Goal: Information Seeking & Learning: Learn about a topic

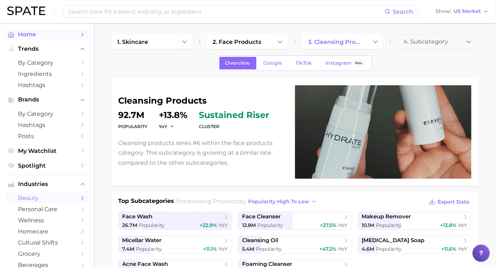
click at [52, 36] on span "Home" at bounding box center [47, 34] width 58 height 7
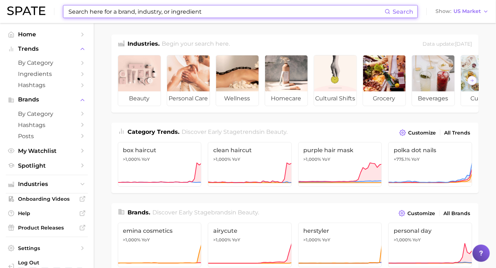
click at [151, 15] on input at bounding box center [226, 11] width 317 height 12
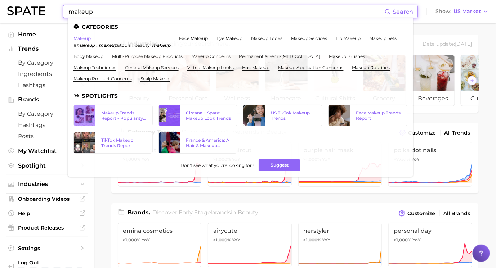
type input "makeup"
click at [84, 40] on link "makeup" at bounding box center [81, 38] width 17 height 5
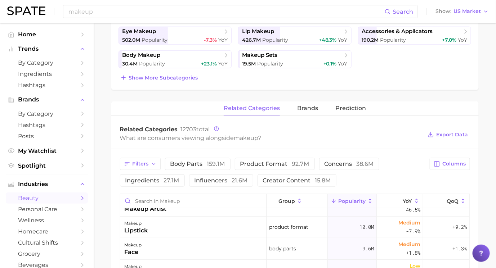
scroll to position [219, 0]
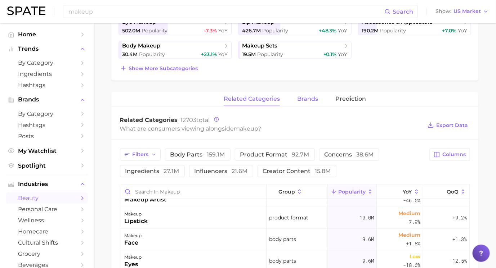
click at [314, 98] on span "brands" at bounding box center [307, 99] width 21 height 6
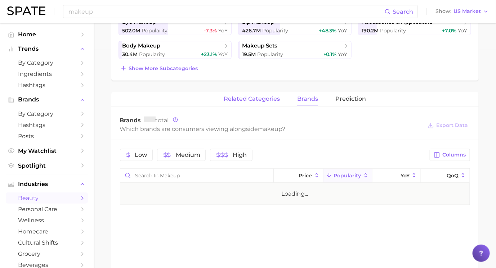
click at [251, 94] on button "related categories" at bounding box center [252, 99] width 56 height 14
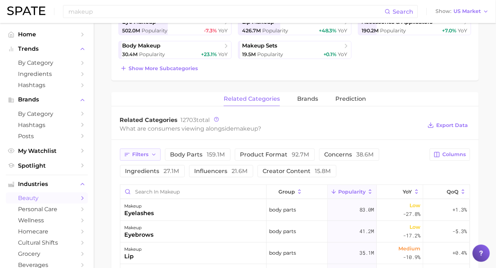
click at [150, 153] on button "Filters" at bounding box center [140, 155] width 41 height 12
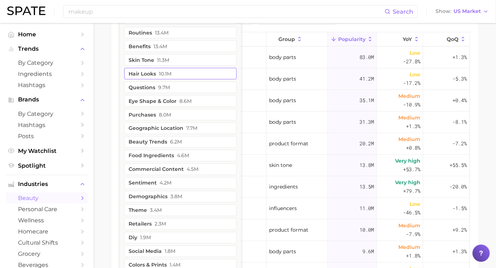
scroll to position [372, 0]
click at [148, 224] on button "retailers 2.3m" at bounding box center [180, 224] width 112 height 12
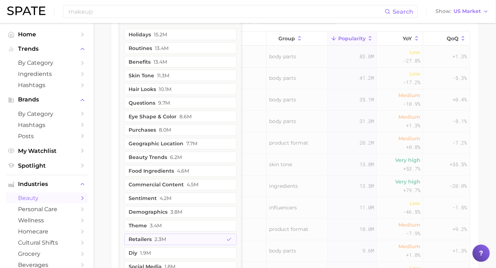
click at [115, 164] on div "Filters 1 filters applied 1 holidays 15.2m routines 13.4m benefits 13.4m skin t…" at bounding box center [294, 148] width 367 height 322
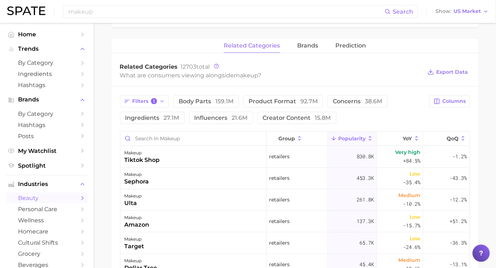
scroll to position [268, 0]
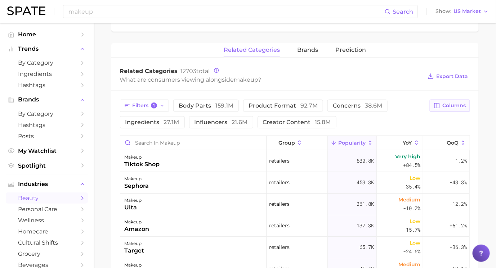
click at [447, 106] on span "Columns" at bounding box center [454, 106] width 23 height 6
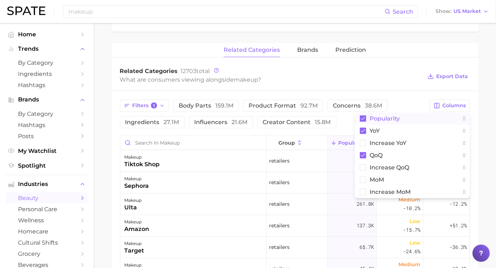
click at [363, 116] on rect at bounding box center [363, 119] width 6 height 6
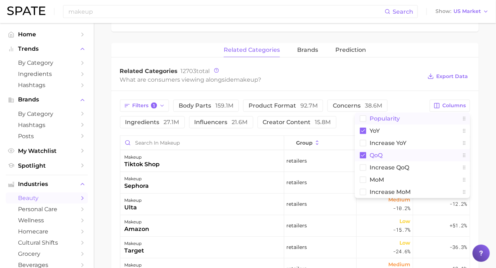
click at [363, 154] on icon at bounding box center [363, 155] width 4 height 3
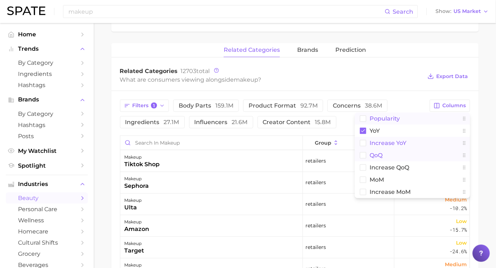
click at [363, 140] on rect at bounding box center [363, 143] width 6 height 6
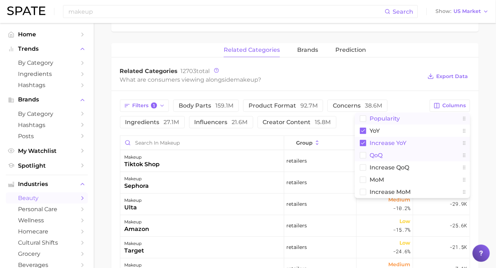
click at [402, 95] on div "Filters 1 body parts 159.1m product format 92.7m concerns 38.6m ingredients 27.…" at bounding box center [294, 252] width 367 height 322
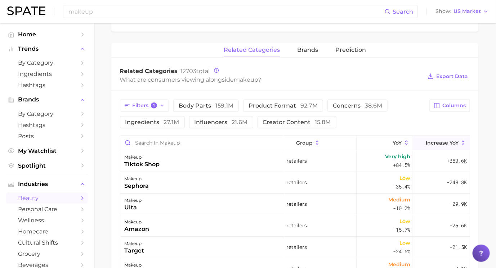
click at [431, 144] on button "Increase YoY" at bounding box center [441, 143] width 57 height 14
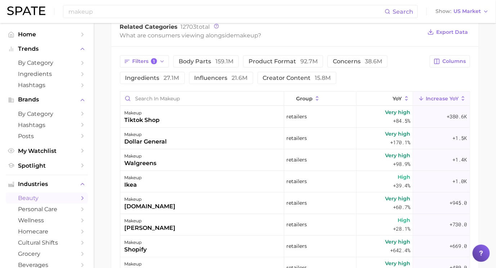
scroll to position [315, 0]
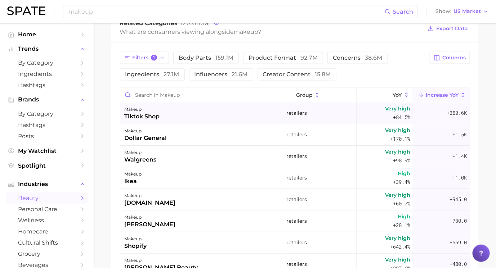
click at [213, 105] on div "makeup tiktok shop" at bounding box center [202, 114] width 164 height 22
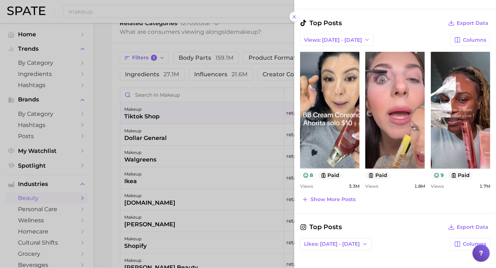
scroll to position [323, 0]
click at [336, 199] on span "Show more posts" at bounding box center [332, 200] width 45 height 6
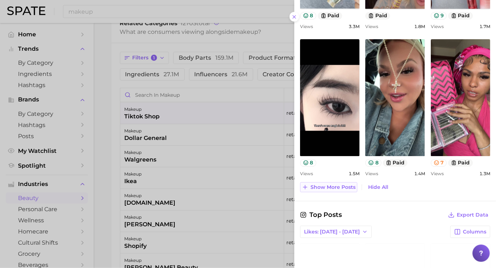
scroll to position [484, 0]
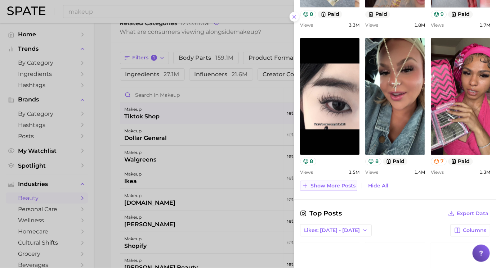
click at [342, 183] on span "Show more posts" at bounding box center [332, 186] width 45 height 6
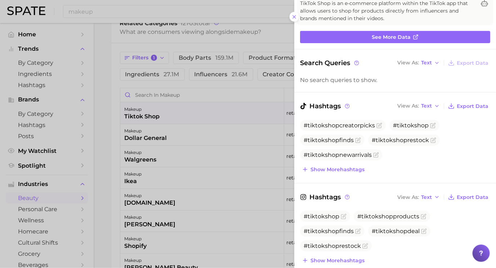
scroll to position [0, 0]
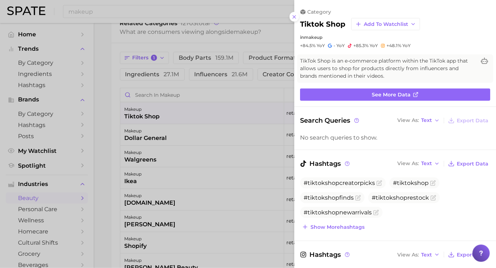
click at [214, 109] on div at bounding box center [248, 134] width 496 height 268
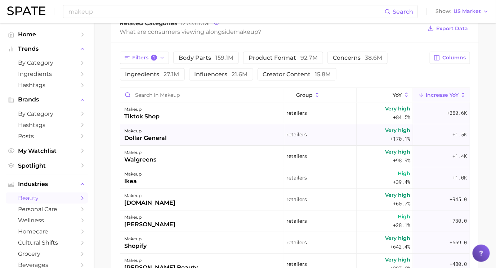
click at [236, 138] on div "makeup dollar general" at bounding box center [202, 135] width 164 height 22
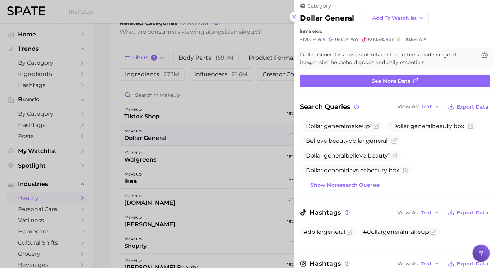
scroll to position [9, 0]
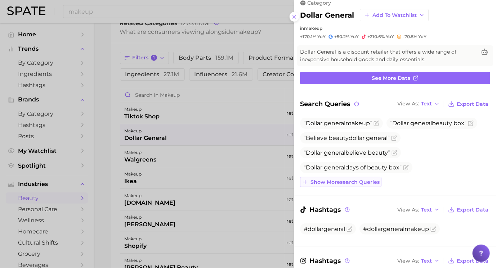
click at [335, 182] on span "Show more search queries" at bounding box center [344, 182] width 69 height 6
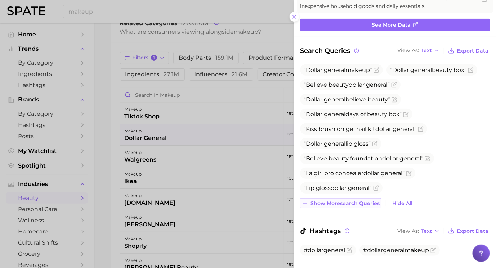
scroll to position [63, 0]
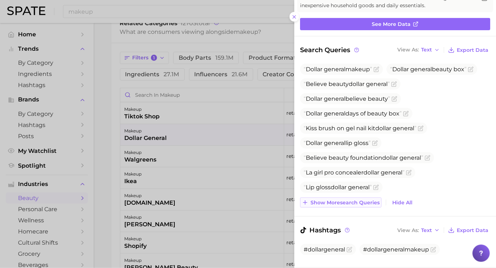
click at [335, 203] on span "Show more search queries" at bounding box center [344, 203] width 69 height 6
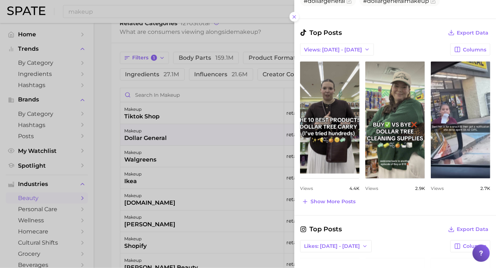
scroll to position [379, 0]
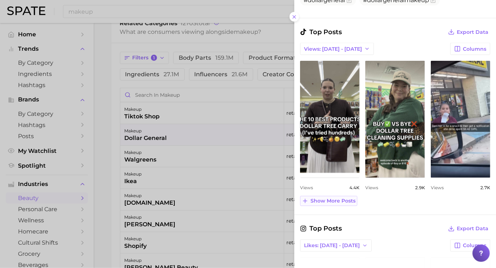
click at [334, 198] on span "Show more posts" at bounding box center [332, 201] width 45 height 6
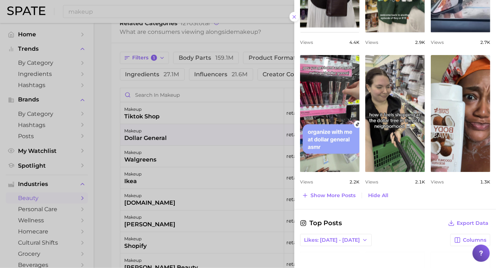
scroll to position [525, 0]
click at [340, 192] on span "Show more posts" at bounding box center [332, 195] width 45 height 6
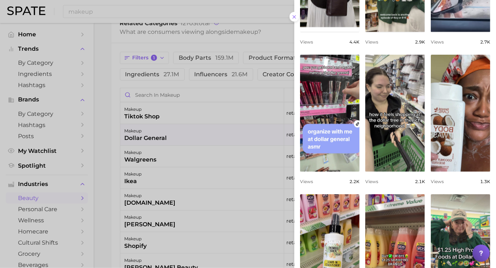
scroll to position [0, 0]
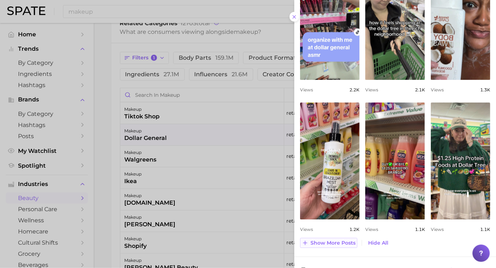
click at [344, 240] on span "Show more posts" at bounding box center [332, 243] width 45 height 6
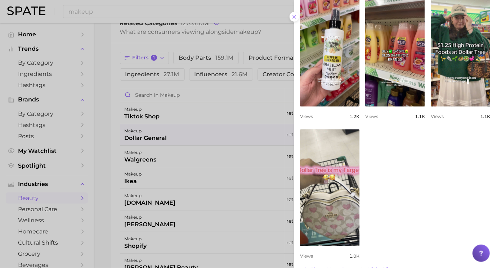
click at [238, 176] on div at bounding box center [248, 134] width 496 height 268
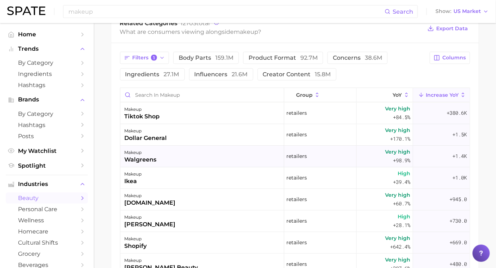
click at [237, 156] on div "makeup walgreens" at bounding box center [202, 157] width 164 height 22
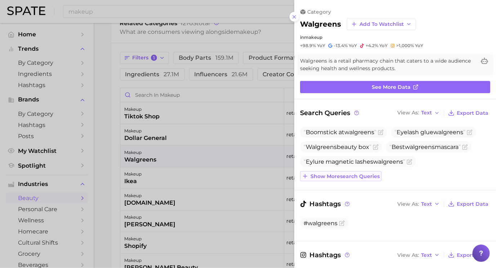
click at [336, 174] on span "Show more search queries" at bounding box center [344, 177] width 69 height 6
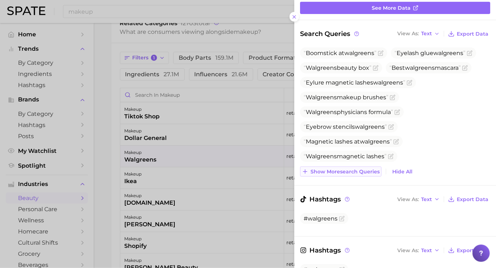
click at [336, 174] on button "Show more search queries" at bounding box center [340, 172] width 81 height 10
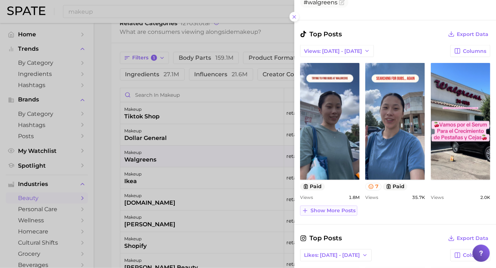
click at [330, 208] on span "Show more posts" at bounding box center [332, 211] width 45 height 6
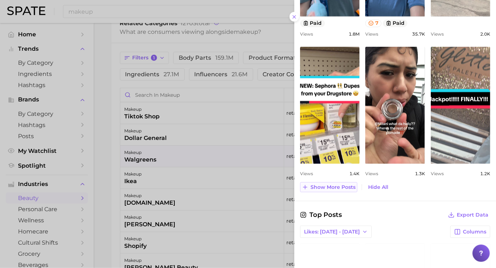
click at [335, 186] on span "Show more posts" at bounding box center [332, 187] width 45 height 6
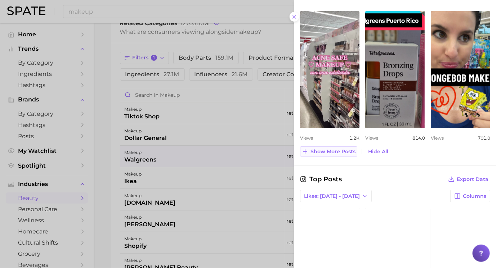
click at [336, 151] on span "Show more posts" at bounding box center [332, 152] width 45 height 6
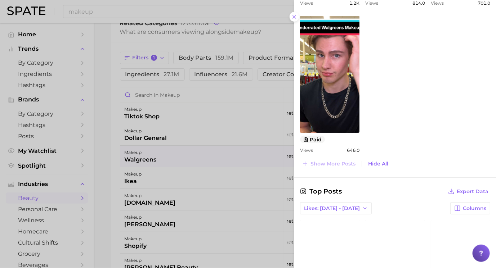
click at [159, 136] on div at bounding box center [248, 134] width 496 height 268
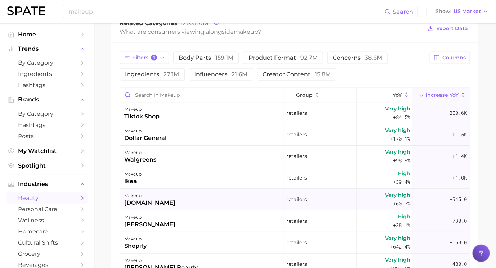
click at [207, 201] on div "makeup frenchpharmacy.com" at bounding box center [202, 200] width 164 height 22
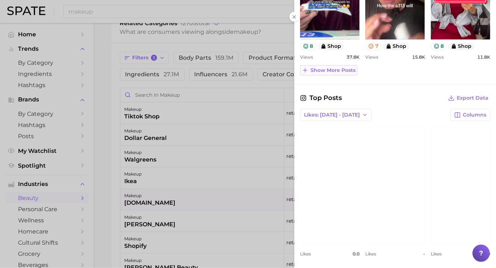
click at [329, 70] on span "Show more posts" at bounding box center [332, 71] width 45 height 6
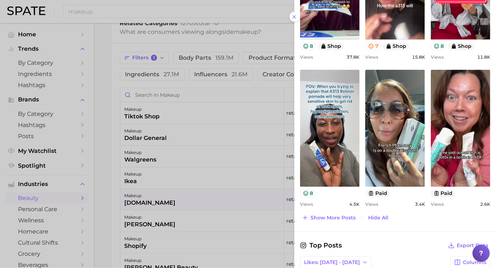
click at [216, 197] on div at bounding box center [248, 134] width 496 height 268
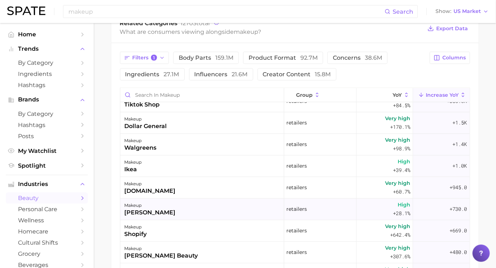
click at [214, 203] on div "makeup kohl's" at bounding box center [202, 210] width 164 height 22
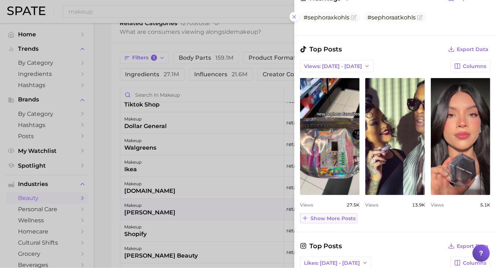
click at [331, 217] on span "Show more posts" at bounding box center [332, 219] width 45 height 6
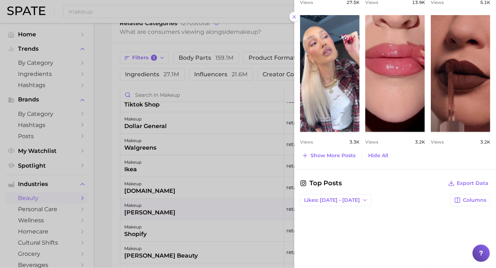
click at [213, 179] on div at bounding box center [248, 134] width 496 height 268
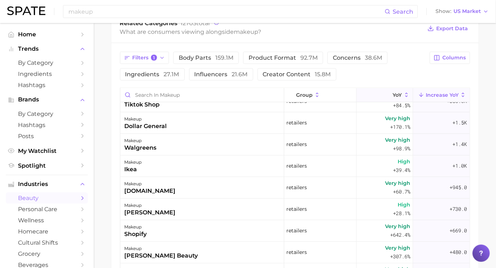
click at [384, 94] on button "YoY" at bounding box center [385, 95] width 57 height 14
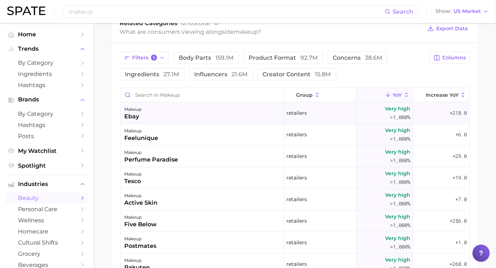
click at [242, 104] on div "makeup ebay" at bounding box center [202, 114] width 164 height 22
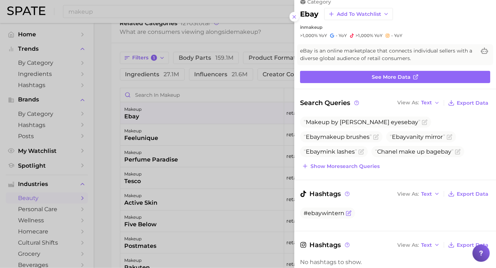
scroll to position [11, 0]
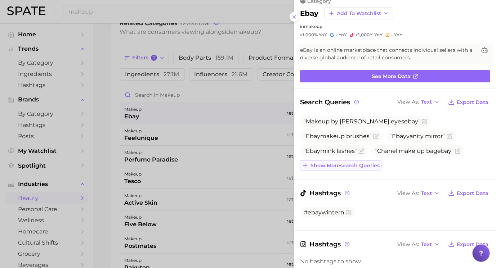
click at [339, 166] on span "Show more search queries" at bounding box center [344, 166] width 69 height 6
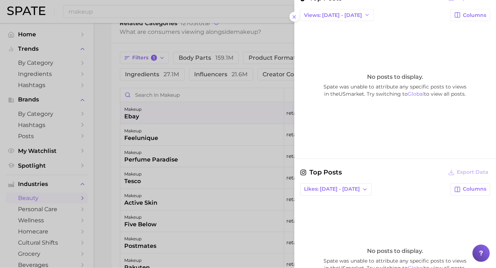
scroll to position [422, 0]
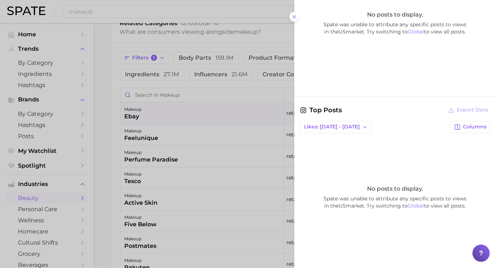
click at [214, 158] on div at bounding box center [248, 134] width 496 height 268
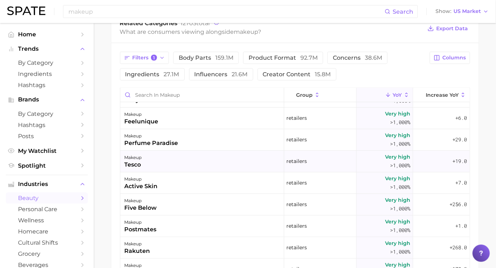
scroll to position [19, 0]
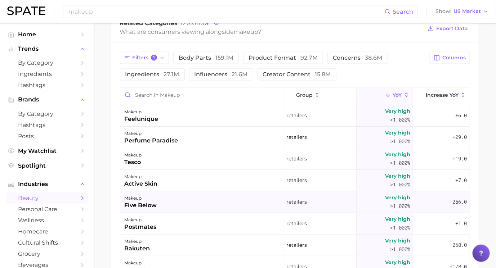
click at [207, 196] on div "makeup five below" at bounding box center [202, 203] width 164 height 22
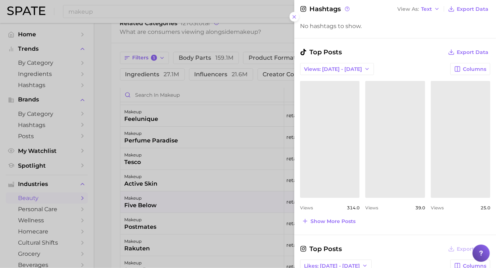
scroll to position [217, 0]
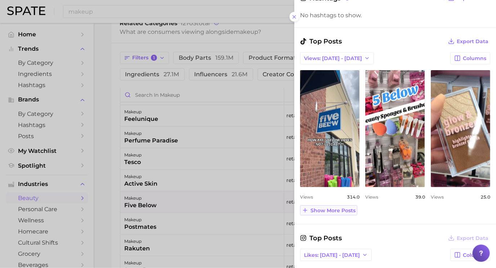
click at [327, 208] on span "Show more posts" at bounding box center [332, 211] width 45 height 6
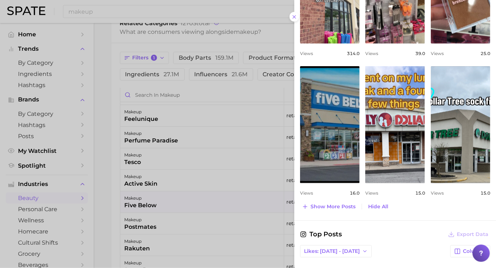
scroll to position [362, 0]
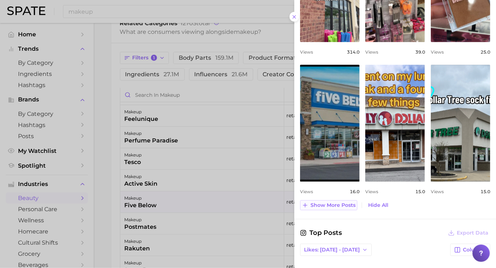
click at [346, 203] on span "Show more posts" at bounding box center [332, 206] width 45 height 6
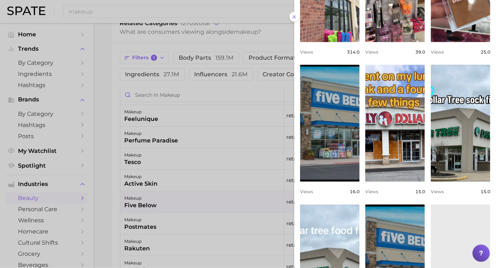
scroll to position [0, 0]
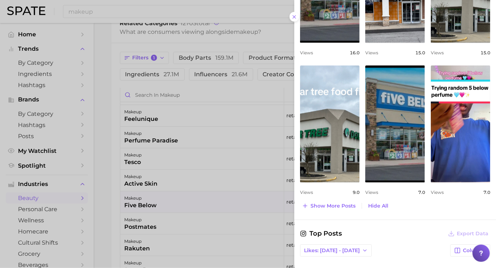
click at [230, 174] on div at bounding box center [248, 134] width 496 height 268
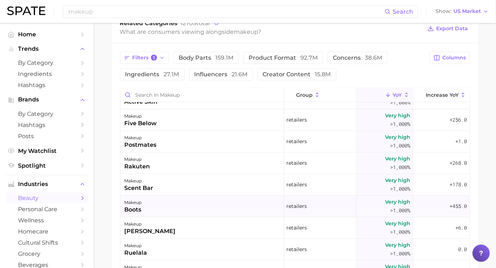
click at [218, 209] on div "makeup boots" at bounding box center [202, 207] width 164 height 22
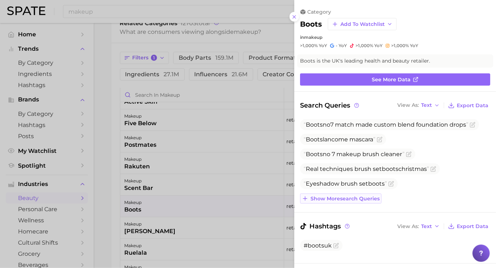
click at [322, 199] on span "Show more search queries" at bounding box center [344, 199] width 69 height 6
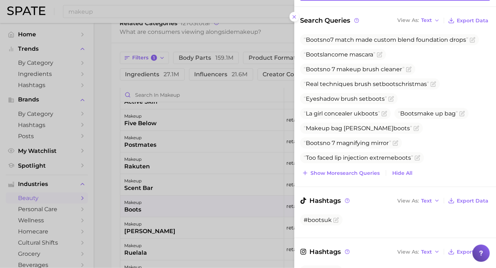
click at [331, 172] on span "Show more search queries" at bounding box center [344, 173] width 69 height 6
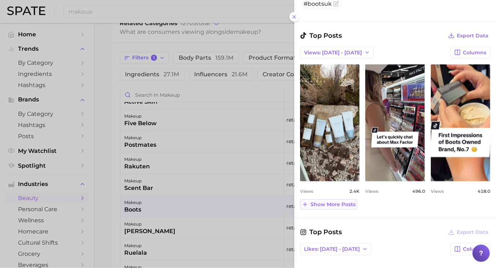
click at [329, 204] on span "Show more posts" at bounding box center [332, 205] width 45 height 6
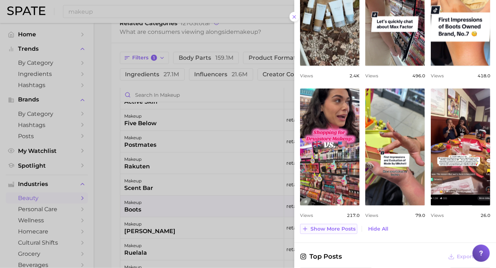
click at [327, 226] on span "Show more posts" at bounding box center [332, 229] width 45 height 6
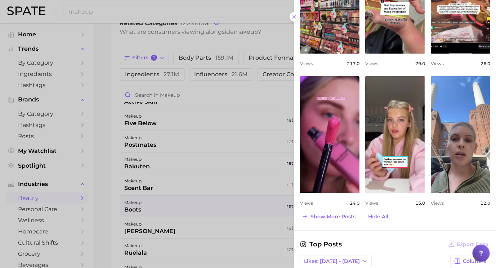
click at [237, 215] on div at bounding box center [248, 134] width 496 height 268
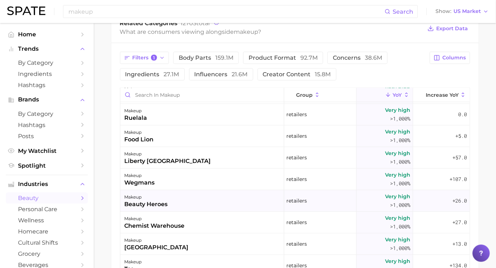
click at [198, 206] on div "makeup beauty heroes" at bounding box center [202, 202] width 164 height 22
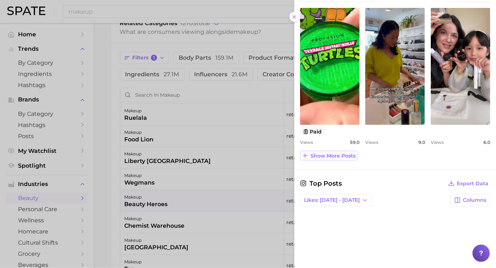
click at [328, 153] on span "Show more posts" at bounding box center [332, 156] width 45 height 6
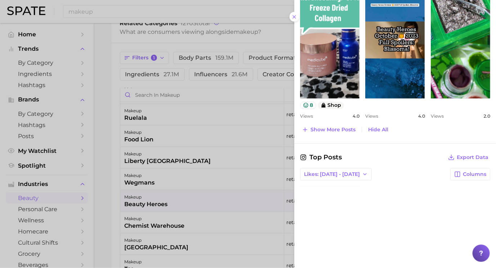
click at [179, 159] on div at bounding box center [248, 134] width 496 height 268
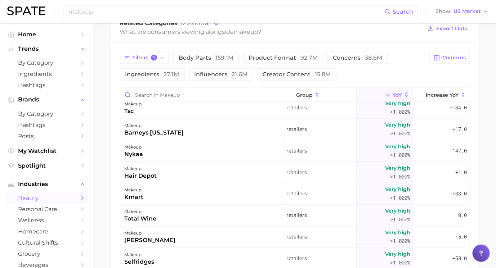
scroll to position [422, 0]
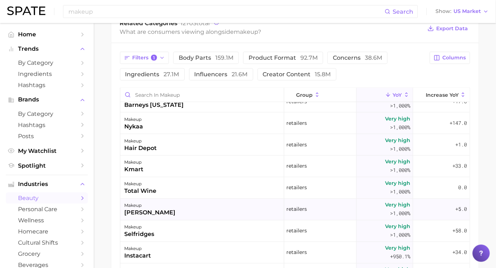
click at [178, 212] on div "makeup dillard's" at bounding box center [202, 210] width 164 height 22
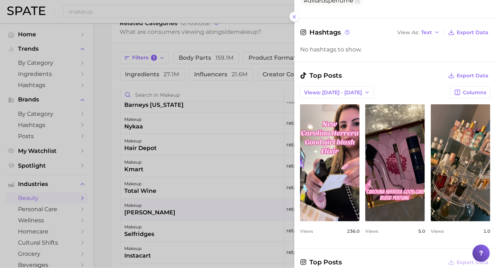
scroll to position [215, 0]
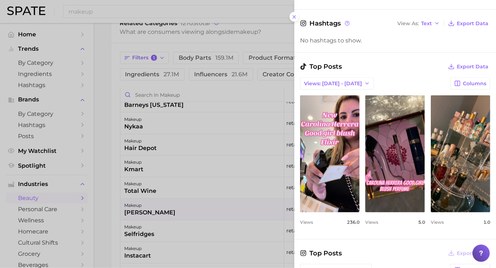
click at [231, 208] on div at bounding box center [248, 134] width 496 height 268
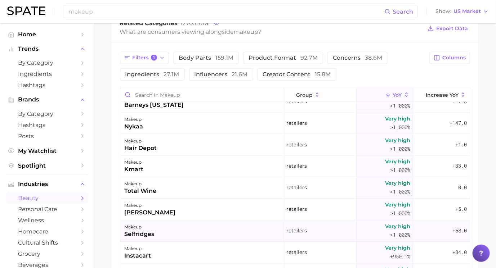
click at [224, 234] on div "makeup selfridges" at bounding box center [202, 232] width 164 height 22
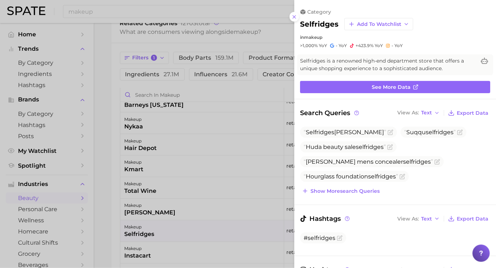
scroll to position [0, 0]
click at [348, 194] on button "Show more search queries" at bounding box center [340, 191] width 81 height 10
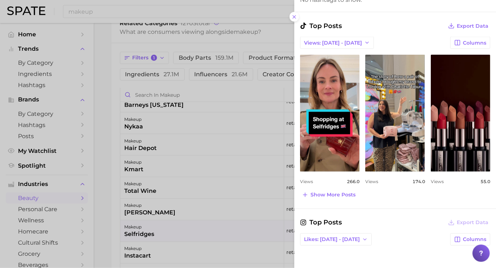
scroll to position [364, 0]
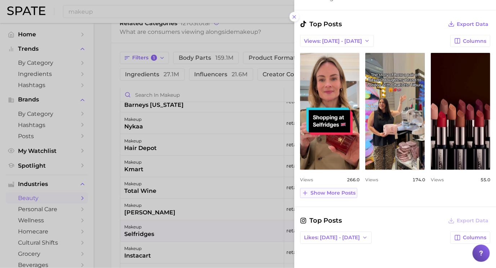
click at [341, 191] on span "Show more posts" at bounding box center [332, 194] width 45 height 6
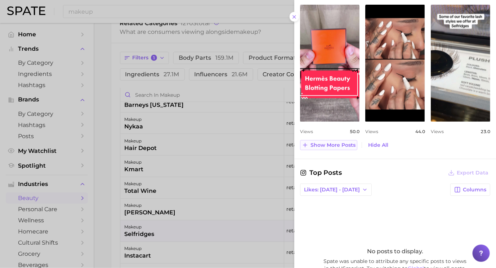
scroll to position [553, 0]
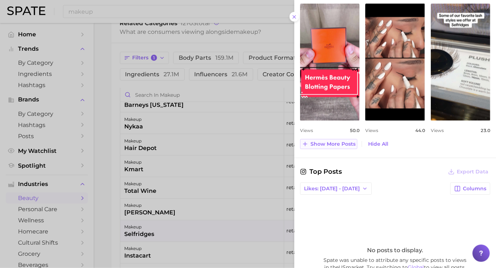
click at [344, 143] on span "Show more posts" at bounding box center [332, 144] width 45 height 6
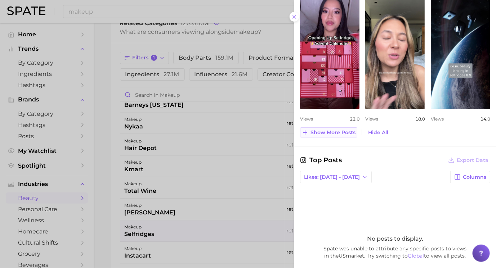
scroll to position [0, 0]
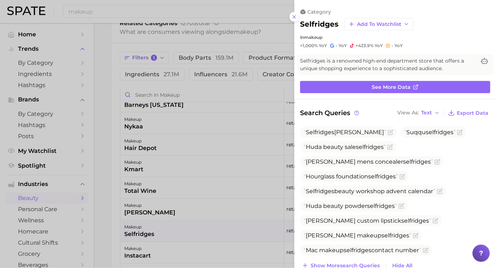
click at [126, 195] on div at bounding box center [248, 134] width 496 height 268
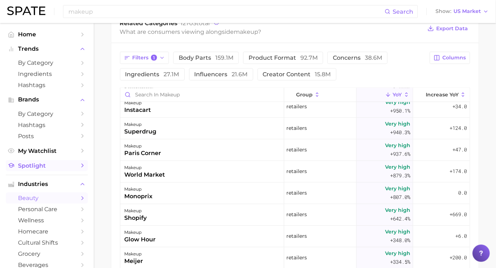
scroll to position [568, 0]
click at [222, 211] on div "makeup shopify" at bounding box center [202, 215] width 164 height 22
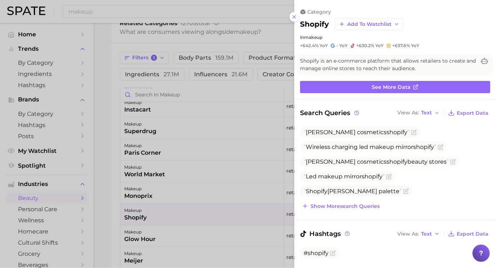
scroll to position [0, 0]
click at [320, 210] on button "Show more search queries" at bounding box center [340, 206] width 81 height 10
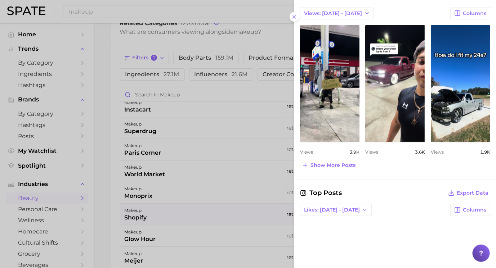
scroll to position [374, 0]
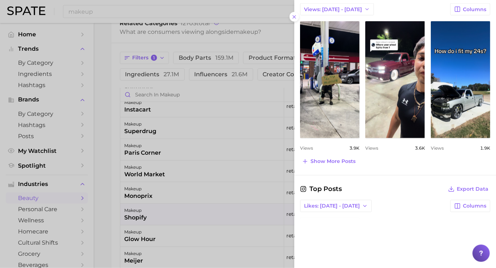
click at [229, 183] on div at bounding box center [248, 134] width 496 height 268
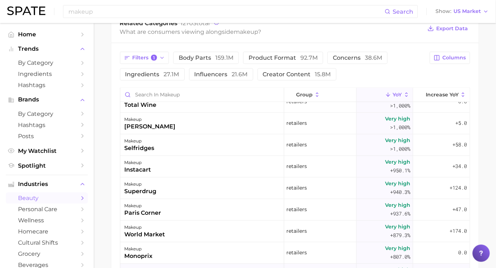
scroll to position [506, 0]
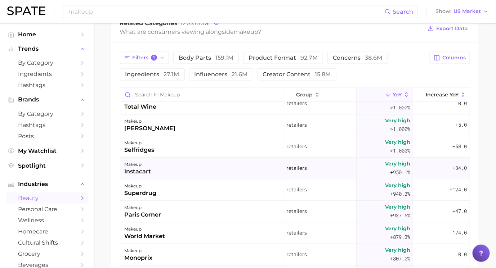
click at [231, 166] on div "makeup instacart" at bounding box center [202, 169] width 164 height 22
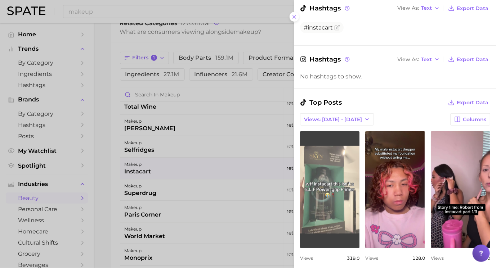
scroll to position [153, 0]
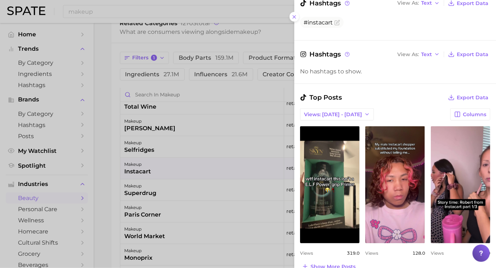
click at [266, 200] on div at bounding box center [248, 134] width 496 height 268
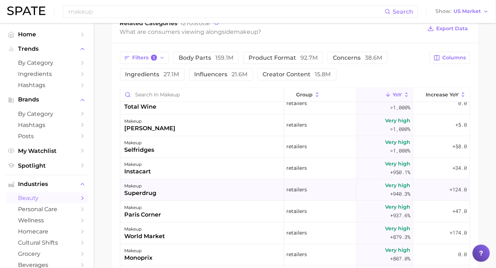
click at [232, 185] on div "makeup superdrug" at bounding box center [202, 191] width 164 height 22
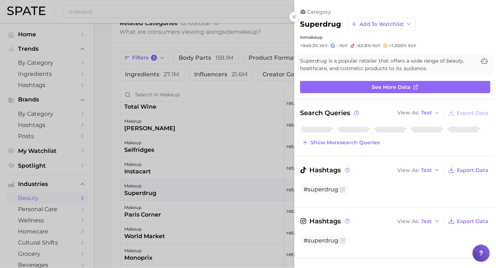
scroll to position [0, 0]
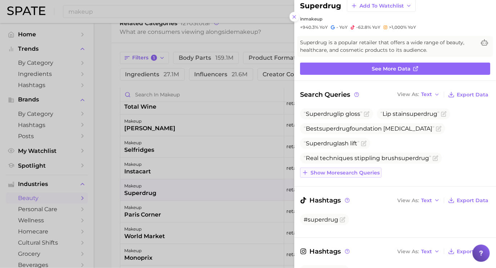
click at [352, 172] on span "Show more search queries" at bounding box center [344, 173] width 69 height 6
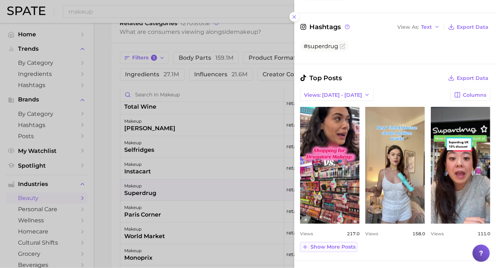
click at [349, 246] on span "Show more posts" at bounding box center [332, 248] width 45 height 6
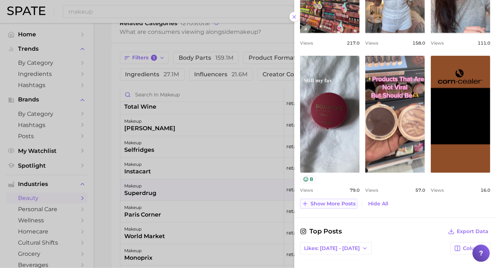
click at [340, 202] on span "Show more posts" at bounding box center [332, 204] width 45 height 6
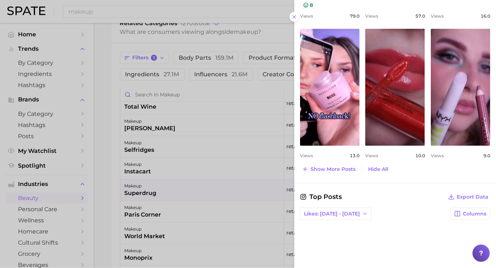
click at [259, 179] on div at bounding box center [248, 134] width 496 height 268
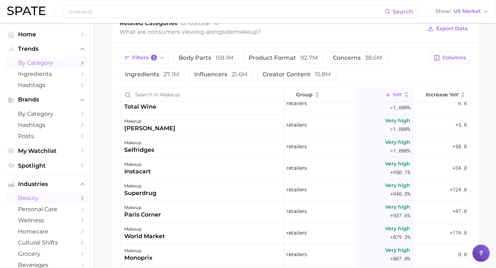
click at [42, 63] on span "by Category" at bounding box center [47, 62] width 58 height 7
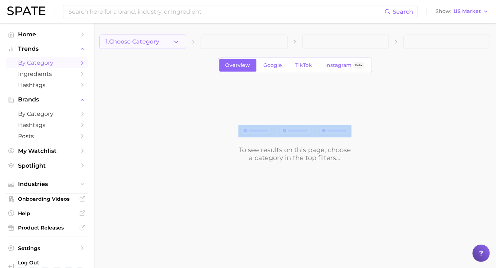
click at [174, 49] on div "1. Choose Category Overview Google TikTok Instagram Beta To see results on this…" at bounding box center [294, 98] width 391 height 127
click at [173, 46] on button "1. Choose Category" at bounding box center [142, 42] width 87 height 14
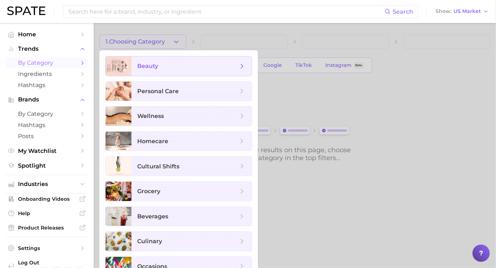
click at [175, 74] on span "beauty" at bounding box center [191, 66] width 120 height 19
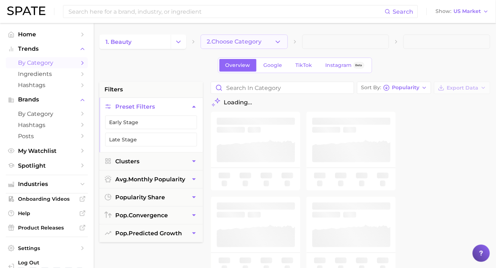
click at [263, 40] on button "2. Choose Category" at bounding box center [244, 42] width 87 height 14
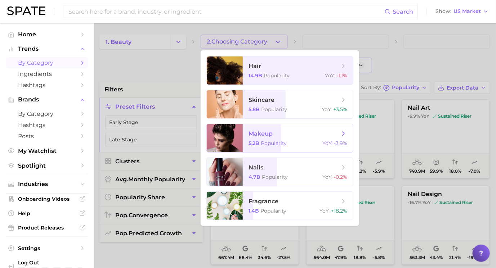
click at [263, 137] on span "makeup" at bounding box center [293, 134] width 91 height 8
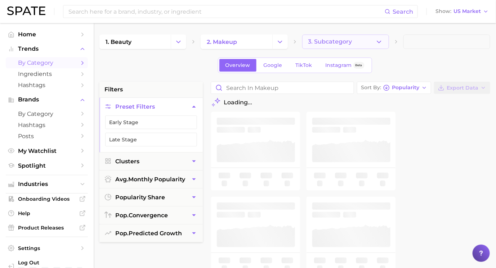
click at [336, 48] on button "3. Subcategory" at bounding box center [345, 42] width 87 height 14
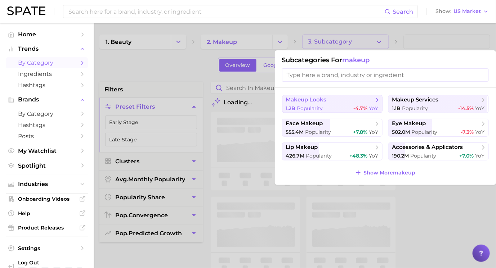
click at [330, 104] on button "makeup looks 1.2b Popularity -4.7% YoY" at bounding box center [332, 104] width 100 height 18
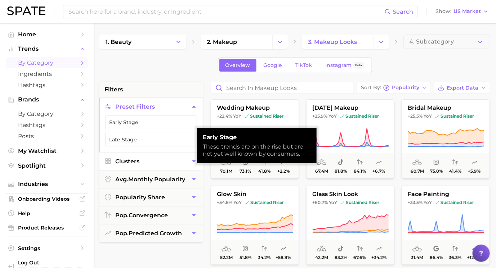
click at [151, 159] on button "Clusters" at bounding box center [150, 162] width 103 height 18
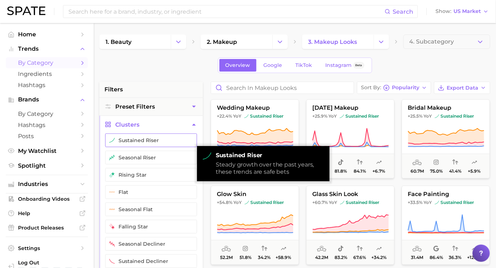
click at [148, 141] on button "sustained riser" at bounding box center [151, 141] width 92 height 14
click at [143, 158] on button "seasonal riser" at bounding box center [151, 158] width 92 height 14
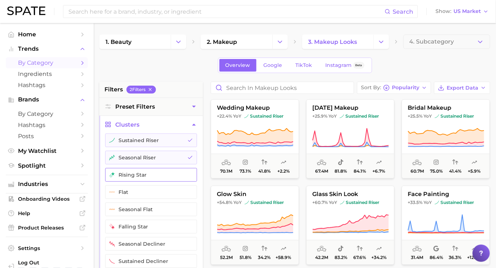
click at [143, 169] on button "rising star" at bounding box center [151, 175] width 92 height 14
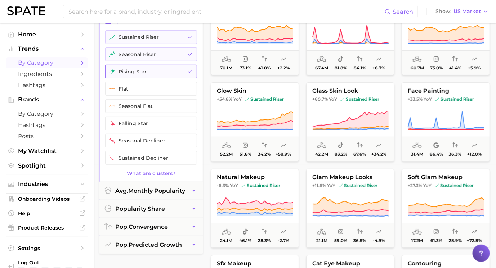
scroll to position [105, 0]
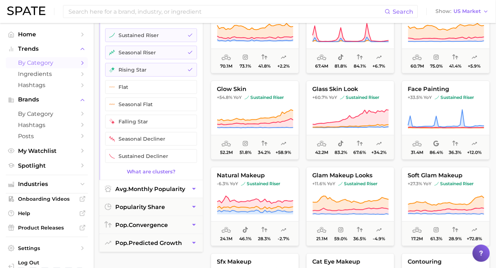
click at [145, 186] on span "avg. monthly popularity" at bounding box center [150, 189] width 70 height 7
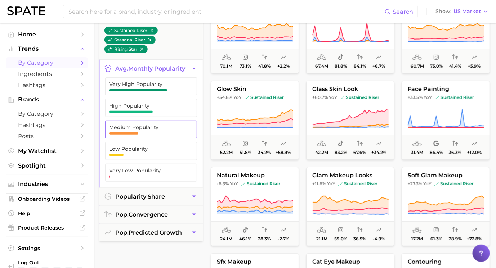
click at [150, 128] on span "Medium Popularity" at bounding box center [145, 130] width 72 height 10
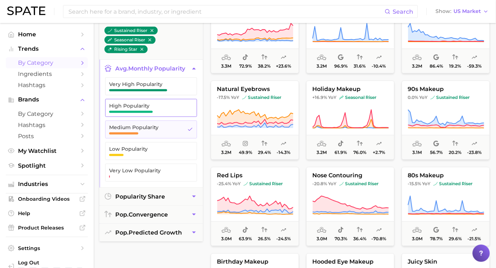
click at [149, 107] on span "High Popularity" at bounding box center [145, 106] width 72 height 6
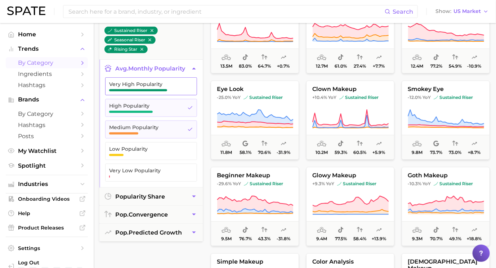
click at [148, 85] on span "Very High Popularity" at bounding box center [145, 84] width 72 height 6
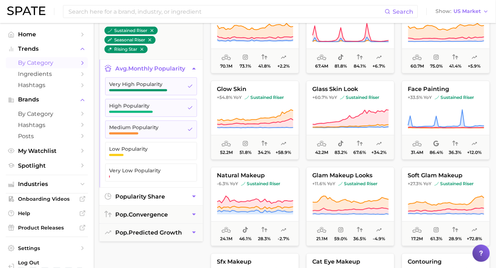
click at [143, 193] on span "popularity share" at bounding box center [140, 196] width 50 height 7
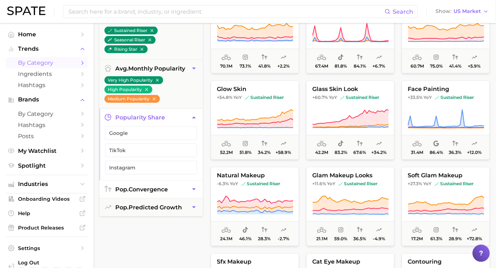
click at [146, 188] on span "pop. convergence" at bounding box center [141, 189] width 53 height 7
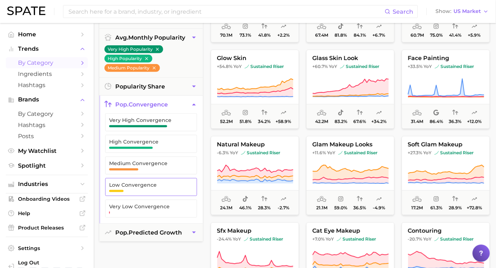
scroll to position [146, 0]
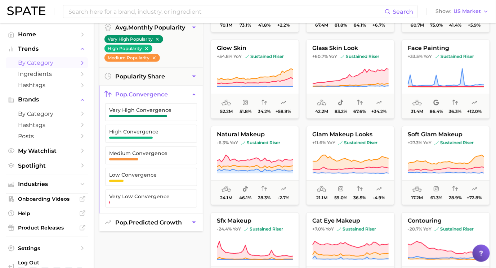
click at [147, 226] on button "pop. predicted growth" at bounding box center [150, 223] width 103 height 18
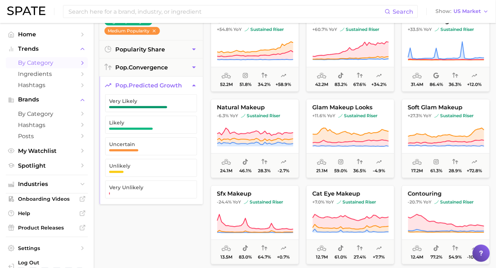
scroll to position [177, 0]
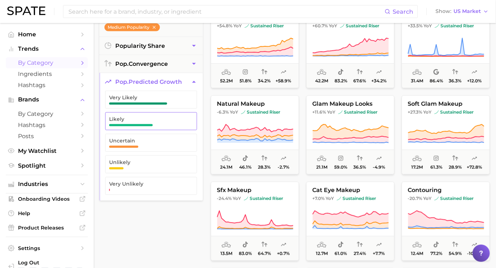
click at [149, 118] on span "Likely" at bounding box center [145, 119] width 72 height 6
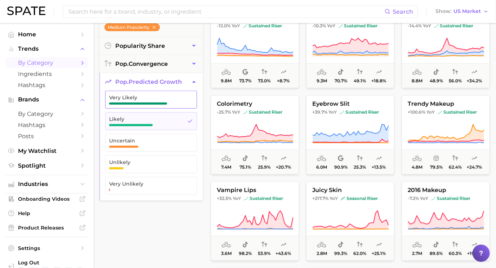
click at [149, 100] on span "Very Likely" at bounding box center [145, 100] width 72 height 10
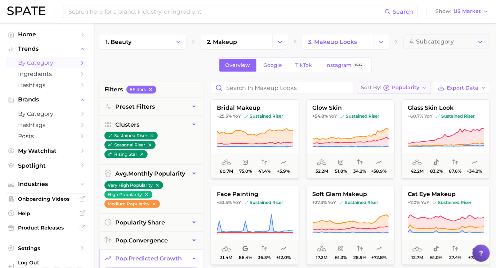
click at [408, 90] on span "Popularity" at bounding box center [405, 88] width 27 height 4
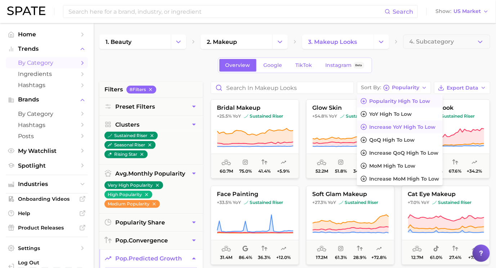
click at [397, 126] on span "Increase YoY high to low" at bounding box center [402, 127] width 66 height 6
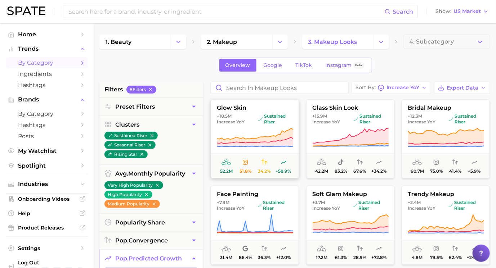
click at [240, 128] on icon at bounding box center [255, 138] width 76 height 20
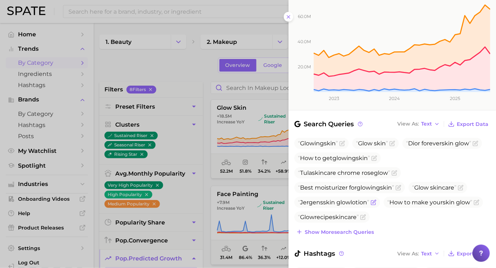
scroll to position [141, 0]
click at [334, 229] on span "Show more search queries" at bounding box center [339, 232] width 69 height 6
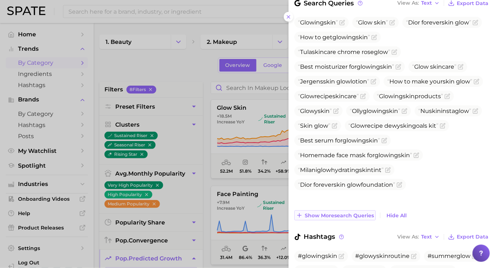
scroll to position [265, 0]
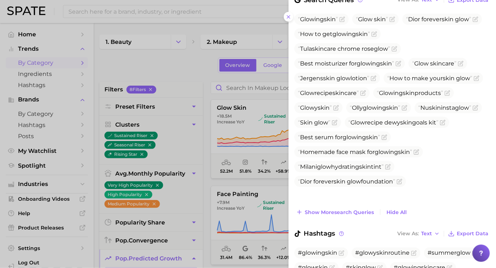
click at [334, 193] on div "Search Queries View As Text Export Data Glow ing skin Glow skin Dior forever sk…" at bounding box center [391, 219] width 207 height 449
click at [334, 210] on span "Show more search queries" at bounding box center [339, 213] width 69 height 6
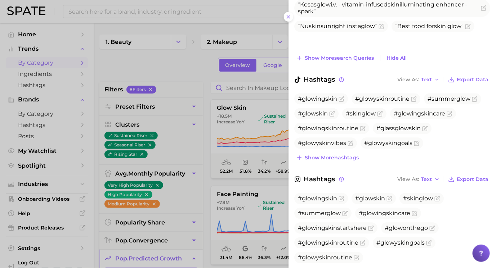
scroll to position [539, 0]
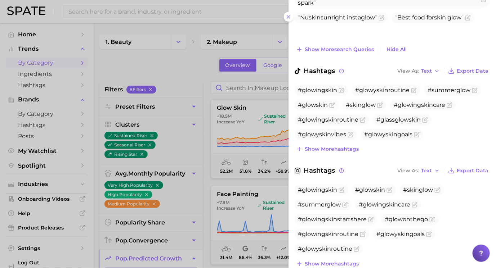
click at [218, 171] on div at bounding box center [248, 134] width 496 height 268
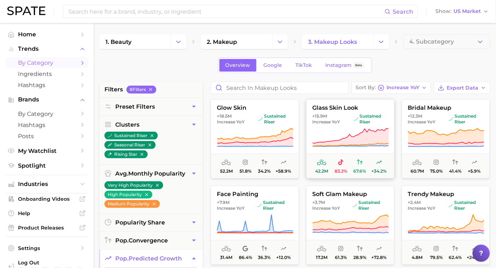
click at [339, 140] on icon at bounding box center [351, 138] width 76 height 18
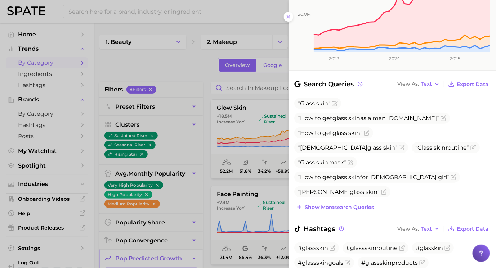
scroll to position [193, 0]
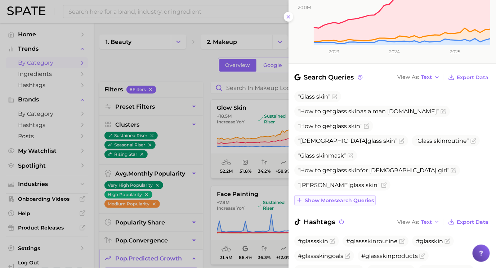
click at [346, 198] on span "Show more search queries" at bounding box center [339, 201] width 69 height 6
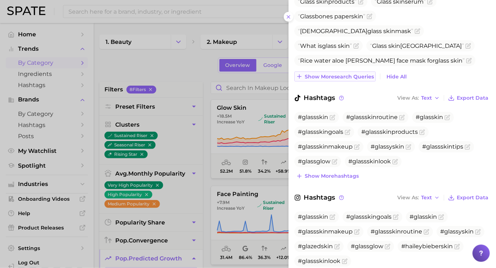
scroll to position [418, 0]
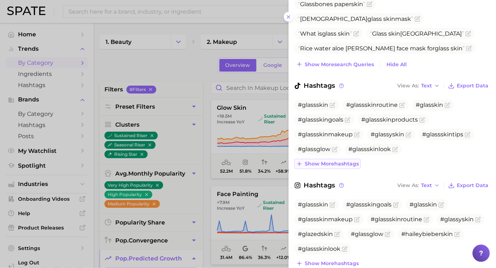
click at [337, 161] on span "Show more hashtags" at bounding box center [332, 164] width 54 height 6
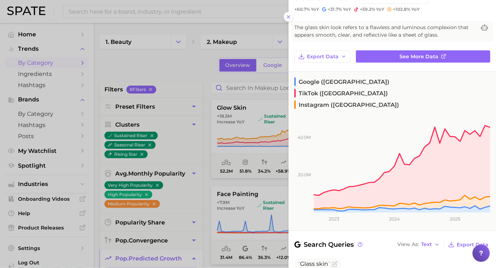
scroll to position [0, 0]
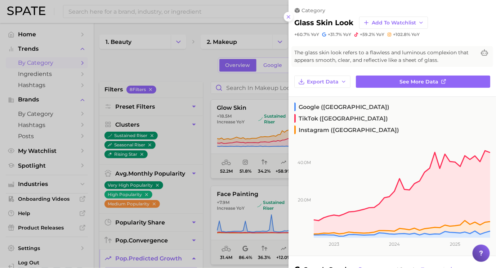
click at [264, 101] on div at bounding box center [248, 134] width 496 height 268
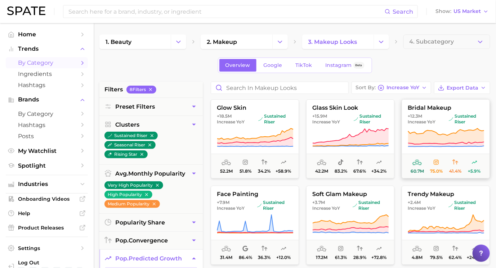
click at [435, 128] on icon at bounding box center [446, 138] width 76 height 20
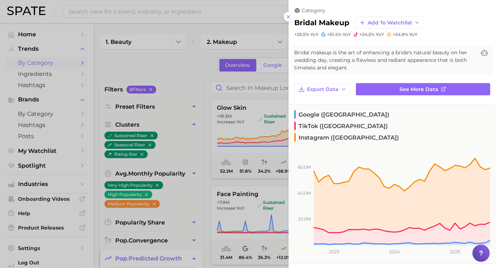
click at [251, 116] on div at bounding box center [248, 134] width 496 height 268
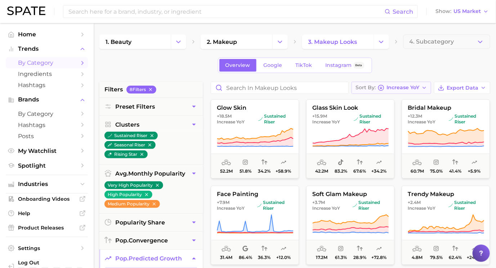
click at [398, 88] on span "Increase YoY" at bounding box center [402, 88] width 33 height 4
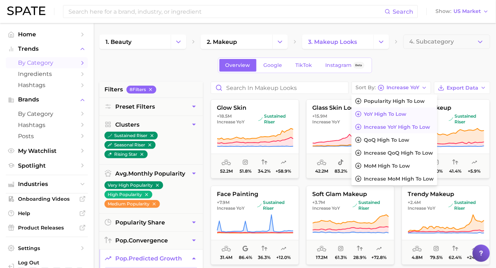
click at [395, 114] on span "YoY high to low" at bounding box center [385, 114] width 42 height 6
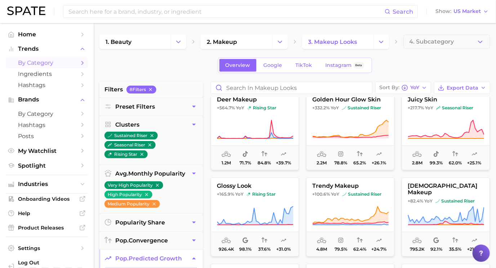
scroll to position [4, 0]
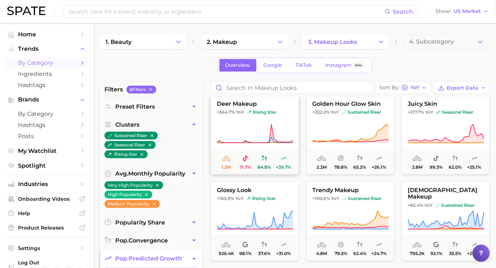
click at [282, 123] on button "deer makeup +564.7% YoY rising star 1.2m 71.7% 84.8% +39.7%" at bounding box center [255, 134] width 88 height 79
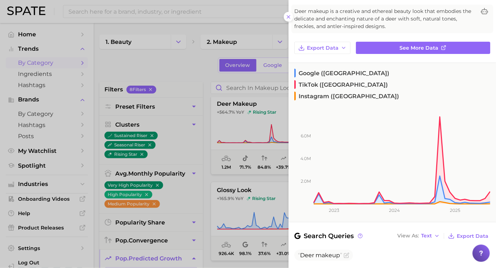
scroll to position [0, 0]
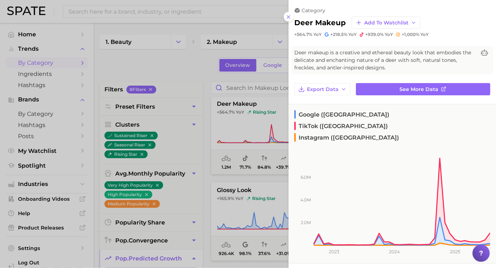
click at [206, 127] on div at bounding box center [248, 134] width 496 height 268
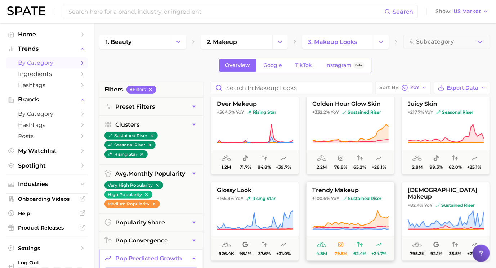
click at [346, 212] on icon at bounding box center [350, 220] width 76 height 20
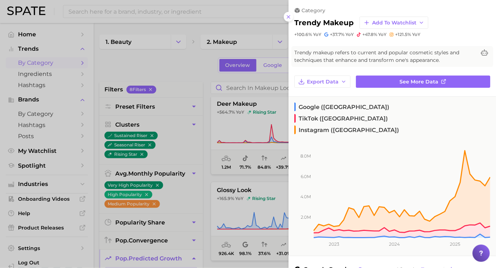
click at [234, 151] on div at bounding box center [248, 134] width 496 height 268
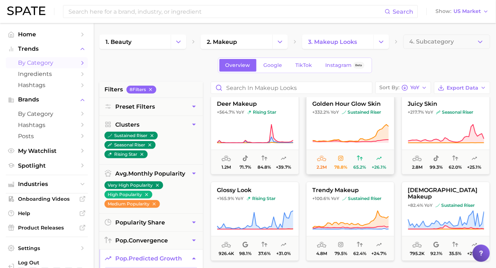
click at [371, 130] on icon at bounding box center [350, 134] width 76 height 20
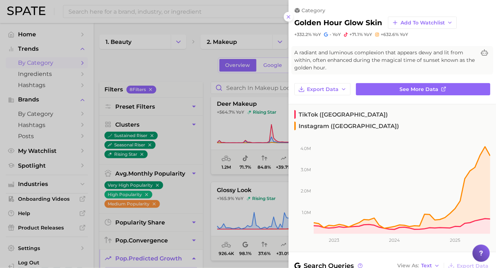
click at [255, 125] on div at bounding box center [248, 134] width 496 height 268
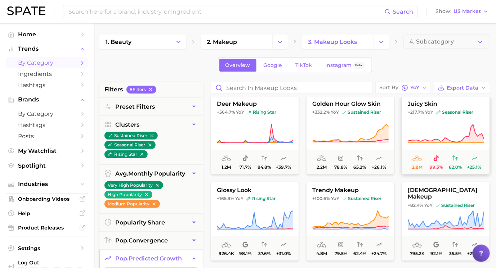
click at [470, 131] on icon at bounding box center [446, 134] width 76 height 18
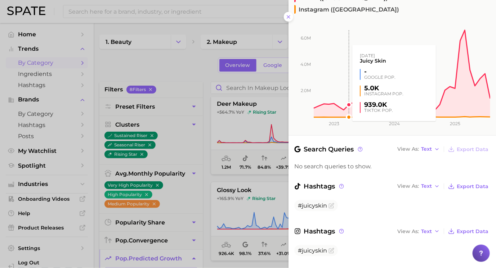
scroll to position [113, 0]
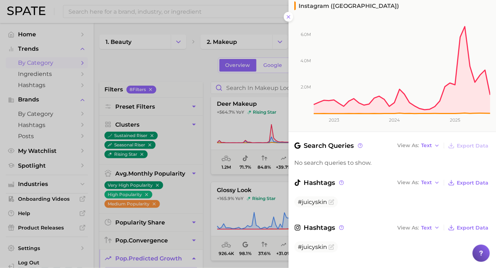
click at [233, 125] on div at bounding box center [248, 134] width 496 height 268
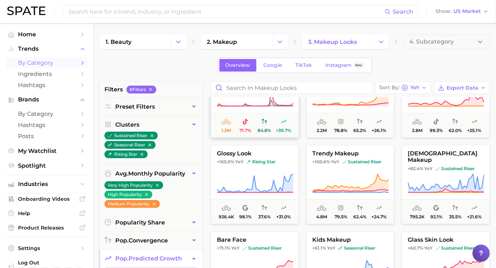
scroll to position [46, 0]
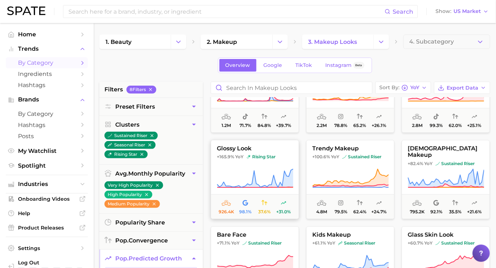
click at [263, 171] on icon at bounding box center [255, 179] width 76 height 20
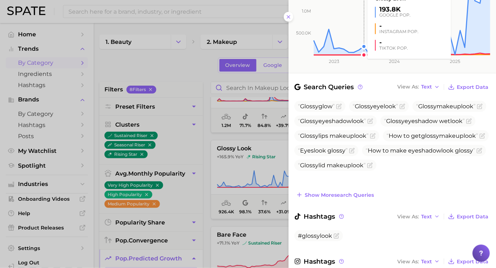
scroll to position [205, 0]
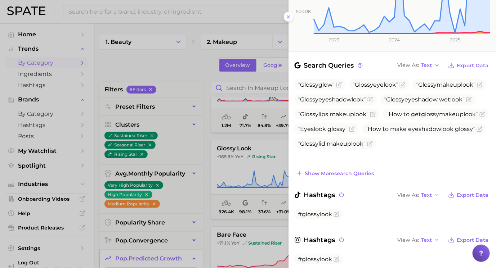
click at [207, 151] on div at bounding box center [248, 134] width 496 height 268
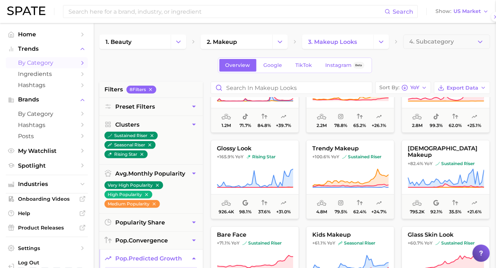
scroll to position [0, 0]
click at [436, 171] on icon at bounding box center [446, 179] width 76 height 20
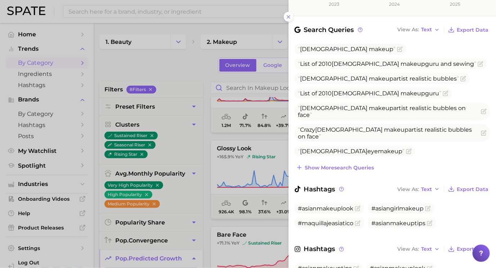
scroll to position [272, 0]
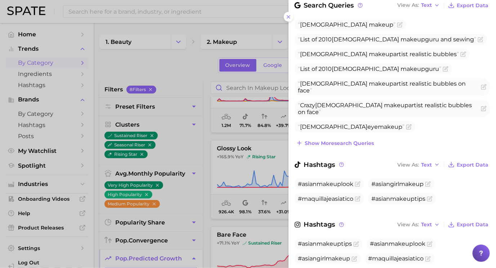
click at [234, 191] on div at bounding box center [248, 134] width 496 height 268
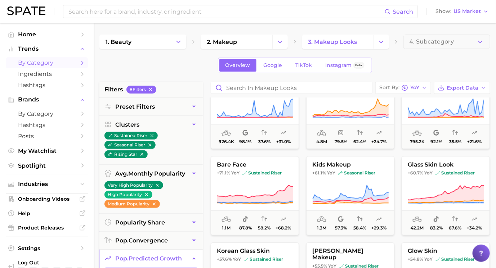
scroll to position [118, 0]
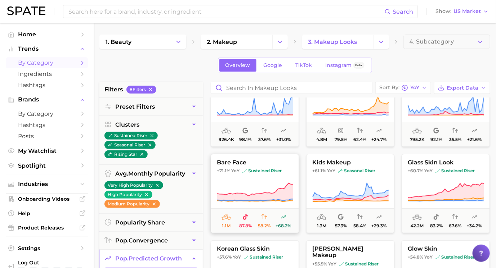
click at [255, 183] on icon at bounding box center [255, 193] width 76 height 20
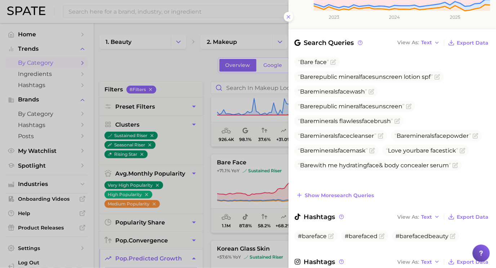
scroll to position [250, 0]
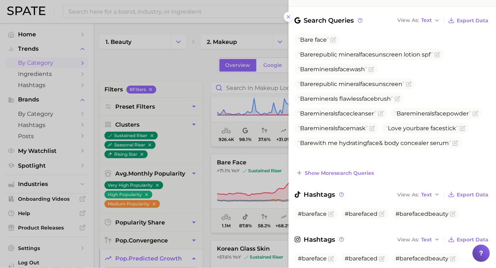
click at [238, 111] on div at bounding box center [248, 134] width 496 height 268
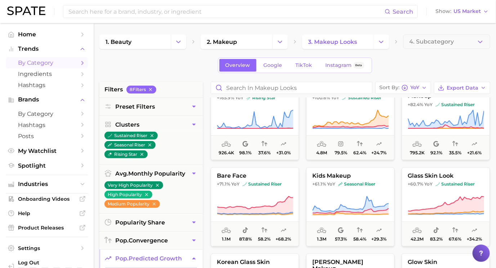
scroll to position [107, 0]
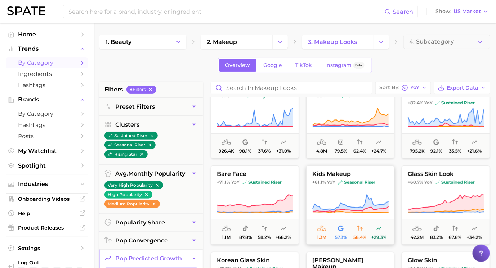
click at [349, 197] on icon at bounding box center [350, 204] width 76 height 20
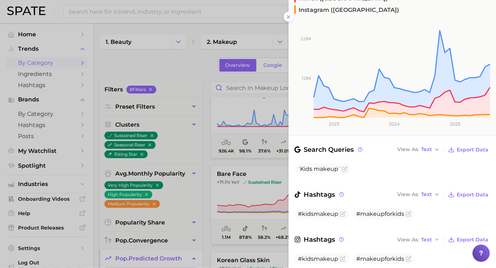
scroll to position [0, 0]
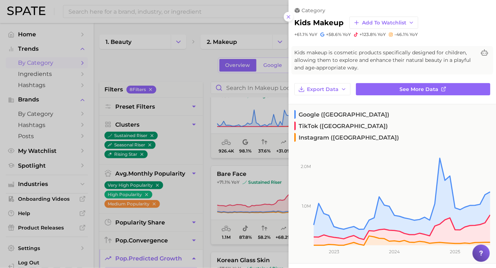
click at [242, 209] on div at bounding box center [248, 134] width 496 height 268
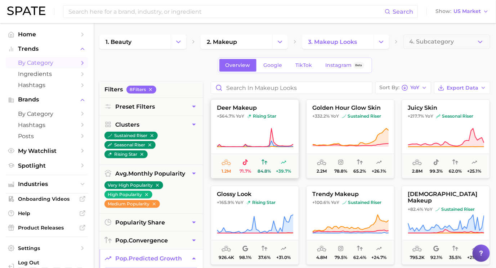
click at [255, 135] on icon at bounding box center [255, 138] width 76 height 20
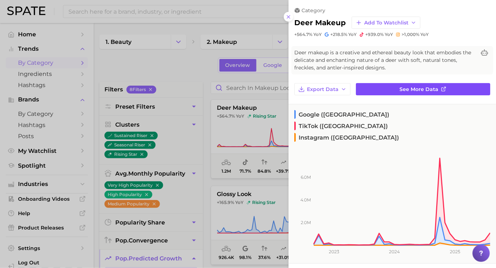
click at [427, 89] on span "See more data" at bounding box center [419, 89] width 39 height 6
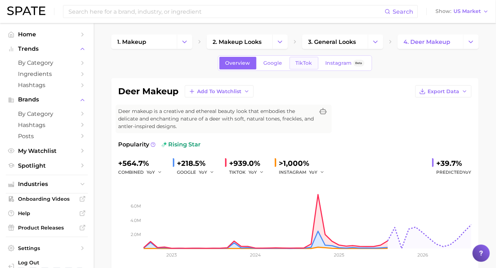
click at [301, 58] on link "TikTok" at bounding box center [304, 63] width 29 height 13
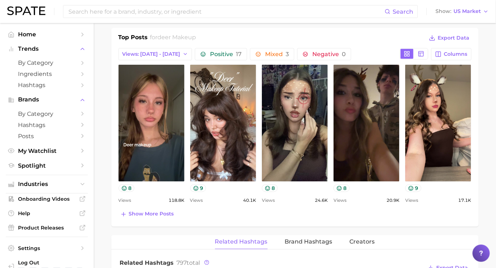
scroll to position [357, 0]
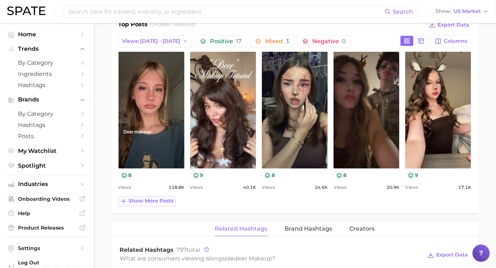
click at [153, 200] on span "Show more posts" at bounding box center [151, 201] width 45 height 6
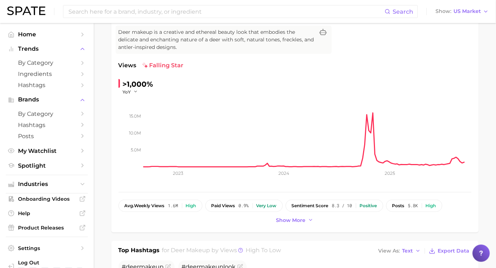
scroll to position [0, 0]
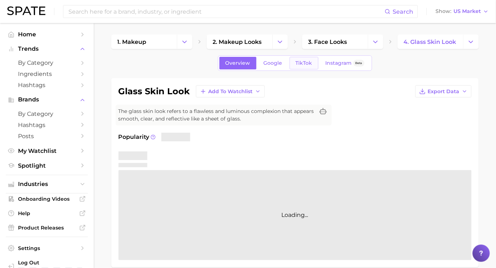
click at [299, 62] on span "TikTok" at bounding box center [304, 63] width 17 height 6
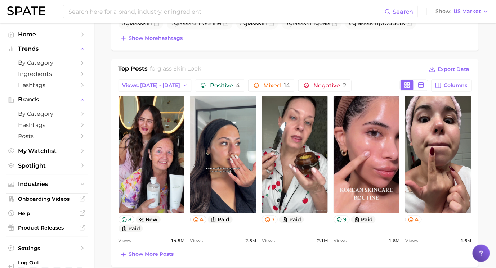
scroll to position [325, 0]
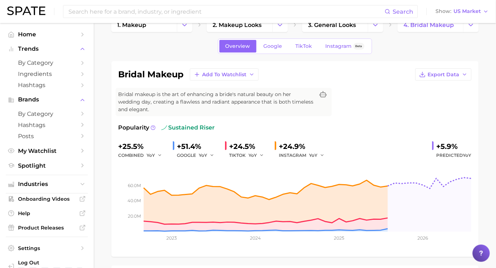
scroll to position [11, 0]
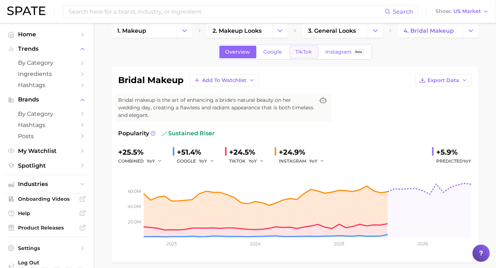
click at [300, 55] on link "TikTok" at bounding box center [304, 52] width 29 height 13
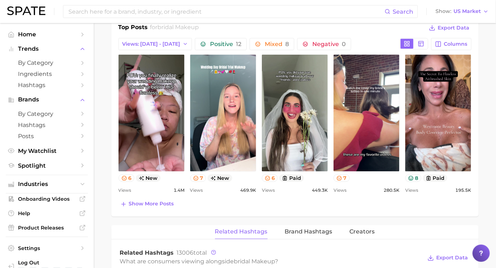
scroll to position [384, 0]
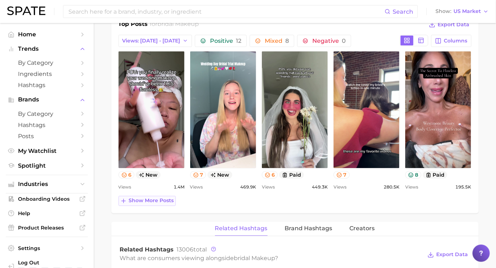
click at [160, 199] on span "Show more posts" at bounding box center [151, 201] width 45 height 6
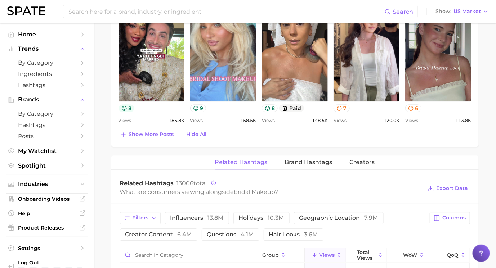
scroll to position [563, 0]
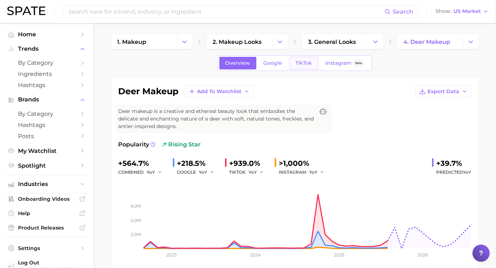
click at [301, 62] on span "TikTok" at bounding box center [304, 63] width 17 height 6
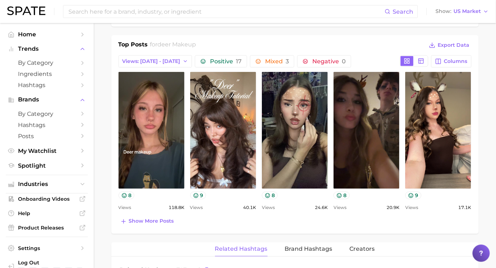
scroll to position [330, 0]
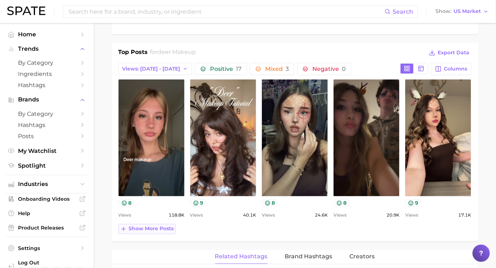
click at [168, 228] on span "Show more posts" at bounding box center [151, 229] width 45 height 6
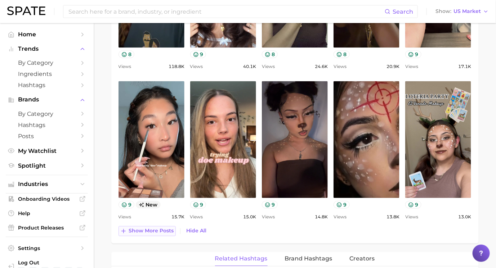
scroll to position [479, 0]
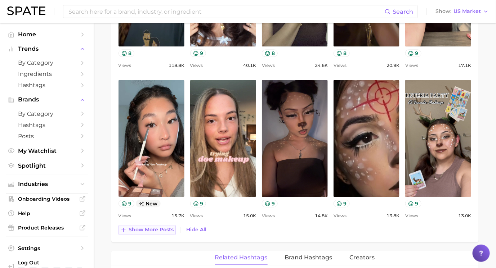
click at [168, 228] on span "Show more posts" at bounding box center [151, 230] width 45 height 6
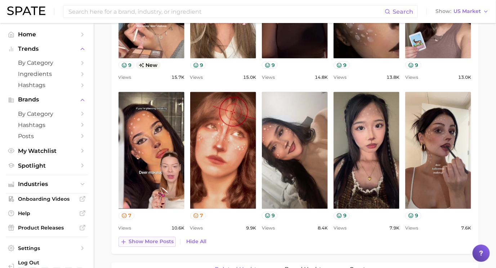
scroll to position [649, 0]
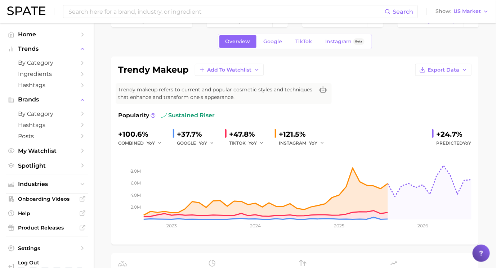
scroll to position [22, 0]
click at [302, 44] on span "TikTok" at bounding box center [304, 41] width 17 height 6
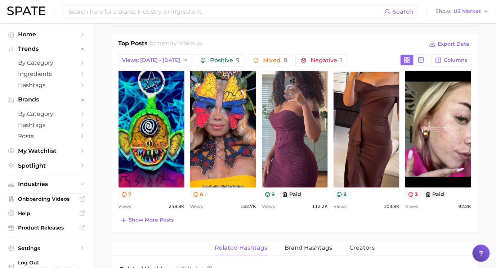
scroll to position [332, 0]
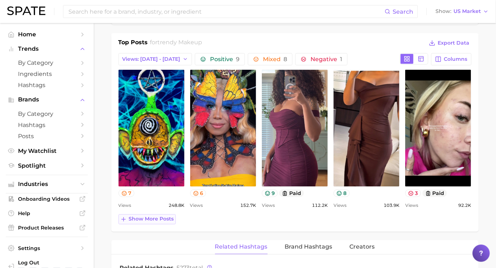
click at [161, 217] on span "Show more posts" at bounding box center [151, 219] width 45 height 6
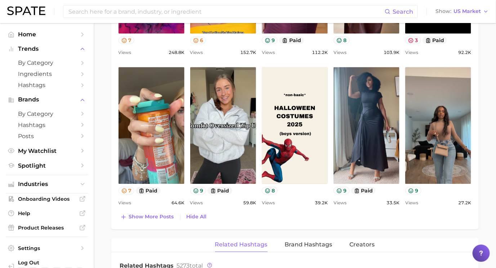
scroll to position [483, 0]
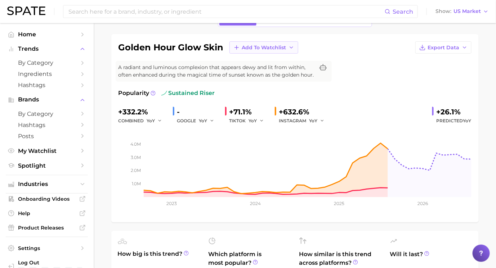
scroll to position [31, 0]
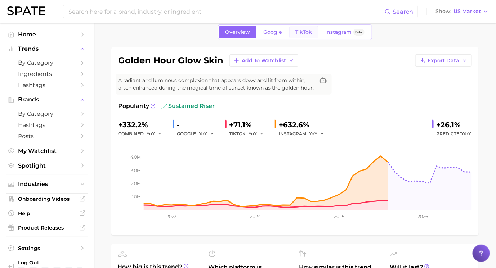
click at [307, 32] on span "TikTok" at bounding box center [304, 32] width 17 height 6
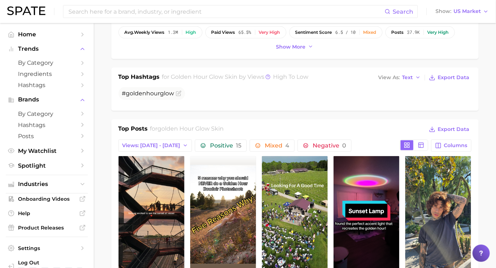
scroll to position [228, 0]
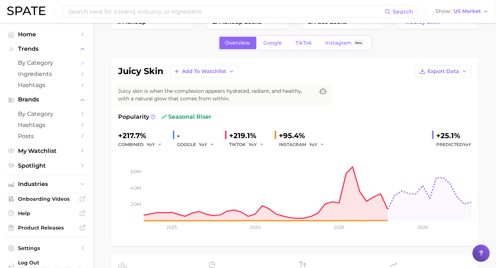
scroll to position [20, 0]
click at [309, 48] on link "TikTok" at bounding box center [304, 43] width 29 height 13
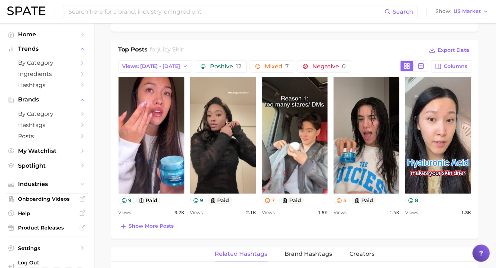
scroll to position [325, 0]
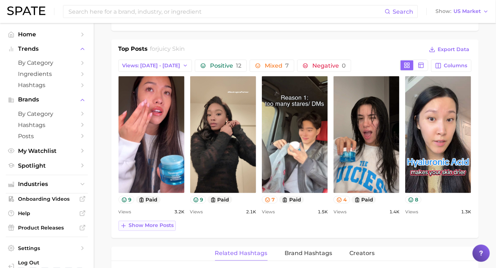
click at [141, 223] on span "Show more posts" at bounding box center [151, 226] width 45 height 6
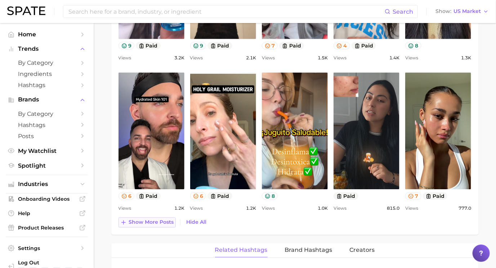
scroll to position [483, 0]
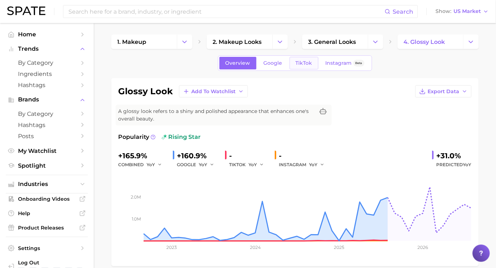
click at [298, 61] on span "TikTok" at bounding box center [304, 63] width 17 height 6
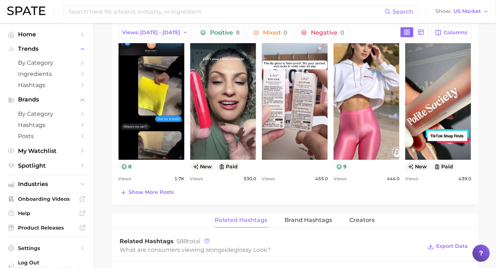
scroll to position [359, 0]
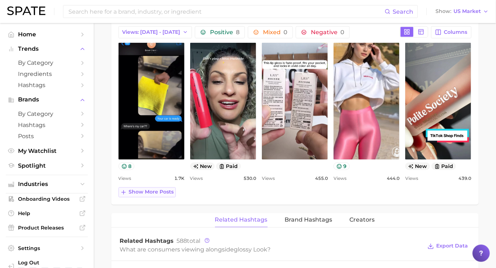
click at [155, 191] on span "Show more posts" at bounding box center [151, 192] width 45 height 6
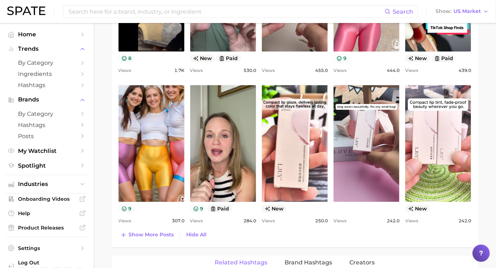
scroll to position [472, 0]
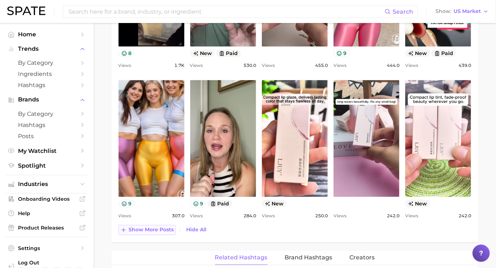
click at [133, 228] on span "Show more posts" at bounding box center [151, 230] width 45 height 6
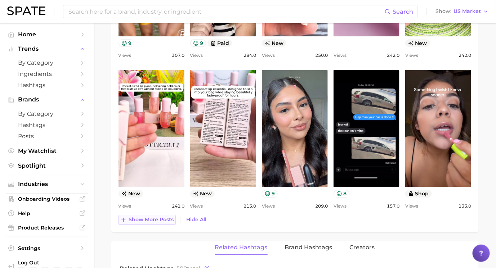
scroll to position [633, 0]
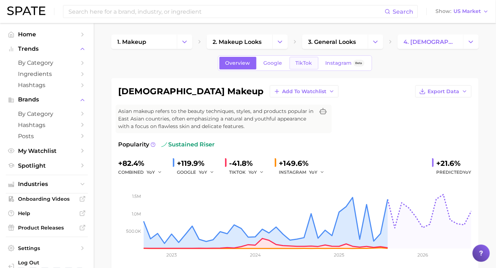
click at [301, 61] on span "TikTok" at bounding box center [304, 63] width 17 height 6
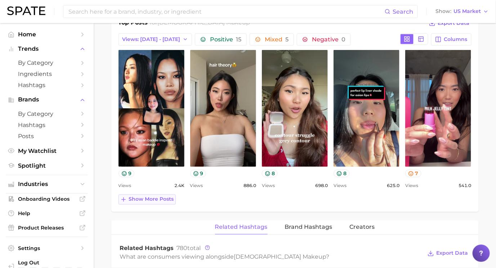
click at [140, 197] on span "Show more posts" at bounding box center [151, 200] width 45 height 6
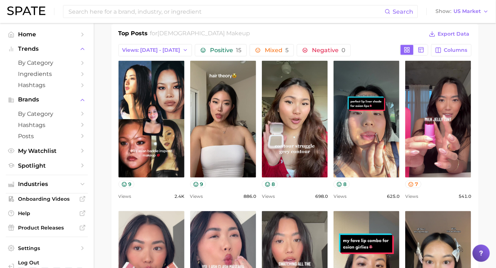
scroll to position [256, 0]
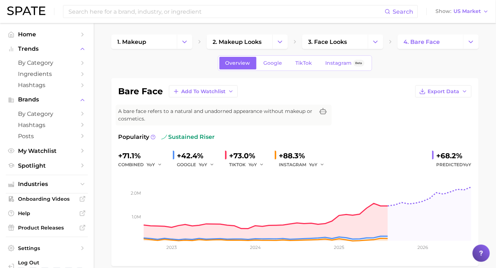
scroll to position [30, 0]
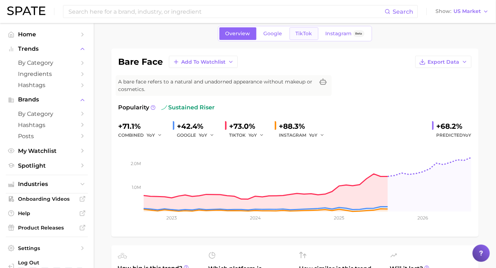
click at [297, 39] on link "TikTok" at bounding box center [304, 33] width 29 height 13
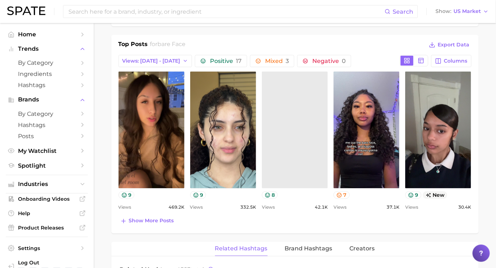
scroll to position [337, 0]
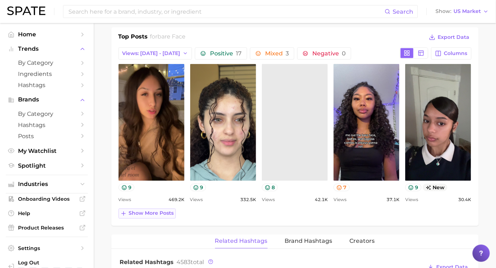
click at [157, 212] on span "Show more posts" at bounding box center [151, 214] width 45 height 6
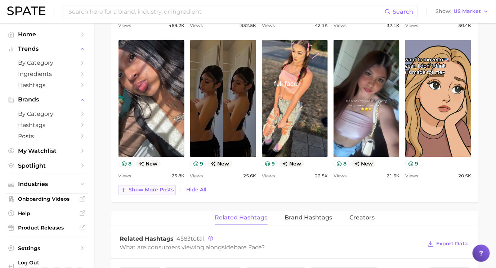
scroll to position [513, 0]
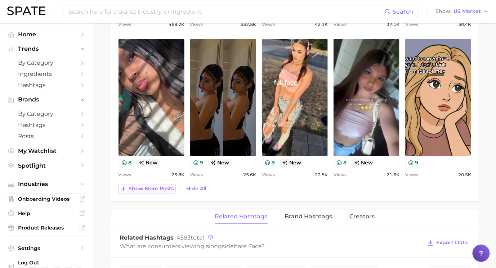
click at [152, 186] on span "Show more posts" at bounding box center [151, 189] width 45 height 6
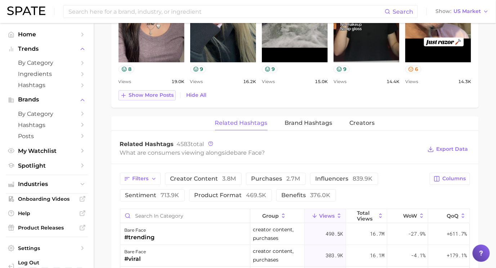
scroll to position [761, 0]
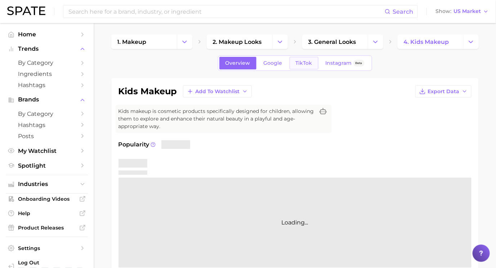
click at [310, 61] on span "TikTok" at bounding box center [304, 63] width 17 height 6
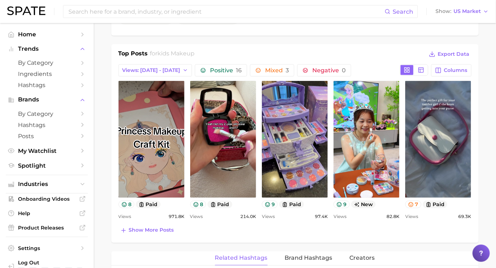
scroll to position [330, 0]
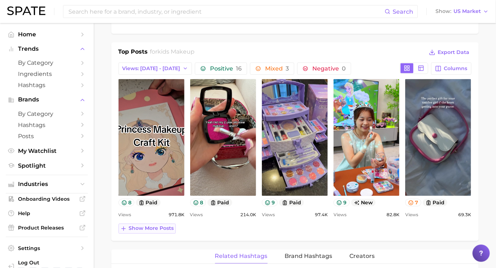
click at [172, 226] on span "Show more posts" at bounding box center [151, 229] width 45 height 6
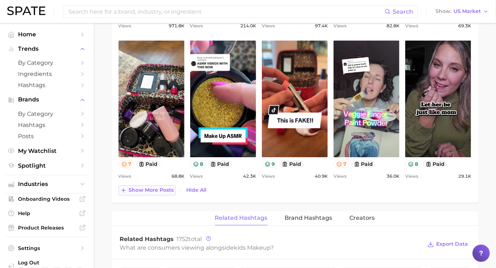
scroll to position [511, 0]
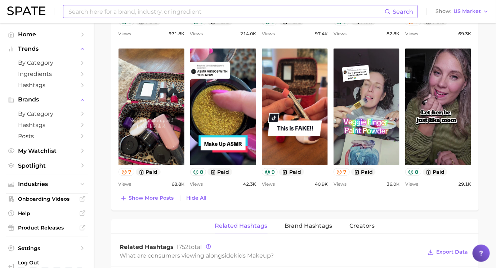
click at [147, 14] on input at bounding box center [226, 11] width 317 height 12
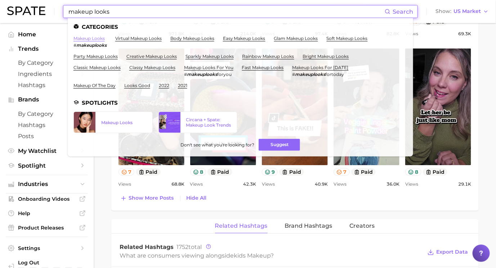
type input "makeup looks"
click at [90, 37] on link "makeup looks" at bounding box center [88, 38] width 31 height 5
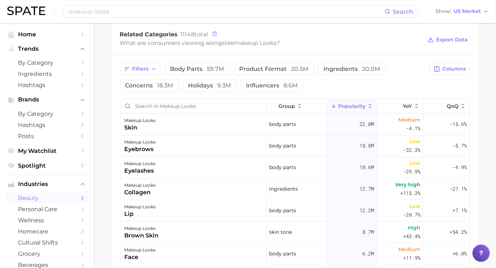
scroll to position [287, 0]
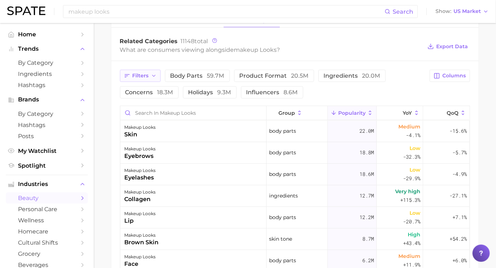
click at [141, 71] on button "Filters" at bounding box center [140, 76] width 41 height 12
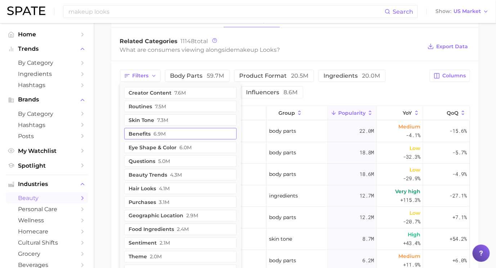
click at [141, 130] on button "benefits 6.9m" at bounding box center [180, 134] width 112 height 12
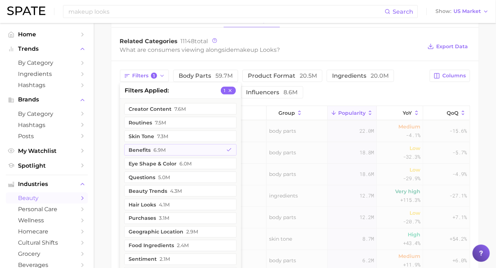
click at [106, 121] on main "1. makeup 2. makeup looks 3. Subcategory Overview Google TikTok Instagram Beta …" at bounding box center [295, 77] width 402 height 683
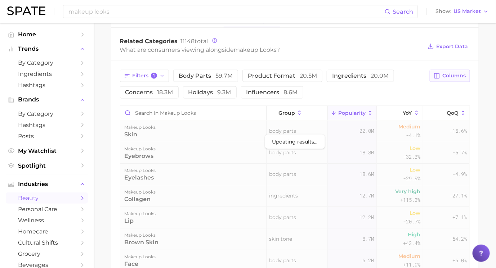
click at [452, 78] on button "Columns" at bounding box center [450, 76] width 40 height 12
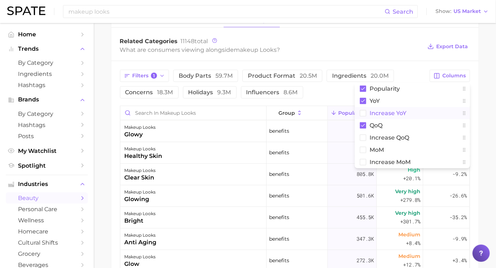
click at [364, 110] on rect at bounding box center [363, 113] width 6 height 6
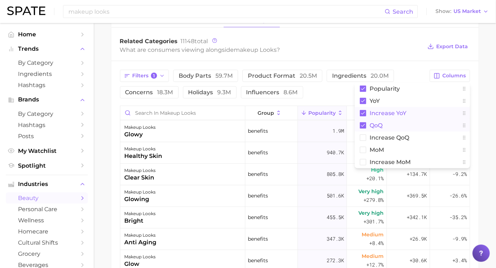
click at [363, 124] on icon at bounding box center [363, 125] width 6 height 6
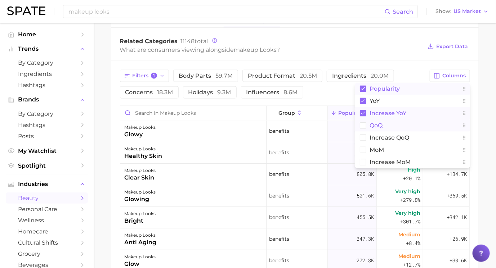
click at [362, 86] on rect at bounding box center [363, 89] width 6 height 6
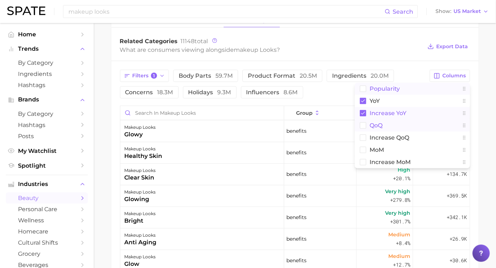
click at [332, 90] on div "Filters 1 body parts 59.7m product format 20.5m ingredients 20.0m concerns 18.3…" at bounding box center [273, 84] width 306 height 29
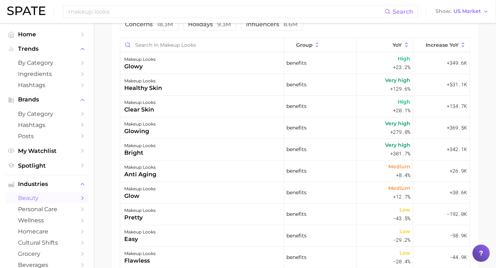
scroll to position [357, 0]
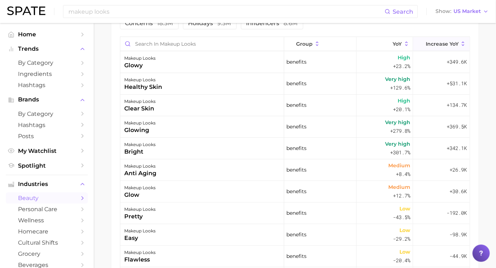
click at [443, 41] on span "Increase YoY" at bounding box center [442, 44] width 33 height 6
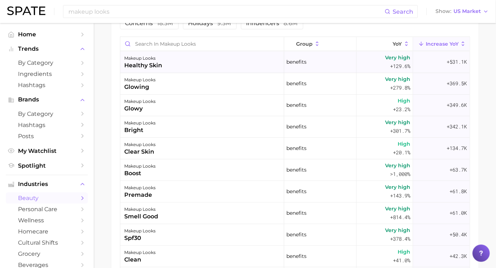
click at [253, 64] on div "makeup looks healthy skin" at bounding box center [202, 62] width 164 height 22
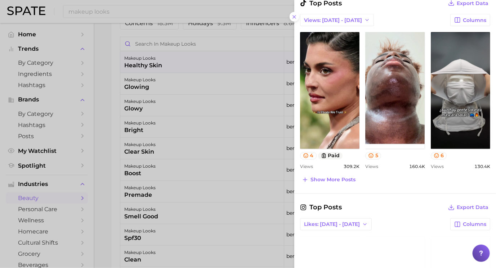
scroll to position [0, 0]
click at [340, 178] on span "Show more posts" at bounding box center [332, 180] width 45 height 6
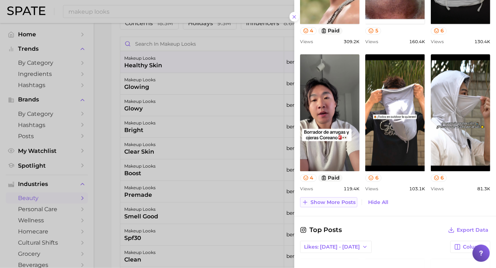
scroll to position [505, 0]
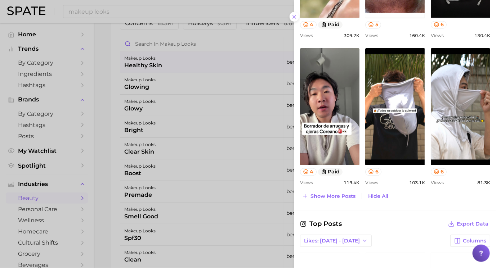
click at [206, 175] on div at bounding box center [248, 134] width 496 height 268
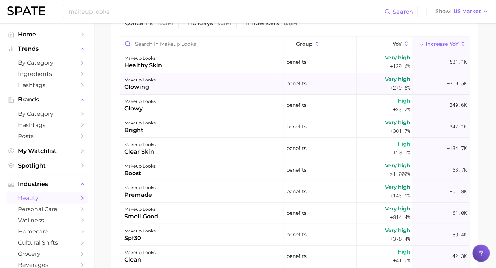
click at [206, 86] on div "makeup looks glowing" at bounding box center [202, 84] width 164 height 22
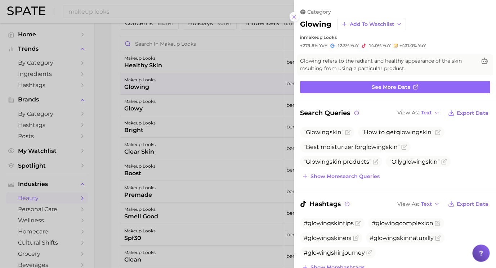
scroll to position [0, 0]
click at [357, 179] on button "Show more search queries" at bounding box center [340, 176] width 81 height 10
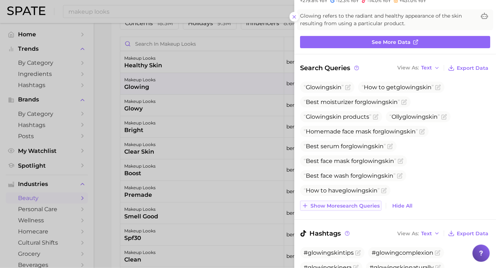
scroll to position [49, 0]
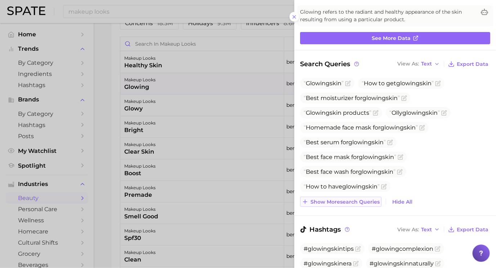
click at [353, 202] on span "Show more search queries" at bounding box center [344, 202] width 69 height 6
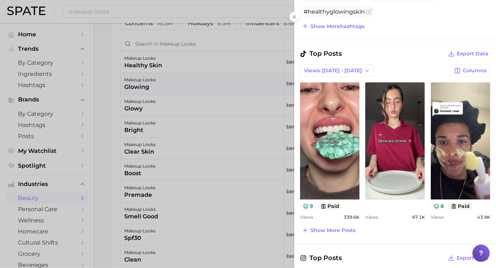
scroll to position [467, 0]
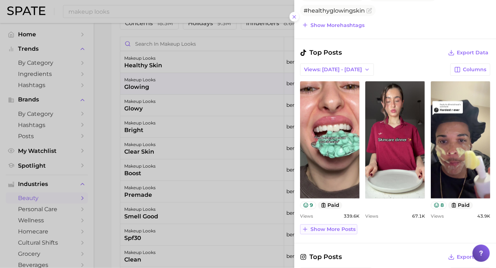
click at [346, 227] on span "Show more posts" at bounding box center [332, 230] width 45 height 6
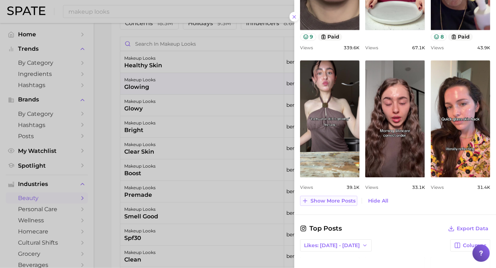
scroll to position [638, 0]
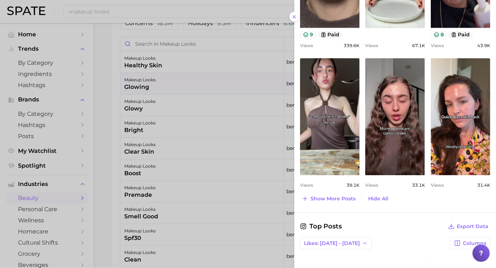
click at [249, 174] on div at bounding box center [248, 134] width 496 height 268
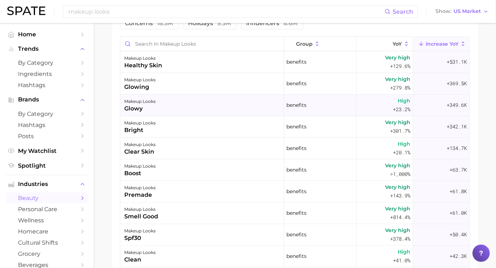
click at [250, 107] on div "makeup looks glowy" at bounding box center [202, 106] width 164 height 22
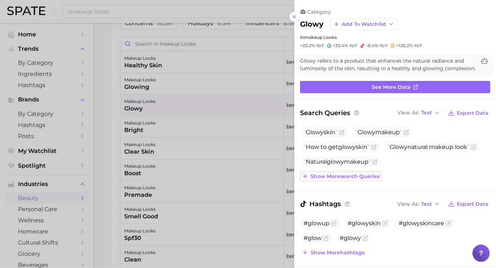
scroll to position [0, 0]
click at [343, 176] on span "Show more search queries" at bounding box center [344, 177] width 69 height 6
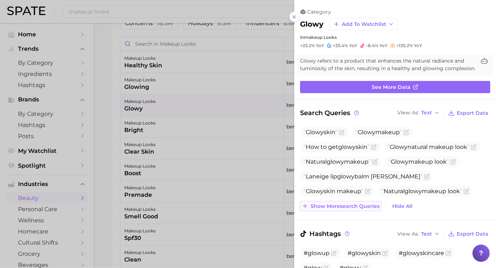
scroll to position [37, 0]
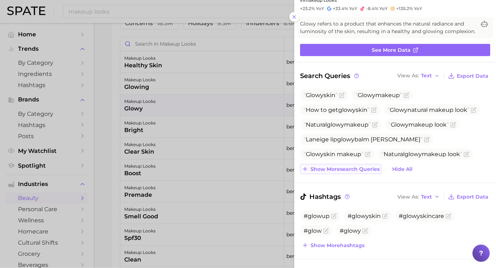
click at [347, 166] on span "Show more search queries" at bounding box center [344, 169] width 69 height 6
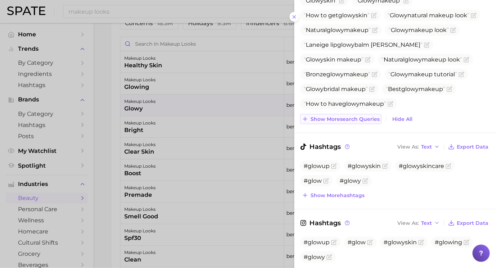
scroll to position [132, 0]
click at [349, 114] on button "Show more search queries" at bounding box center [340, 119] width 81 height 10
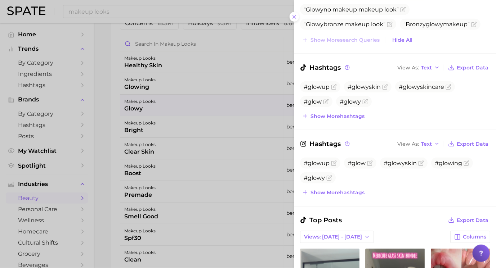
scroll to position [271, 0]
click at [348, 117] on span "Show more hashtags" at bounding box center [337, 116] width 54 height 6
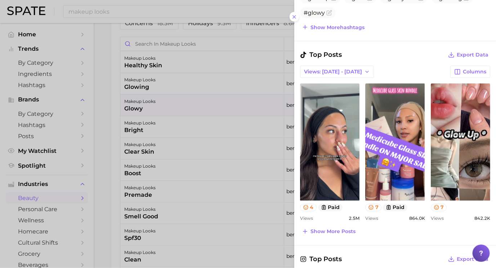
scroll to position [470, 0]
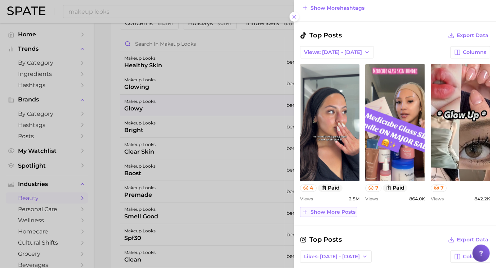
click at [338, 210] on span "Show more posts" at bounding box center [332, 213] width 45 height 6
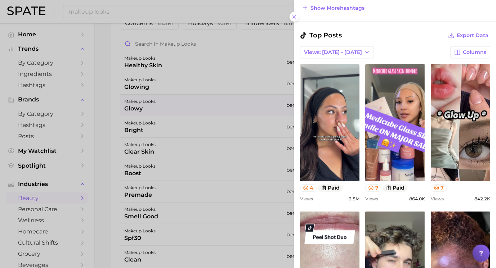
scroll to position [0, 0]
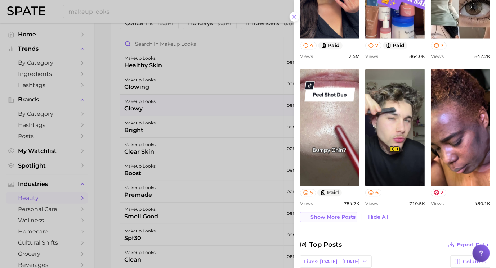
click at [342, 215] on span "Show more posts" at bounding box center [332, 217] width 45 height 6
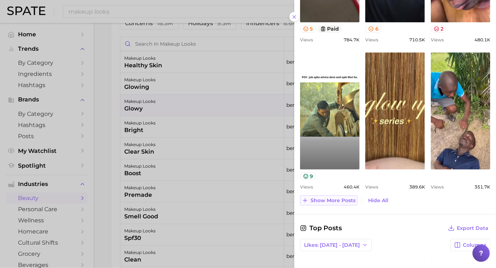
click at [342, 196] on button "Show more posts" at bounding box center [328, 201] width 57 height 10
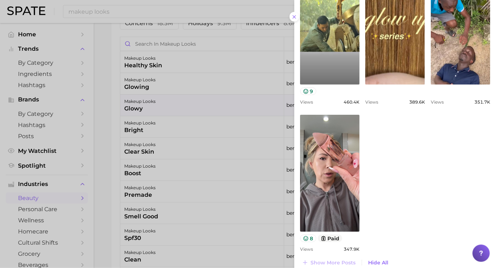
click at [261, 195] on div at bounding box center [248, 134] width 496 height 268
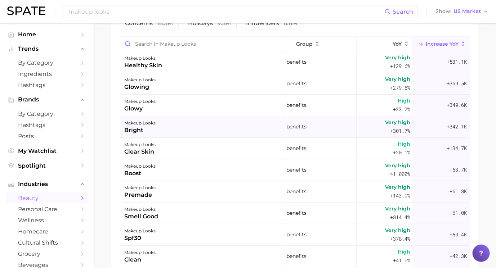
click at [243, 126] on div "makeup looks bright" at bounding box center [202, 127] width 164 height 22
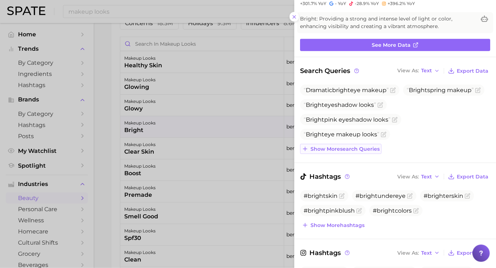
click at [360, 151] on span "Show more search queries" at bounding box center [344, 149] width 69 height 6
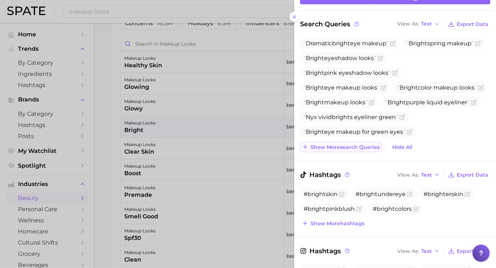
click at [360, 151] on button "Show more search queries" at bounding box center [340, 147] width 81 height 10
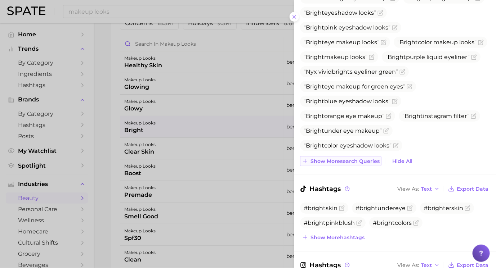
click at [357, 162] on span "Show more search queries" at bounding box center [344, 161] width 69 height 6
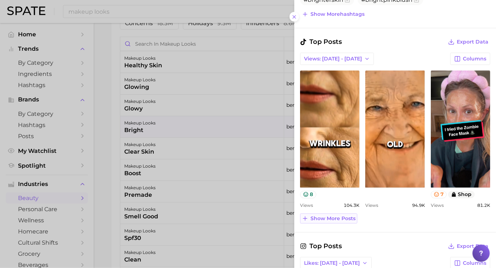
click at [339, 218] on span "Show more posts" at bounding box center [332, 219] width 45 height 6
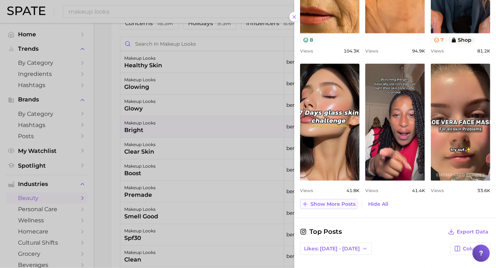
click at [339, 203] on span "Show more posts" at bounding box center [332, 204] width 45 height 6
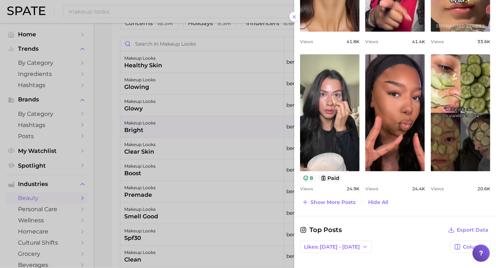
click at [233, 216] on div at bounding box center [248, 134] width 496 height 268
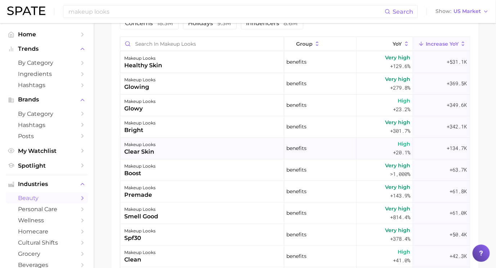
click at [240, 139] on div "makeup looks clear skin" at bounding box center [202, 149] width 164 height 22
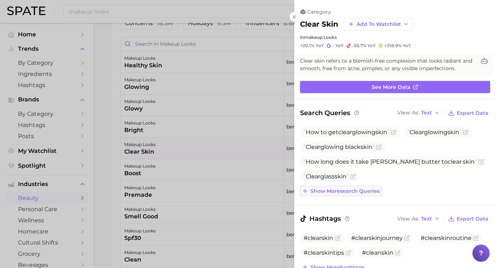
click at [346, 194] on button "Show more search queries" at bounding box center [340, 191] width 81 height 10
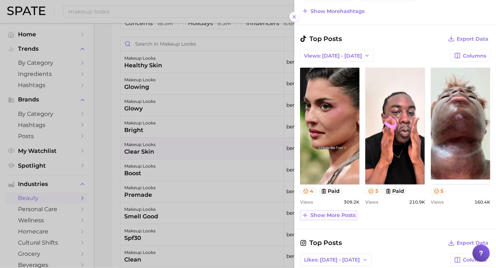
click at [342, 216] on button "Show more posts" at bounding box center [328, 216] width 57 height 10
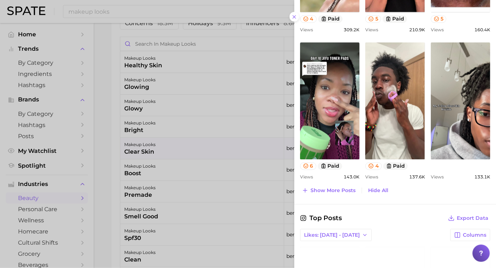
click at [243, 196] on div at bounding box center [248, 134] width 496 height 268
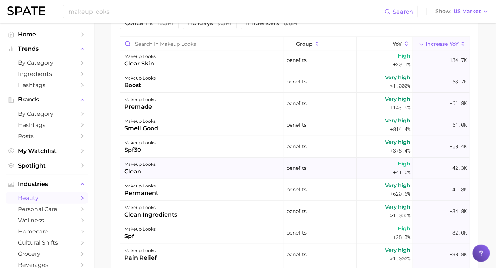
click at [231, 163] on div "makeup looks clean" at bounding box center [202, 169] width 164 height 22
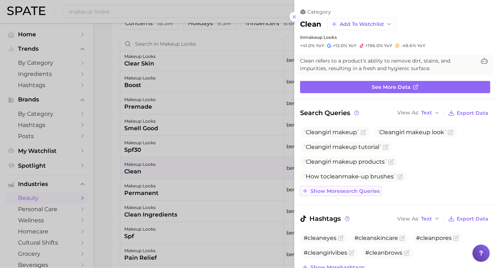
click at [334, 187] on button "Show more search queries" at bounding box center [340, 191] width 81 height 10
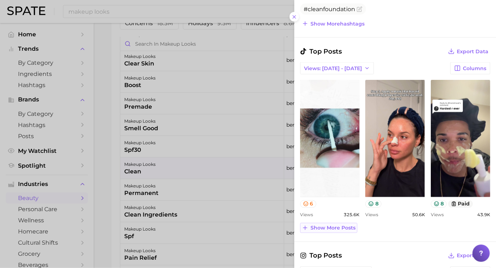
click at [332, 229] on button "Show more posts" at bounding box center [328, 228] width 57 height 10
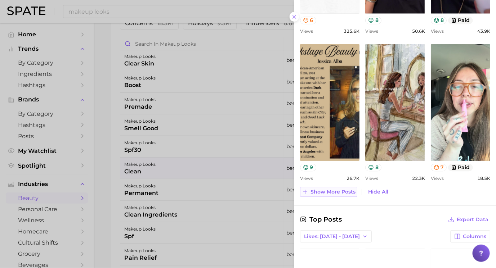
click at [337, 190] on span "Show more posts" at bounding box center [332, 192] width 45 height 6
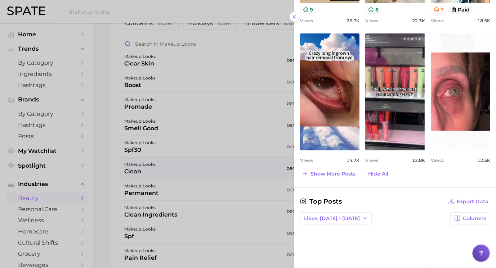
click at [231, 180] on div at bounding box center [248, 134] width 496 height 268
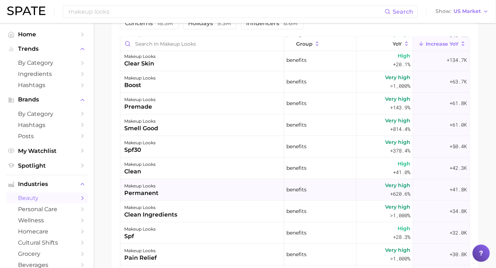
click at [227, 186] on div "makeup looks permanent" at bounding box center [202, 190] width 164 height 22
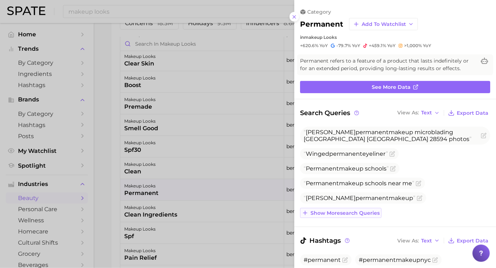
click at [328, 210] on span "Show more search queries" at bounding box center [344, 213] width 69 height 6
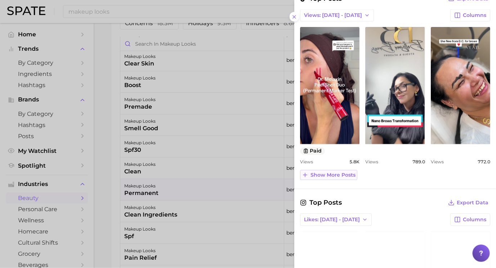
click at [333, 175] on span "Show more posts" at bounding box center [332, 175] width 45 height 6
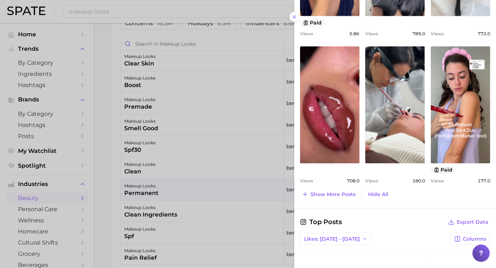
click at [158, 221] on div at bounding box center [248, 134] width 496 height 268
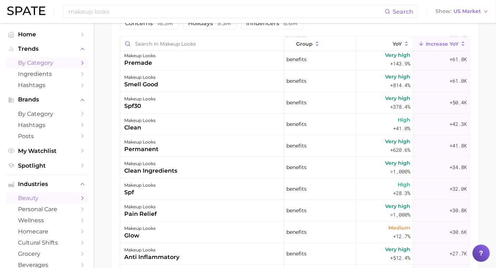
scroll to position [133, 0]
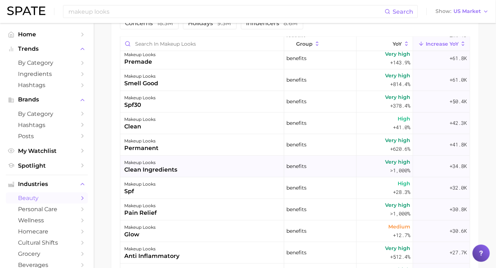
click at [205, 166] on div "makeup looks clean ingredients" at bounding box center [202, 167] width 164 height 22
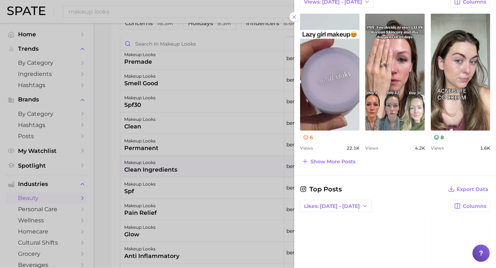
scroll to position [273, 0]
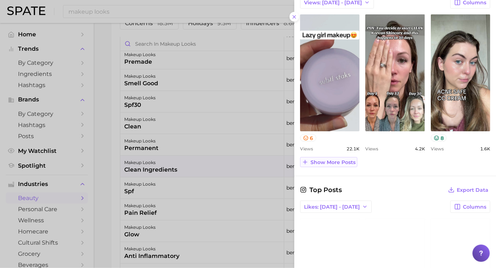
click at [320, 160] on span "Show more posts" at bounding box center [332, 163] width 45 height 6
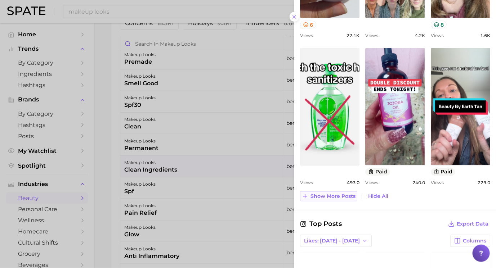
scroll to position [387, 0]
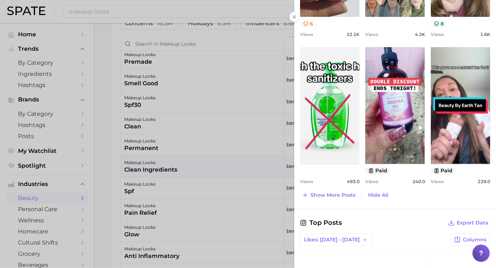
click at [217, 171] on div at bounding box center [248, 134] width 496 height 268
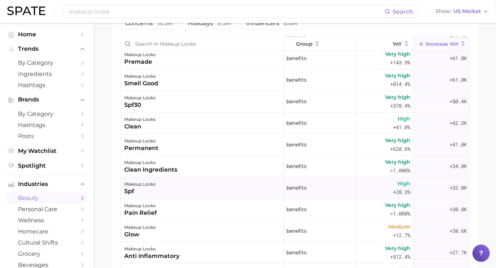
click at [218, 185] on div "makeup looks spf" at bounding box center [202, 189] width 164 height 22
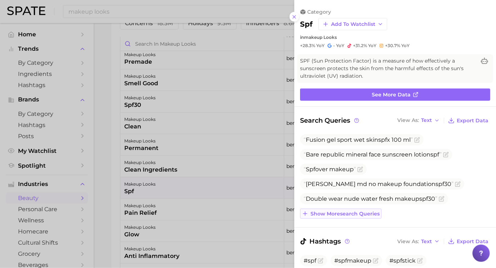
scroll to position [0, 0]
click at [319, 211] on span "Show more search queries" at bounding box center [344, 214] width 69 height 6
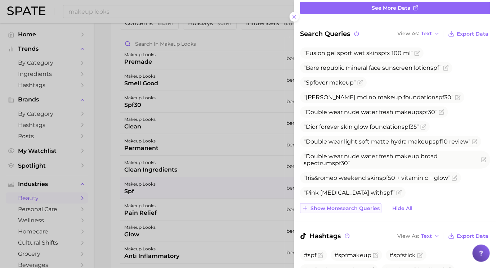
scroll to position [87, 0]
click at [319, 211] on button "Show more search queries" at bounding box center [340, 208] width 81 height 10
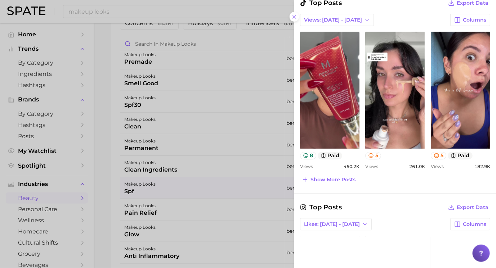
scroll to position [527, 0]
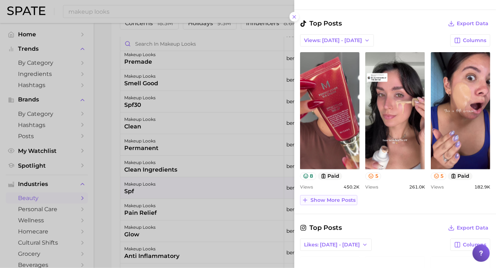
click at [328, 197] on span "Show more posts" at bounding box center [332, 200] width 45 height 6
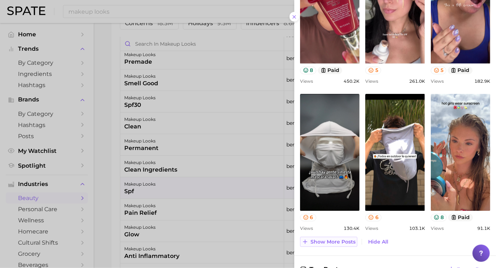
scroll to position [661, 0]
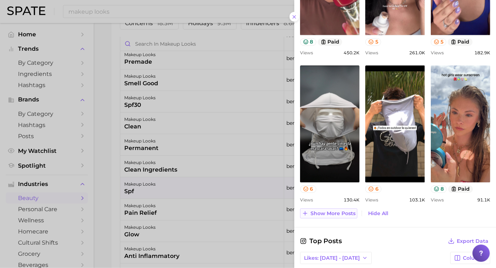
click at [332, 214] on button "Show more posts" at bounding box center [328, 214] width 57 height 10
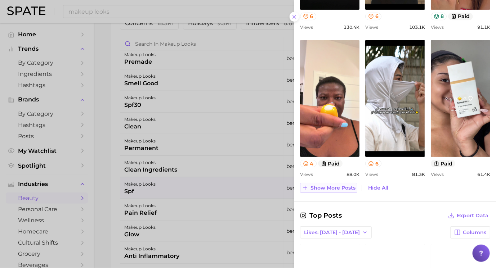
scroll to position [841, 0]
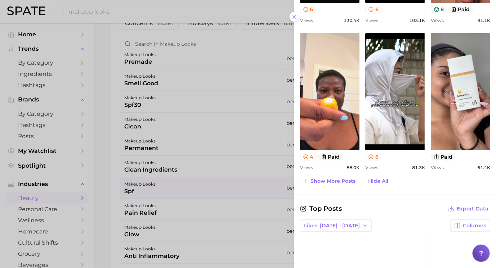
click at [192, 206] on div at bounding box center [248, 134] width 496 height 268
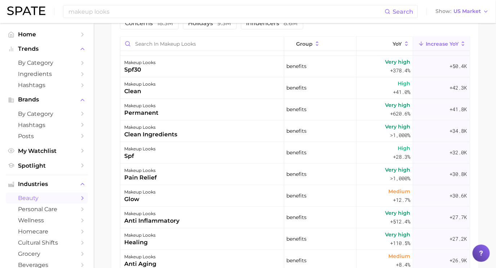
scroll to position [169, 0]
click at [192, 197] on div "makeup looks glow" at bounding box center [202, 196] width 164 height 22
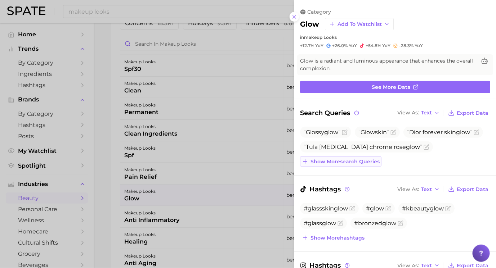
click at [349, 161] on span "Show more search queries" at bounding box center [344, 162] width 69 height 6
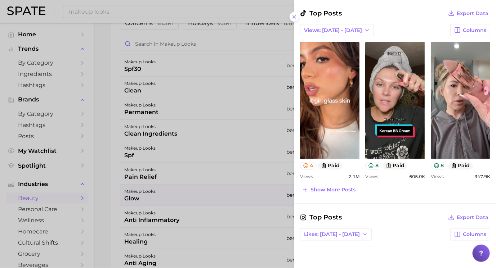
scroll to position [374, 0]
click at [352, 187] on span "Show more posts" at bounding box center [332, 190] width 45 height 6
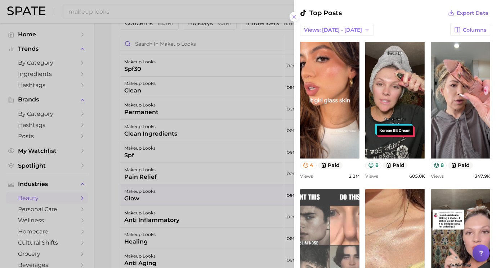
scroll to position [0, 0]
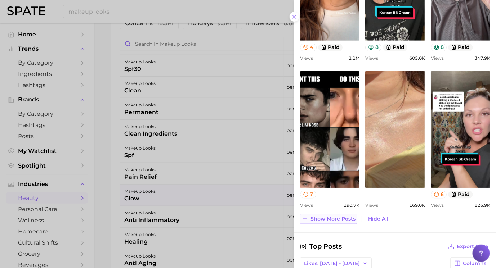
click at [352, 216] on span "Show more posts" at bounding box center [332, 219] width 45 height 6
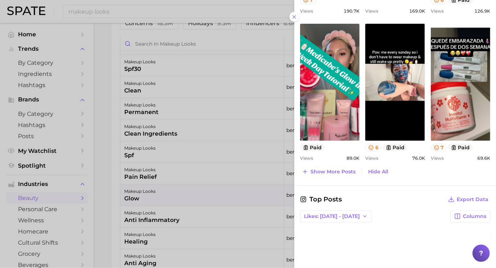
click at [256, 179] on div at bounding box center [248, 134] width 496 height 268
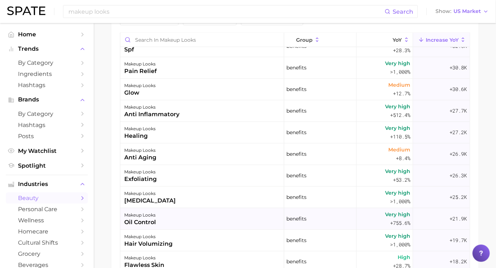
click at [201, 219] on div "makeup looks oil control" at bounding box center [202, 220] width 164 height 22
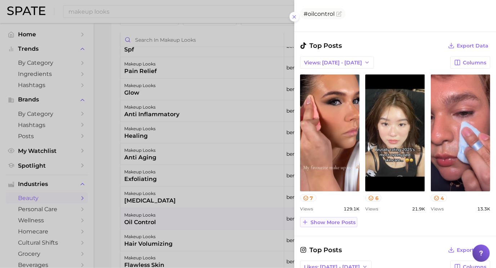
click at [331, 221] on span "Show more posts" at bounding box center [332, 223] width 45 height 6
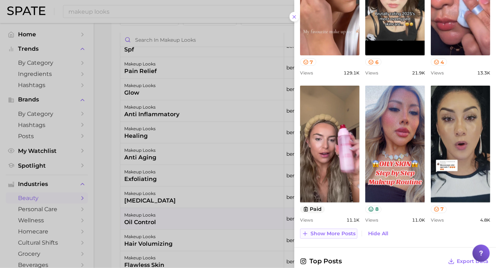
click at [331, 232] on span "Show more posts" at bounding box center [332, 234] width 45 height 6
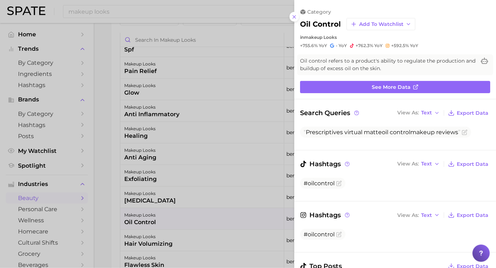
click at [177, 219] on div at bounding box center [248, 134] width 496 height 268
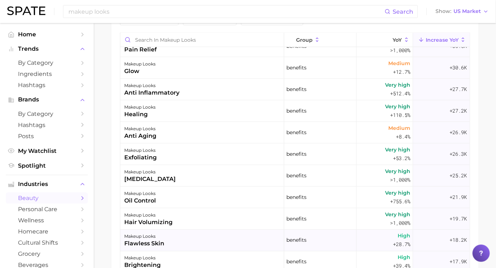
click at [181, 234] on div "makeup looks flawless skin" at bounding box center [202, 241] width 164 height 22
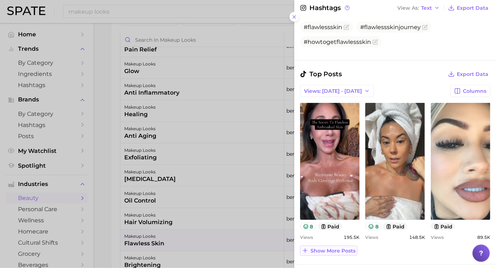
click at [346, 251] on span "Show more posts" at bounding box center [332, 251] width 45 height 6
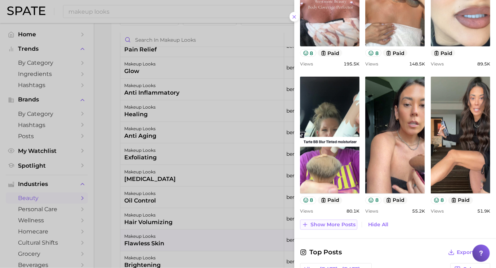
click at [344, 222] on span "Show more posts" at bounding box center [332, 225] width 45 height 6
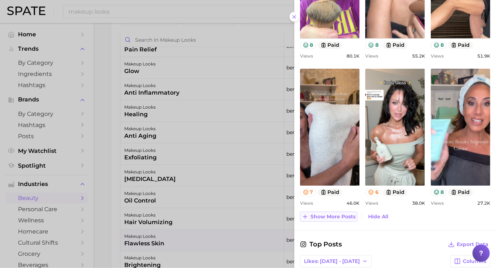
click at [344, 214] on span "Show more posts" at bounding box center [332, 217] width 45 height 6
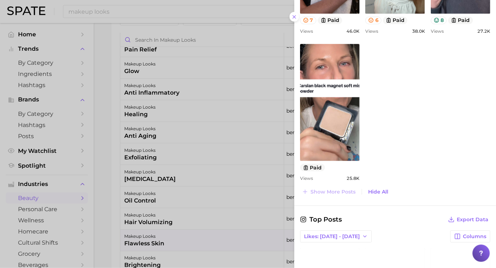
click at [266, 200] on div at bounding box center [248, 134] width 496 height 268
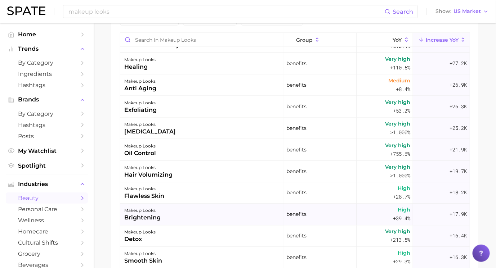
click at [250, 212] on div "makeup looks brightening" at bounding box center [202, 215] width 164 height 22
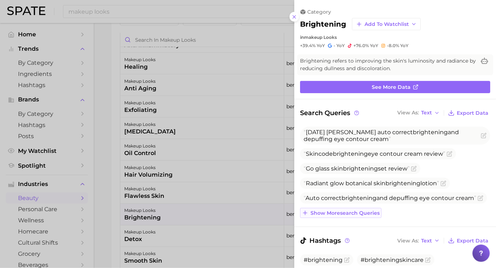
click at [357, 211] on span "Show more search queries" at bounding box center [344, 213] width 69 height 6
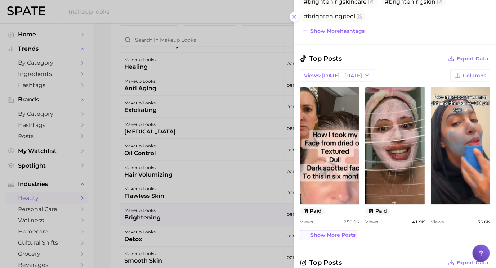
click at [342, 233] on span "Show more posts" at bounding box center [332, 236] width 45 height 6
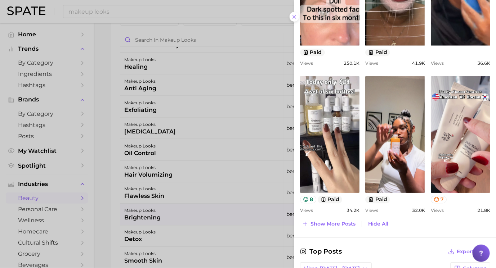
click at [237, 219] on div at bounding box center [248, 134] width 496 height 268
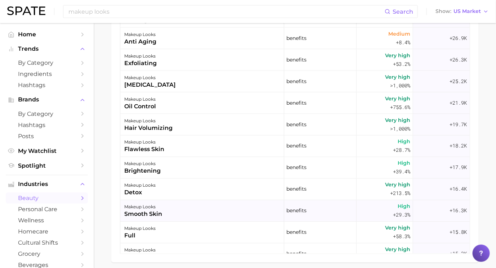
click at [238, 214] on div "makeup looks smooth skin" at bounding box center [202, 212] width 164 height 22
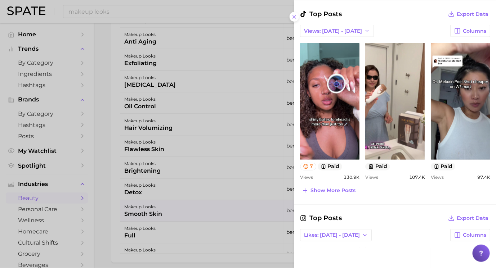
click at [238, 197] on div at bounding box center [248, 134] width 496 height 268
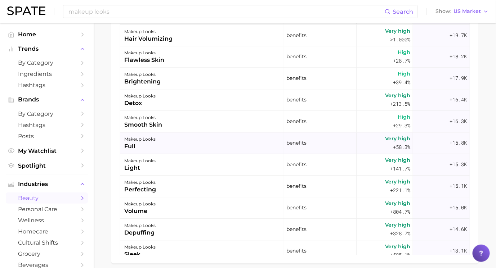
click at [210, 143] on div "makeup looks full" at bounding box center [202, 144] width 164 height 22
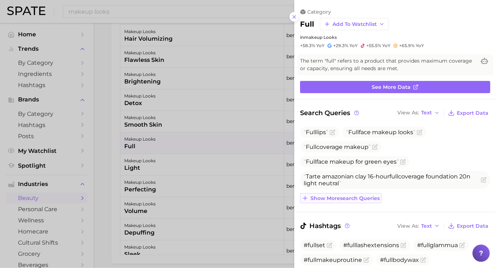
click at [353, 196] on span "Show more search queries" at bounding box center [344, 199] width 69 height 6
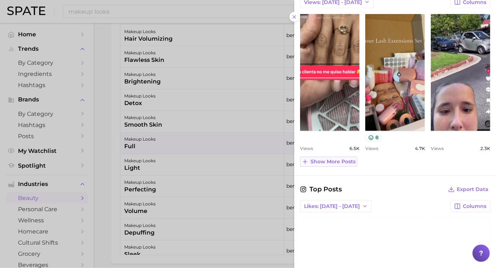
click at [344, 159] on span "Show more posts" at bounding box center [332, 162] width 45 height 6
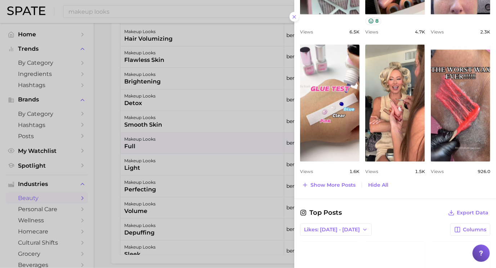
click at [271, 169] on div at bounding box center [248, 134] width 496 height 268
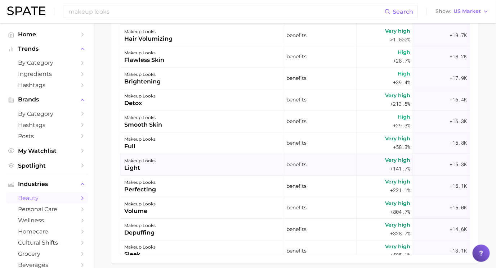
click at [264, 164] on div "makeup looks light" at bounding box center [202, 165] width 164 height 22
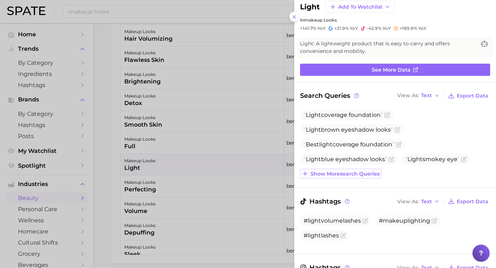
click at [356, 176] on button "Show more search queries" at bounding box center [340, 174] width 81 height 10
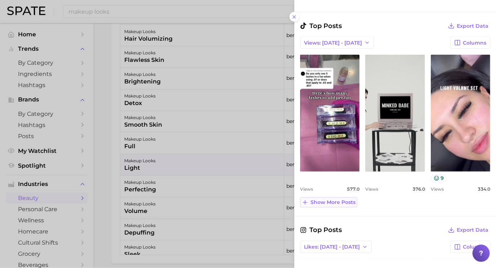
click at [346, 203] on span "Show more posts" at bounding box center [332, 203] width 45 height 6
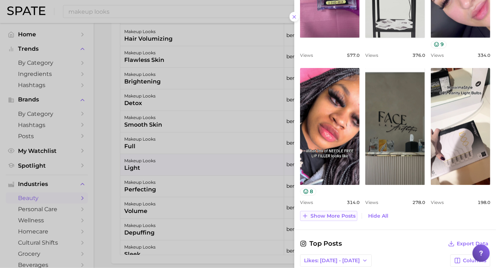
click at [340, 215] on span "Show more posts" at bounding box center [332, 216] width 45 height 6
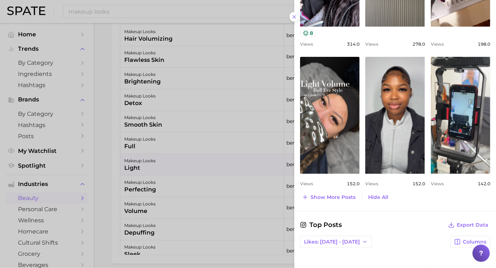
click at [253, 197] on div at bounding box center [248, 134] width 496 height 268
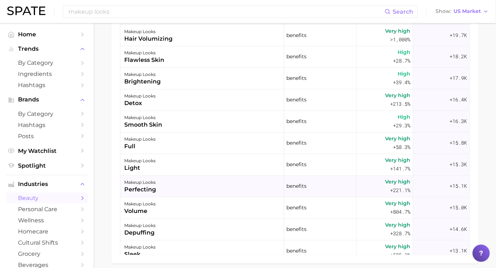
click at [254, 183] on div "makeup looks perfecting" at bounding box center [202, 187] width 164 height 22
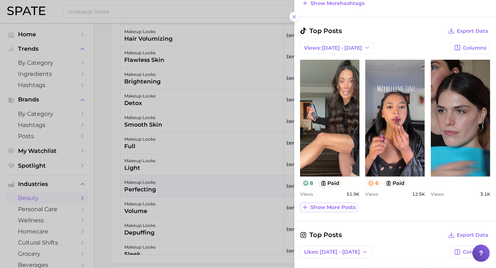
click at [345, 208] on button "Show more posts" at bounding box center [328, 208] width 57 height 10
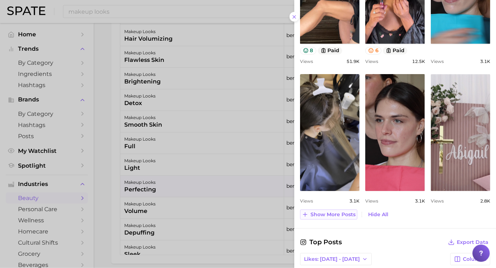
click at [346, 215] on button "Show more posts" at bounding box center [328, 215] width 57 height 10
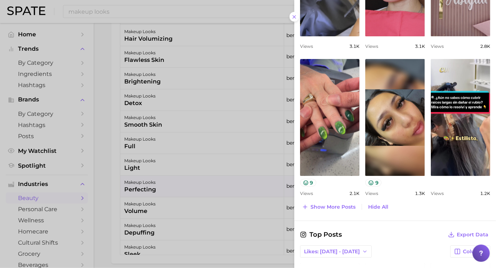
click at [220, 200] on div at bounding box center [248, 134] width 496 height 268
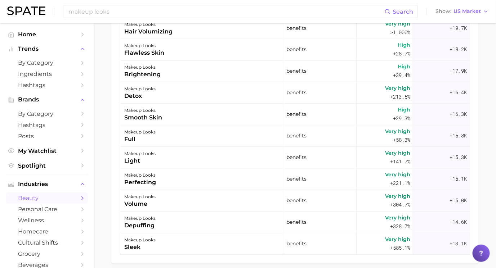
click at [220, 200] on div "makeup looks volume" at bounding box center [202, 202] width 164 height 22
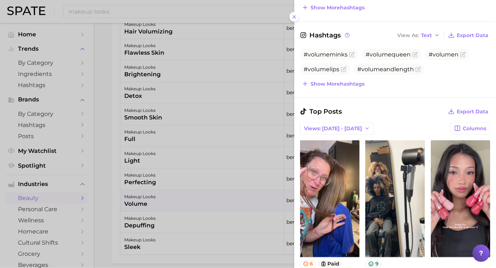
click at [213, 178] on div at bounding box center [248, 134] width 496 height 268
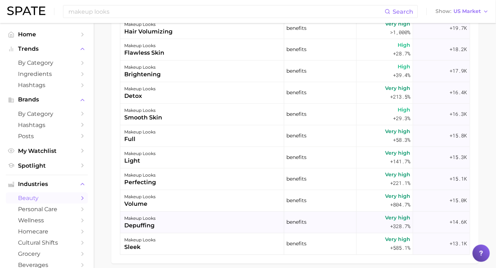
click at [216, 220] on div "makeup looks depuffing" at bounding box center [202, 223] width 164 height 22
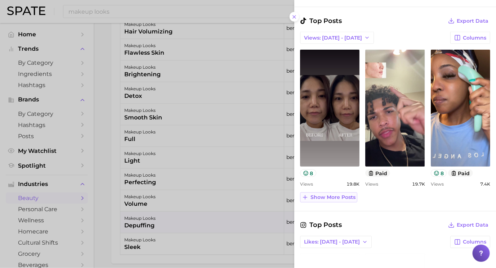
click at [341, 198] on span "Show more posts" at bounding box center [332, 198] width 45 height 6
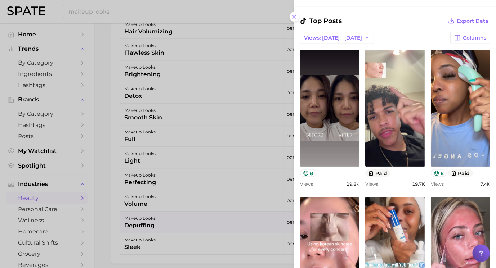
click at [247, 210] on div at bounding box center [248, 134] width 496 height 268
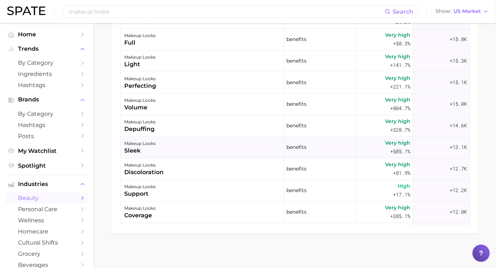
click at [243, 148] on div "makeup looks sleek" at bounding box center [202, 148] width 164 height 22
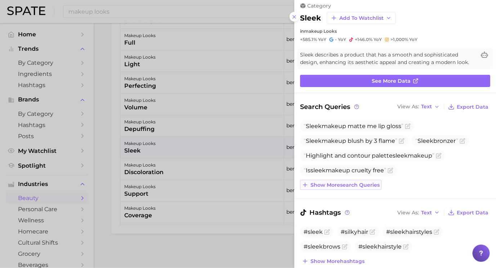
click at [365, 184] on span "Show more search queries" at bounding box center [344, 185] width 69 height 6
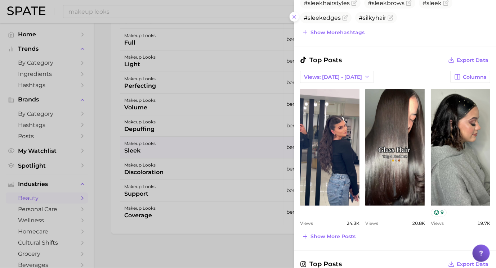
click at [240, 179] on div at bounding box center [248, 134] width 496 height 268
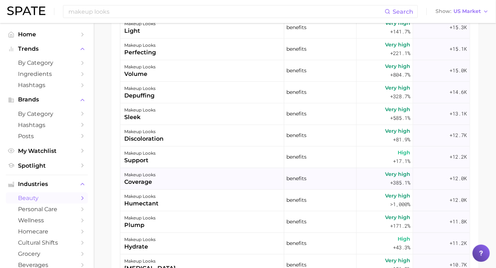
click at [183, 183] on div "makeup looks coverage" at bounding box center [202, 180] width 164 height 22
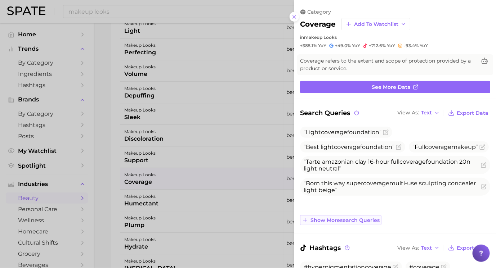
click at [346, 219] on span "Show more search queries" at bounding box center [344, 221] width 69 height 6
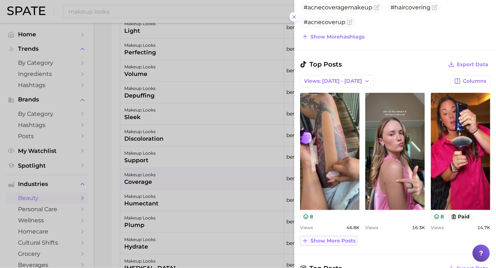
click at [341, 240] on span "Show more posts" at bounding box center [332, 241] width 45 height 6
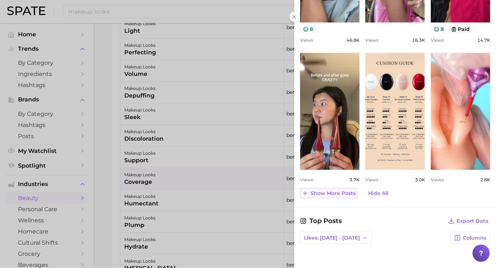
click at [336, 194] on button "Show more posts" at bounding box center [328, 193] width 57 height 10
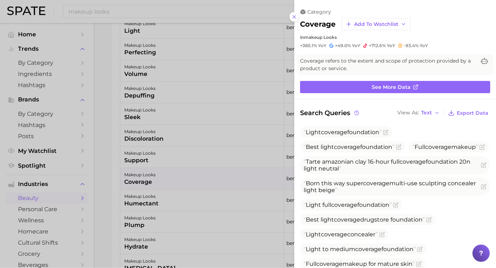
click at [184, 178] on div at bounding box center [248, 134] width 496 height 268
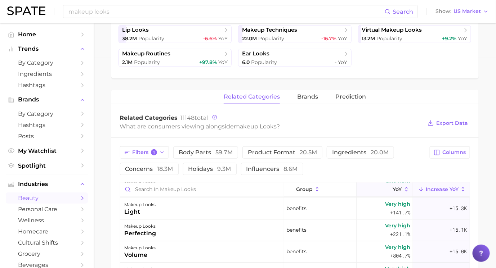
click at [387, 187] on icon at bounding box center [388, 190] width 6 height 6
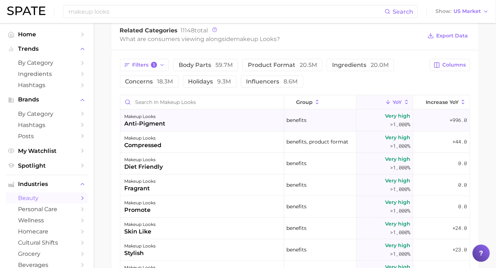
click at [286, 116] on div "benefits" at bounding box center [320, 121] width 73 height 22
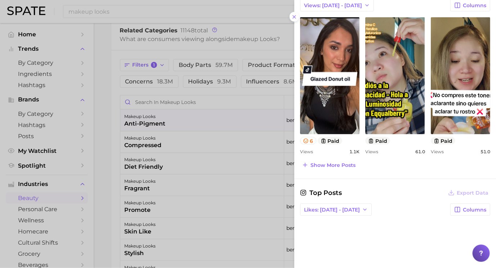
click at [246, 135] on div at bounding box center [248, 134] width 496 height 268
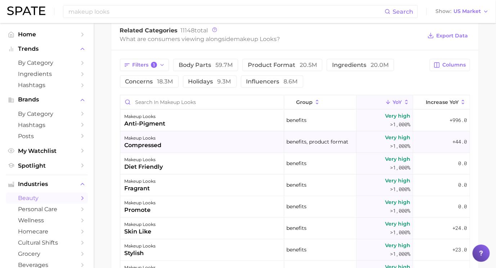
click at [244, 145] on div "makeup looks compressed" at bounding box center [202, 142] width 164 height 22
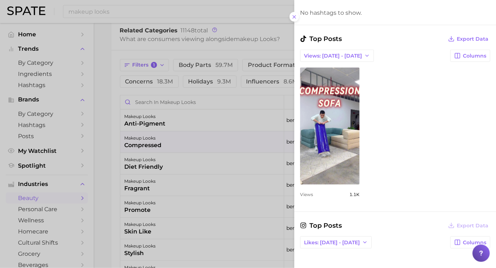
click at [230, 154] on div at bounding box center [248, 134] width 496 height 268
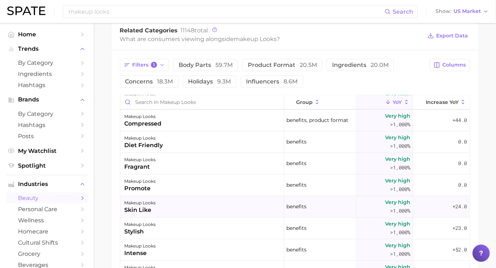
click at [232, 202] on div "makeup looks skin like" at bounding box center [202, 207] width 164 height 22
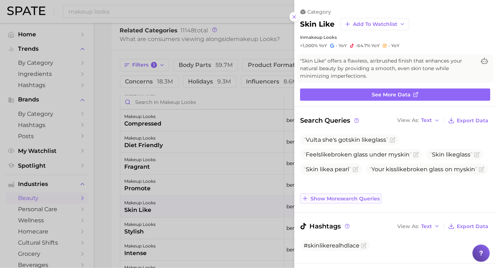
click at [326, 199] on span "Show more search queries" at bounding box center [344, 199] width 69 height 6
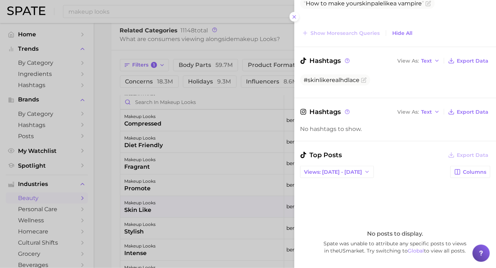
click at [249, 211] on div at bounding box center [248, 134] width 496 height 268
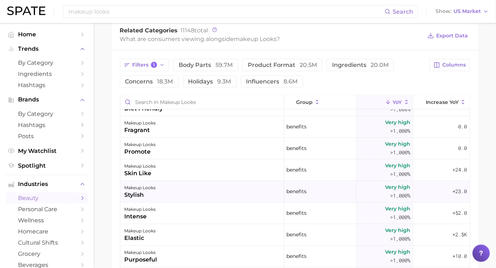
click at [247, 195] on div "makeup looks stylish" at bounding box center [202, 192] width 164 height 22
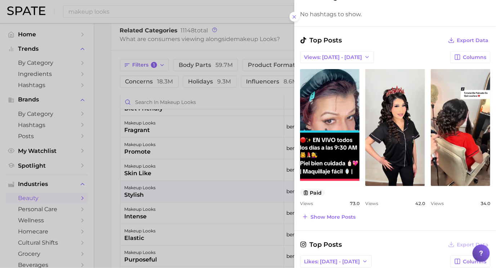
click at [223, 179] on div at bounding box center [248, 134] width 496 height 268
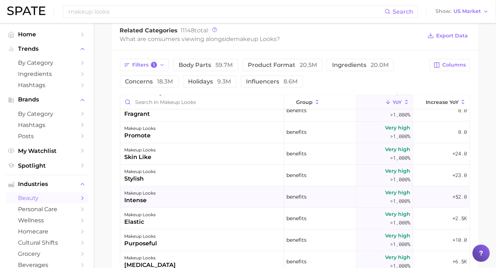
scroll to position [76, 0]
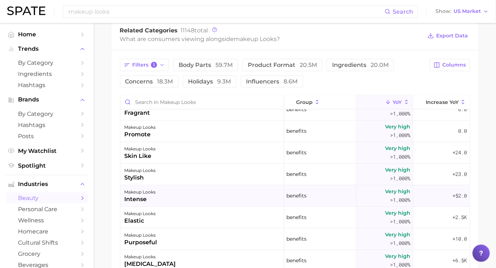
click at [215, 199] on div "makeup looks intense" at bounding box center [202, 196] width 164 height 22
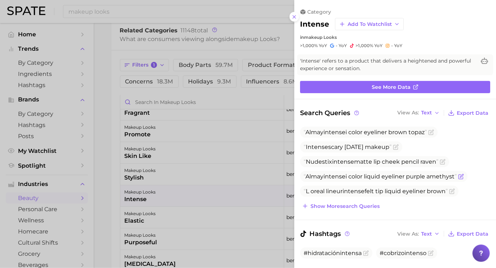
scroll to position [0, 0]
click at [336, 208] on span "Show more search queries" at bounding box center [344, 206] width 69 height 6
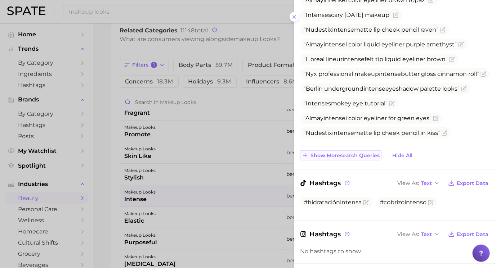
scroll to position [134, 0]
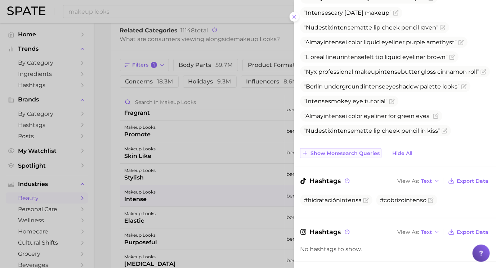
click at [332, 154] on span "Show more search queries" at bounding box center [344, 154] width 69 height 6
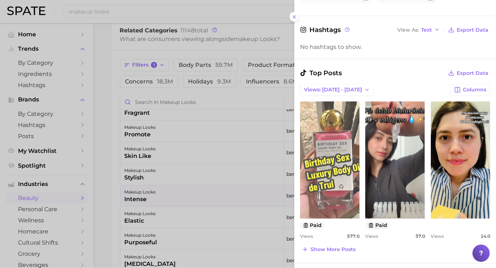
scroll to position [419, 0]
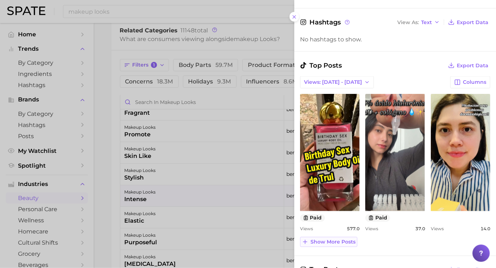
click at [348, 242] on span "Show more posts" at bounding box center [332, 242] width 45 height 6
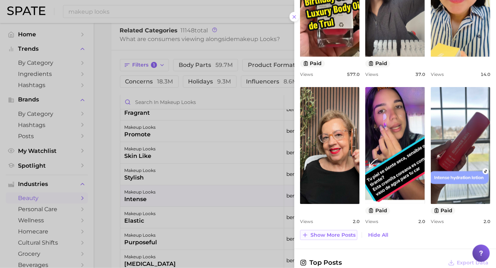
scroll to position [575, 0]
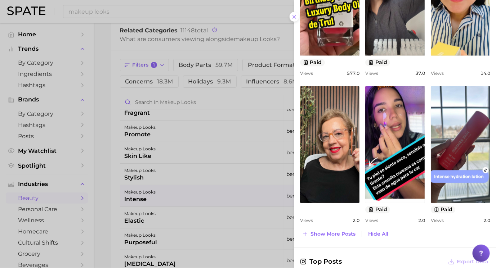
click at [263, 222] on div at bounding box center [248, 134] width 496 height 268
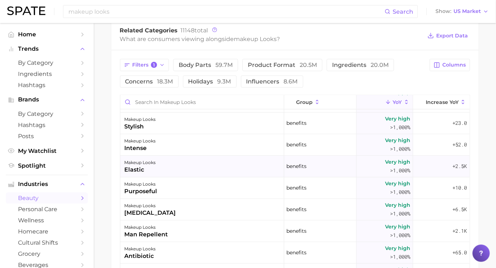
scroll to position [130, 0]
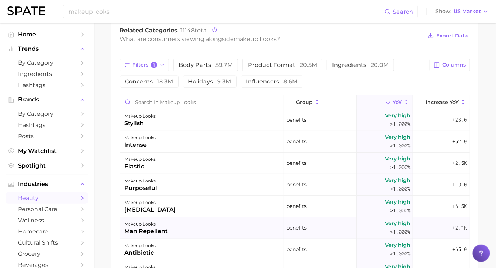
click at [214, 229] on div "makeup looks man repellent" at bounding box center [202, 229] width 164 height 22
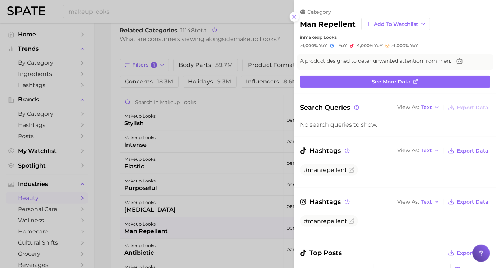
scroll to position [0, 0]
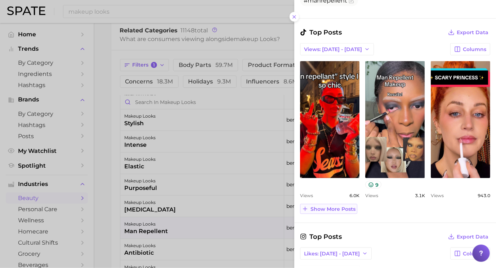
click at [330, 208] on span "Show more posts" at bounding box center [332, 209] width 45 height 6
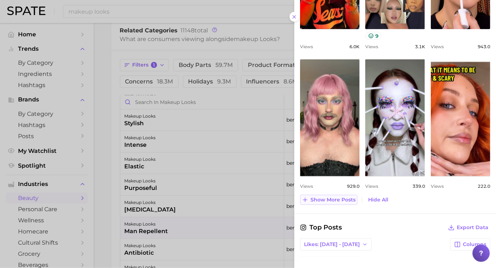
click at [331, 200] on span "Show more posts" at bounding box center [332, 200] width 45 height 6
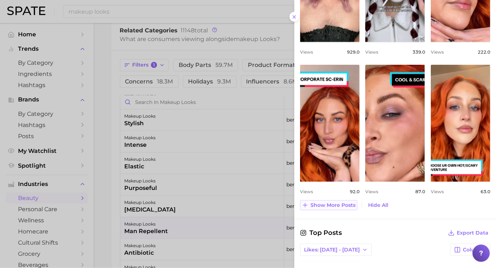
click at [341, 202] on span "Show more posts" at bounding box center [332, 205] width 45 height 6
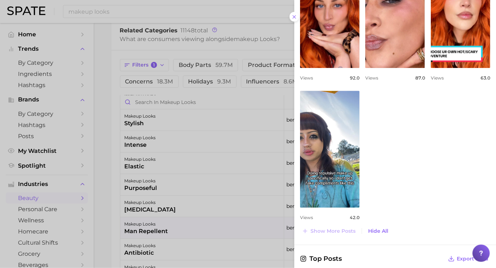
click at [233, 185] on div at bounding box center [248, 134] width 496 height 268
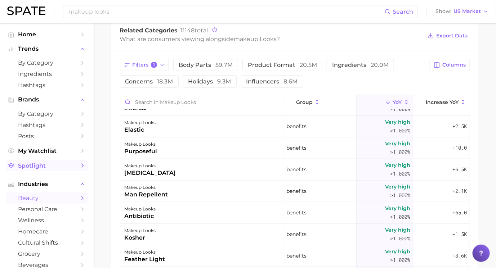
scroll to position [165, 0]
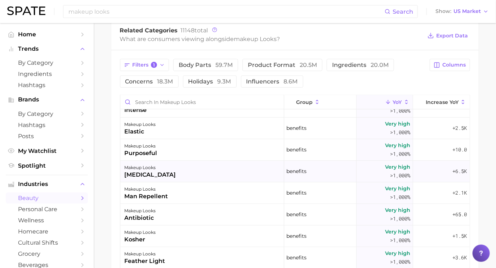
click at [205, 172] on div "makeup looks skin whitening" at bounding box center [202, 172] width 164 height 22
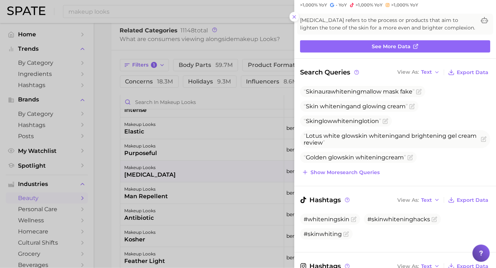
scroll to position [43, 0]
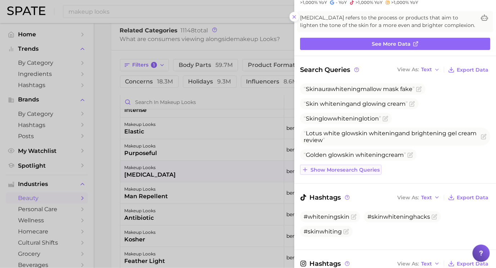
click at [344, 170] on span "Show more search queries" at bounding box center [344, 170] width 69 height 6
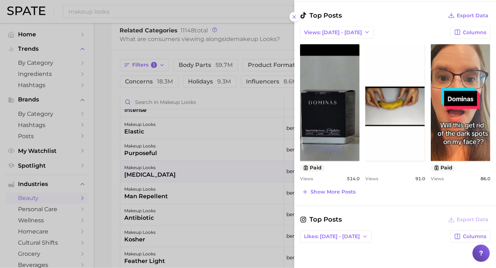
click at [221, 198] on div at bounding box center [248, 134] width 496 height 268
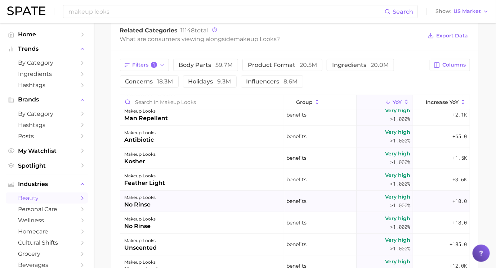
click at [242, 206] on div "makeup looks no rinse" at bounding box center [202, 202] width 164 height 22
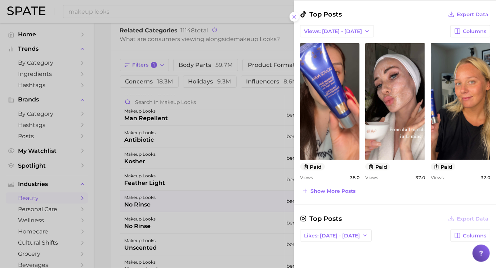
click at [238, 198] on div at bounding box center [248, 134] width 496 height 268
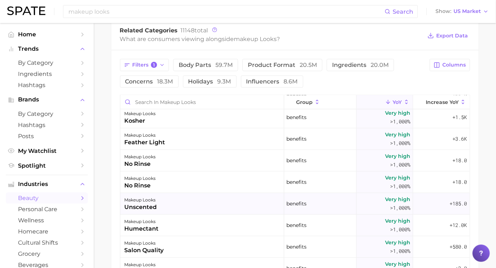
click at [237, 204] on div "makeup looks unscented" at bounding box center [202, 204] width 164 height 22
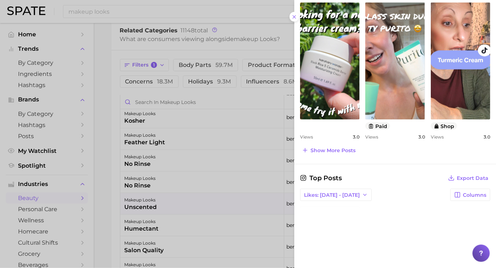
click at [228, 159] on div at bounding box center [248, 134] width 496 height 268
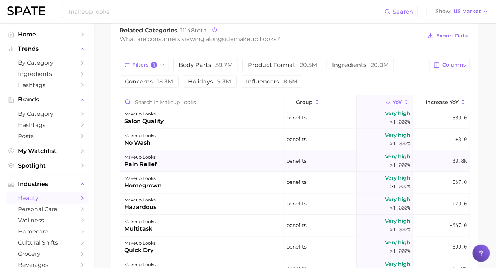
click at [220, 222] on div "makeup looks multitask" at bounding box center [202, 226] width 164 height 22
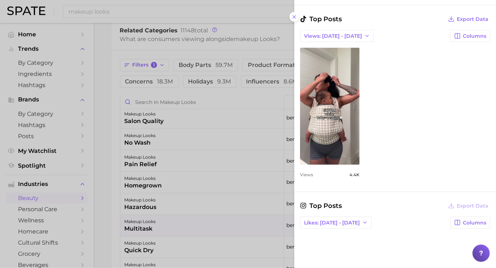
click at [239, 182] on div at bounding box center [248, 134] width 496 height 268
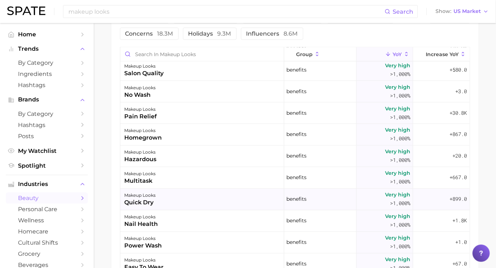
click at [236, 192] on div "makeup looks quick dry" at bounding box center [202, 200] width 164 height 22
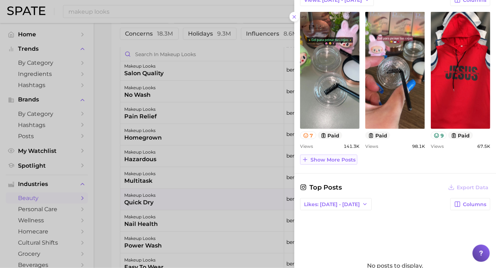
click at [321, 157] on span "Show more posts" at bounding box center [332, 160] width 45 height 6
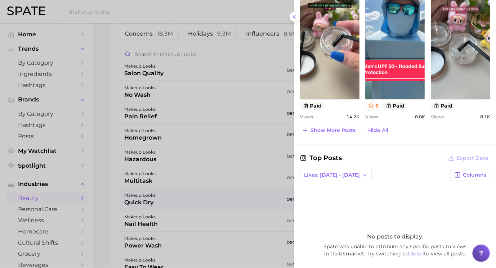
click at [212, 167] on div at bounding box center [248, 134] width 496 height 268
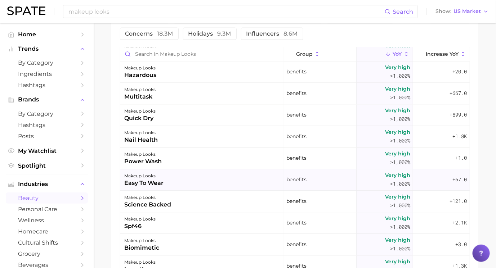
click at [212, 182] on div "makeup looks easy to wear" at bounding box center [202, 181] width 164 height 22
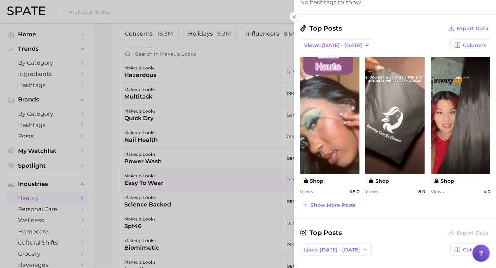
click at [248, 184] on div at bounding box center [248, 134] width 496 height 268
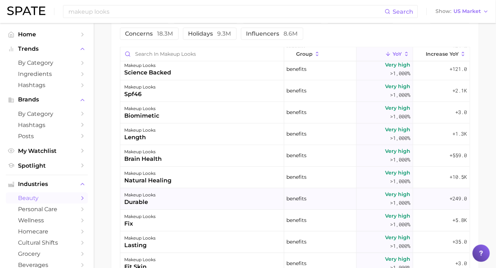
click at [242, 198] on div "makeup looks durable" at bounding box center [202, 200] width 164 height 22
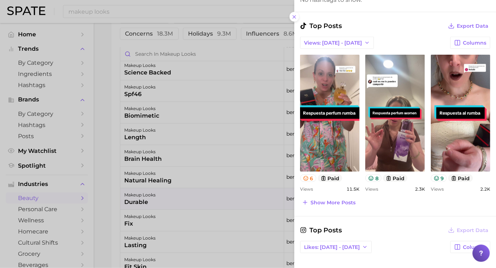
click at [162, 205] on div at bounding box center [248, 134] width 496 height 268
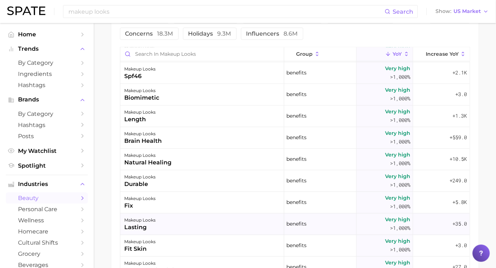
click at [206, 219] on div "makeup looks lasting" at bounding box center [202, 225] width 164 height 22
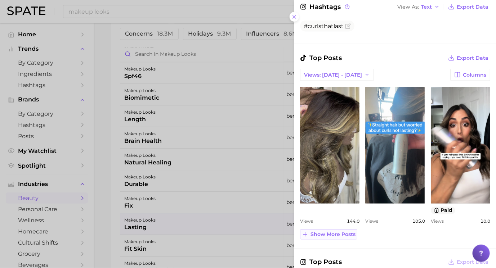
click at [331, 232] on span "Show more posts" at bounding box center [332, 235] width 45 height 6
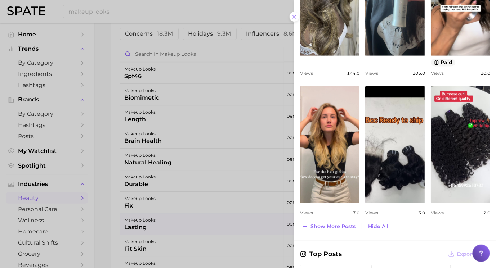
click at [233, 213] on div at bounding box center [248, 134] width 496 height 268
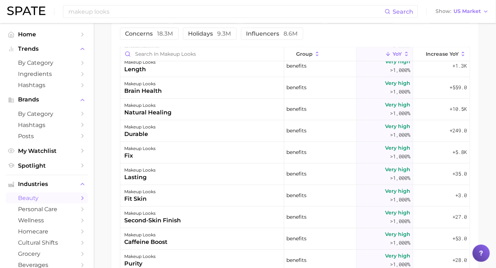
click at [233, 213] on div "makeup looks second-skin finish" at bounding box center [202, 218] width 164 height 22
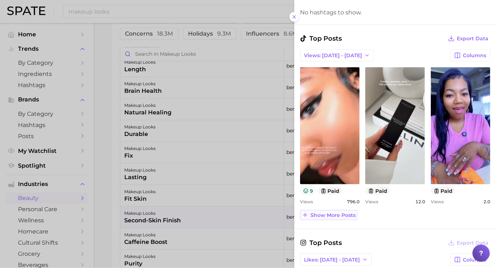
click at [336, 213] on span "Show more posts" at bounding box center [332, 215] width 45 height 6
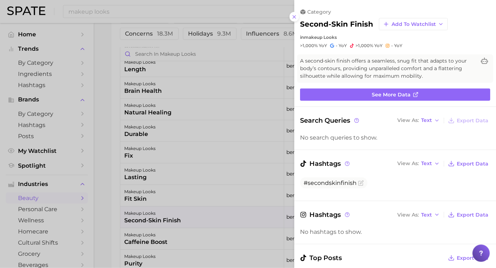
click at [229, 199] on div at bounding box center [248, 134] width 496 height 268
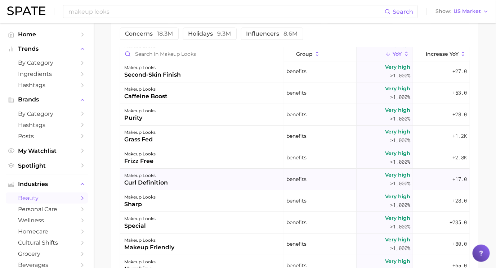
click at [228, 183] on div "makeup looks curl definition" at bounding box center [202, 180] width 164 height 22
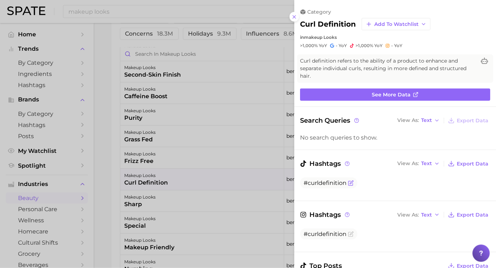
click at [349, 182] on icon "Flag as miscategorized or irrelevant" at bounding box center [351, 183] width 6 height 6
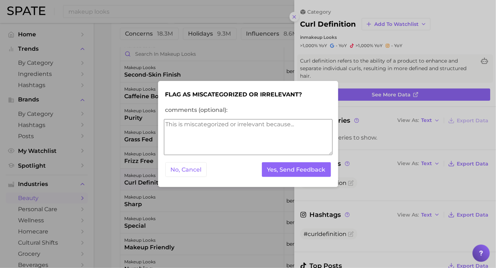
click at [282, 139] on textarea "comments (optional):" at bounding box center [248, 137] width 169 height 36
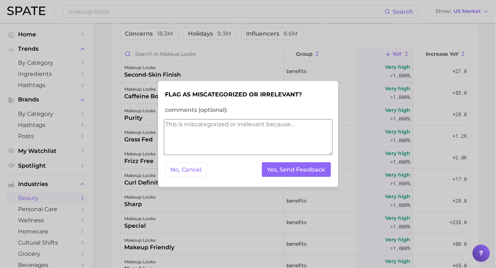
click at [282, 139] on textarea "comments (optional):" at bounding box center [248, 137] width 169 height 36
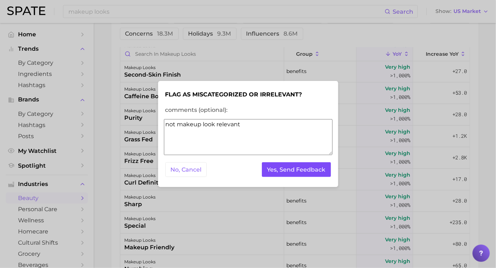
type textarea "not makeup look relevant"
click at [312, 166] on button "Yes, Send Feedback" at bounding box center [296, 169] width 69 height 15
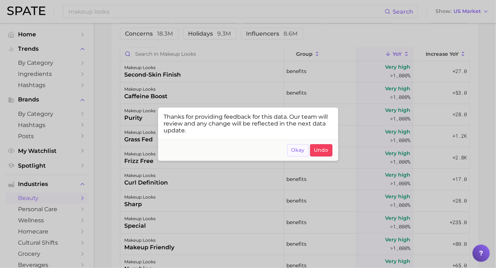
click at [299, 152] on span "Okay" at bounding box center [297, 150] width 13 height 6
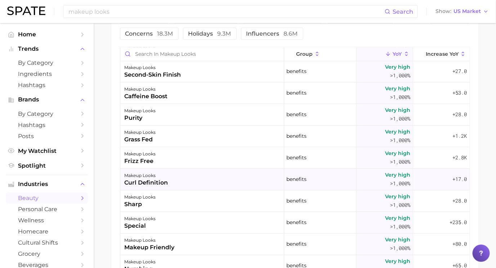
click at [210, 181] on div "makeup looks curl definition" at bounding box center [202, 180] width 164 height 22
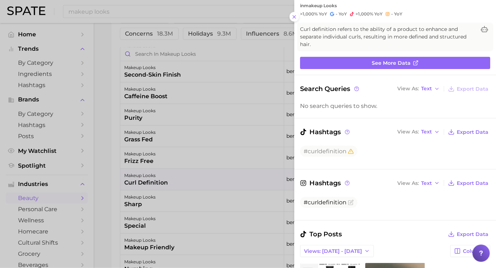
click at [211, 179] on div at bounding box center [248, 134] width 496 height 268
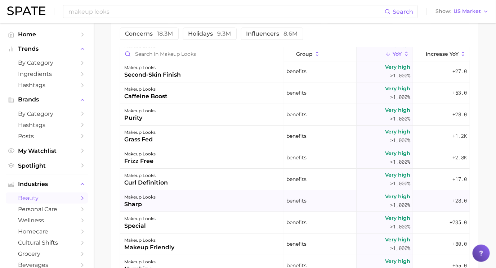
click at [212, 197] on div "makeup looks sharp" at bounding box center [202, 202] width 164 height 22
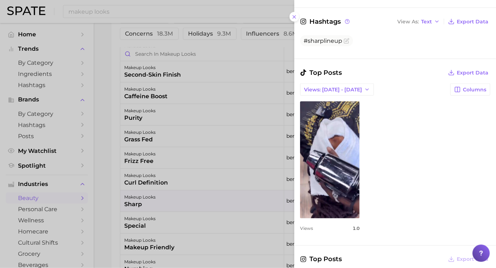
click at [253, 231] on div at bounding box center [248, 134] width 496 height 268
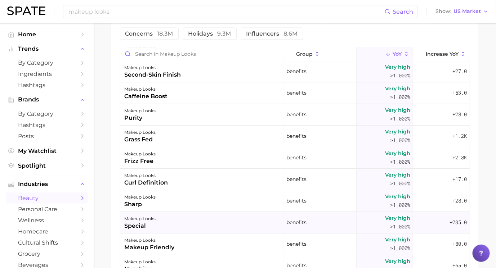
click at [246, 224] on div "makeup looks special" at bounding box center [202, 223] width 164 height 22
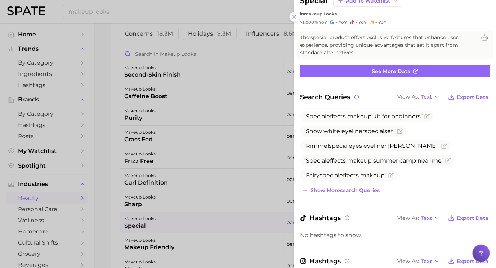
click at [358, 183] on div "Special effects makeup kit for beginners Snow white eyeliner special set Rimmel…" at bounding box center [395, 153] width 190 height 85
click at [358, 188] on span "Show more search queries" at bounding box center [344, 191] width 69 height 6
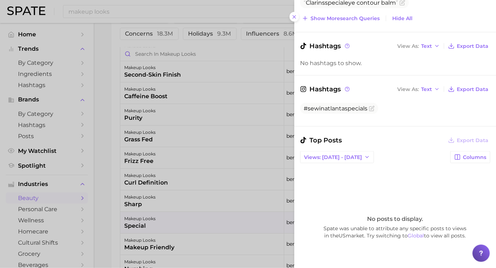
click at [236, 208] on div at bounding box center [248, 134] width 496 height 268
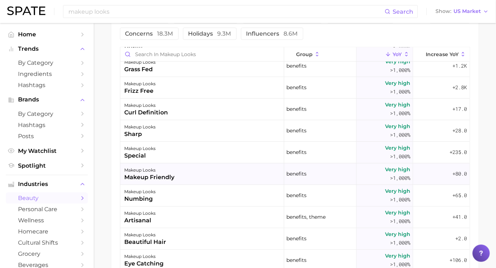
click at [241, 172] on div "makeup looks makeup friendly" at bounding box center [202, 174] width 164 height 22
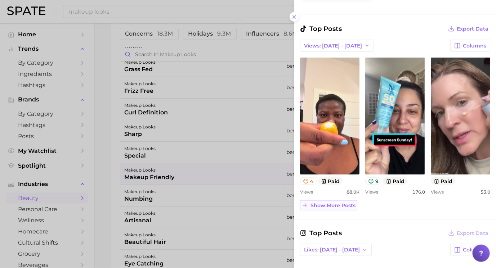
click at [336, 204] on span "Show more posts" at bounding box center [332, 206] width 45 height 6
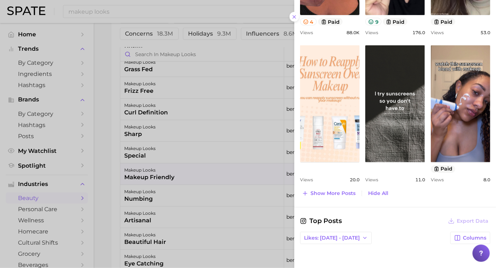
click at [242, 204] on div at bounding box center [248, 134] width 496 height 268
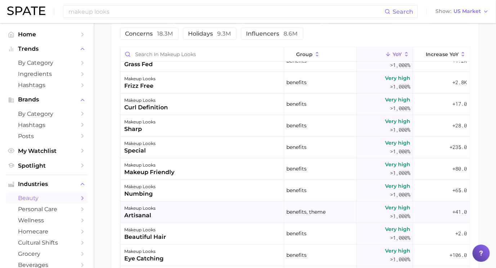
click at [242, 206] on div "makeup looks artisanal" at bounding box center [202, 213] width 164 height 22
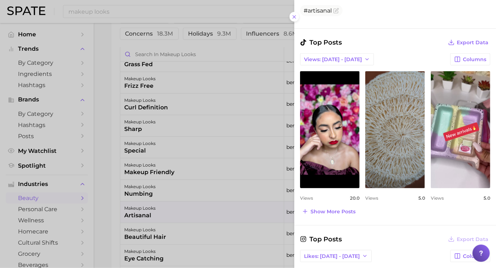
click at [240, 224] on div at bounding box center [248, 134] width 496 height 268
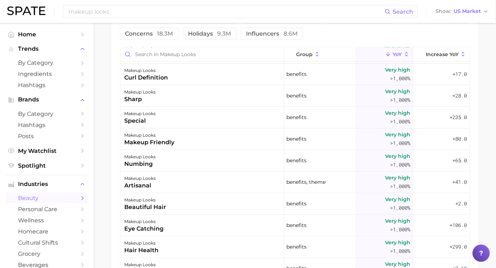
click at [240, 224] on div "makeup looks eye catching" at bounding box center [202, 226] width 164 height 22
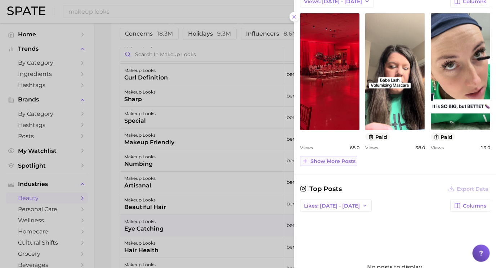
click at [349, 161] on span "Show more posts" at bounding box center [332, 161] width 45 height 6
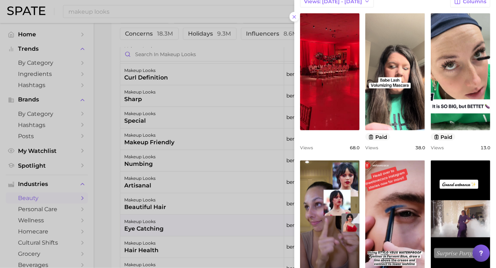
click at [205, 221] on div at bounding box center [248, 134] width 496 height 268
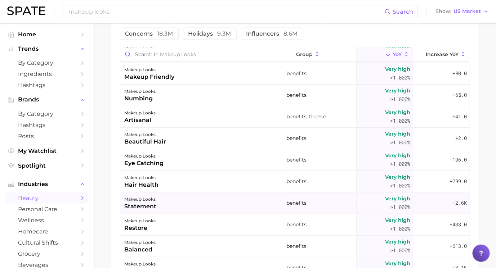
click at [211, 201] on div "makeup looks statement" at bounding box center [202, 204] width 164 height 22
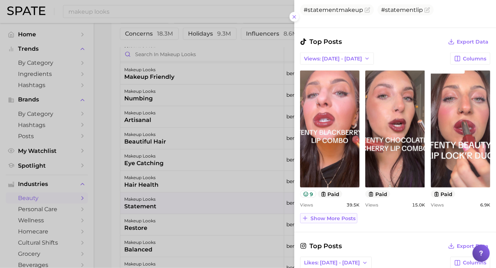
click at [327, 216] on span "Show more posts" at bounding box center [332, 219] width 45 height 6
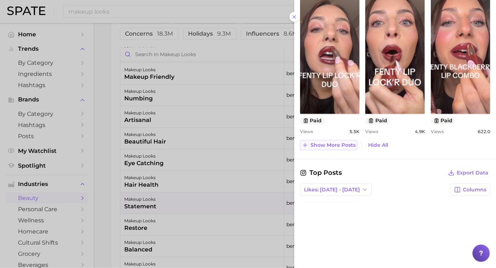
click at [332, 140] on button "Show more posts" at bounding box center [328, 145] width 57 height 10
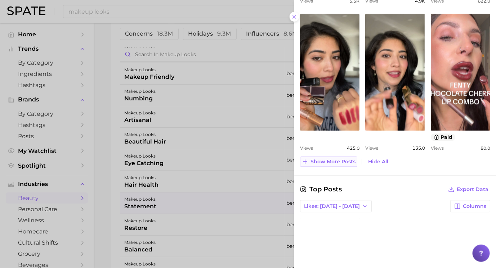
click at [339, 161] on span "Show more posts" at bounding box center [332, 162] width 45 height 6
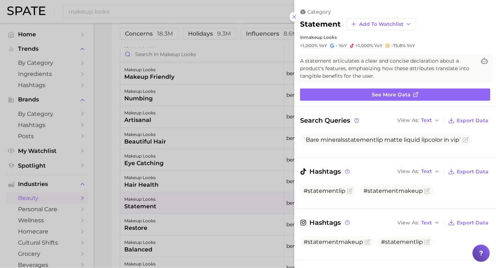
click at [179, 198] on div at bounding box center [248, 134] width 496 height 268
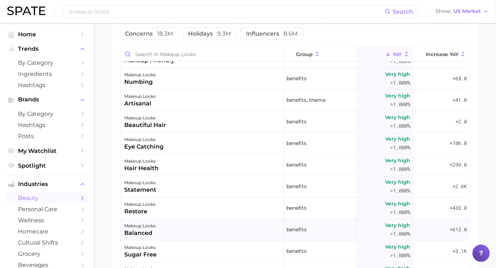
click at [263, 227] on div "makeup looks balanced" at bounding box center [202, 230] width 164 height 22
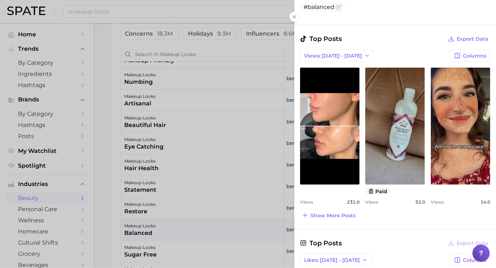
click at [244, 175] on div at bounding box center [248, 134] width 496 height 268
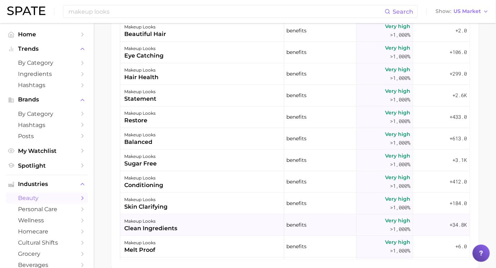
click at [239, 224] on div "makeup looks clean ingredients" at bounding box center [202, 226] width 164 height 22
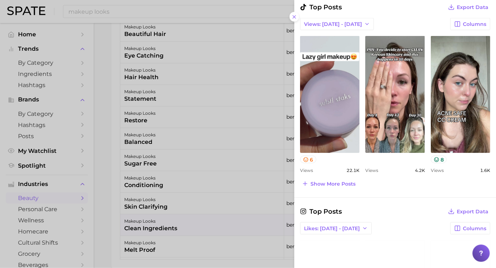
click at [210, 175] on div at bounding box center [248, 134] width 496 height 268
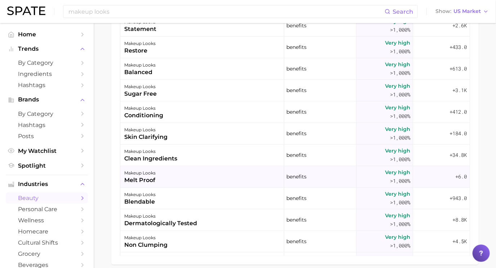
click at [180, 178] on div "makeup looks melt proof" at bounding box center [202, 177] width 164 height 22
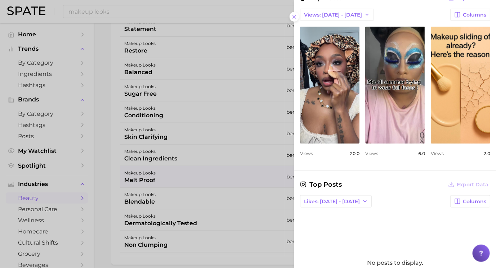
click at [208, 190] on div at bounding box center [248, 134] width 496 height 268
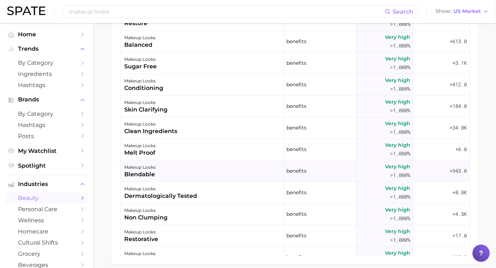
click at [212, 174] on div "makeup looks blendable" at bounding box center [202, 172] width 164 height 22
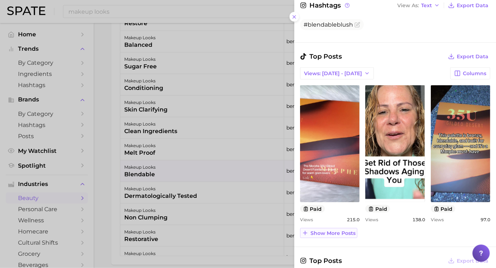
click at [350, 230] on span "Show more posts" at bounding box center [332, 233] width 45 height 6
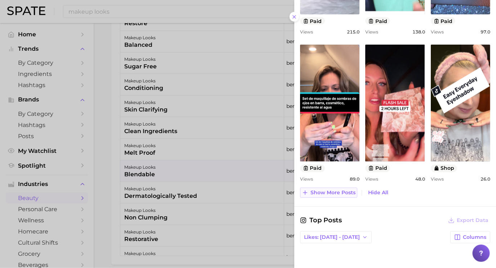
click at [340, 193] on span "Show more posts" at bounding box center [332, 193] width 45 height 6
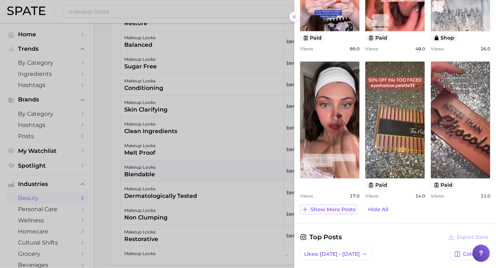
click at [336, 207] on span "Show more posts" at bounding box center [332, 210] width 45 height 6
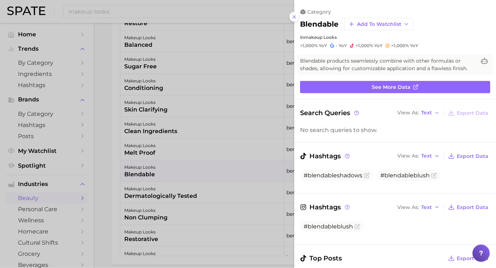
click at [288, 171] on div at bounding box center [248, 134] width 496 height 268
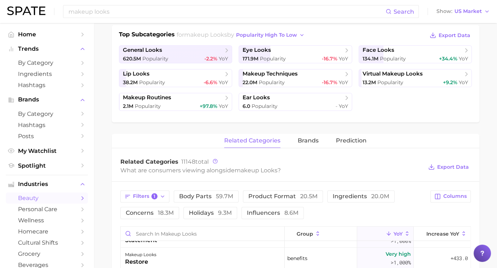
scroll to position [176, 0]
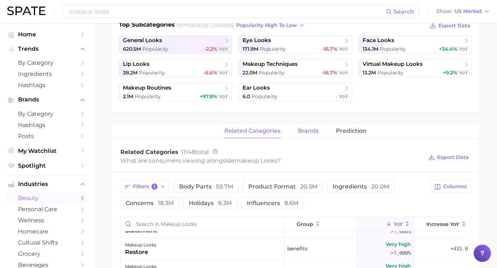
click at [302, 131] on span "brands" at bounding box center [307, 131] width 21 height 6
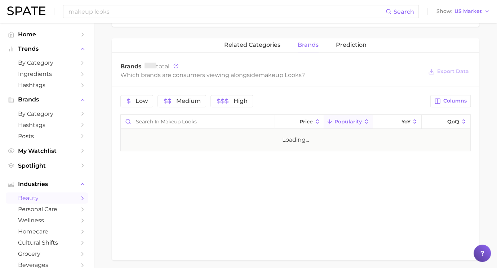
scroll to position [279, 0]
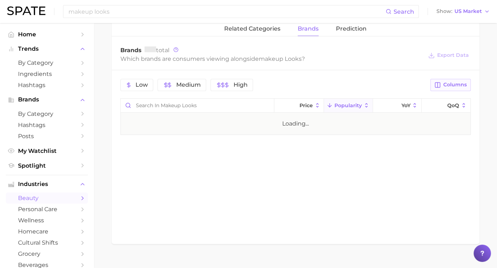
click at [457, 84] on span "Columns" at bounding box center [454, 85] width 23 height 6
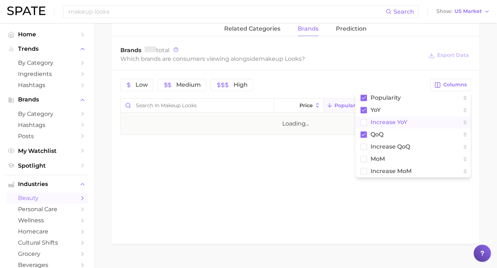
click at [363, 120] on rect at bounding box center [363, 122] width 6 height 6
click at [363, 132] on rect at bounding box center [363, 134] width 6 height 6
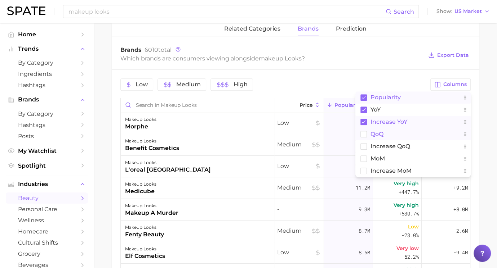
click at [363, 94] on rect at bounding box center [363, 97] width 6 height 6
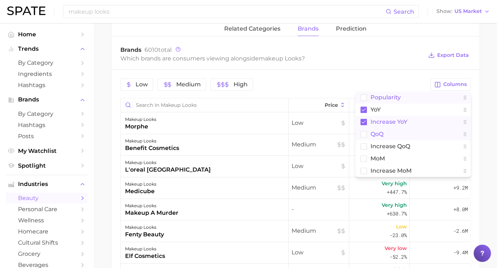
click at [363, 73] on div "Low Medium High Columns Popularity YoY Increase YoY QoQ Increase QoQ MoM Increa…" at bounding box center [295, 222] width 367 height 305
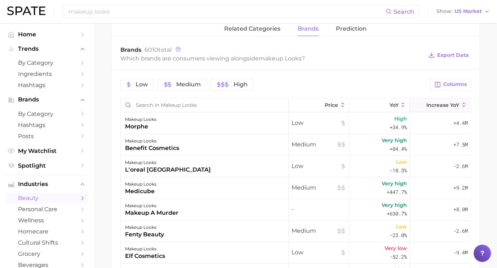
click at [436, 98] on button "Increase YoY" at bounding box center [439, 105] width 61 height 14
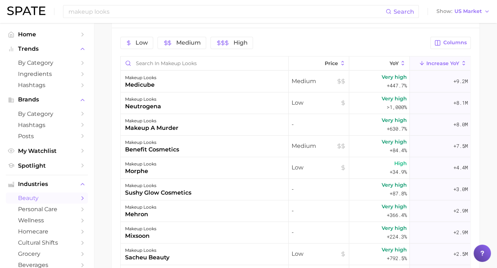
scroll to position [322, 0]
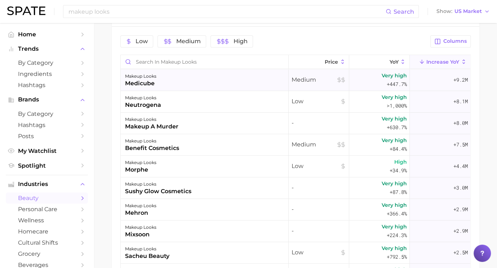
click at [236, 80] on div "makeup looks medicube" at bounding box center [205, 81] width 168 height 22
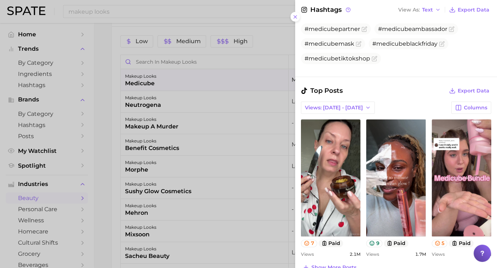
scroll to position [209, 0]
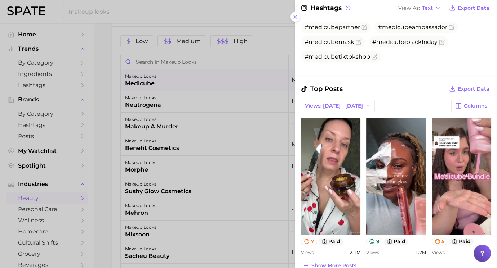
click at [228, 117] on div at bounding box center [248, 134] width 497 height 268
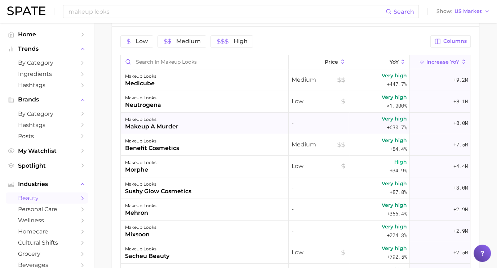
click at [229, 117] on div "makeup looks makeup a murder" at bounding box center [205, 124] width 168 height 22
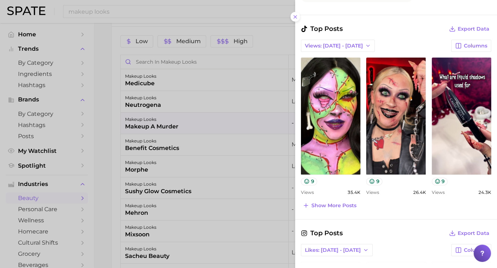
scroll to position [278, 0]
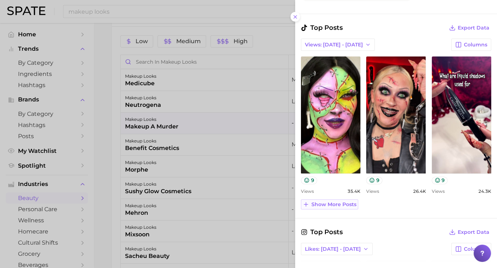
click at [330, 205] on span "Show more posts" at bounding box center [333, 205] width 45 height 6
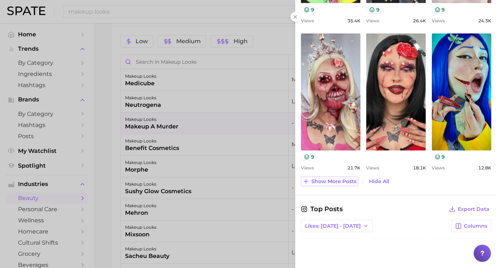
scroll to position [456, 0]
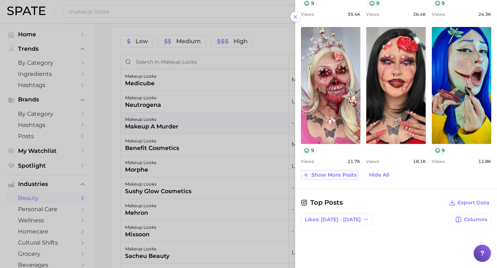
click at [331, 174] on span "Show more posts" at bounding box center [333, 175] width 45 height 6
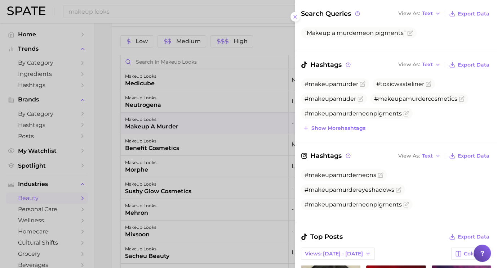
scroll to position [0, 0]
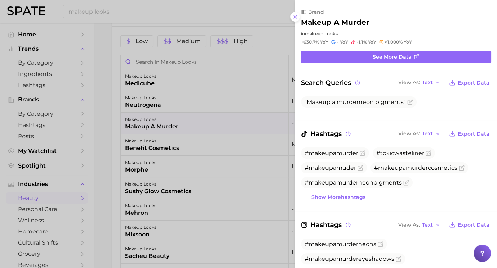
click at [116, 160] on div at bounding box center [248, 134] width 497 height 268
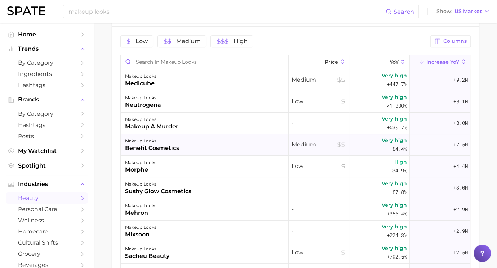
click at [217, 146] on div "makeup looks benefit cosmetics" at bounding box center [205, 145] width 168 height 22
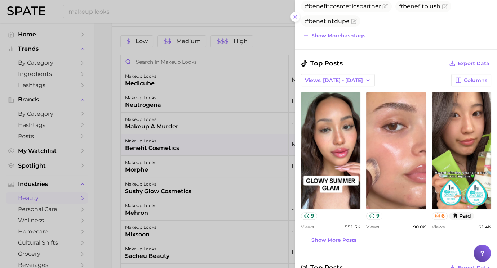
click at [234, 171] on div at bounding box center [248, 134] width 497 height 268
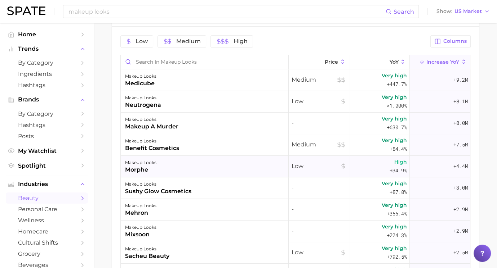
click at [186, 166] on div "makeup looks morphe" at bounding box center [205, 167] width 168 height 22
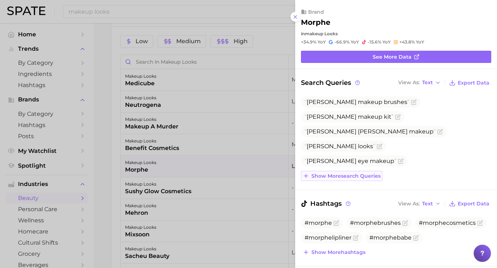
click at [333, 176] on span "Show more search queries" at bounding box center [345, 176] width 69 height 6
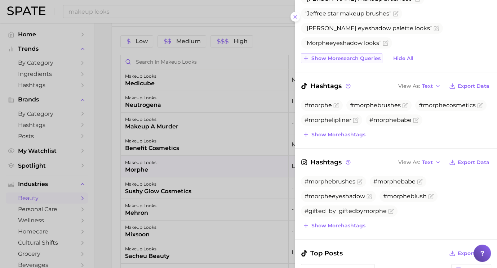
click at [342, 58] on span "Show more search queries" at bounding box center [345, 58] width 69 height 6
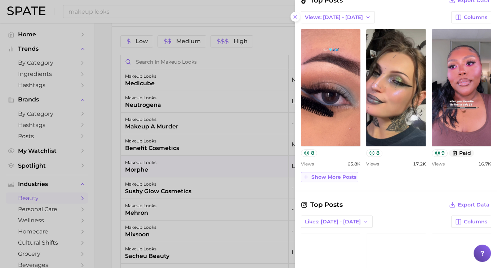
click at [346, 174] on span "Show more posts" at bounding box center [333, 177] width 45 height 6
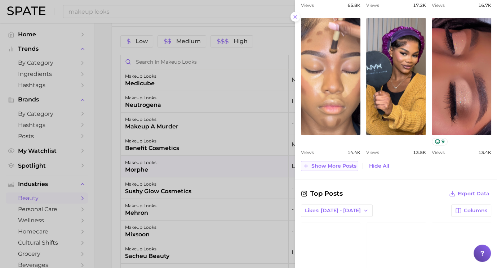
click at [342, 163] on span "Show more posts" at bounding box center [333, 166] width 45 height 6
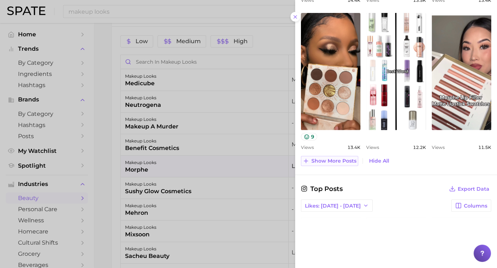
click at [342, 162] on button "Show more posts" at bounding box center [329, 161] width 57 height 10
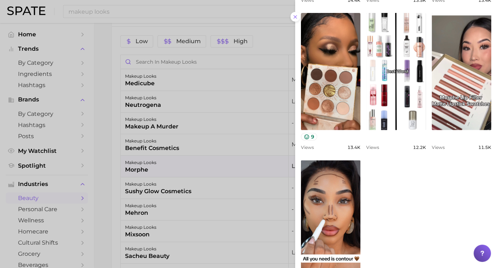
click at [220, 164] on div at bounding box center [248, 134] width 497 height 268
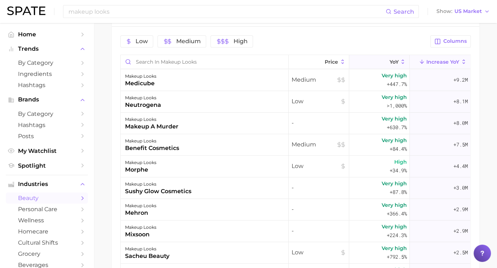
click at [368, 62] on button "YoY" at bounding box center [379, 62] width 61 height 14
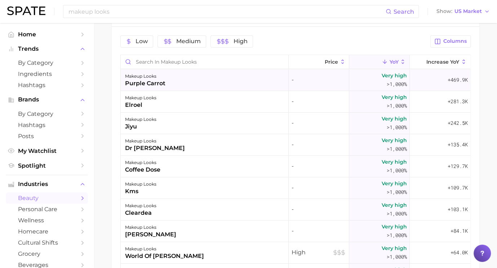
click at [244, 79] on div "makeup looks purple carrot" at bounding box center [205, 81] width 168 height 22
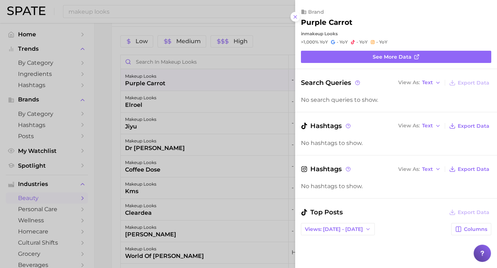
scroll to position [253, 0]
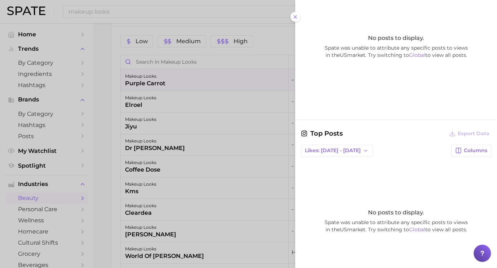
click at [218, 131] on div at bounding box center [248, 134] width 497 height 268
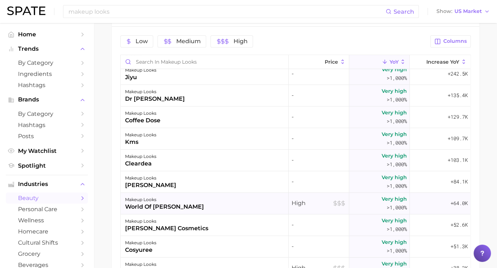
scroll to position [50, 0]
click at [223, 200] on div "makeup looks world of chris collins" at bounding box center [205, 204] width 168 height 22
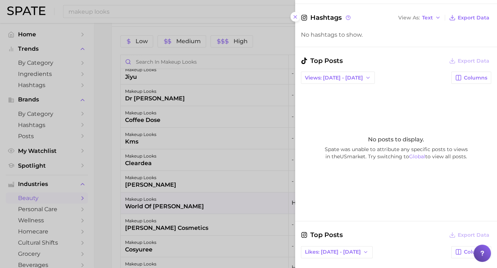
scroll to position [169, 0]
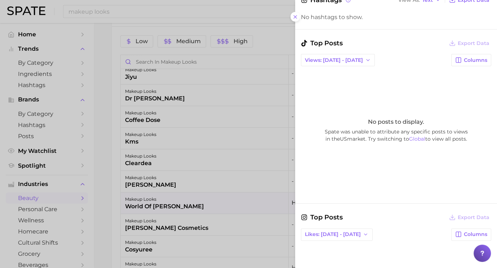
click at [243, 184] on div at bounding box center [248, 134] width 497 height 268
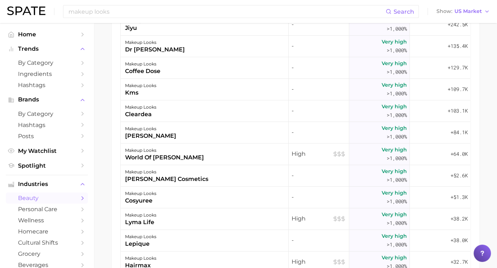
scroll to position [374, 0]
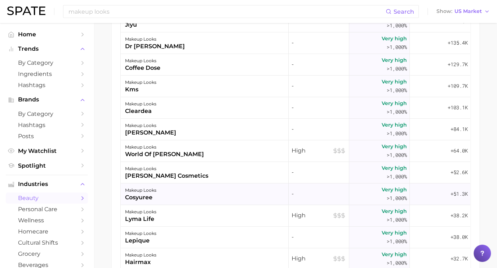
click at [235, 188] on div "makeup looks cosyuree" at bounding box center [205, 195] width 168 height 22
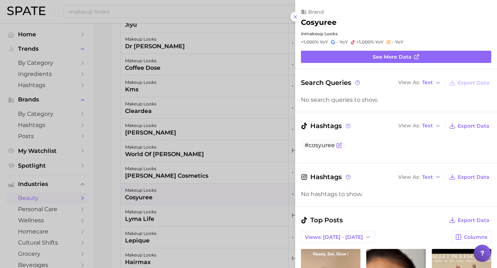
scroll to position [170, 0]
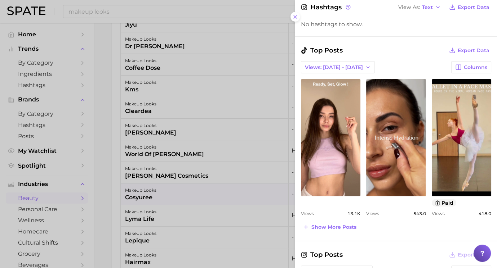
click at [191, 175] on div at bounding box center [248, 134] width 497 height 268
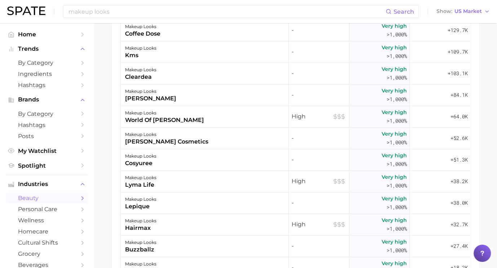
scroll to position [85, 0]
click at [191, 175] on div "makeup looks lyma life" at bounding box center [205, 181] width 168 height 22
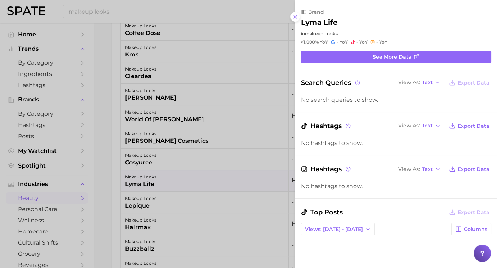
click at [217, 199] on div at bounding box center [248, 134] width 497 height 268
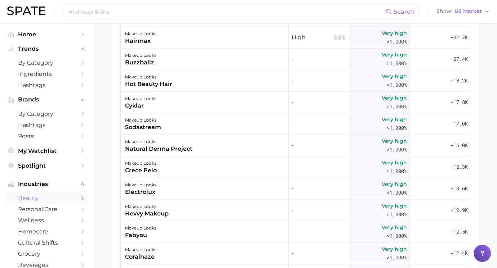
scroll to position [272, 0]
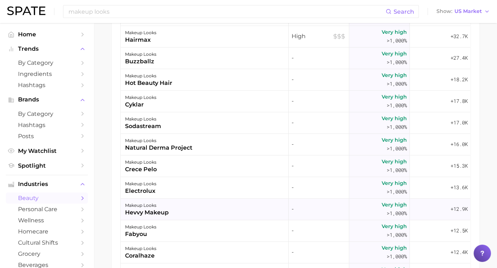
click at [212, 211] on div "makeup looks hevvy makeup" at bounding box center [205, 210] width 168 height 22
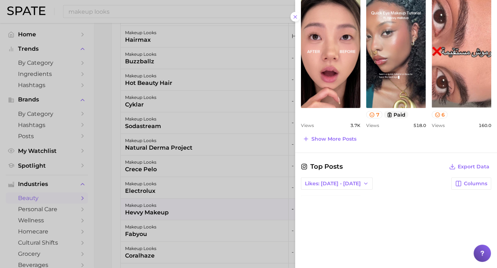
scroll to position [261, 0]
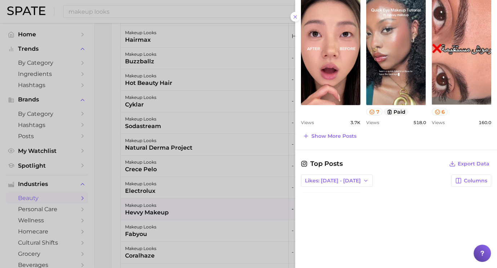
click at [203, 174] on div at bounding box center [248, 134] width 497 height 268
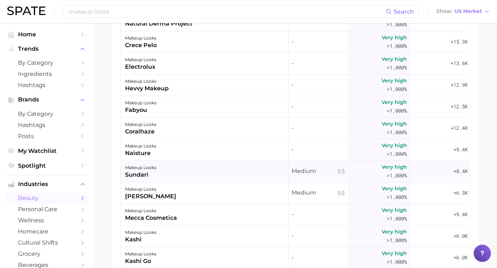
scroll to position [397, 0]
click at [197, 192] on div "makeup looks paloma picasso" at bounding box center [205, 193] width 168 height 22
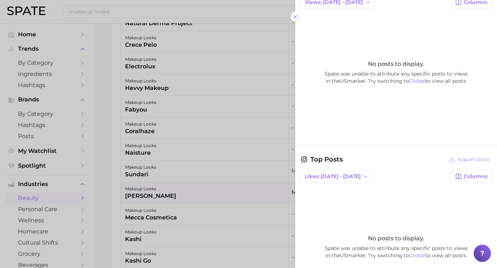
click at [235, 185] on div at bounding box center [248, 134] width 497 height 268
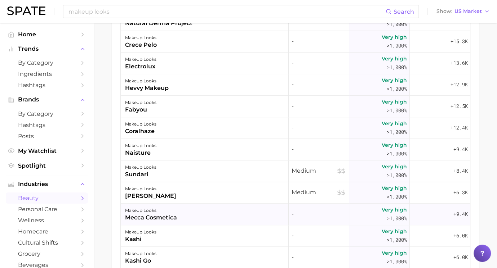
click at [207, 209] on div "makeup looks mecca cosmetica" at bounding box center [205, 215] width 168 height 22
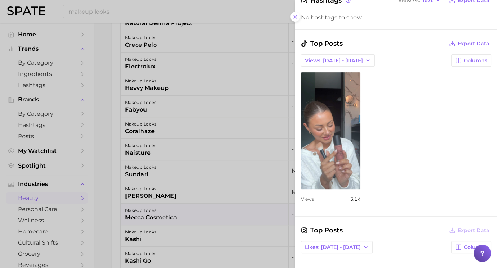
click at [236, 193] on div at bounding box center [248, 134] width 497 height 268
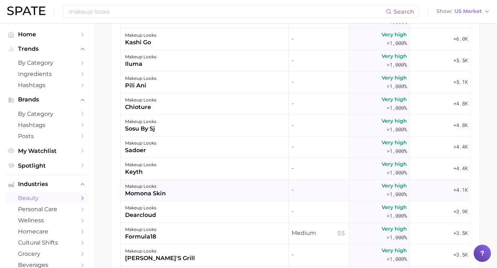
scroll to position [625, 0]
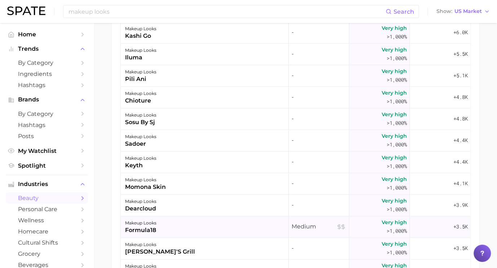
click at [171, 220] on div "makeup looks formula18" at bounding box center [205, 227] width 168 height 22
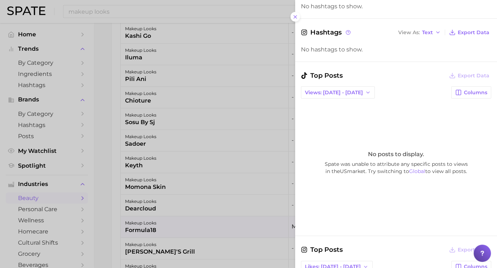
scroll to position [173, 0]
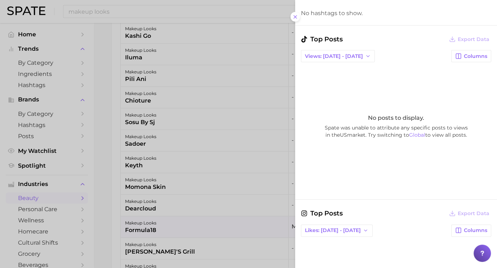
click at [240, 223] on div at bounding box center [248, 134] width 497 height 268
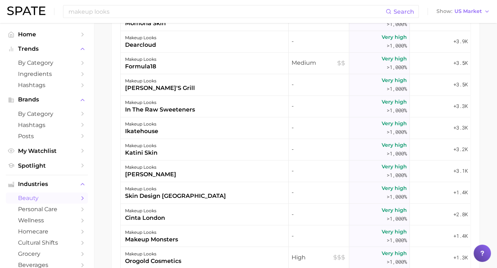
scroll to position [791, 0]
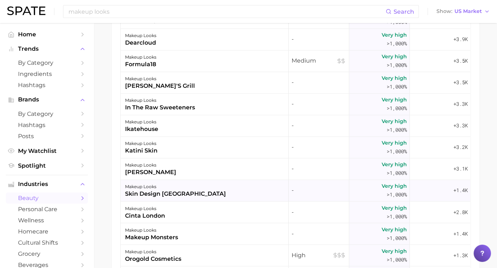
click at [228, 188] on div "makeup looks skin design london" at bounding box center [205, 191] width 168 height 22
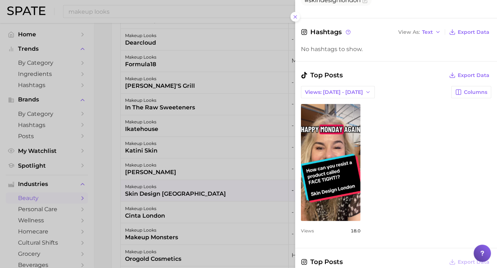
scroll to position [153, 0]
click at [210, 225] on div at bounding box center [248, 134] width 497 height 268
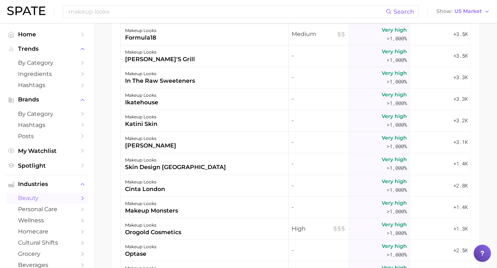
scroll to position [820, 0]
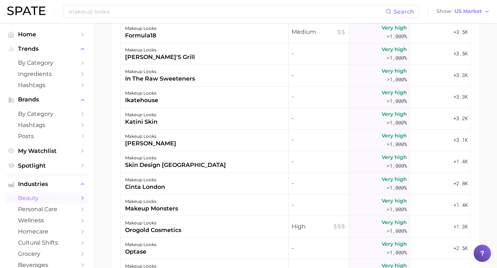
click at [210, 225] on div "makeup looks orogold cosmetics" at bounding box center [205, 227] width 168 height 22
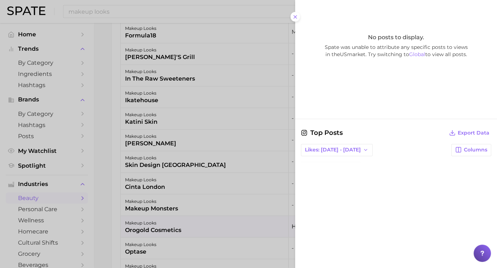
scroll to position [297, 0]
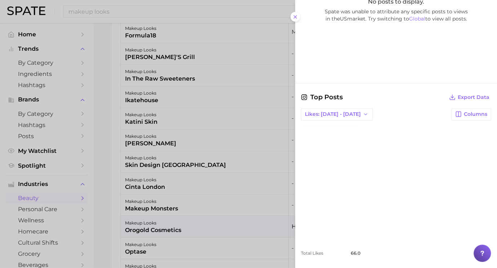
click at [232, 201] on div at bounding box center [248, 134] width 497 height 268
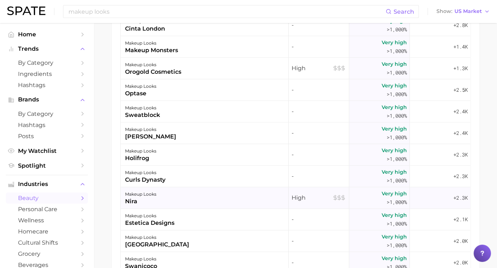
click at [226, 199] on div "makeup looks nira" at bounding box center [205, 198] width 168 height 22
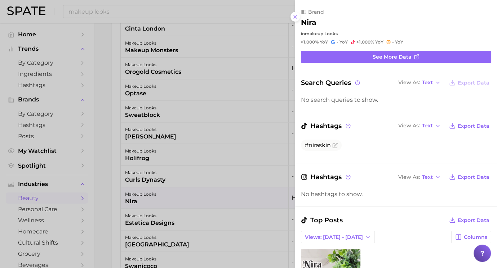
click at [232, 193] on div at bounding box center [248, 134] width 497 height 268
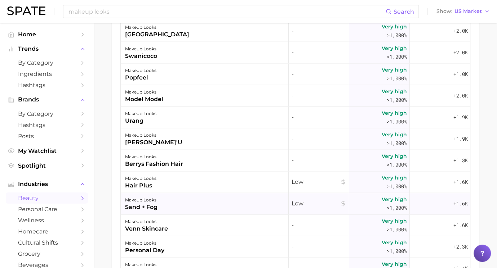
click at [224, 200] on div "makeup looks sand + fog" at bounding box center [205, 204] width 168 height 22
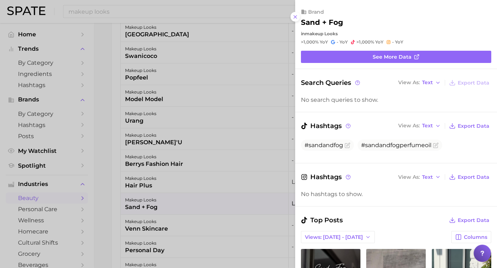
click at [222, 200] on div at bounding box center [248, 134] width 497 height 268
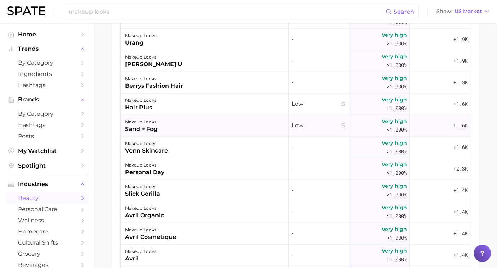
scroll to position [1268, 0]
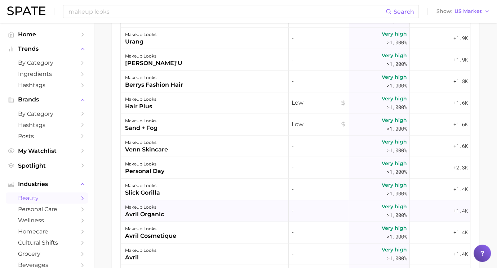
click at [219, 207] on div "makeup looks avril organic" at bounding box center [205, 211] width 168 height 22
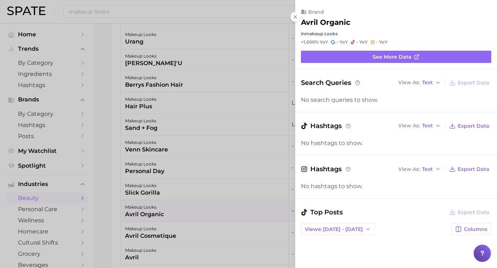
click at [219, 207] on div at bounding box center [248, 134] width 497 height 268
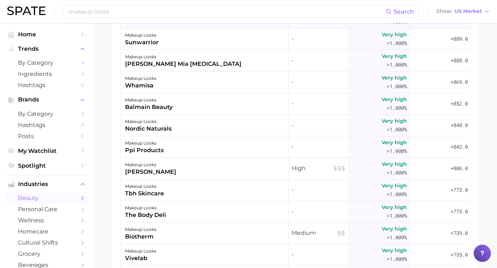
scroll to position [2026, 0]
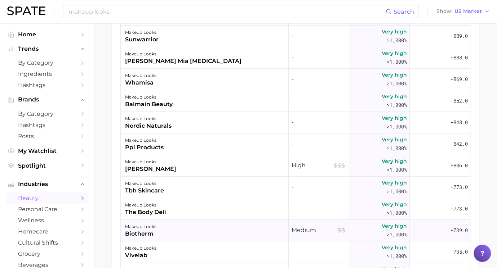
click at [211, 235] on div "makeup looks biotherm" at bounding box center [205, 231] width 168 height 22
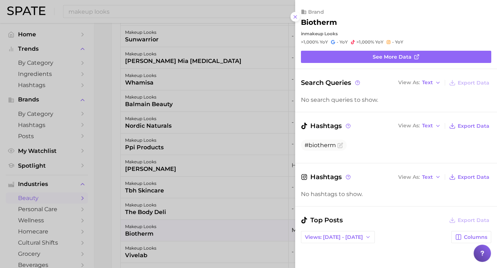
click at [211, 235] on div at bounding box center [248, 134] width 497 height 268
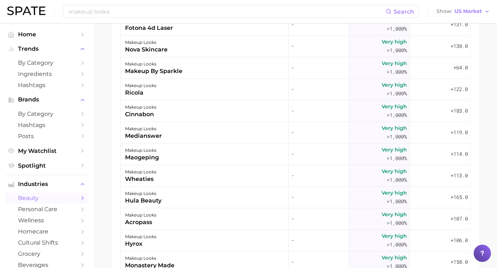
scroll to position [4257, 0]
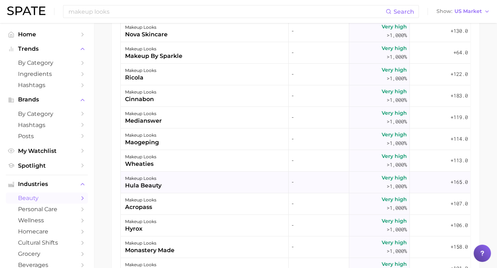
click at [201, 183] on div "makeup looks hula beauty" at bounding box center [205, 183] width 168 height 22
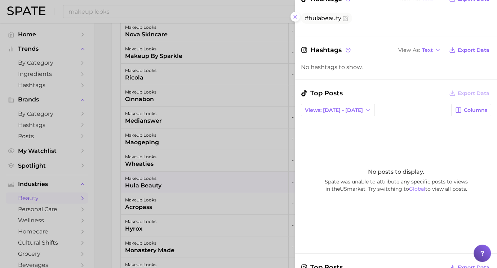
scroll to position [139, 0]
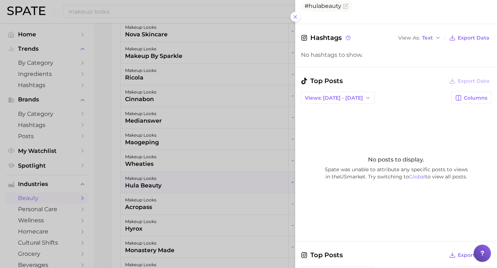
click at [259, 204] on div at bounding box center [248, 134] width 497 height 268
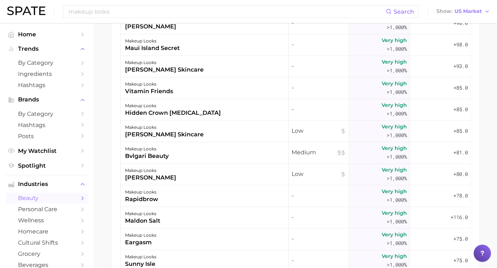
scroll to position [4612, 0]
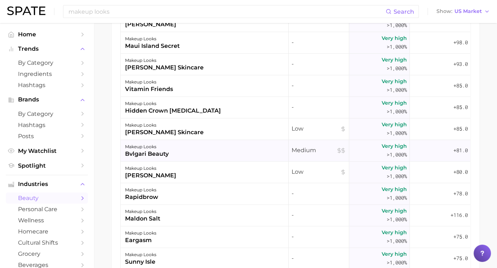
click at [235, 141] on div "makeup looks bvlgari beauty" at bounding box center [205, 151] width 168 height 22
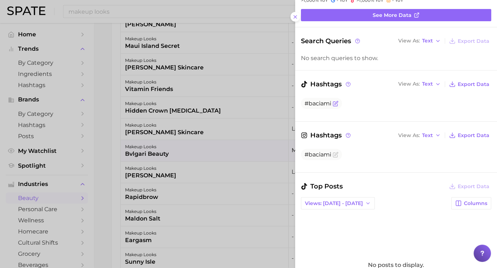
scroll to position [119, 0]
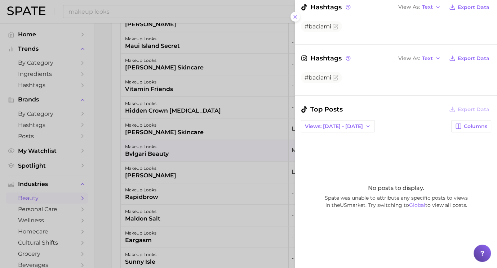
click at [225, 178] on div at bounding box center [248, 134] width 497 height 268
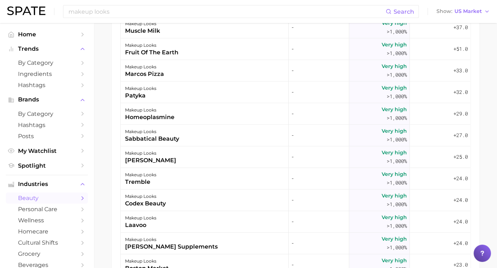
scroll to position [5368, 0]
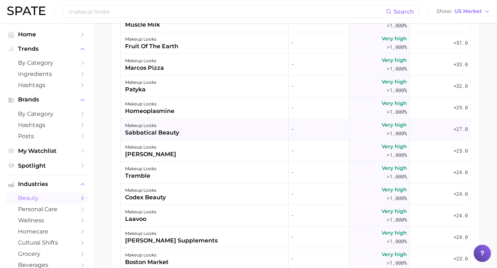
click at [215, 132] on div "makeup looks sabbatical beauty" at bounding box center [205, 130] width 168 height 22
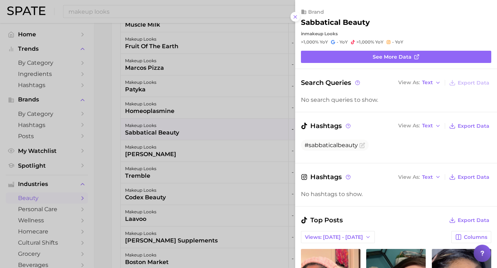
scroll to position [121, 0]
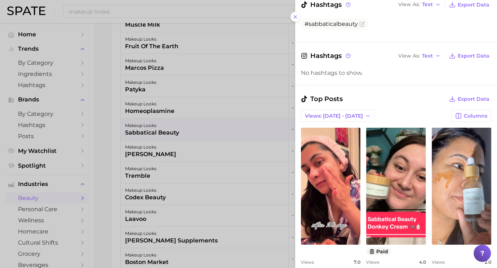
click at [253, 180] on div at bounding box center [248, 134] width 497 height 268
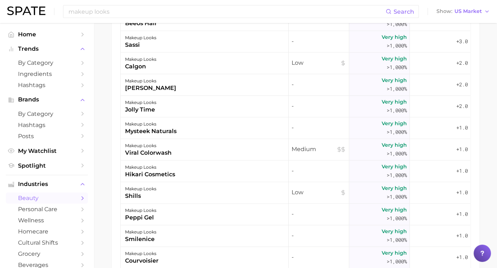
scroll to position [6648, 0]
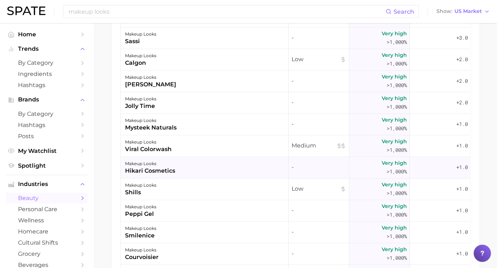
click at [199, 163] on div "makeup looks hikari cosmetics" at bounding box center [205, 168] width 168 height 22
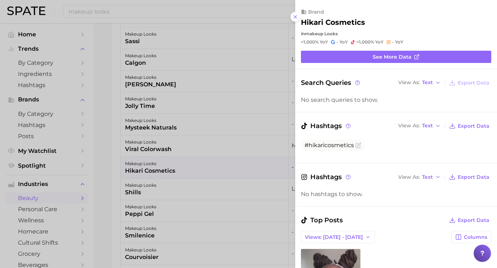
scroll to position [137, 0]
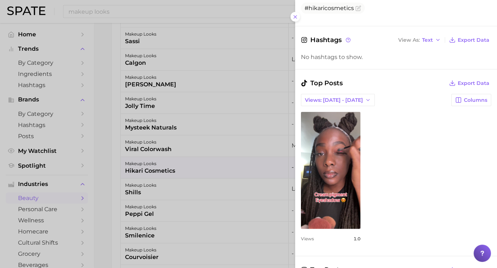
click at [231, 221] on div at bounding box center [248, 134] width 497 height 268
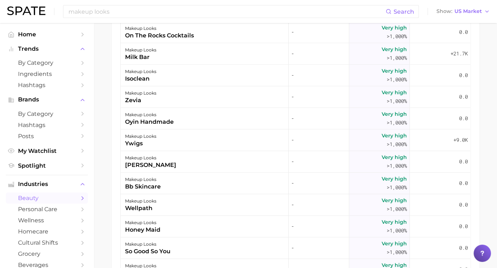
scroll to position [7455, 0]
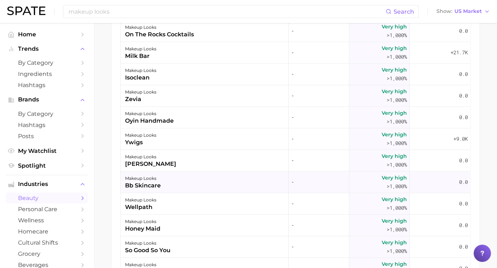
click at [226, 175] on div "makeup looks bb skincare" at bounding box center [205, 183] width 168 height 22
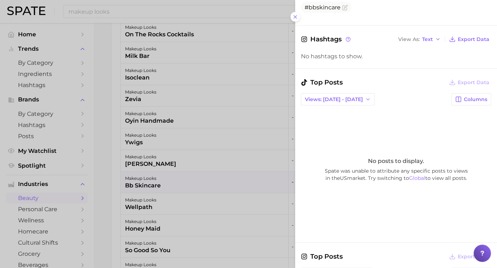
scroll to position [155, 0]
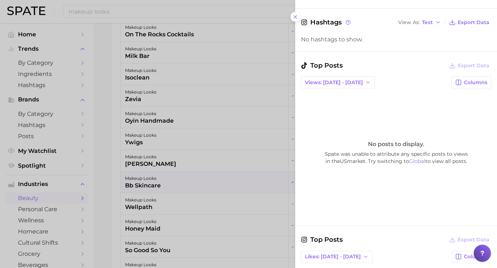
click at [225, 200] on div at bounding box center [248, 134] width 497 height 268
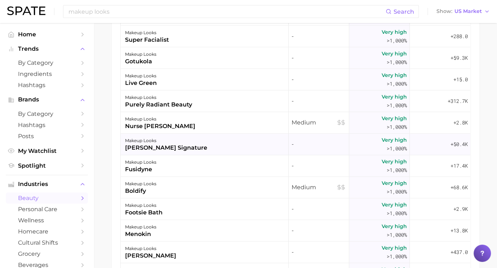
scroll to position [8984, 0]
click at [210, 190] on div "makeup looks boldify" at bounding box center [205, 187] width 168 height 22
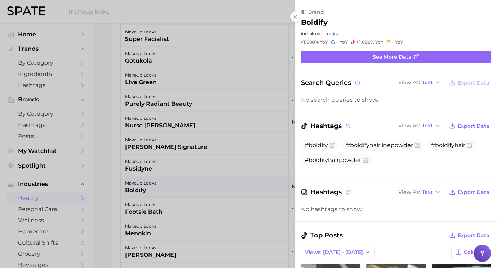
scroll to position [125, 0]
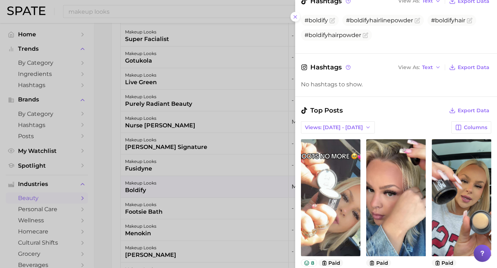
click at [237, 220] on div at bounding box center [248, 134] width 497 height 268
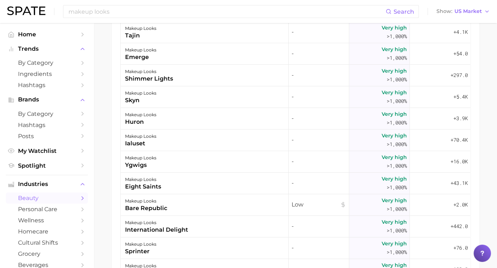
scroll to position [9789, 0]
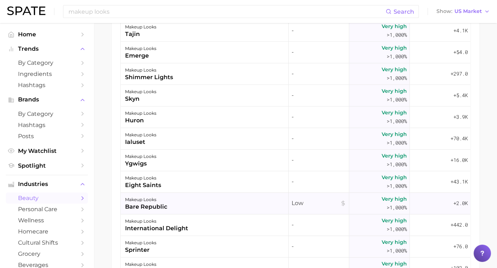
click at [234, 207] on div "makeup looks bare republic" at bounding box center [205, 204] width 168 height 22
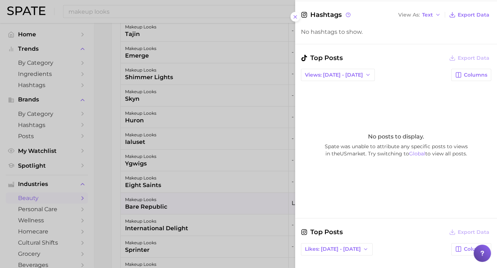
scroll to position [221, 0]
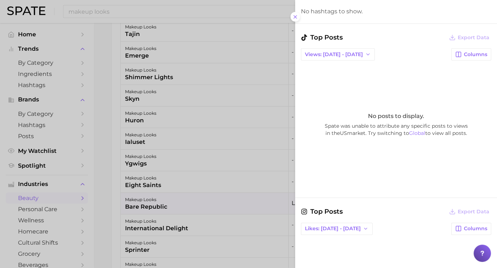
click at [245, 199] on div at bounding box center [248, 134] width 497 height 268
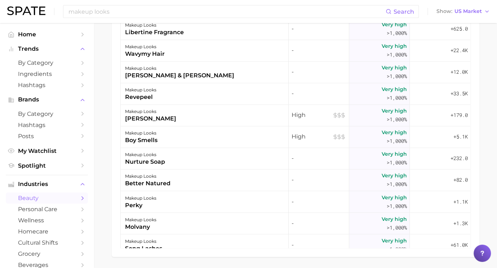
scroll to position [10719, 0]
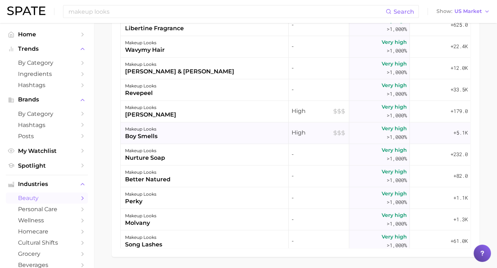
click at [168, 140] on div "makeup looks boy smells" at bounding box center [205, 133] width 168 height 22
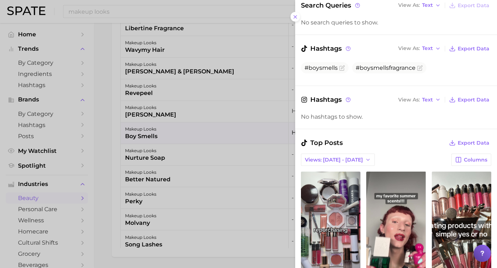
scroll to position [85, 0]
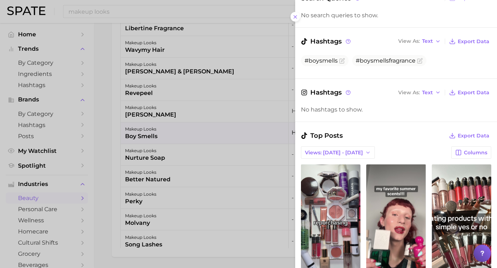
click at [268, 200] on div at bounding box center [248, 134] width 497 height 268
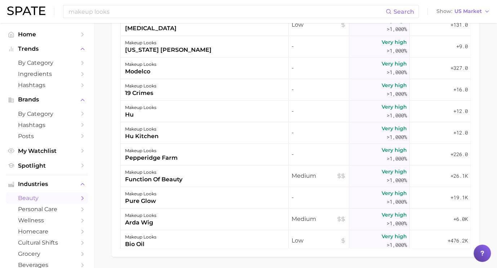
scroll to position [11650, 0]
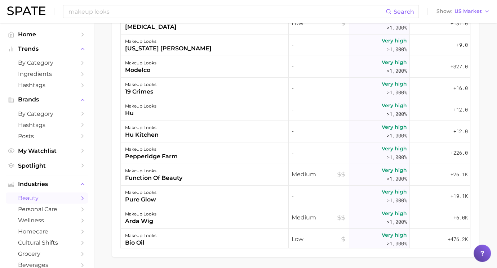
click at [202, 175] on div "makeup looks function of beauty" at bounding box center [205, 175] width 168 height 22
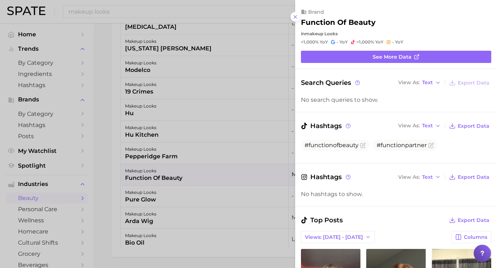
scroll to position [111, 0]
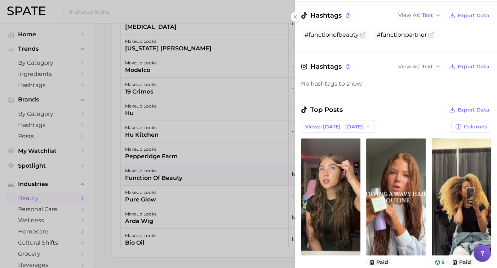
click at [225, 188] on div at bounding box center [248, 134] width 497 height 268
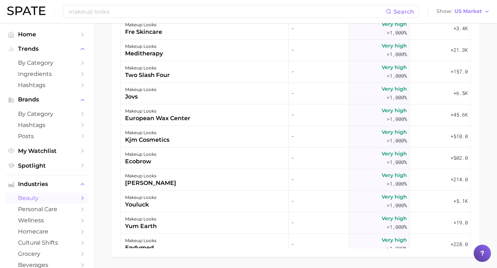
scroll to position [12121, 0]
click at [215, 142] on div "makeup looks kjm cosmetics" at bounding box center [205, 136] width 168 height 22
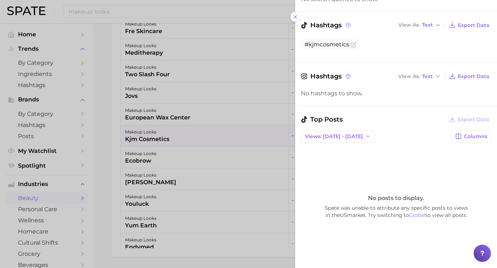
scroll to position [114, 0]
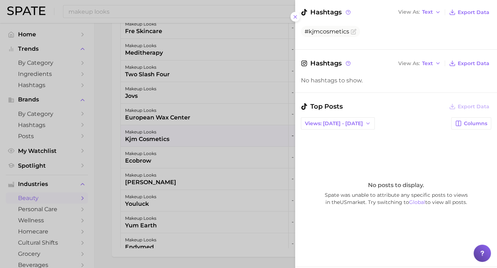
click at [233, 196] on div at bounding box center [248, 134] width 497 height 268
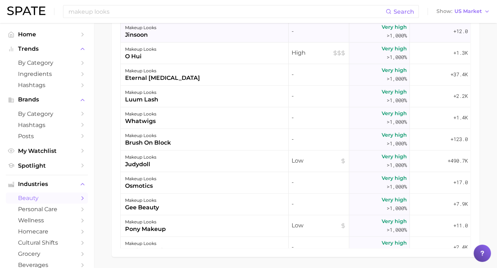
scroll to position [14522, 0]
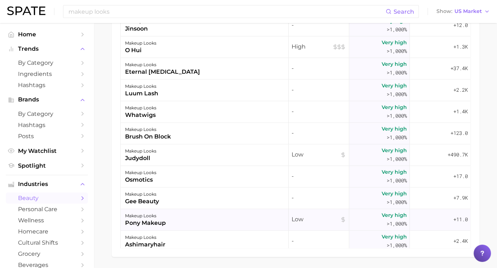
click at [210, 216] on div "makeup looks pony makeup" at bounding box center [205, 220] width 168 height 22
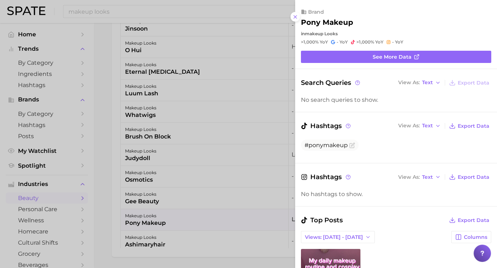
scroll to position [0, 0]
click at [202, 163] on div at bounding box center [248, 134] width 497 height 268
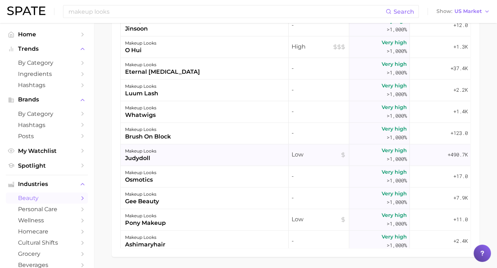
click at [211, 154] on div "makeup looks judydoll" at bounding box center [205, 155] width 168 height 22
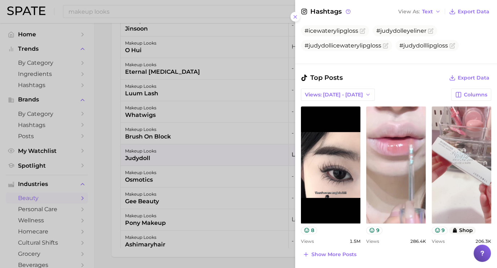
scroll to position [236, 0]
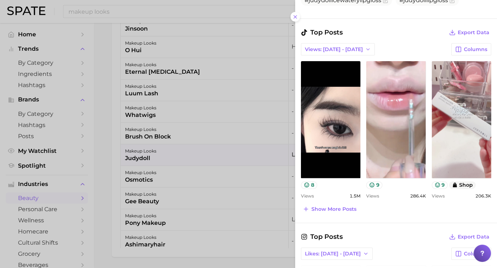
click at [156, 175] on div at bounding box center [248, 134] width 497 height 268
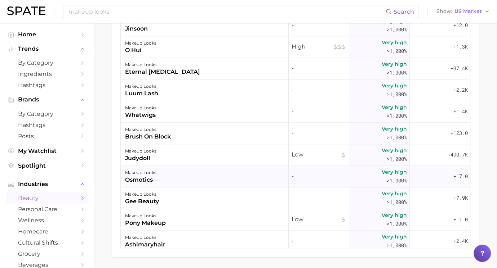
scroll to position [14526, 0]
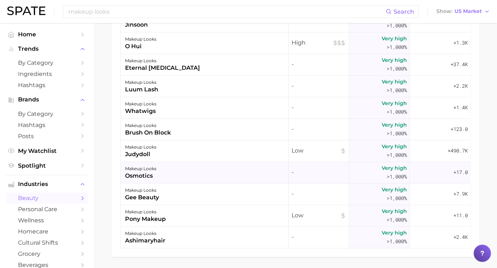
click at [166, 176] on div "makeup looks osmotics" at bounding box center [205, 173] width 168 height 22
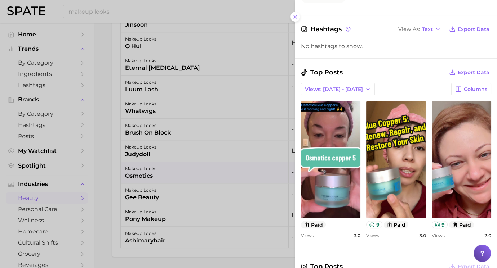
scroll to position [151, 0]
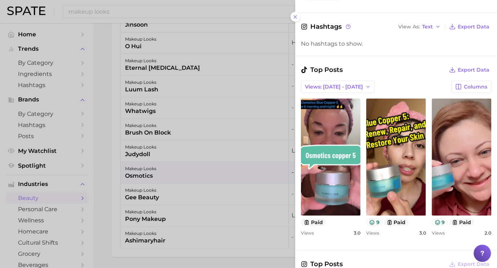
click at [216, 206] on div at bounding box center [248, 134] width 497 height 268
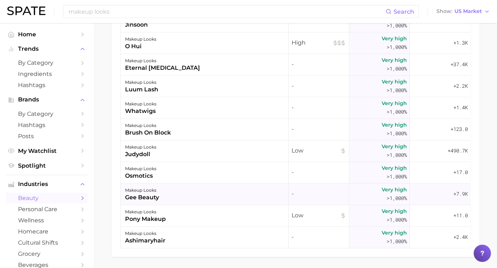
click at [185, 195] on div "makeup looks gee beauty" at bounding box center [205, 195] width 168 height 22
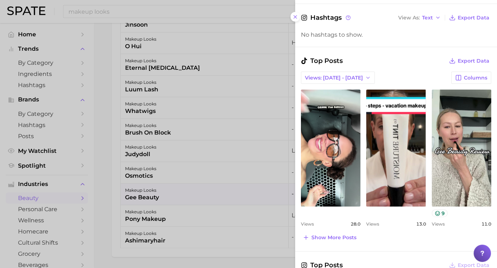
scroll to position [177, 0]
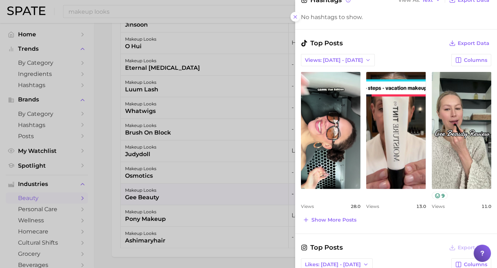
click at [238, 180] on div at bounding box center [248, 134] width 497 height 268
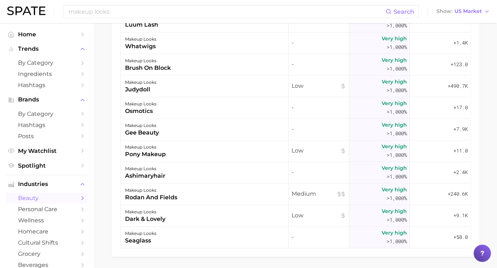
scroll to position [14590, 0]
click at [234, 189] on div "makeup looks rodan and fields" at bounding box center [205, 195] width 168 height 22
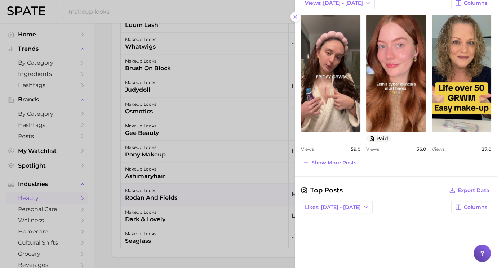
scroll to position [274, 0]
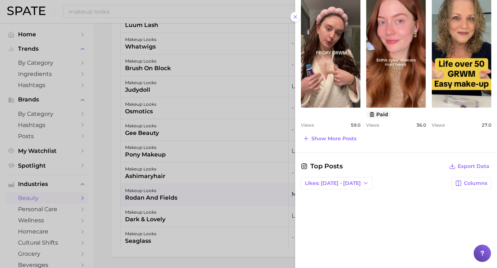
click at [257, 174] on div at bounding box center [248, 134] width 497 height 268
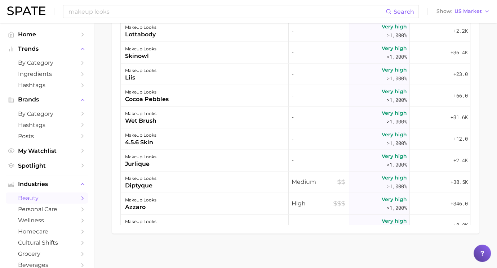
scroll to position [15023, 0]
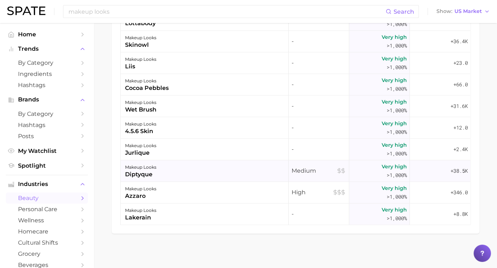
click at [244, 173] on div "makeup looks diptyque" at bounding box center [205, 171] width 168 height 22
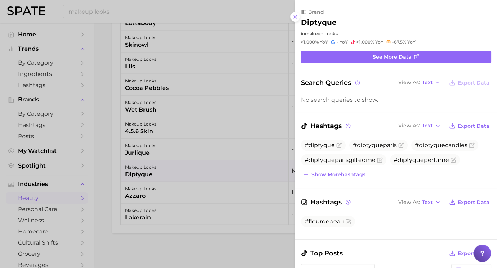
click at [245, 176] on div at bounding box center [248, 134] width 497 height 268
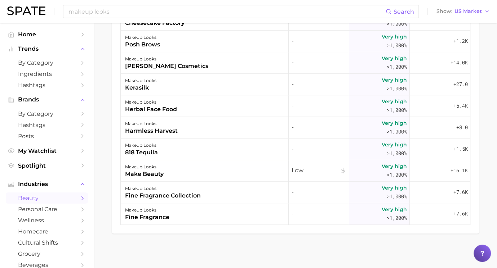
scroll to position [16215, 0]
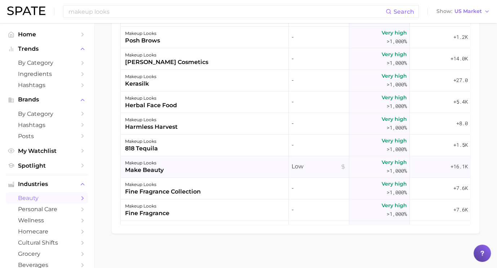
click at [232, 164] on div "makeup looks make beauty" at bounding box center [205, 167] width 168 height 22
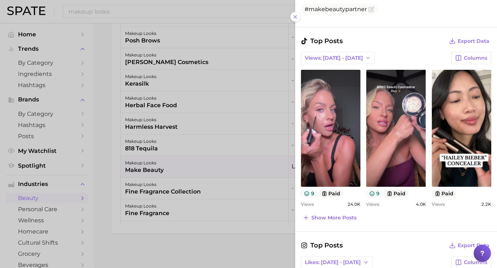
scroll to position [188, 0]
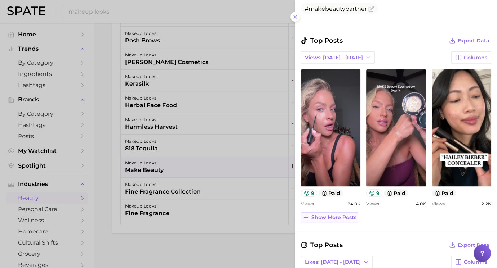
click at [335, 216] on span "Show more posts" at bounding box center [333, 218] width 45 height 6
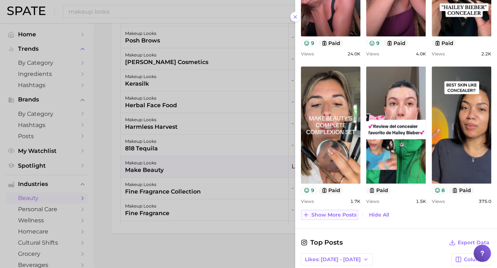
click at [341, 212] on span "Show more posts" at bounding box center [333, 215] width 45 height 6
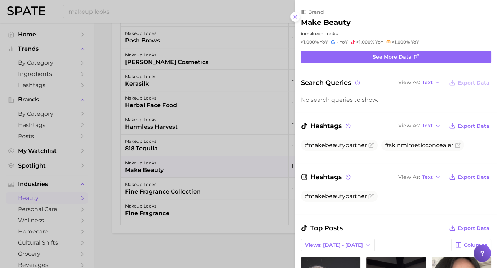
click at [186, 164] on div at bounding box center [248, 134] width 497 height 268
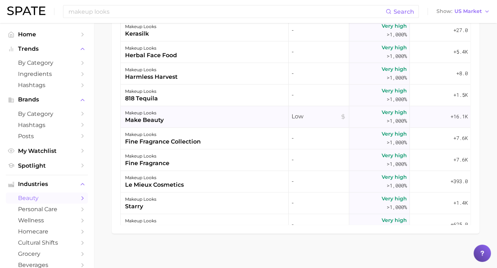
scroll to position [16278, 0]
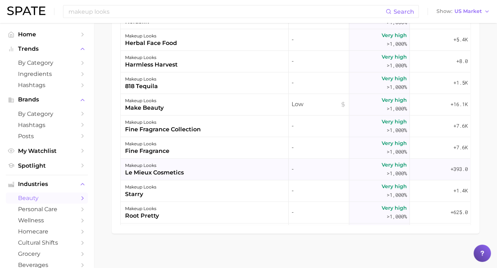
click at [225, 171] on div "makeup looks le mieux cosmetics" at bounding box center [205, 170] width 168 height 22
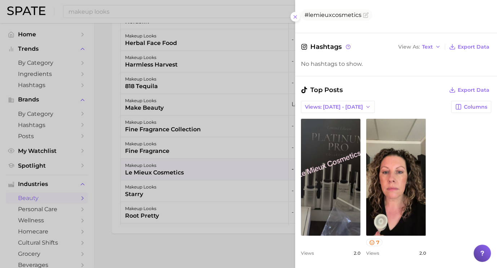
scroll to position [161, 0]
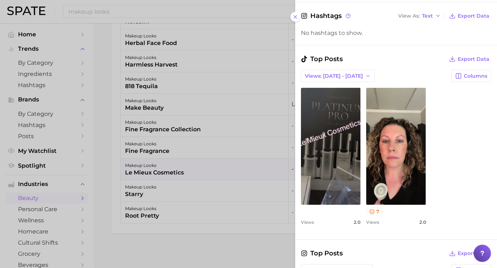
click at [210, 175] on div at bounding box center [248, 134] width 497 height 268
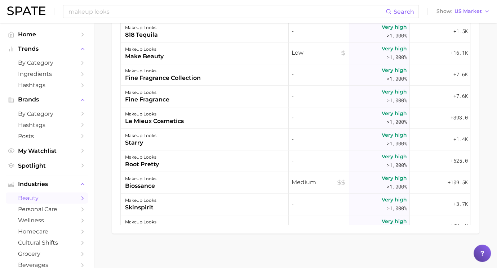
scroll to position [16340, 0]
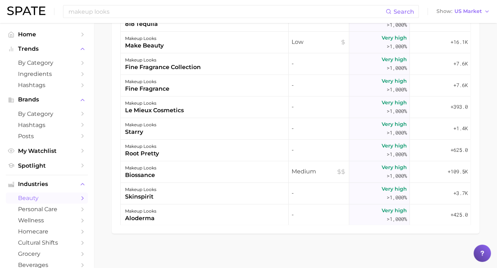
click at [210, 175] on div "makeup looks biossance" at bounding box center [205, 172] width 168 height 22
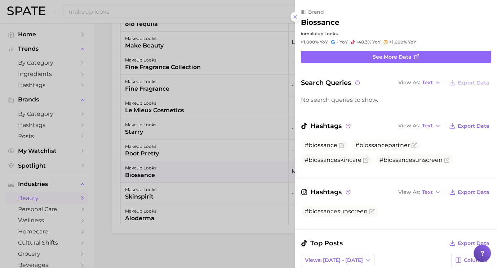
scroll to position [0, 0]
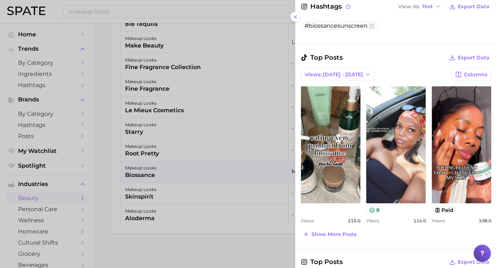
click at [182, 143] on div at bounding box center [248, 134] width 497 height 268
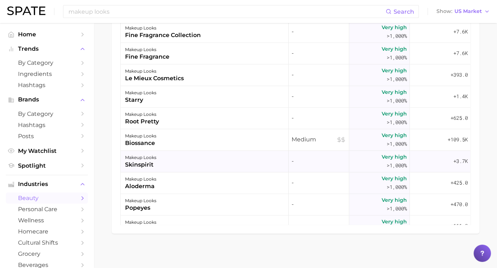
click at [181, 158] on div "makeup looks skinspirit" at bounding box center [205, 162] width 168 height 22
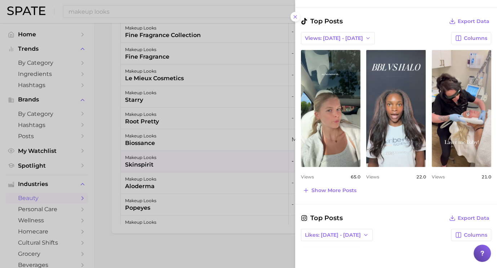
click at [220, 158] on div at bounding box center [248, 134] width 497 height 268
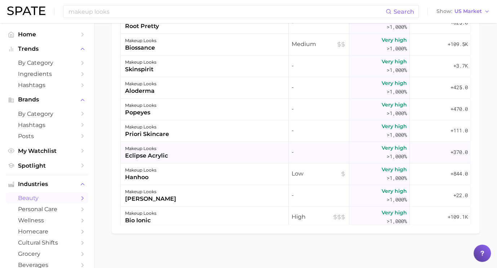
click at [219, 168] on div "makeup looks hanhoo" at bounding box center [205, 174] width 168 height 22
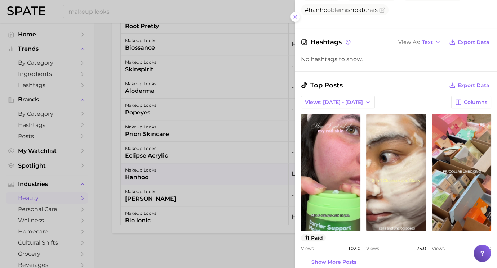
click at [229, 187] on div at bounding box center [248, 134] width 497 height 268
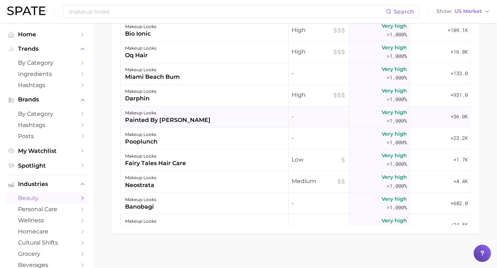
click at [227, 118] on div "makeup looks painted by james charles" at bounding box center [205, 117] width 168 height 22
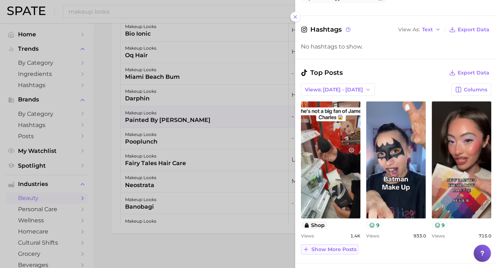
click at [331, 249] on span "Show more posts" at bounding box center [333, 250] width 45 height 6
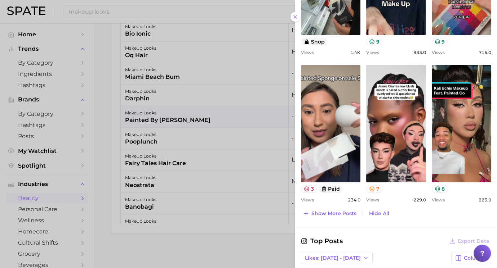
click at [236, 183] on div at bounding box center [248, 134] width 497 height 268
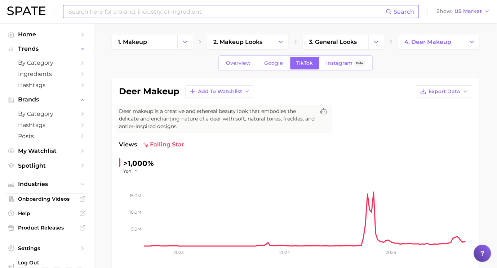
click at [92, 6] on input at bounding box center [227, 11] width 318 height 12
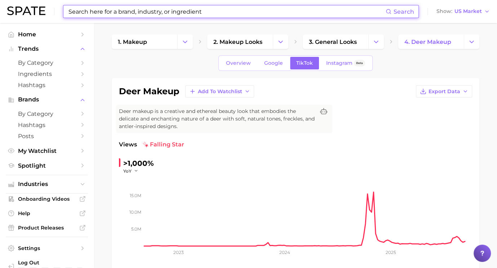
type input "j"
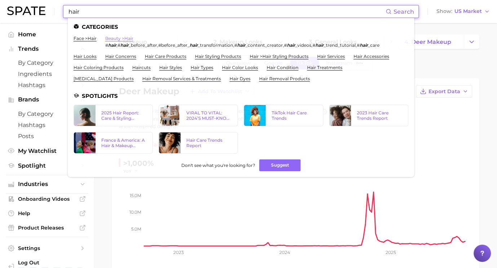
type input "hair"
click at [120, 38] on link "beauty > hair" at bounding box center [119, 38] width 28 height 5
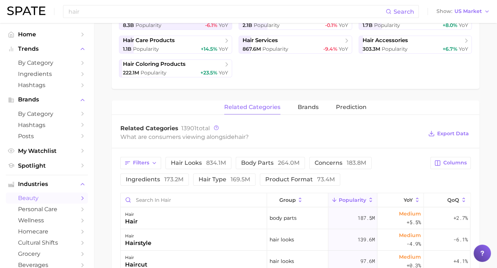
scroll to position [205, 0]
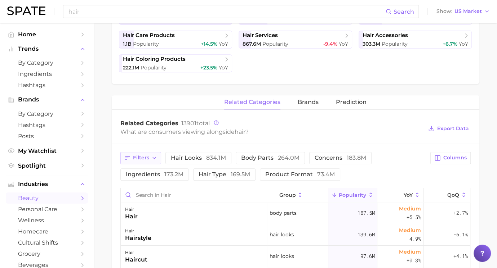
click at [150, 156] on button "Filters" at bounding box center [140, 158] width 41 height 12
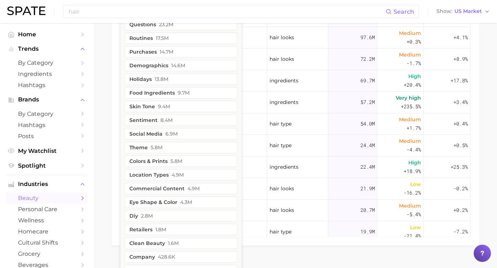
scroll to position [425, 0]
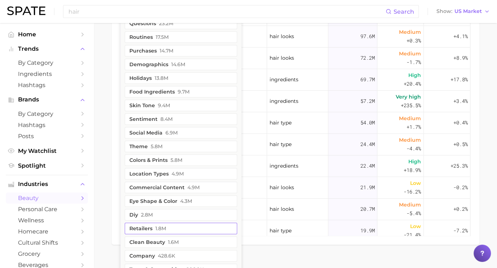
click at [151, 229] on button "retailers 1.8m" at bounding box center [181, 229] width 112 height 12
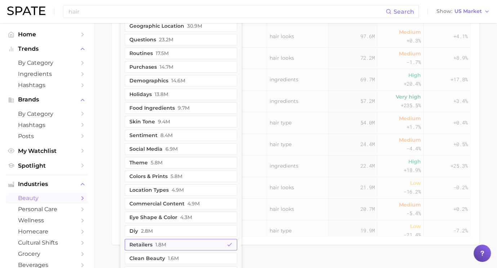
scroll to position [441, 0]
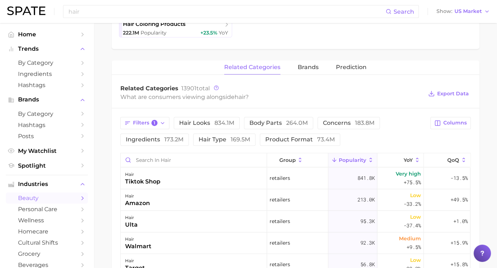
scroll to position [242, 0]
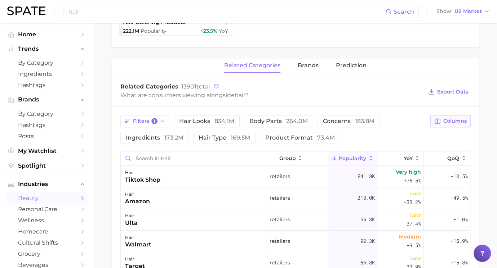
click at [440, 120] on icon "button" at bounding box center [437, 121] width 5 height 5
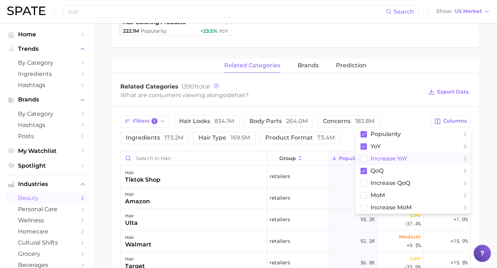
click at [363, 156] on rect at bounding box center [363, 159] width 6 height 6
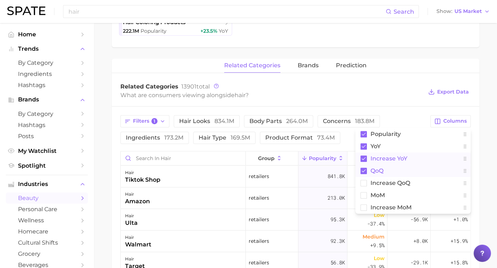
click at [362, 168] on rect at bounding box center [363, 171] width 6 height 6
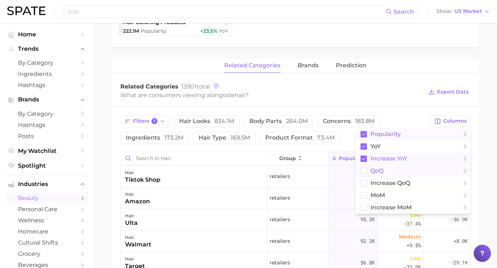
click at [364, 131] on rect at bounding box center [363, 134] width 6 height 6
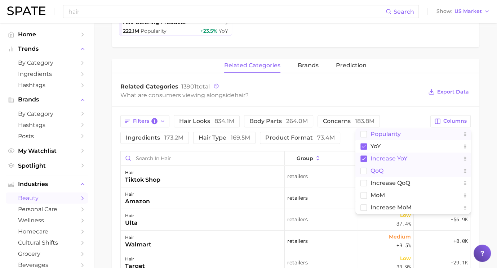
click at [399, 60] on div "related categories brands Prediction" at bounding box center [295, 66] width 367 height 14
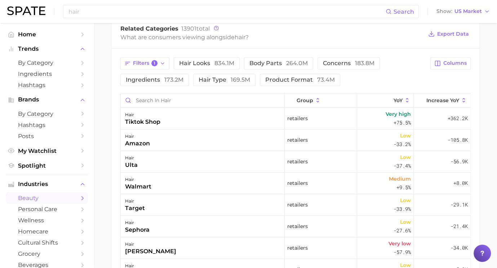
scroll to position [302, 0]
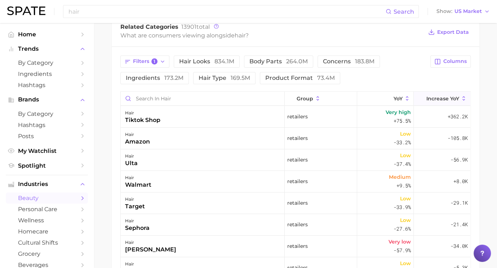
click at [439, 99] on span "Increase YoY" at bounding box center [442, 99] width 33 height 6
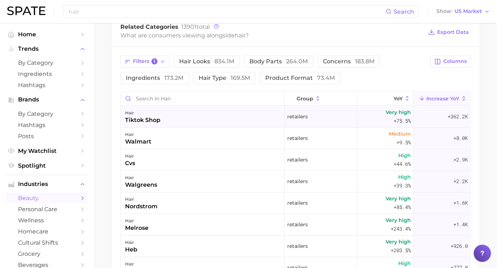
click at [236, 118] on div "hair tiktok shop" at bounding box center [203, 117] width 164 height 22
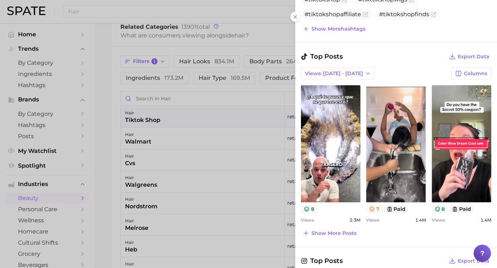
scroll to position [282, 0]
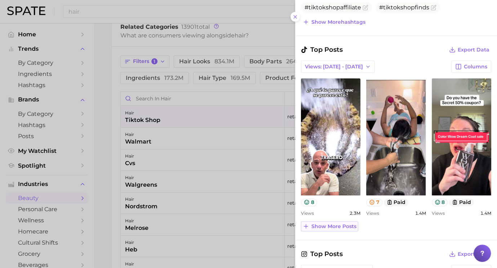
click at [335, 224] on span "Show more posts" at bounding box center [333, 227] width 45 height 6
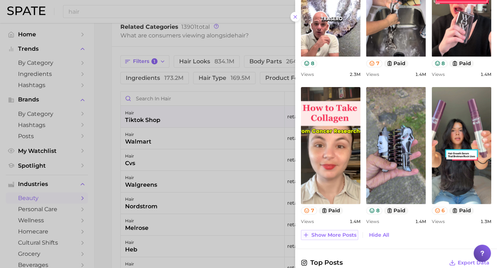
scroll to position [421, 0]
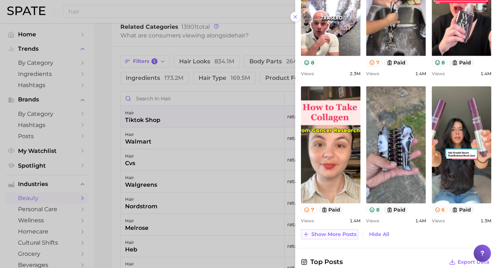
click at [335, 234] on span "Show more posts" at bounding box center [333, 235] width 45 height 6
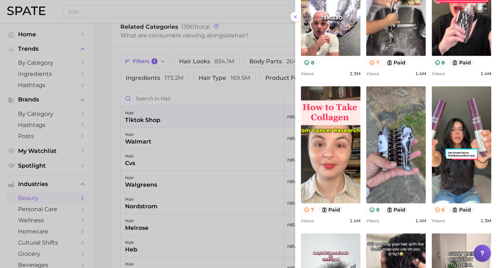
scroll to position [0, 0]
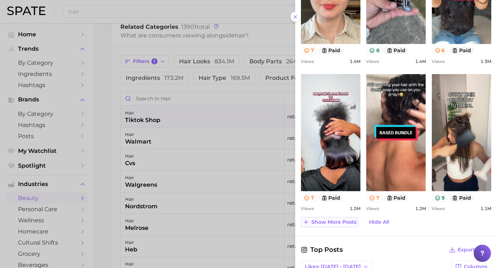
click at [337, 221] on span "Show more posts" at bounding box center [333, 222] width 45 height 6
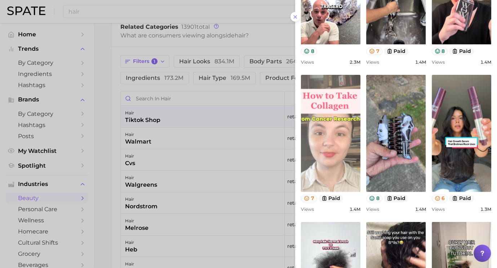
click at [329, 152] on link "view post on TikTok" at bounding box center [330, 133] width 59 height 117
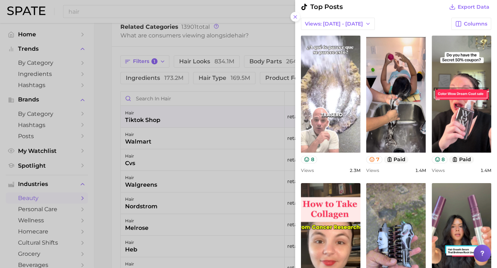
scroll to position [321, 0]
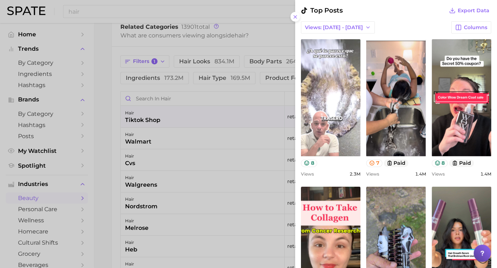
click at [349, 99] on link "view post on TikTok" at bounding box center [330, 97] width 59 height 117
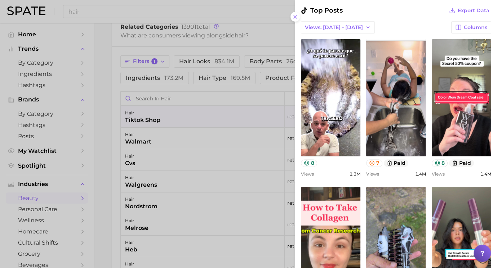
click at [193, 126] on div at bounding box center [248, 134] width 497 height 268
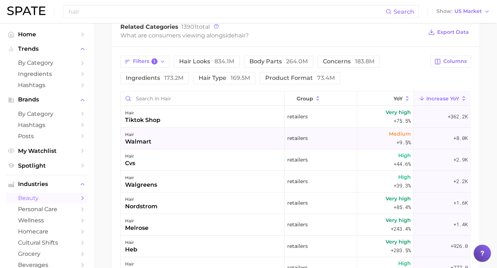
click at [204, 143] on div "hair walmart" at bounding box center [203, 139] width 164 height 22
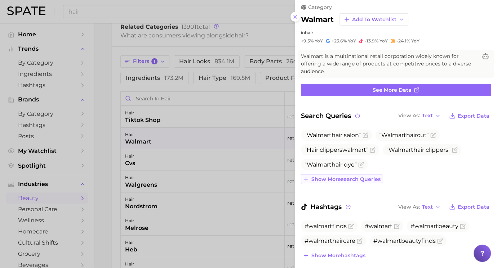
scroll to position [0, 0]
click at [368, 179] on span "Show more search queries" at bounding box center [345, 179] width 69 height 6
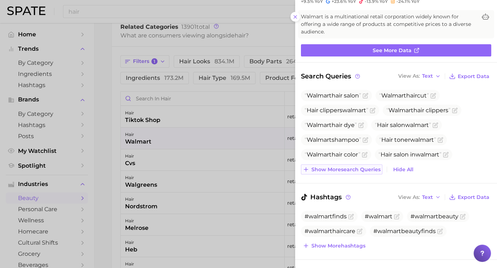
scroll to position [46, 0]
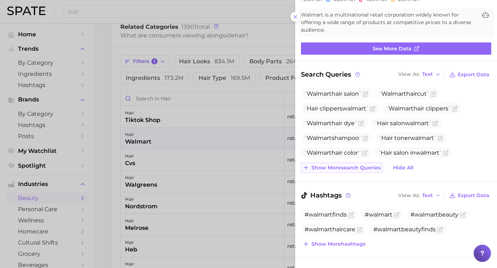
click at [363, 168] on span "Show more search queries" at bounding box center [345, 168] width 69 height 6
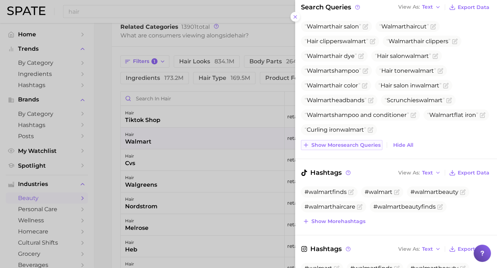
scroll to position [114, 0]
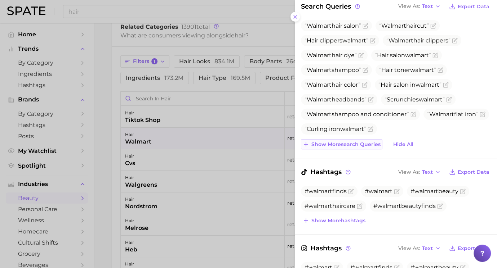
click at [360, 142] on span "Show more search queries" at bounding box center [345, 145] width 69 height 6
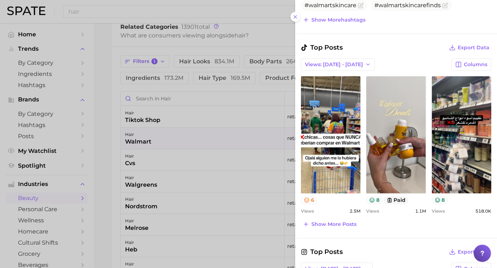
scroll to position [457, 0]
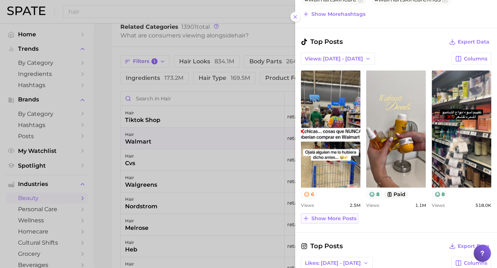
click at [338, 216] on span "Show more posts" at bounding box center [333, 219] width 45 height 6
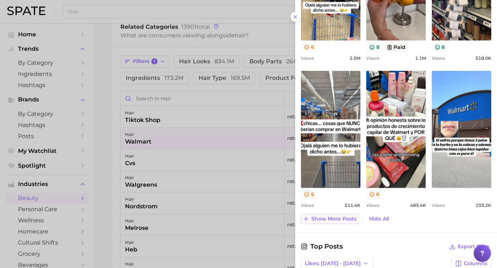
scroll to position [605, 0]
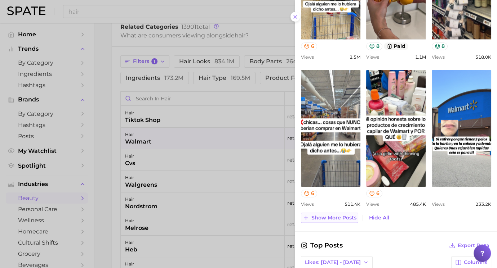
click at [339, 215] on span "Show more posts" at bounding box center [333, 218] width 45 height 6
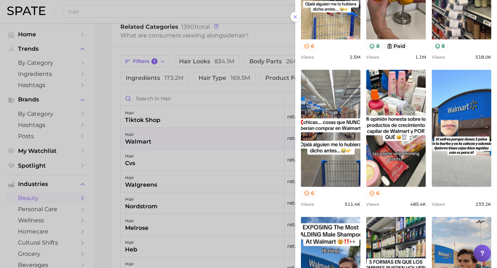
scroll to position [652, 0]
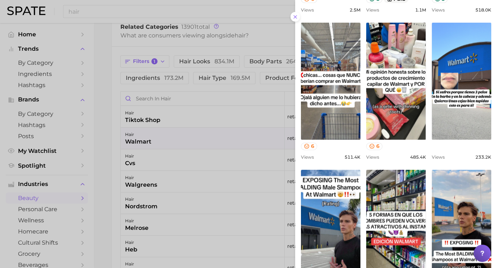
click at [211, 167] on div at bounding box center [248, 134] width 497 height 268
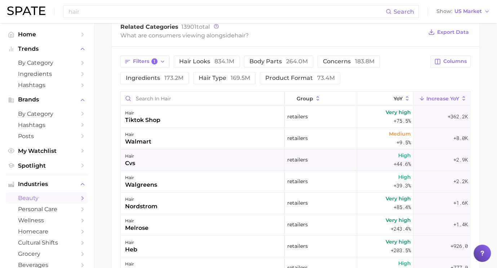
click at [217, 152] on div "hair cvs" at bounding box center [203, 160] width 164 height 22
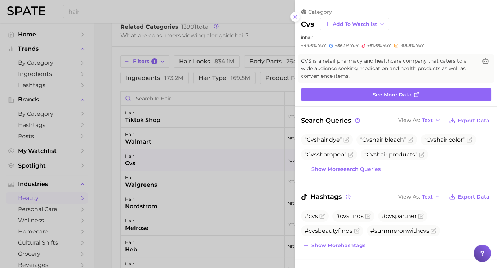
scroll to position [0, 0]
click at [362, 172] on button "Show more search queries" at bounding box center [341, 169] width 81 height 10
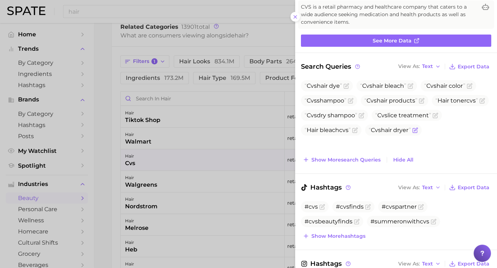
scroll to position [61, 0]
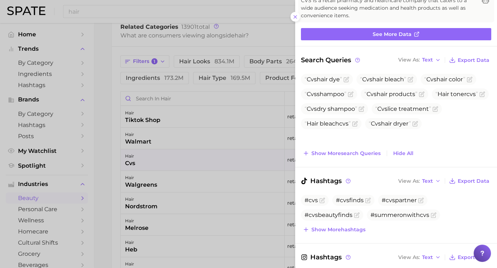
click at [348, 146] on div "Cvs hair dye Cvs hair bleach Cvs hair color Cvs shampoo Cvs hair products Hair …" at bounding box center [396, 116] width 190 height 85
click at [344, 157] on button "Show more search queries" at bounding box center [341, 153] width 81 height 10
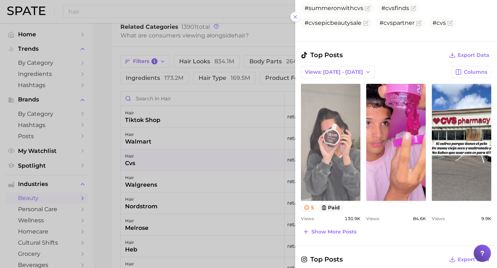
scroll to position [347, 0]
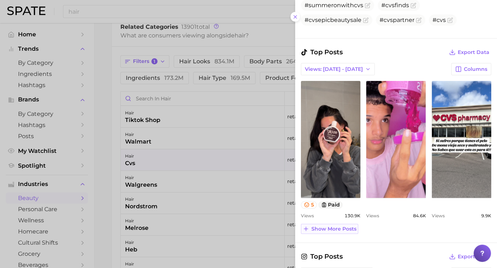
click at [345, 227] on span "Show more posts" at bounding box center [333, 229] width 45 height 6
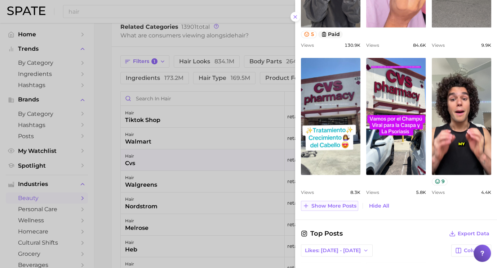
scroll to position [519, 0]
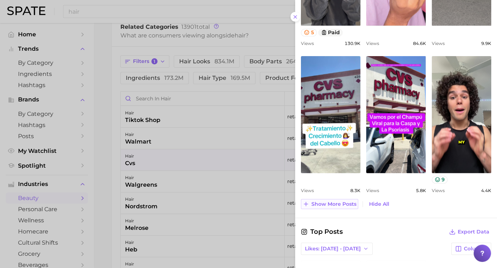
click at [348, 202] on span "Show more posts" at bounding box center [333, 204] width 45 height 6
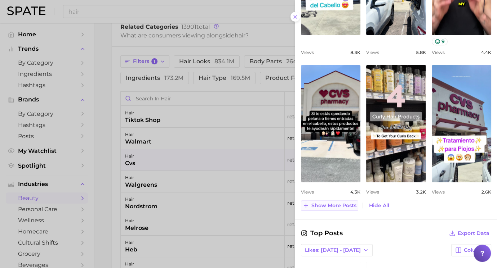
scroll to position [658, 0]
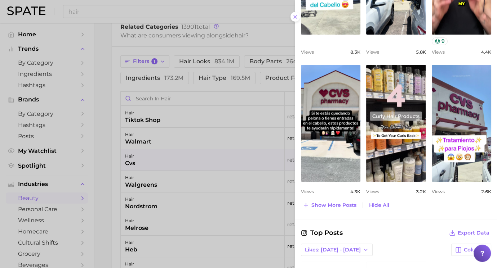
click at [233, 168] on div at bounding box center [248, 134] width 497 height 268
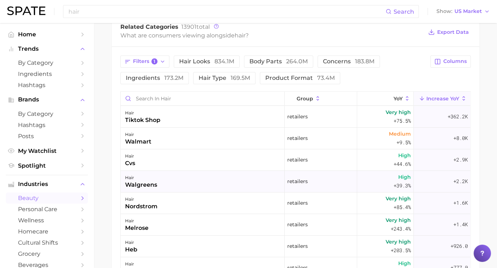
click at [218, 176] on div "hair walgreens" at bounding box center [203, 182] width 164 height 22
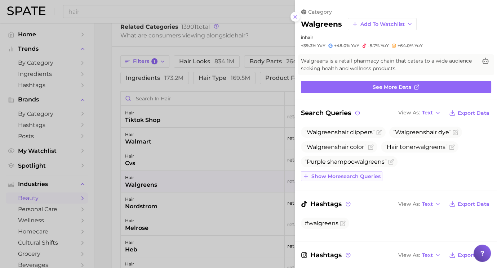
click at [365, 174] on span "Show more search queries" at bounding box center [345, 177] width 69 height 6
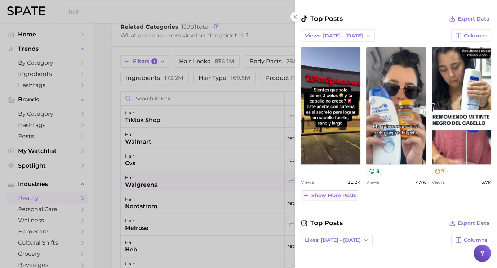
click at [349, 194] on span "Show more posts" at bounding box center [333, 196] width 45 height 6
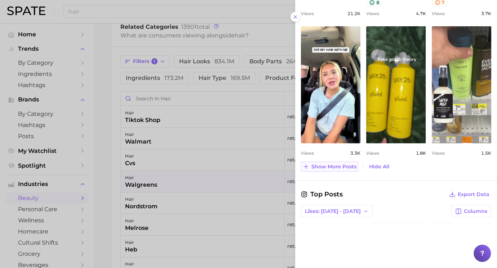
click at [330, 164] on span "Show more posts" at bounding box center [333, 167] width 45 height 6
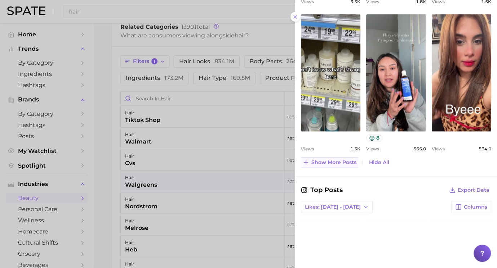
click at [333, 160] on span "Show more posts" at bounding box center [333, 163] width 45 height 6
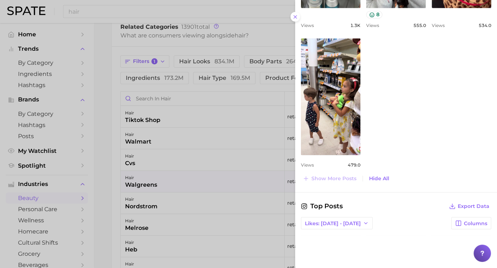
click at [244, 164] on div at bounding box center [248, 134] width 497 height 268
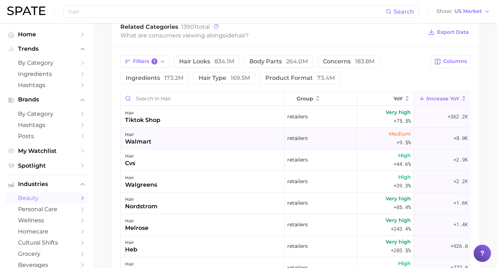
click at [156, 138] on div "hair walmart" at bounding box center [203, 139] width 164 height 22
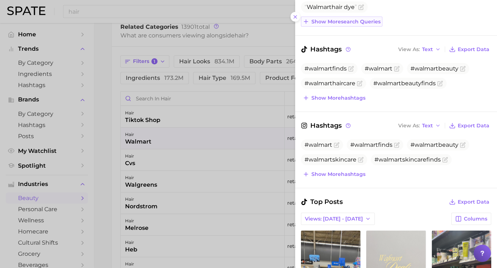
click at [350, 21] on span "Show more search queries" at bounding box center [345, 22] width 69 height 6
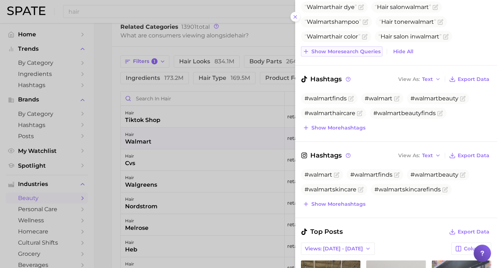
click at [351, 49] on span "Show more search queries" at bounding box center [345, 52] width 69 height 6
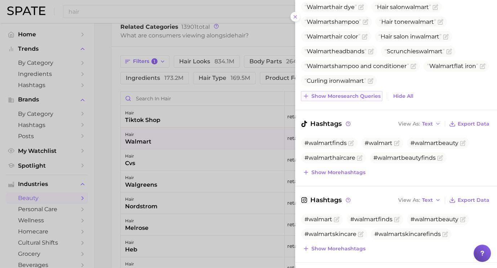
click at [350, 98] on button "Show more search queries" at bounding box center [341, 96] width 81 height 10
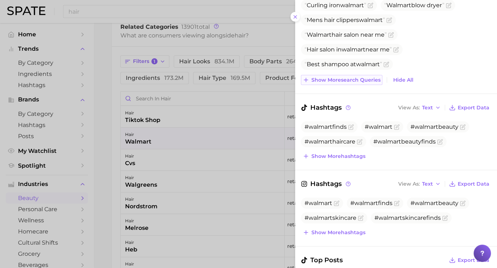
click at [352, 79] on span "Show more search queries" at bounding box center [345, 80] width 69 height 6
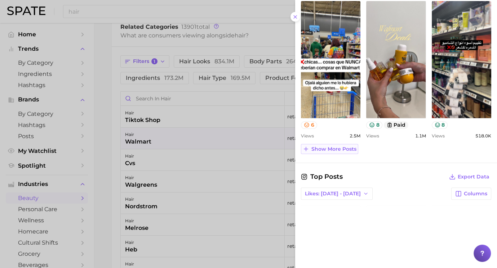
click at [341, 146] on span "Show more posts" at bounding box center [333, 149] width 45 height 6
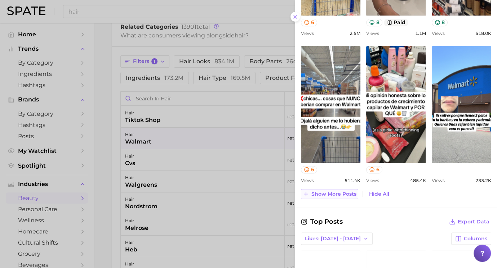
click at [338, 192] on span "Show more posts" at bounding box center [333, 194] width 45 height 6
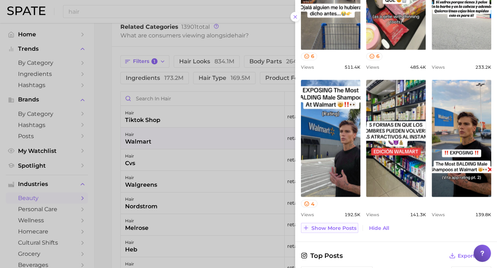
click at [336, 223] on button "Show more posts" at bounding box center [329, 228] width 57 height 10
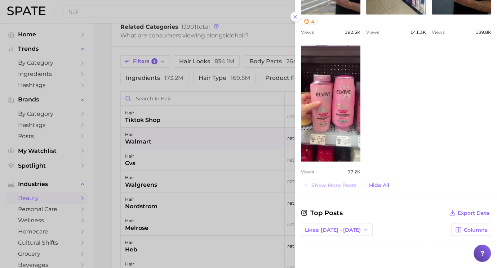
click at [224, 173] on div at bounding box center [248, 134] width 497 height 268
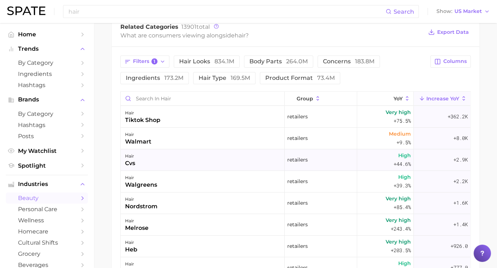
click at [225, 154] on div "hair cvs" at bounding box center [203, 160] width 164 height 22
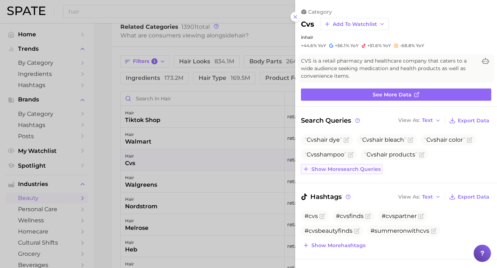
click at [350, 169] on span "Show more search queries" at bounding box center [345, 169] width 69 height 6
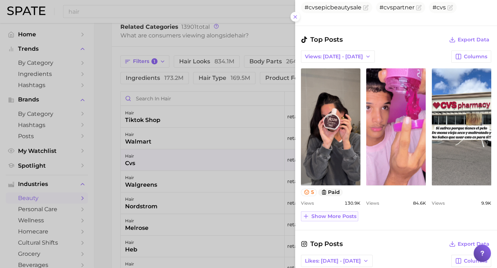
click at [346, 215] on span "Show more posts" at bounding box center [333, 217] width 45 height 6
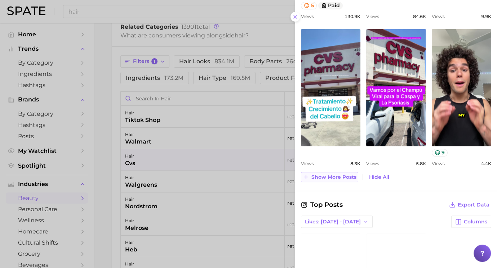
click at [333, 174] on span "Show more posts" at bounding box center [333, 177] width 45 height 6
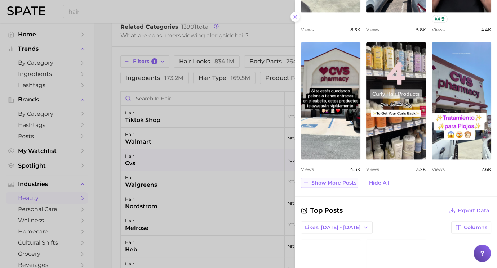
click at [333, 180] on span "Show more posts" at bounding box center [333, 183] width 45 height 6
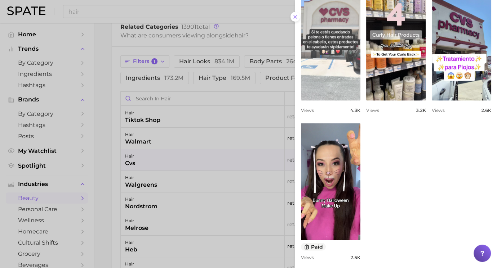
click at [326, 61] on link "view post on TikTok" at bounding box center [330, 41] width 59 height 117
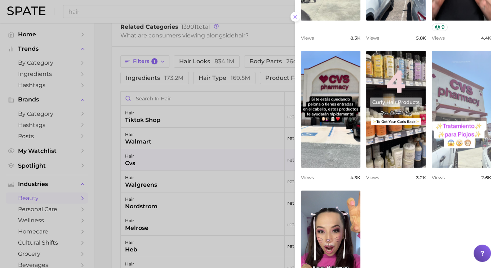
click at [475, 117] on link "view post on TikTok" at bounding box center [460, 109] width 59 height 117
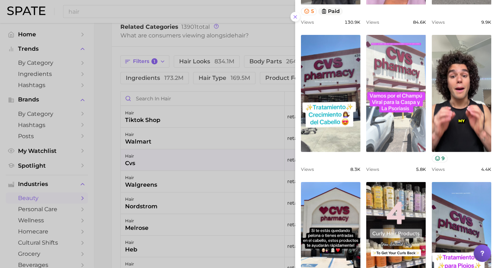
click at [417, 107] on link "view post on TikTok" at bounding box center [395, 93] width 59 height 117
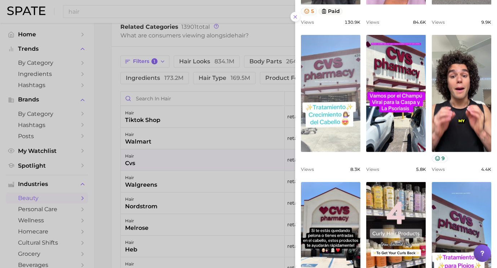
click at [331, 102] on link "view post on TikTok" at bounding box center [330, 93] width 59 height 117
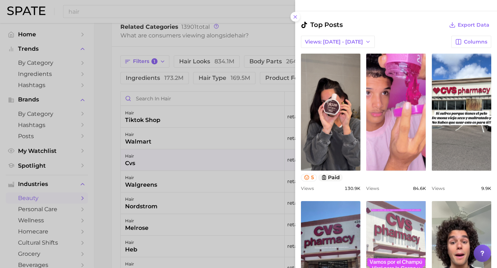
scroll to position [358, 0]
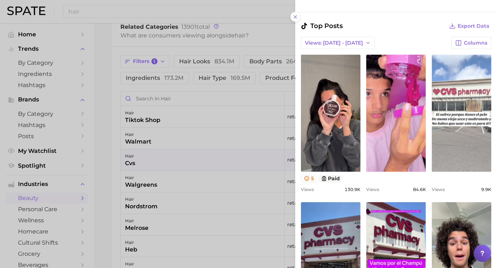
click at [454, 112] on link "view post on TikTok" at bounding box center [460, 113] width 59 height 117
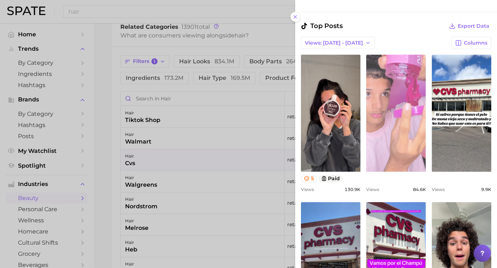
click at [390, 122] on link "view post on TikTok" at bounding box center [395, 113] width 59 height 117
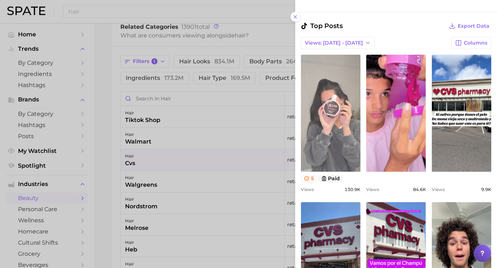
click at [340, 120] on link "view post on TikTok" at bounding box center [330, 113] width 59 height 117
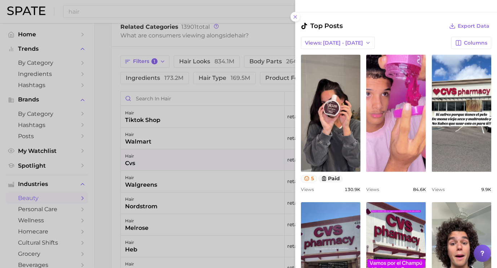
click at [178, 156] on div at bounding box center [248, 134] width 497 height 268
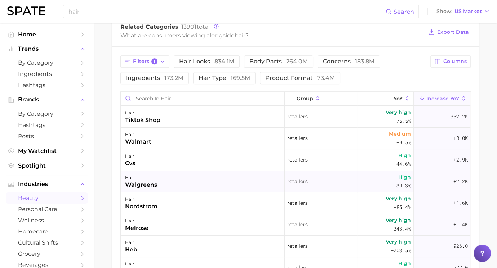
click at [165, 181] on div "hair walgreens" at bounding box center [203, 182] width 164 height 22
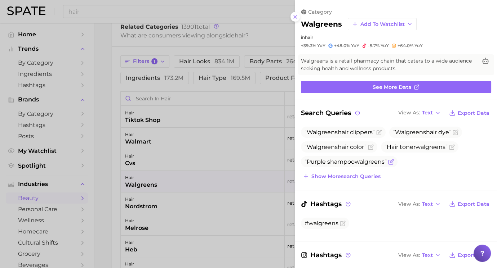
scroll to position [0, 0]
click at [317, 179] on button "Show more search queries" at bounding box center [341, 176] width 81 height 10
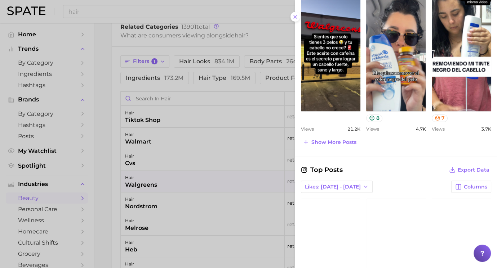
scroll to position [386, 0]
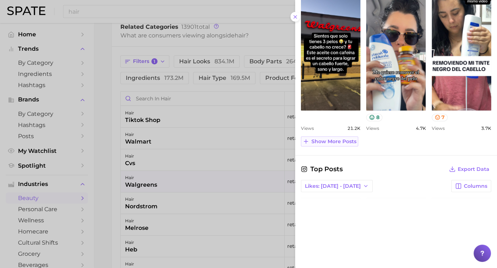
click at [328, 139] on span "Show more posts" at bounding box center [333, 142] width 45 height 6
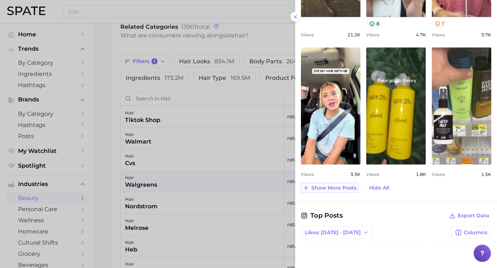
scroll to position [496, 0]
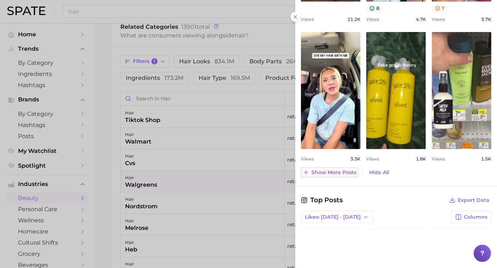
click at [324, 171] on span "Show more posts" at bounding box center [333, 173] width 45 height 6
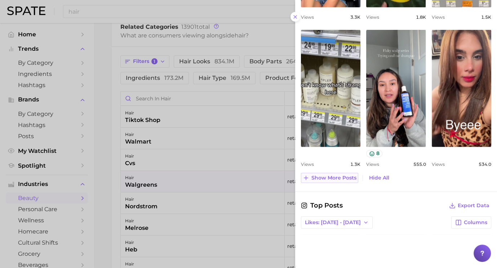
scroll to position [642, 0]
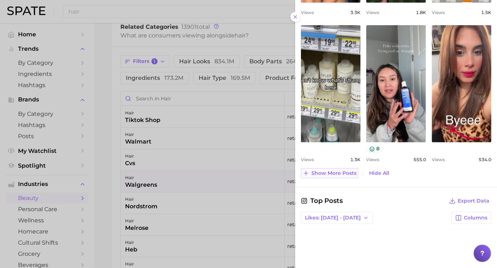
click at [331, 170] on span "Show more posts" at bounding box center [333, 173] width 45 height 6
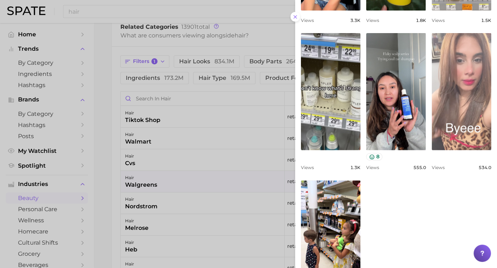
scroll to position [620, 0]
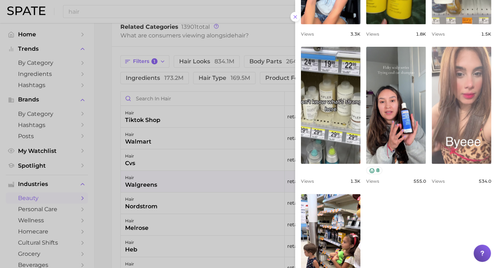
click at [461, 94] on link "view post on TikTok" at bounding box center [460, 105] width 59 height 117
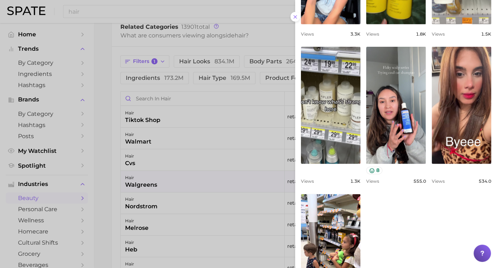
scroll to position [671, 0]
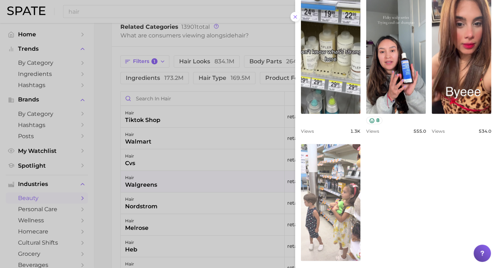
click at [350, 196] on link "view post on TikTok" at bounding box center [330, 202] width 59 height 117
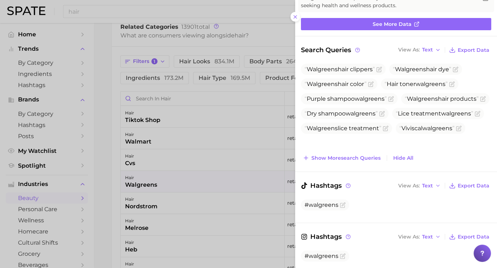
scroll to position [0, 0]
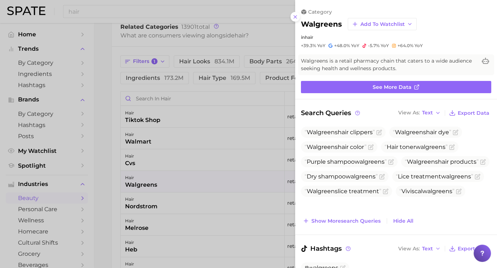
click at [175, 172] on div at bounding box center [248, 134] width 497 height 268
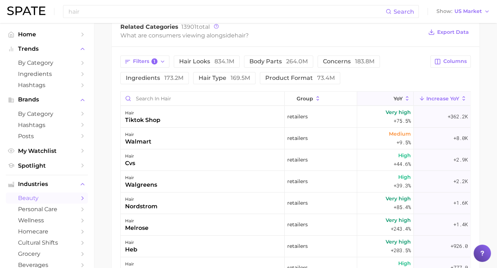
click at [381, 103] on button "YoY" at bounding box center [385, 99] width 57 height 14
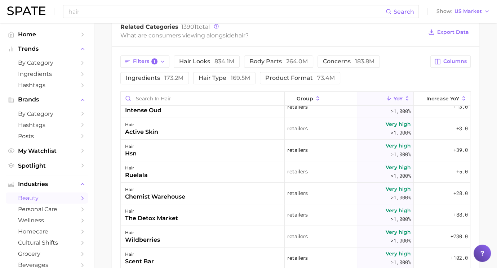
scroll to position [58, 0]
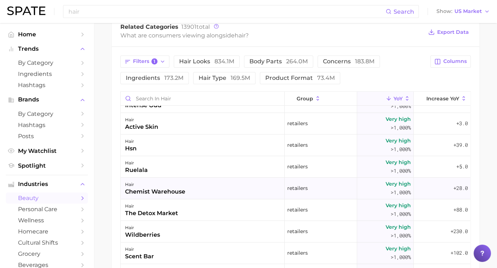
click at [228, 190] on div "hair chemist warehouse" at bounding box center [203, 189] width 164 height 22
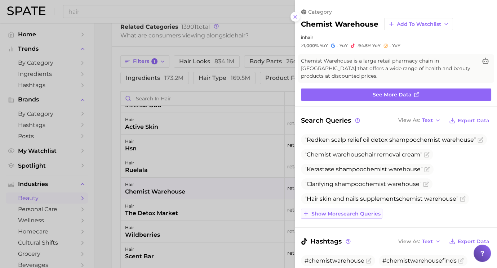
click at [341, 216] on span "Show more search queries" at bounding box center [345, 214] width 69 height 6
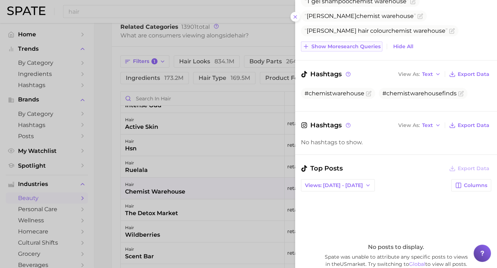
scroll to position [231, 0]
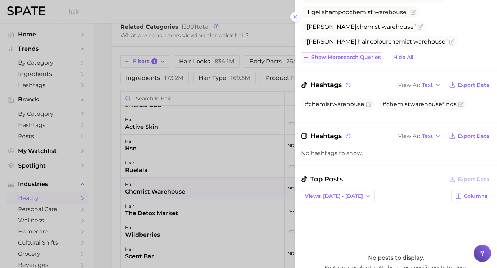
click at [357, 55] on span "Show more search queries" at bounding box center [345, 57] width 69 height 6
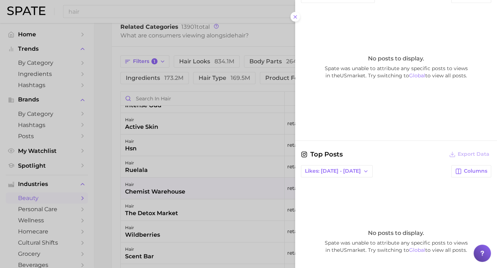
scroll to position [549, 0]
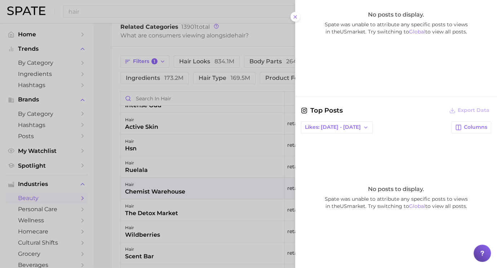
click at [265, 127] on div at bounding box center [248, 134] width 497 height 268
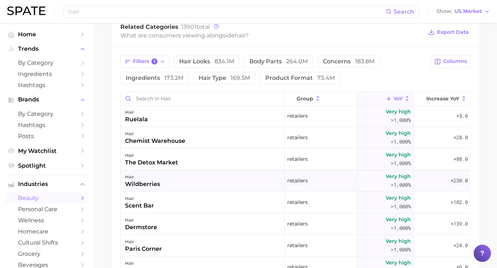
scroll to position [124, 0]
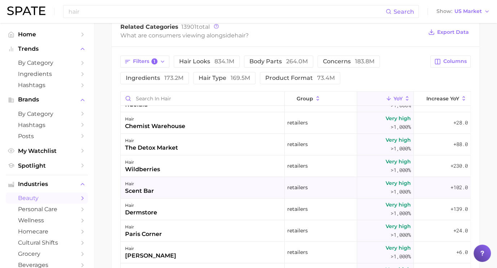
click at [260, 190] on div "hair scent bar" at bounding box center [203, 188] width 164 height 22
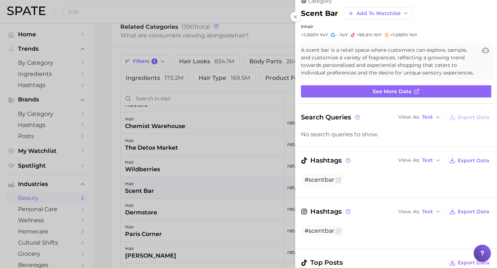
scroll to position [14, 0]
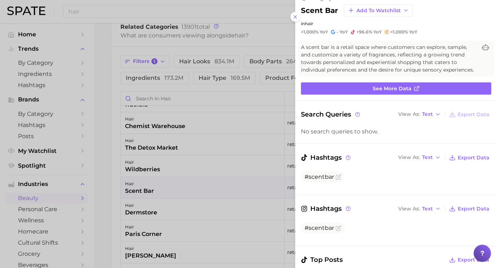
click at [230, 187] on div at bounding box center [248, 134] width 497 height 268
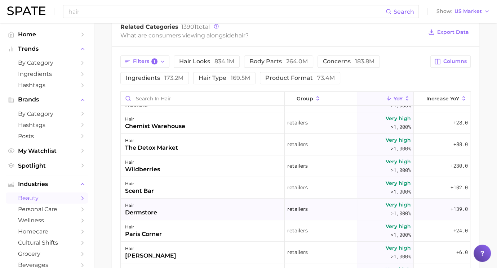
scroll to position [148, 0]
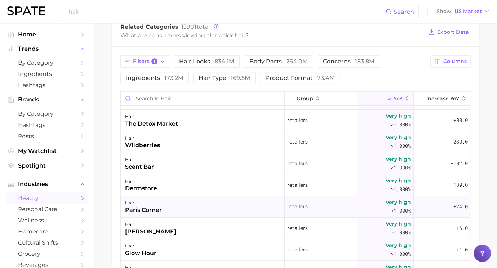
click at [240, 209] on div "hair paris corner" at bounding box center [203, 207] width 164 height 22
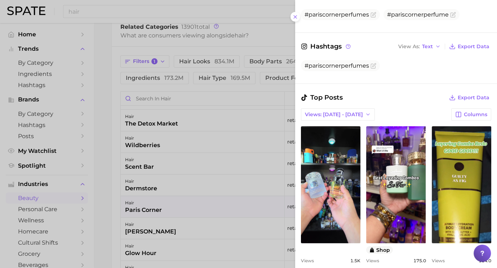
scroll to position [176, 0]
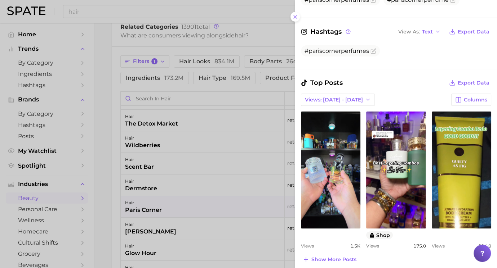
click at [229, 208] on div at bounding box center [248, 134] width 497 height 268
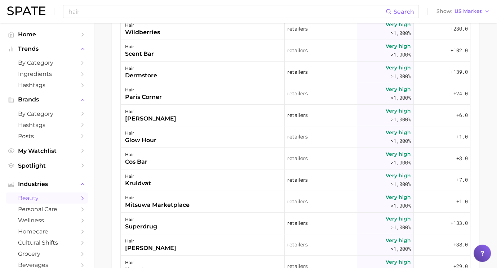
scroll to position [174, 0]
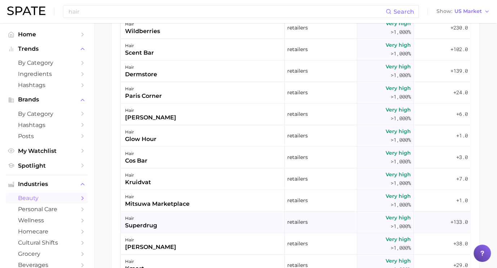
click at [229, 221] on div "hair superdrug" at bounding box center [203, 223] width 164 height 22
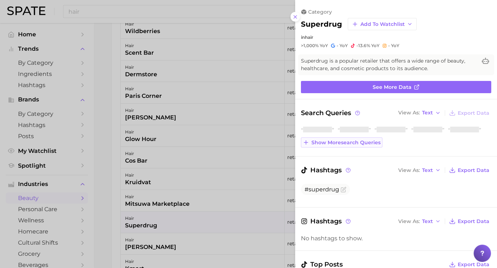
scroll to position [0, 0]
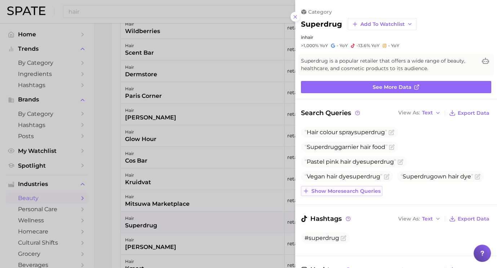
click at [345, 192] on span "Show more search queries" at bounding box center [345, 191] width 69 height 6
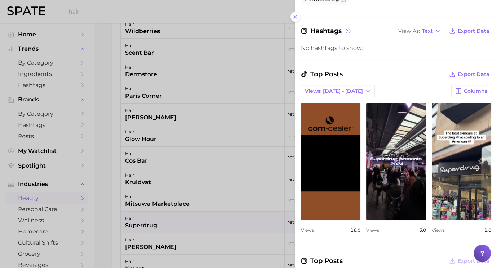
scroll to position [314, 0]
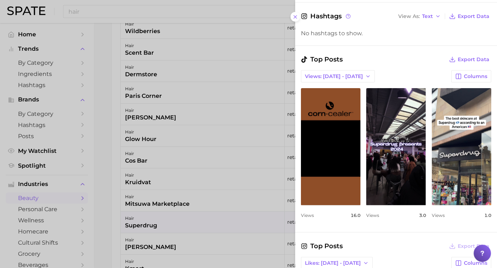
click at [240, 192] on div at bounding box center [248, 134] width 497 height 268
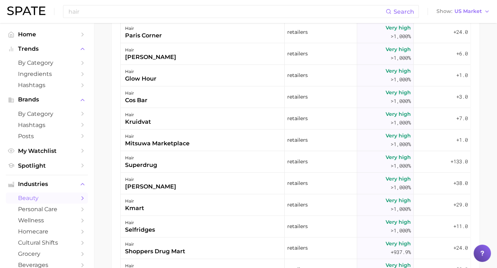
scroll to position [237, 0]
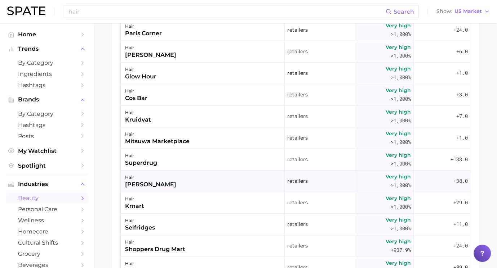
click at [241, 182] on div "hair violet grey" at bounding box center [203, 182] width 164 height 22
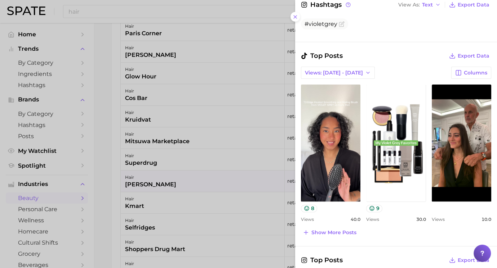
scroll to position [257, 0]
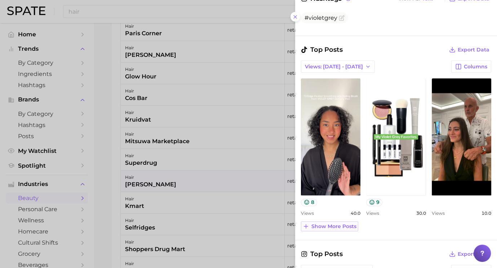
click at [343, 226] on span "Show more posts" at bounding box center [333, 227] width 45 height 6
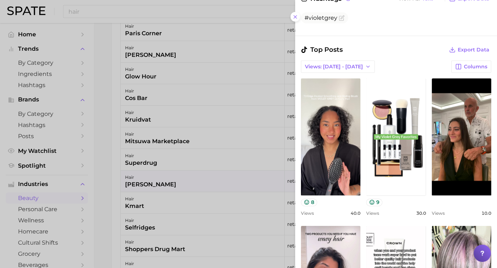
scroll to position [0, 0]
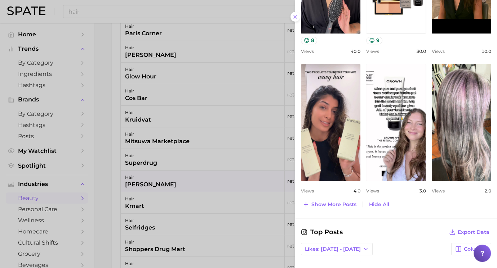
click at [230, 201] on div at bounding box center [248, 134] width 497 height 268
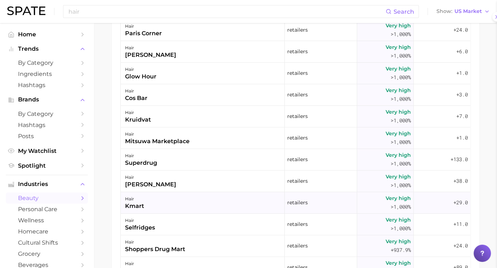
click at [240, 198] on div "hair kmart" at bounding box center [203, 203] width 164 height 22
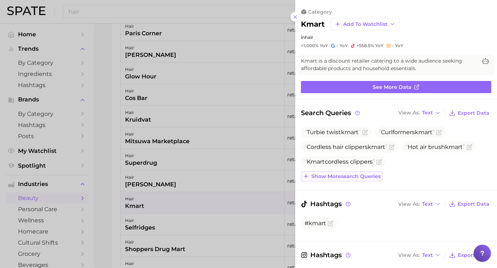
click at [355, 177] on span "Show more search queries" at bounding box center [345, 177] width 69 height 6
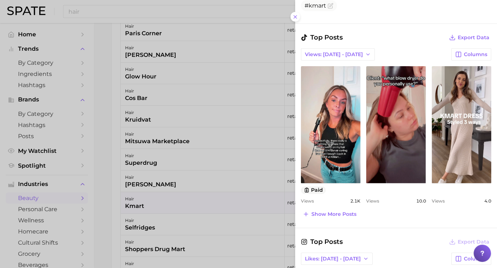
click at [214, 197] on div at bounding box center [248, 134] width 497 height 268
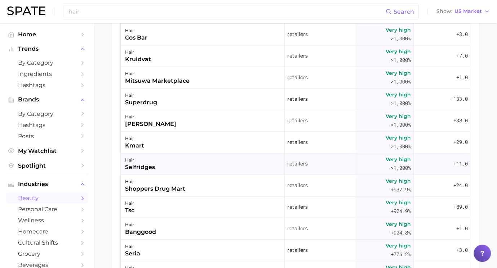
click at [210, 164] on div "hair selfridges" at bounding box center [203, 164] width 164 height 22
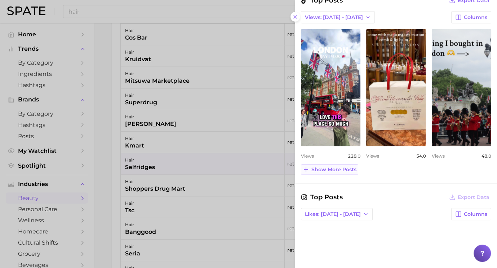
click at [341, 167] on span "Show more posts" at bounding box center [333, 170] width 45 height 6
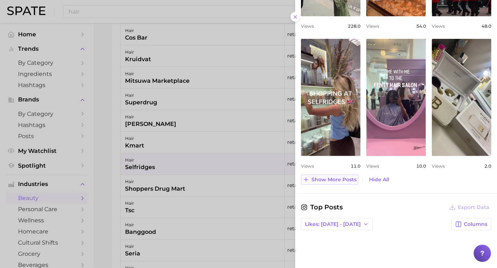
click at [341, 177] on span "Show more posts" at bounding box center [333, 180] width 45 height 6
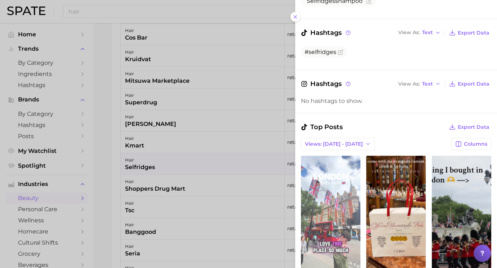
click at [335, 178] on link "view post on TikTok" at bounding box center [330, 214] width 59 height 117
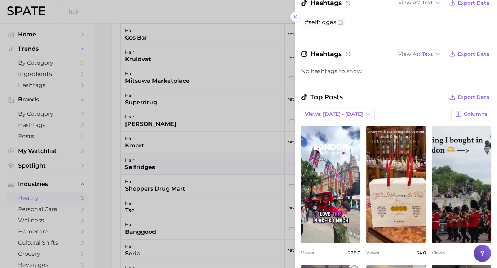
click at [209, 187] on div at bounding box center [248, 134] width 497 height 268
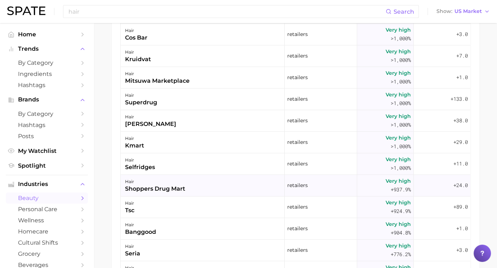
click at [214, 184] on div "hair shoppers drug mart" at bounding box center [203, 186] width 164 height 22
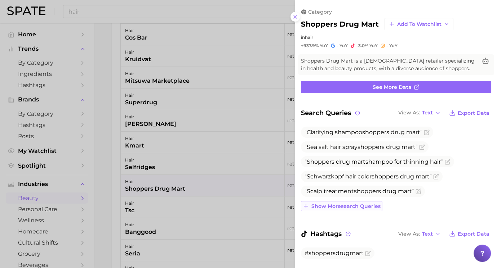
click at [347, 208] on span "Show more search queries" at bounding box center [345, 206] width 69 height 6
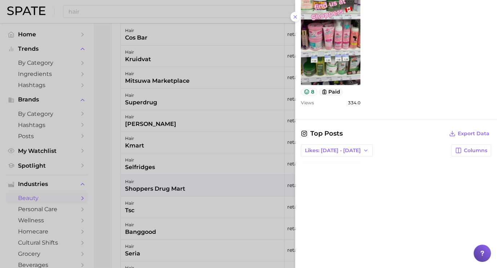
click at [237, 200] on div at bounding box center [248, 134] width 497 height 268
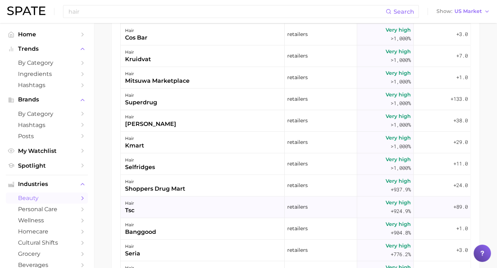
click at [187, 200] on div "hair tsc" at bounding box center [203, 208] width 164 height 22
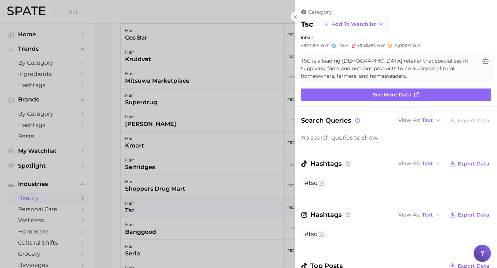
click at [231, 218] on div at bounding box center [248, 134] width 497 height 268
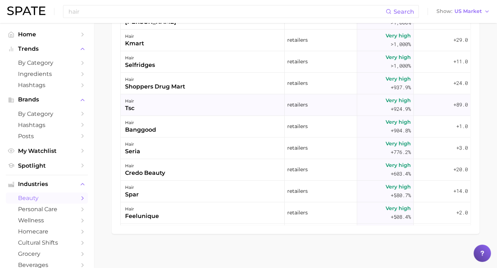
scroll to position [355, 0]
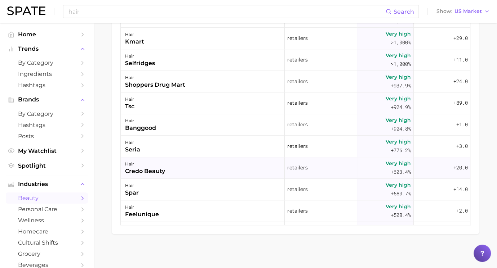
click at [139, 171] on div "credo beauty" at bounding box center [145, 171] width 40 height 9
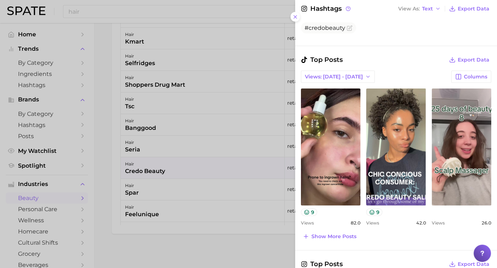
scroll to position [221, 0]
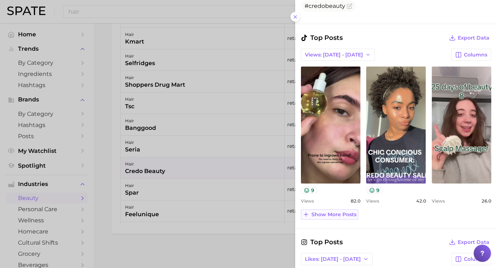
click at [332, 212] on span "Show more posts" at bounding box center [333, 215] width 45 height 6
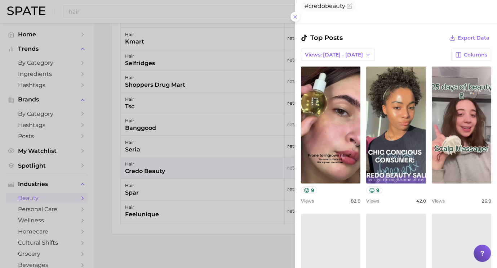
scroll to position [388, 0]
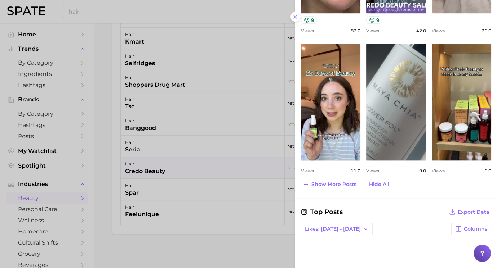
click at [174, 231] on div at bounding box center [248, 134] width 497 height 268
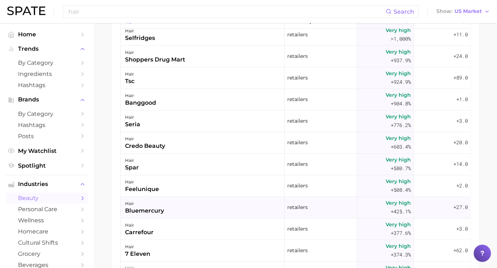
click at [169, 207] on div "hair bluemercury" at bounding box center [203, 208] width 164 height 22
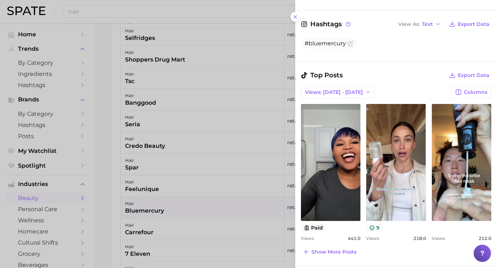
scroll to position [204, 0]
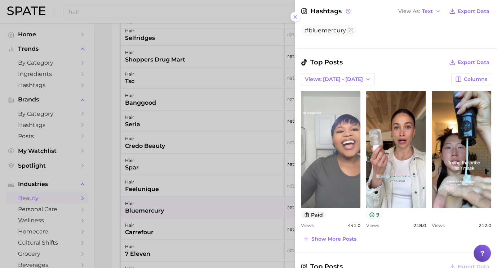
click at [334, 157] on link "view post on TikTok" at bounding box center [330, 149] width 59 height 117
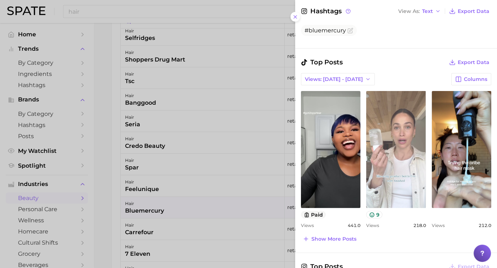
click at [403, 146] on link "view post on TikTok" at bounding box center [395, 149] width 59 height 117
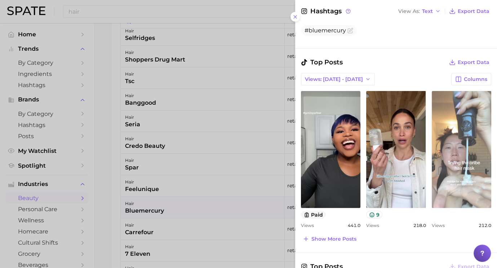
click at [463, 183] on link "view post on TikTok" at bounding box center [460, 149] width 59 height 117
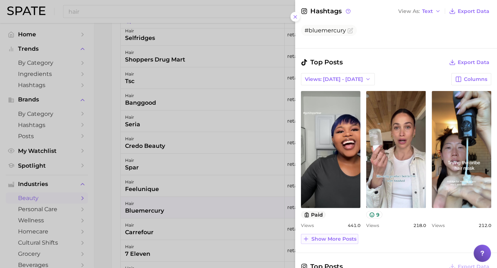
click at [344, 234] on button "Show more posts" at bounding box center [329, 239] width 57 height 10
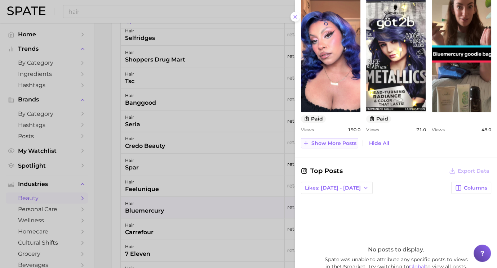
scroll to position [451, 0]
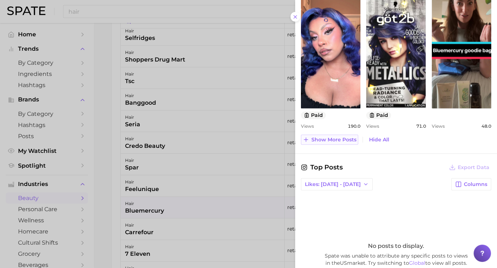
click at [347, 137] on span "Show more posts" at bounding box center [333, 140] width 45 height 6
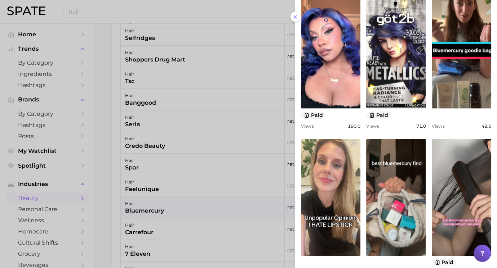
scroll to position [0, 0]
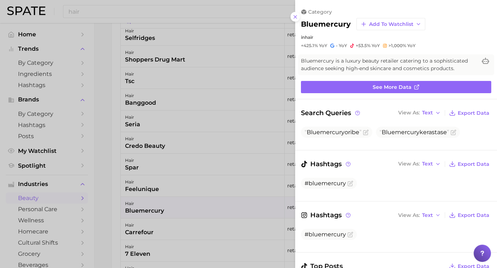
click at [227, 151] on div at bounding box center [248, 134] width 497 height 268
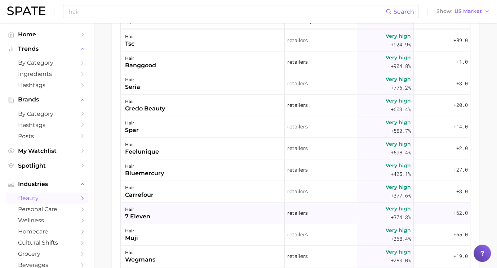
click at [190, 241] on div "hair muji" at bounding box center [203, 235] width 164 height 22
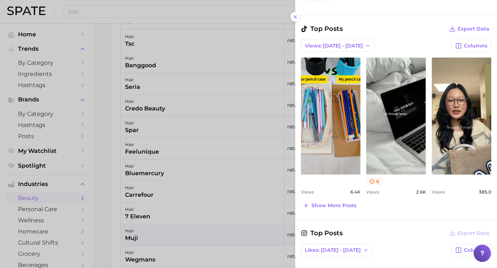
click at [220, 215] on div at bounding box center [248, 134] width 497 height 268
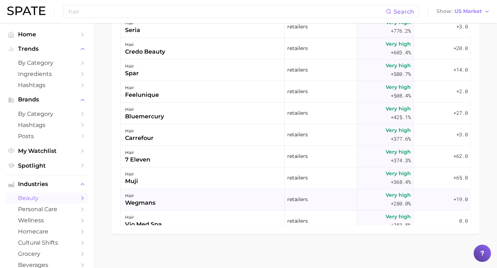
click at [219, 198] on div "hair wegmans" at bounding box center [203, 200] width 164 height 22
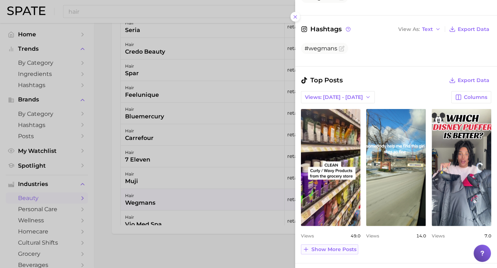
click at [326, 245] on button "Show more posts" at bounding box center [329, 250] width 57 height 10
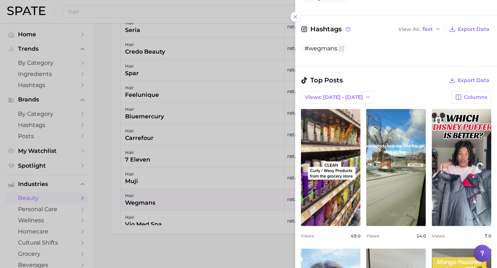
click at [227, 247] on div at bounding box center [248, 134] width 497 height 268
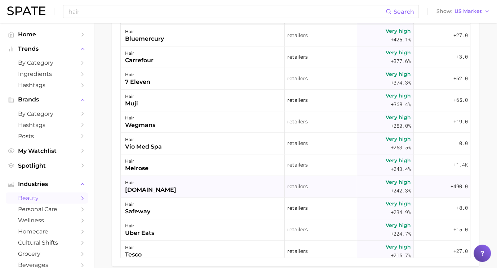
click at [223, 183] on div "hair frenchpharmacy.com" at bounding box center [203, 187] width 164 height 22
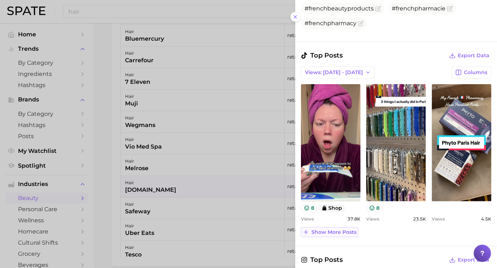
click at [336, 229] on span "Show more posts" at bounding box center [333, 232] width 45 height 6
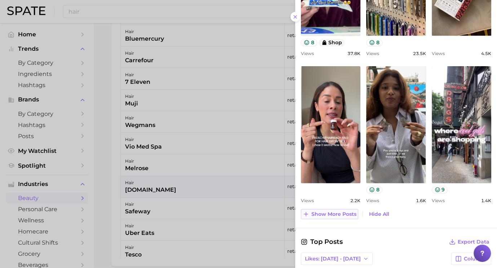
click at [345, 214] on span "Show more posts" at bounding box center [333, 214] width 45 height 6
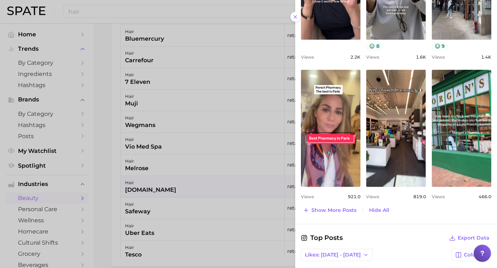
click at [258, 203] on div at bounding box center [248, 134] width 497 height 268
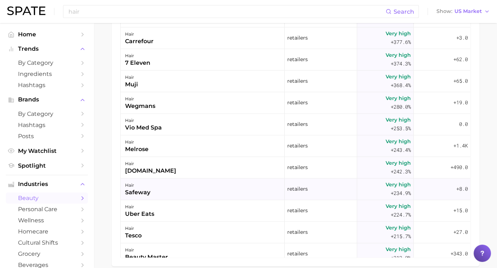
click at [254, 188] on div "hair safeway" at bounding box center [203, 190] width 164 height 22
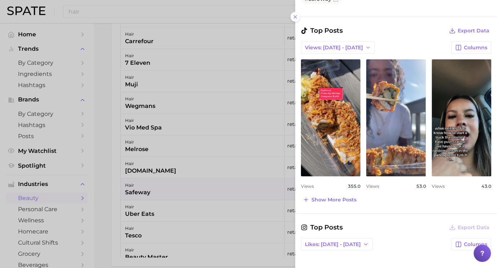
click at [205, 194] on div at bounding box center [248, 134] width 497 height 268
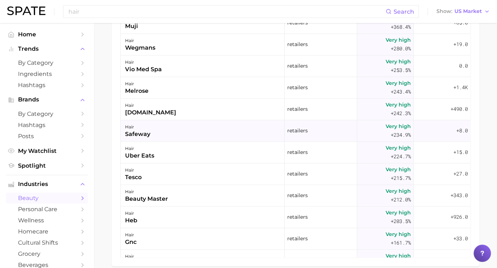
click at [205, 189] on div "hair beauty master" at bounding box center [203, 196] width 164 height 22
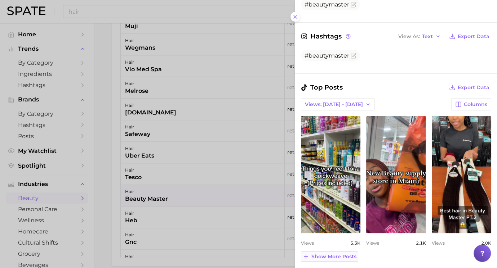
click at [353, 255] on span "Show more posts" at bounding box center [333, 257] width 45 height 6
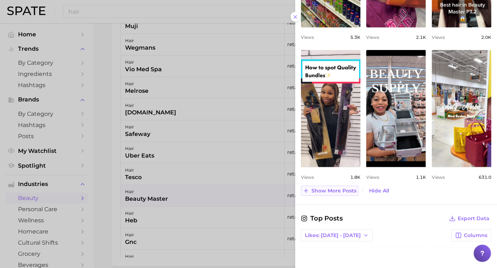
click at [344, 186] on button "Show more posts" at bounding box center [329, 191] width 57 height 10
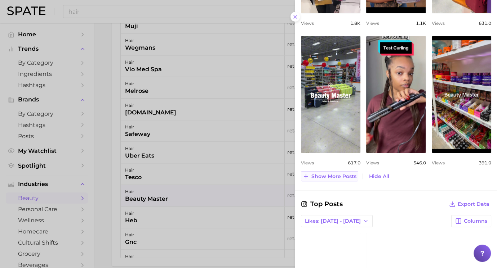
click at [333, 174] on span "Show more posts" at bounding box center [333, 177] width 45 height 6
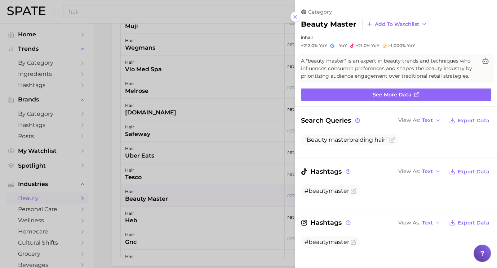
click at [143, 233] on div at bounding box center [248, 134] width 497 height 268
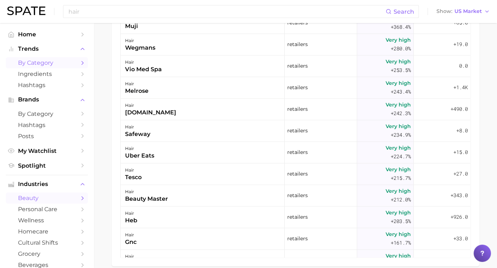
click at [50, 58] on link "by Category" at bounding box center [47, 62] width 82 height 11
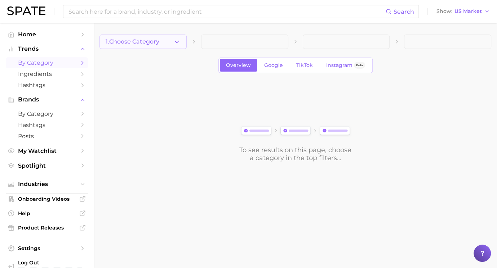
click at [164, 41] on button "1. Choose Category" at bounding box center [142, 42] width 87 height 14
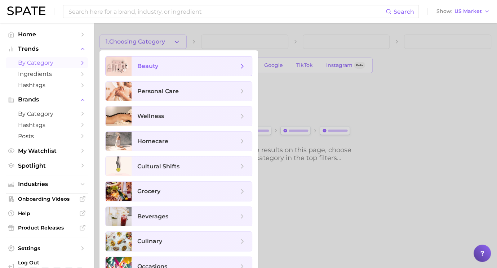
click at [170, 67] on span "beauty" at bounding box center [187, 66] width 101 height 8
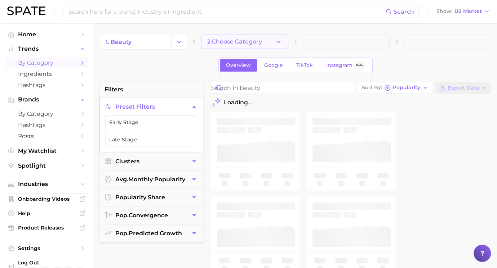
click at [248, 39] on span "2. Choose Category" at bounding box center [234, 42] width 55 height 6
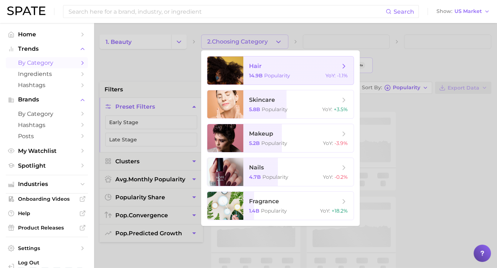
click at [259, 81] on span "hair 14.9b Popularity YoY : -1.1%" at bounding box center [298, 71] width 110 height 28
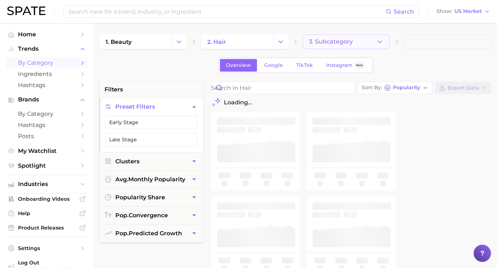
click at [333, 44] on span "3. Subcategory" at bounding box center [331, 42] width 44 height 6
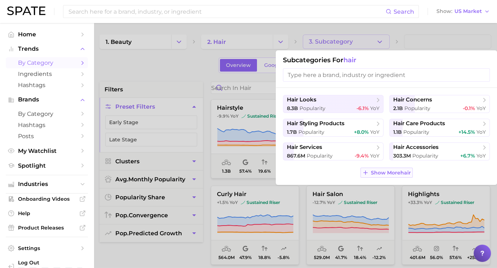
click at [395, 171] on span "Show More hair" at bounding box center [391, 173] width 40 height 6
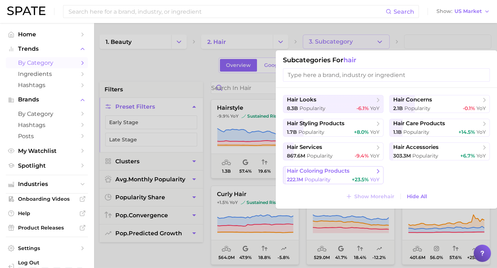
click at [355, 171] on span "hair coloring products" at bounding box center [331, 171] width 88 height 7
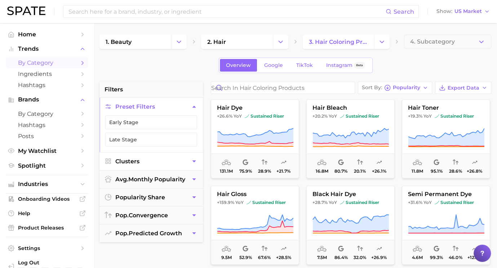
click at [153, 158] on button "Clusters" at bounding box center [150, 162] width 103 height 18
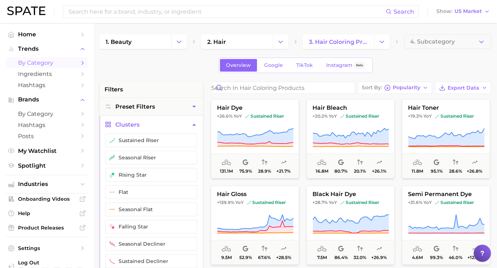
scroll to position [11, 0]
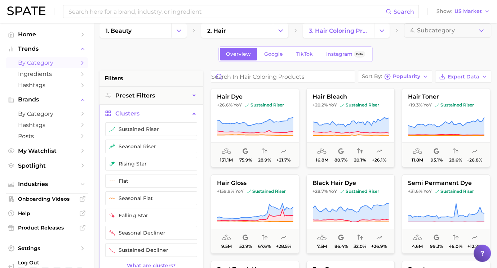
click at [147, 120] on button "Clusters" at bounding box center [150, 114] width 103 height 18
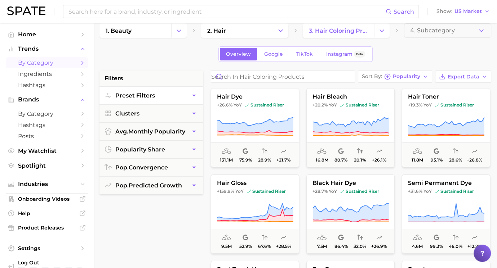
click at [142, 102] on button "Preset Filters" at bounding box center [150, 96] width 103 height 18
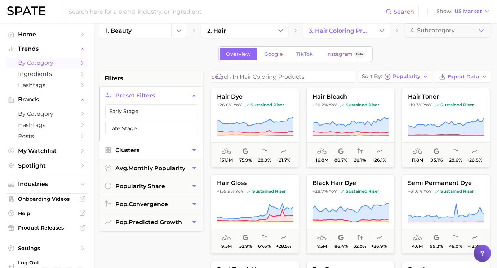
click at [135, 150] on span "Clusters" at bounding box center [127, 150] width 24 height 7
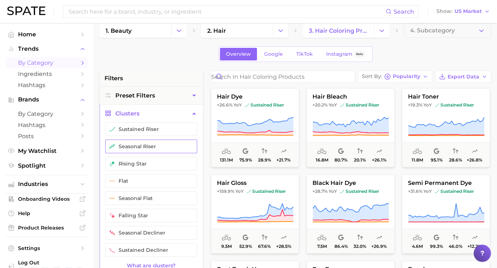
click at [131, 145] on button "seasonal riser" at bounding box center [151, 147] width 92 height 14
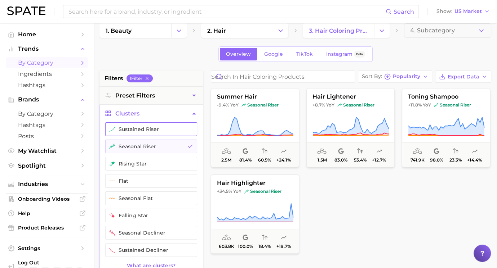
click at [131, 130] on button "sustained riser" at bounding box center [151, 129] width 92 height 14
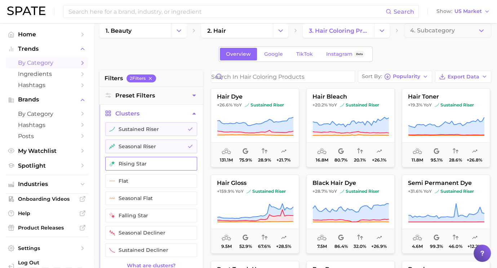
click at [131, 164] on button "rising star" at bounding box center [151, 164] width 92 height 14
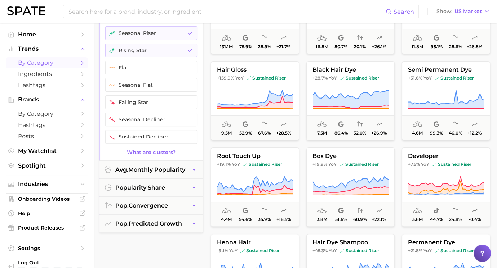
scroll to position [125, 0]
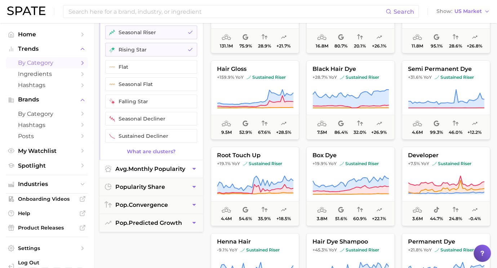
click at [160, 166] on span "avg. monthly popularity" at bounding box center [150, 169] width 70 height 7
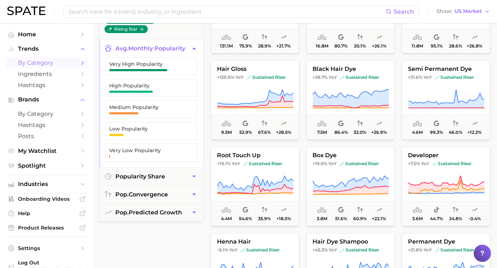
scroll to position [107, 0]
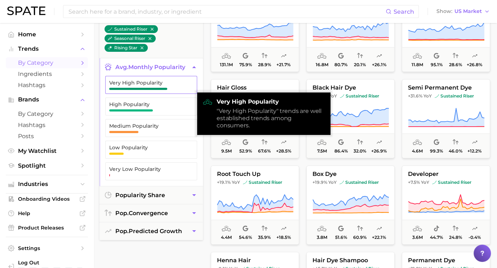
click at [154, 85] on span "Very High Popularity" at bounding box center [145, 85] width 72 height 10
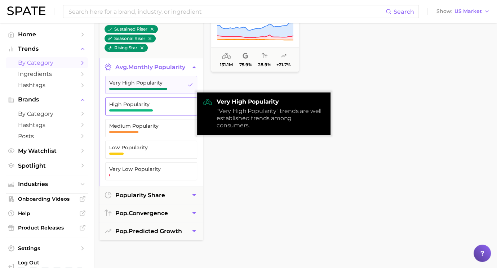
click at [153, 102] on span "High Popularity" at bounding box center [145, 105] width 72 height 6
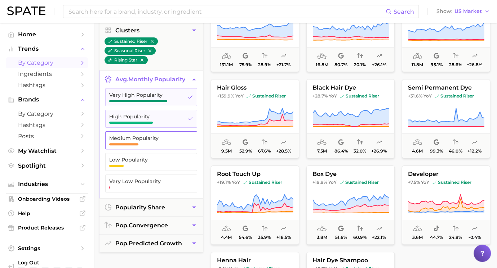
click at [148, 139] on span "Medium Popularity" at bounding box center [145, 140] width 72 height 10
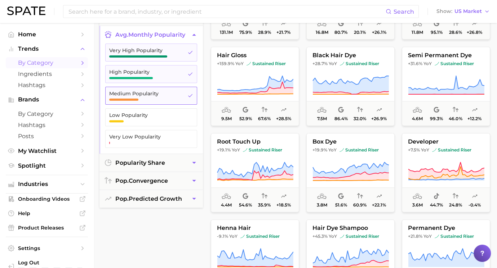
scroll to position [139, 0]
click at [148, 192] on button "pop. predicted growth" at bounding box center [150, 199] width 103 height 18
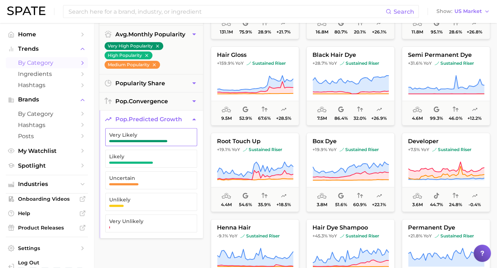
click at [147, 132] on span "Very Likely" at bounding box center [145, 135] width 72 height 6
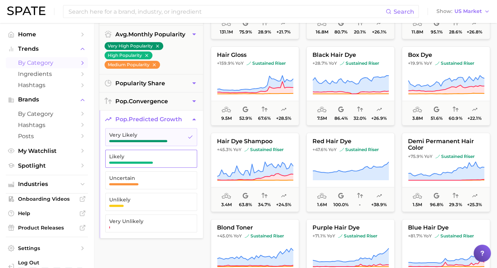
click at [145, 154] on span "Likely" at bounding box center [145, 157] width 72 height 6
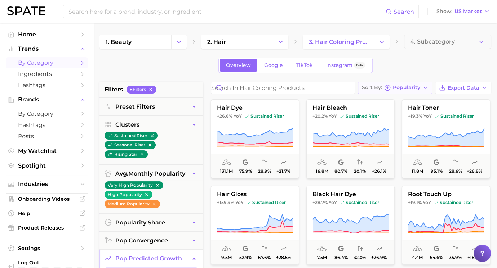
click at [421, 85] on button "Sort By Popularity" at bounding box center [395, 88] width 74 height 12
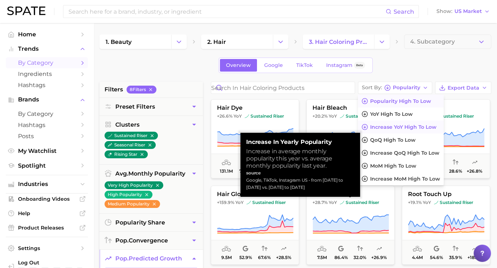
click at [406, 127] on span "Increase YoY high to low" at bounding box center [403, 127] width 66 height 6
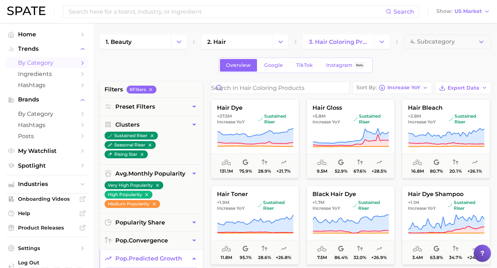
scroll to position [2, 0]
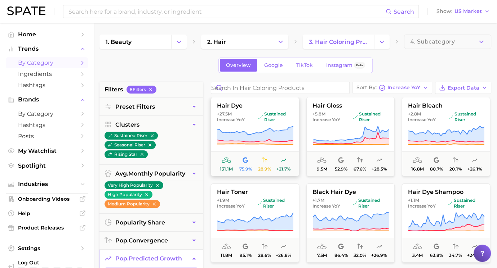
click at [245, 128] on icon at bounding box center [255, 136] width 76 height 20
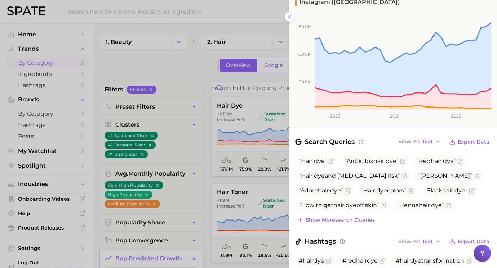
scroll to position [127, 0]
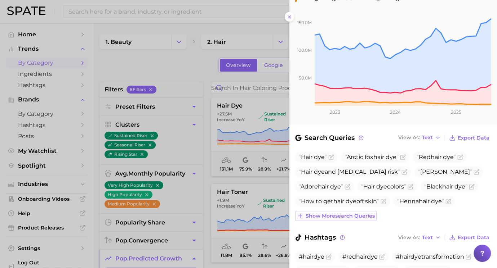
click at [362, 213] on span "Show more search queries" at bounding box center [339, 216] width 69 height 6
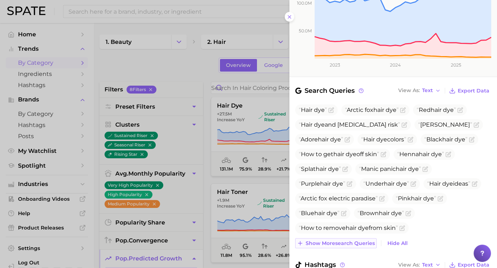
scroll to position [179, 0]
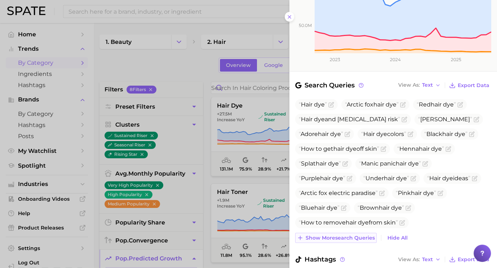
click at [362, 235] on span "Show more search queries" at bounding box center [339, 238] width 69 height 6
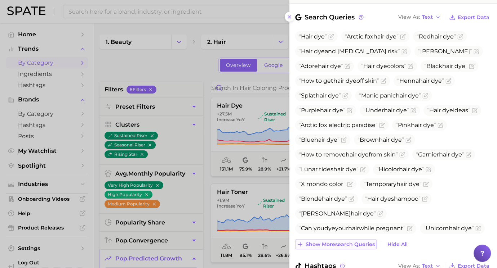
scroll to position [256, 0]
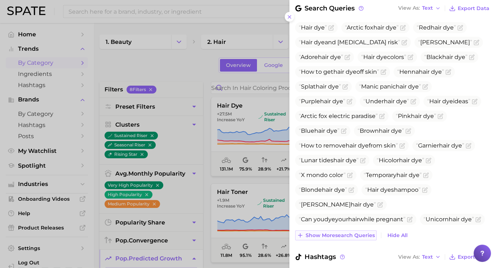
click at [361, 233] on span "Show more search queries" at bounding box center [339, 236] width 69 height 6
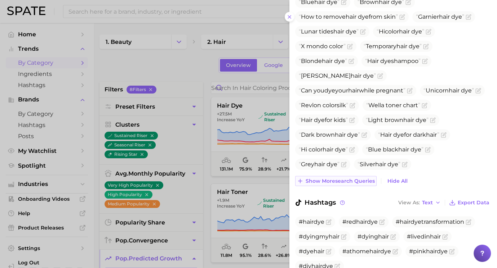
scroll to position [388, 0]
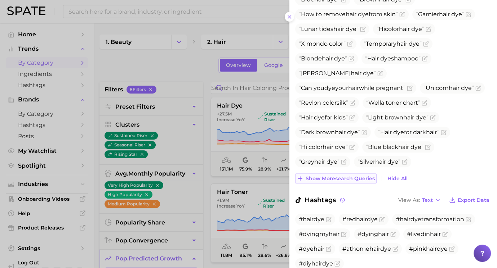
click at [356, 176] on span "Show more search queries" at bounding box center [339, 179] width 69 height 6
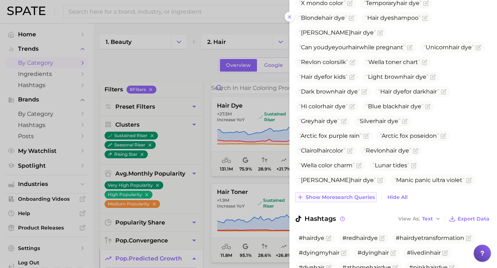
scroll to position [440, 0]
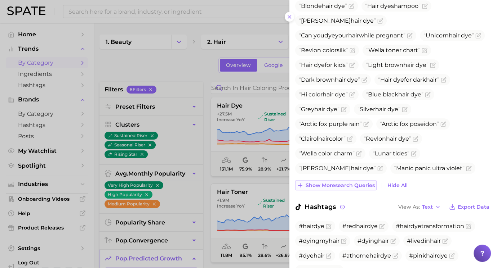
click at [353, 183] on span "Show more search queries" at bounding box center [339, 186] width 69 height 6
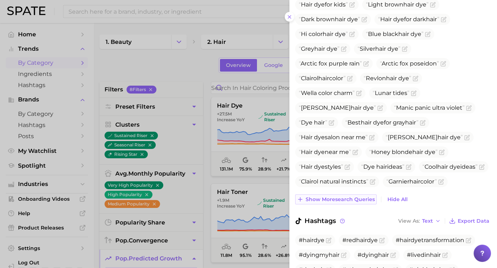
scroll to position [503, 0]
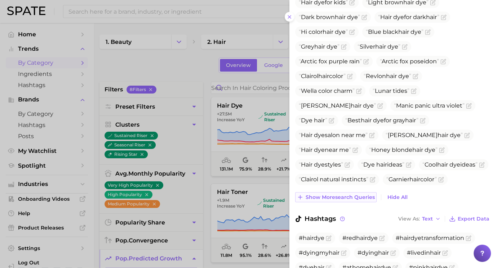
click at [352, 194] on span "Show more search queries" at bounding box center [339, 197] width 69 height 6
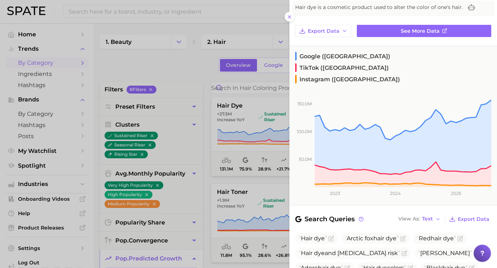
scroll to position [0, 0]
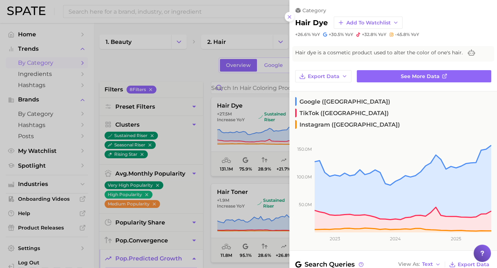
click at [239, 151] on div at bounding box center [248, 134] width 497 height 268
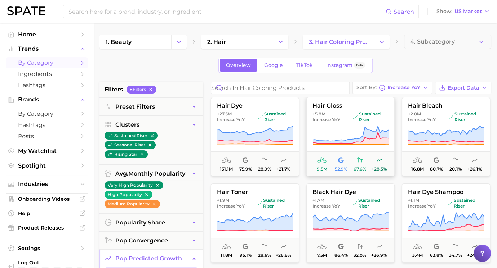
click at [333, 132] on icon at bounding box center [350, 136] width 76 height 20
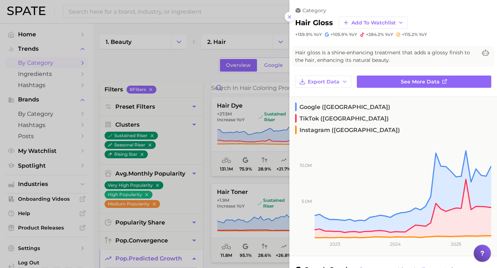
click at [219, 143] on div at bounding box center [248, 134] width 497 height 268
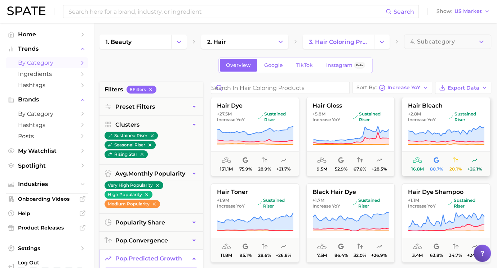
click at [459, 136] on icon at bounding box center [446, 134] width 76 height 16
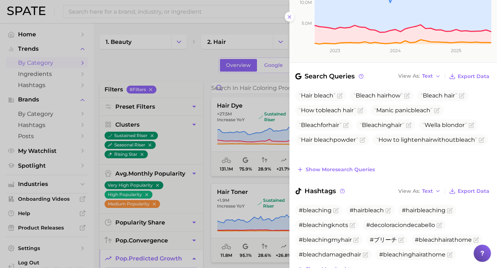
scroll to position [196, 0]
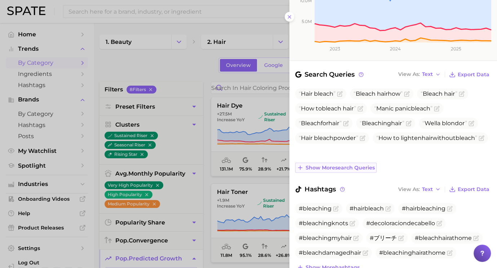
click at [355, 165] on span "Show more search queries" at bounding box center [339, 168] width 69 height 6
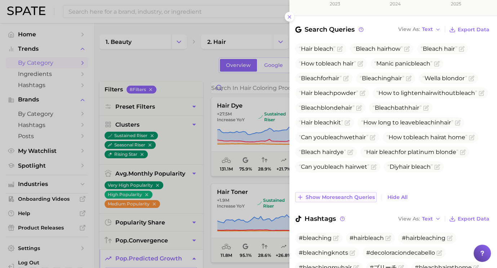
scroll to position [242, 0]
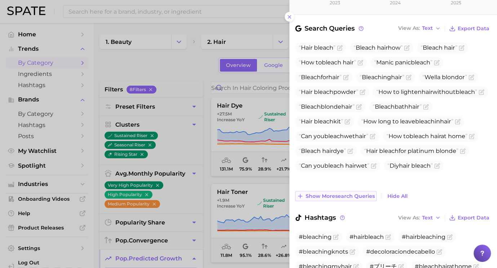
click at [345, 193] on span "Show more search queries" at bounding box center [339, 196] width 69 height 6
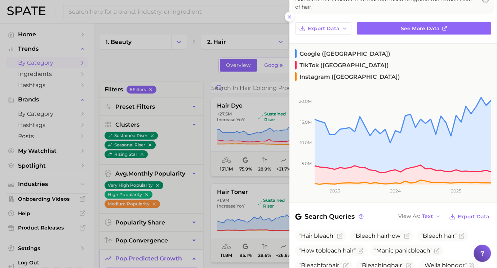
scroll to position [0, 0]
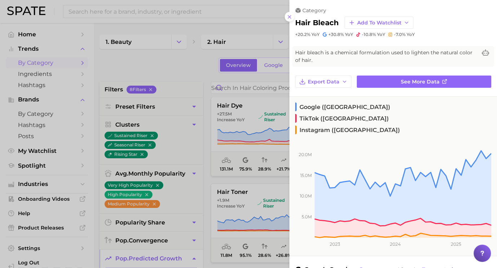
click at [258, 189] on div at bounding box center [248, 134] width 497 height 268
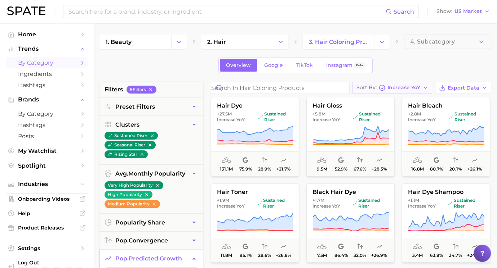
click at [381, 85] on icon "button" at bounding box center [381, 88] width 6 height 6
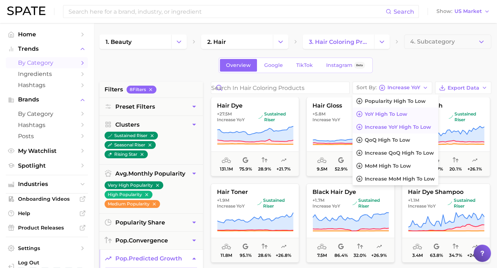
click at [403, 113] on span "YoY high to low" at bounding box center [385, 114] width 42 height 6
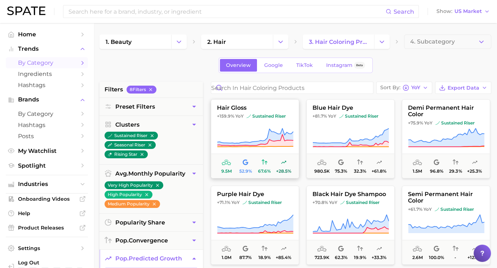
click at [279, 134] on icon at bounding box center [255, 137] width 76 height 17
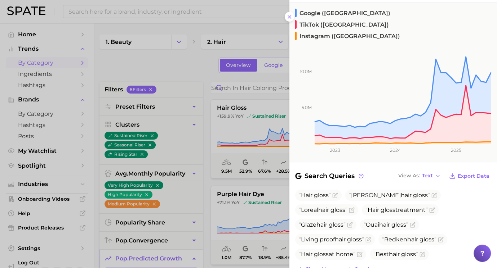
scroll to position [232, 0]
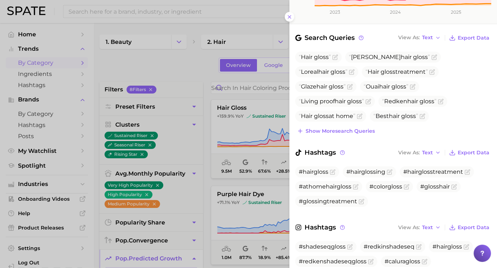
click at [259, 161] on div at bounding box center [248, 134] width 497 height 268
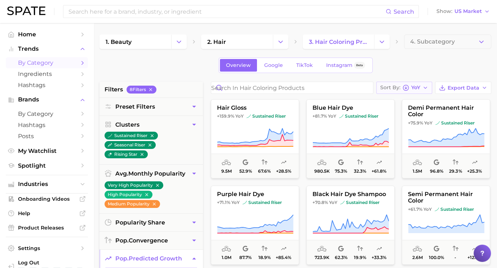
click at [422, 83] on button "Sort By YoY" at bounding box center [404, 88] width 56 height 12
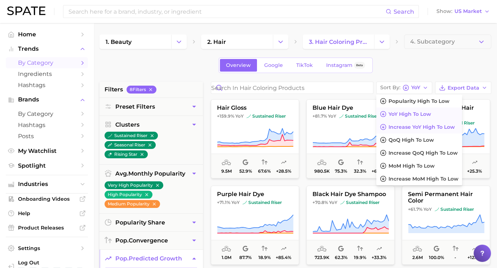
click at [427, 122] on button "Increase YoY high to low" at bounding box center [419, 127] width 86 height 13
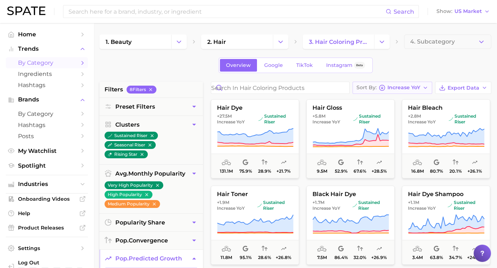
click at [402, 86] on span "Increase YoY" at bounding box center [403, 88] width 33 height 4
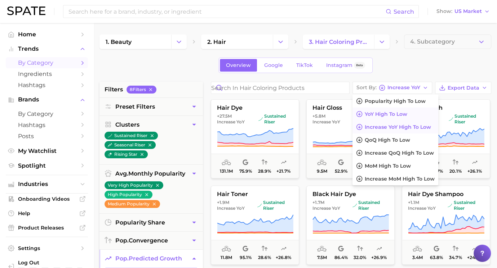
click at [395, 112] on span "YoY high to low" at bounding box center [385, 114] width 42 height 6
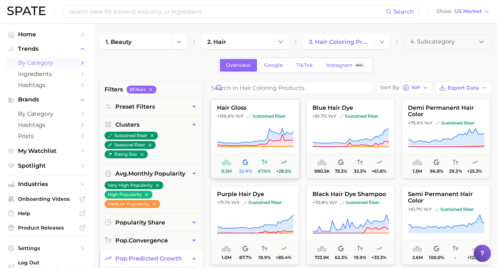
click at [273, 138] on icon at bounding box center [255, 137] width 76 height 17
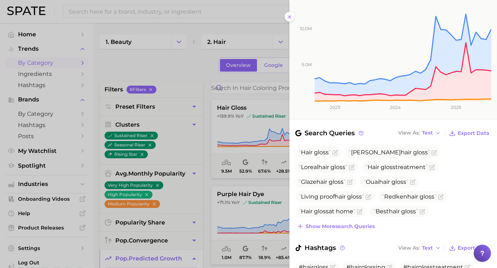
scroll to position [137, 0]
click at [353, 223] on span "Show more search queries" at bounding box center [339, 226] width 69 height 6
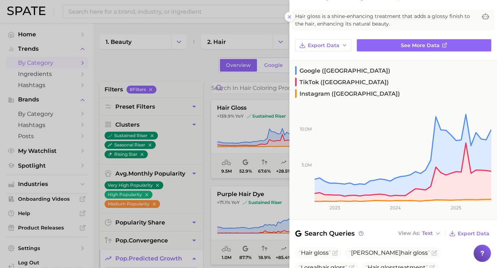
scroll to position [0, 0]
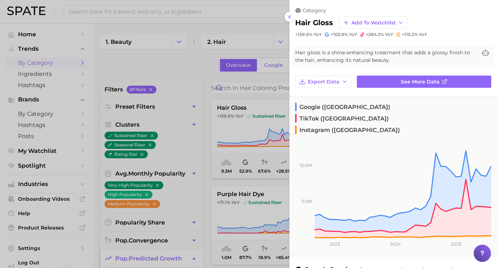
click at [224, 170] on div at bounding box center [248, 134] width 497 height 268
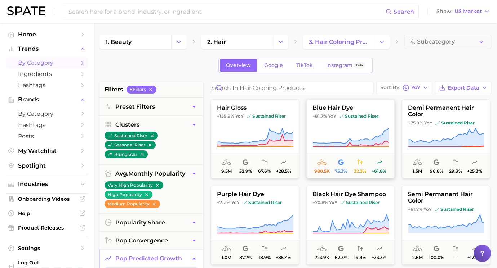
click at [351, 141] on icon at bounding box center [351, 138] width 76 height 18
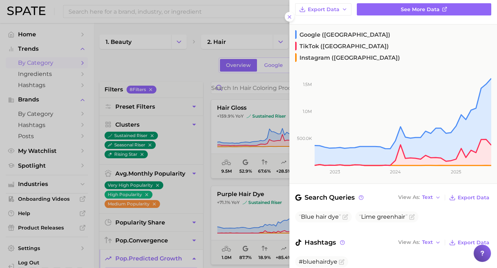
scroll to position [120, 0]
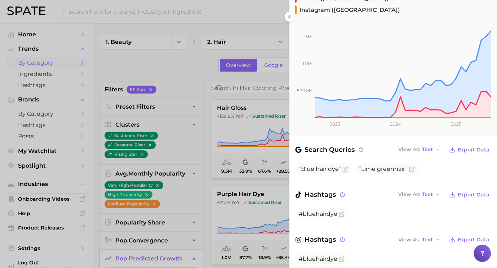
click at [245, 175] on div at bounding box center [248, 134] width 497 height 268
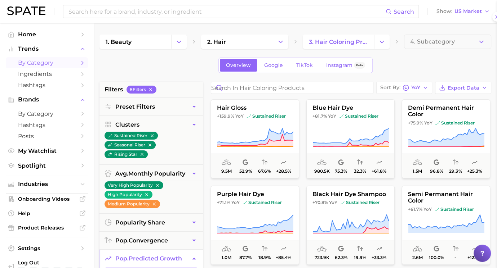
scroll to position [0, 0]
click at [425, 131] on icon at bounding box center [446, 138] width 76 height 20
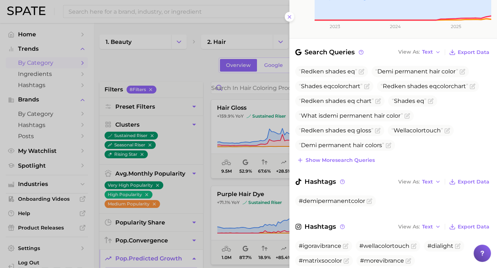
scroll to position [227, 0]
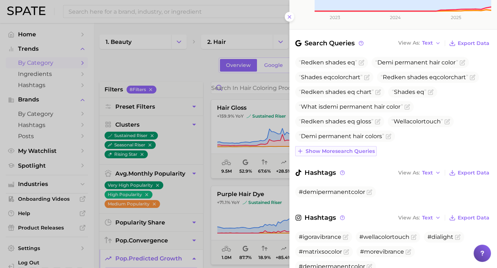
click at [361, 148] on span "Show more search queries" at bounding box center [339, 151] width 69 height 6
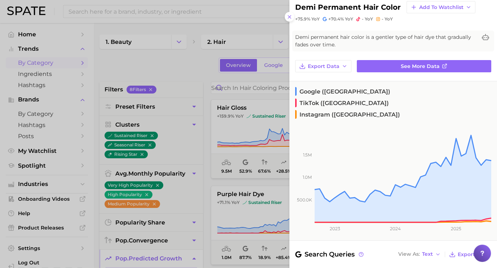
scroll to position [0, 0]
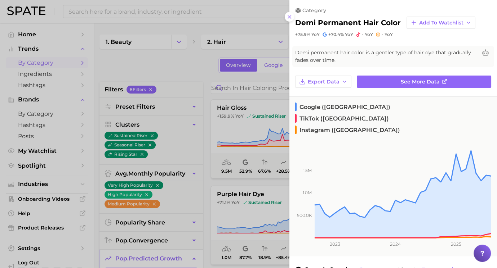
click at [207, 155] on div at bounding box center [248, 134] width 497 height 268
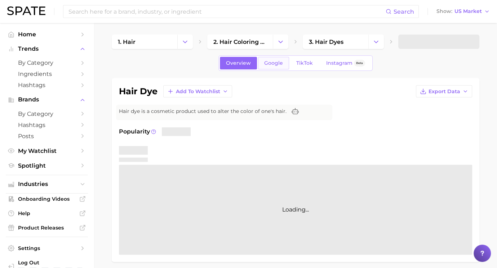
click at [276, 65] on span "Google" at bounding box center [273, 63] width 19 height 6
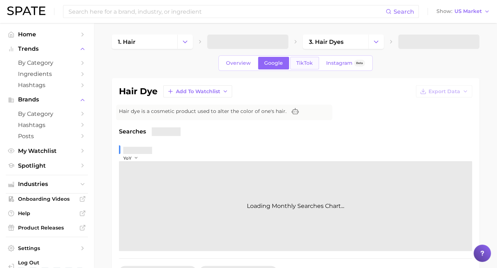
click at [304, 64] on span "TikTok" at bounding box center [304, 63] width 17 height 6
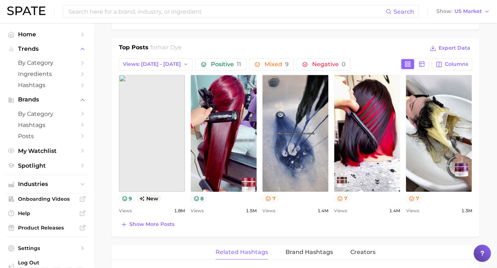
scroll to position [336, 0]
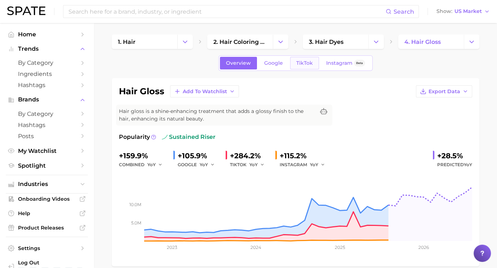
click at [299, 65] on span "TikTok" at bounding box center [304, 63] width 17 height 6
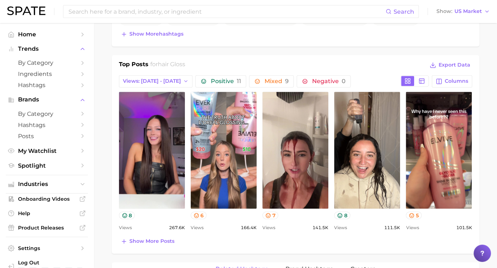
scroll to position [324, 0]
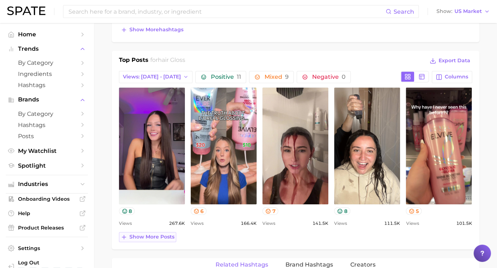
click at [158, 234] on span "Show more posts" at bounding box center [151, 237] width 45 height 6
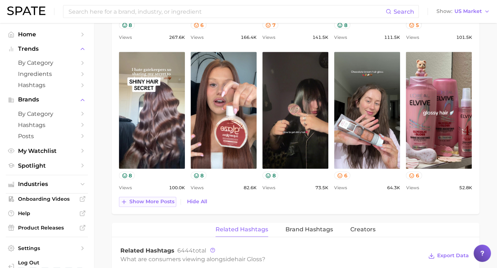
scroll to position [502, 0]
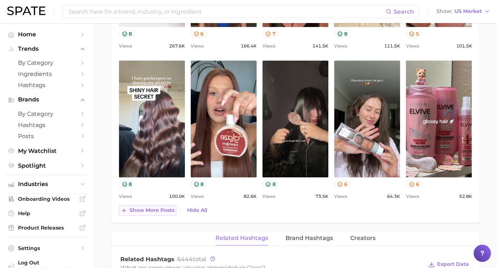
click at [162, 207] on span "Show more posts" at bounding box center [151, 210] width 45 height 6
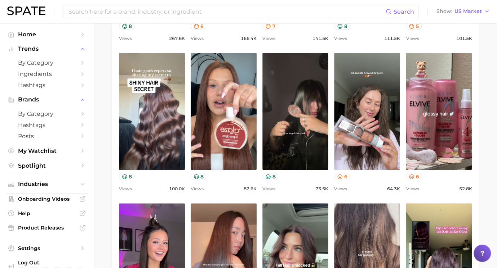
scroll to position [0, 0]
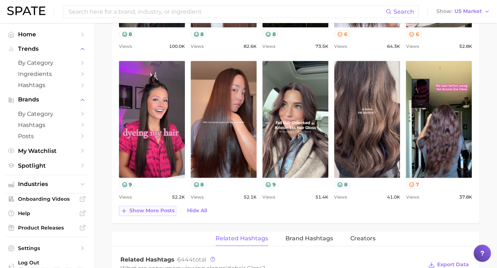
click at [160, 208] on span "Show more posts" at bounding box center [151, 211] width 45 height 6
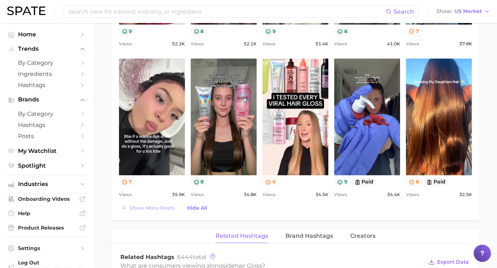
scroll to position [808, 0]
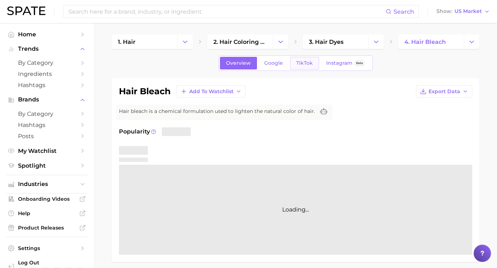
click at [306, 64] on span "TikTok" at bounding box center [304, 63] width 17 height 6
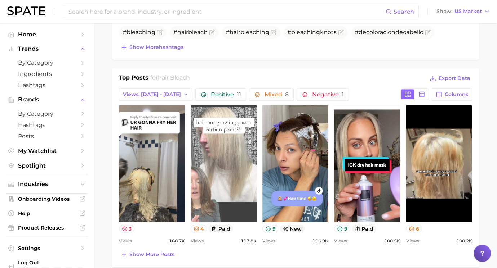
scroll to position [339, 0]
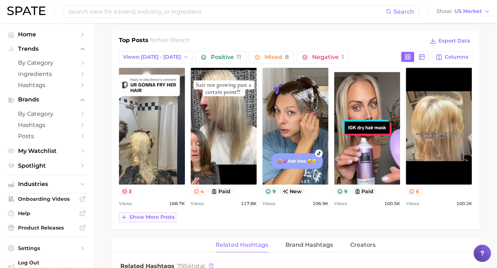
click at [167, 214] on span "Show more posts" at bounding box center [151, 217] width 45 height 6
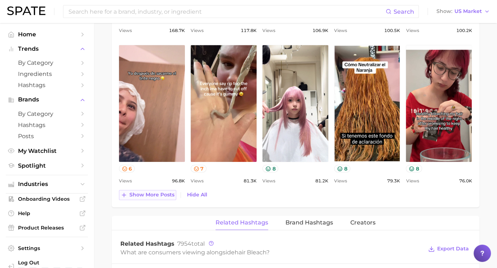
scroll to position [512, 0]
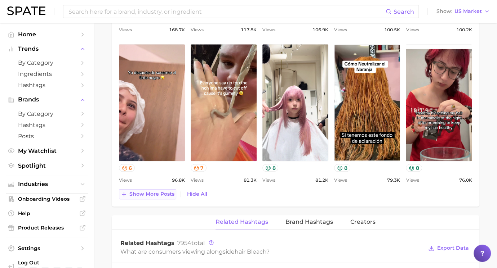
click at [158, 193] on span "Show more posts" at bounding box center [151, 194] width 45 height 6
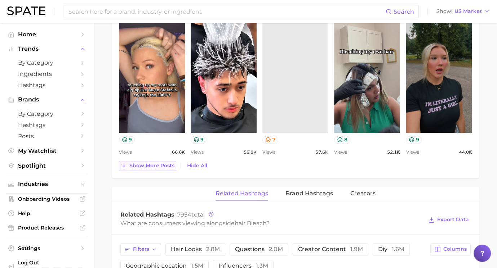
scroll to position [700, 0]
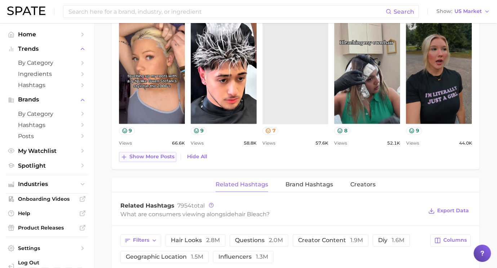
click at [164, 156] on span "Show more posts" at bounding box center [151, 157] width 45 height 6
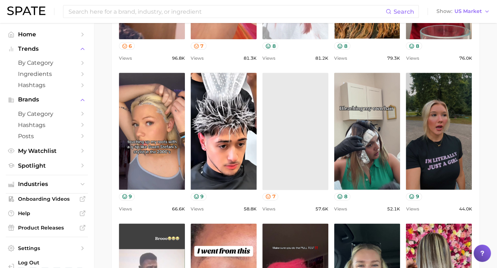
scroll to position [630, 0]
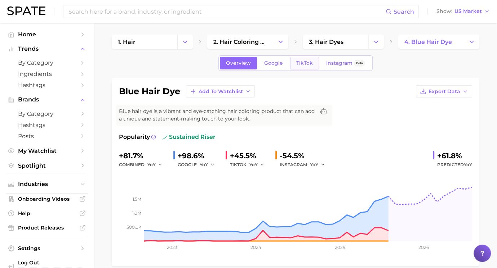
click at [306, 65] on span "TikTok" at bounding box center [304, 63] width 17 height 6
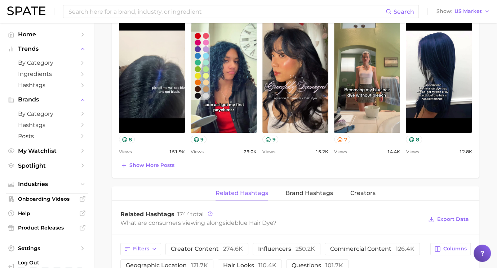
scroll to position [387, 0]
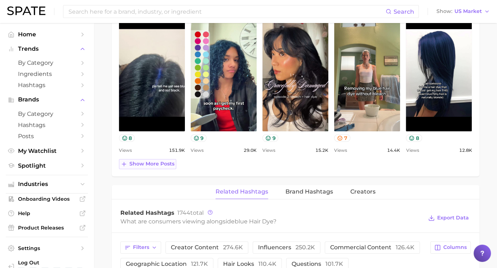
click at [161, 161] on span "Show more posts" at bounding box center [151, 164] width 45 height 6
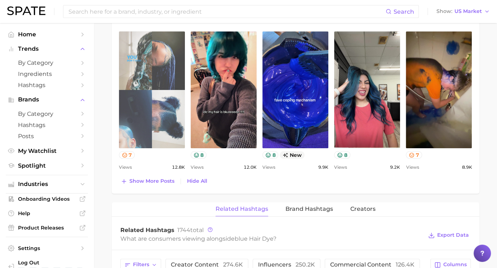
scroll to position [523, 0]
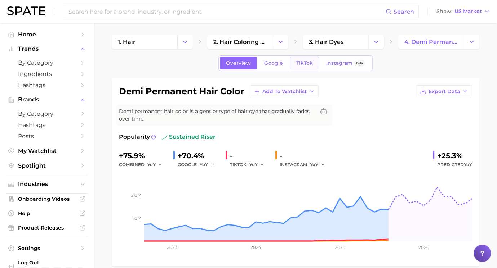
click at [309, 59] on link "TikTok" at bounding box center [304, 63] width 29 height 13
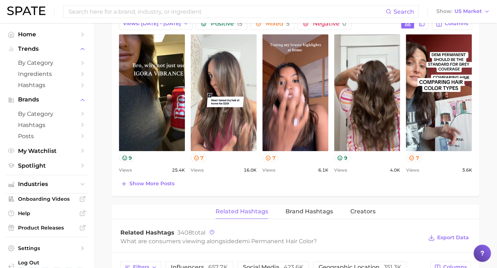
scroll to position [365, 0]
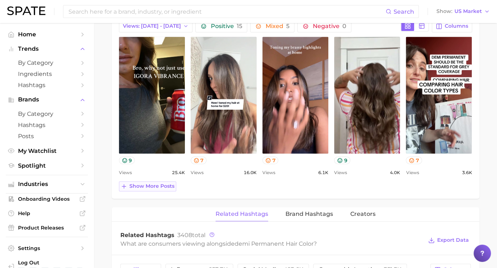
click at [161, 182] on button "Show more posts" at bounding box center [147, 187] width 57 height 10
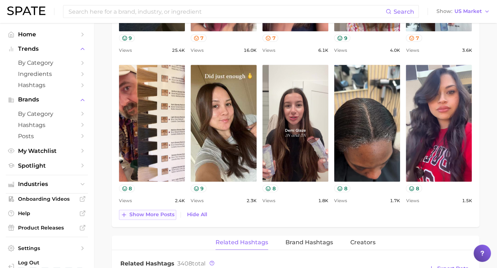
scroll to position [492, 0]
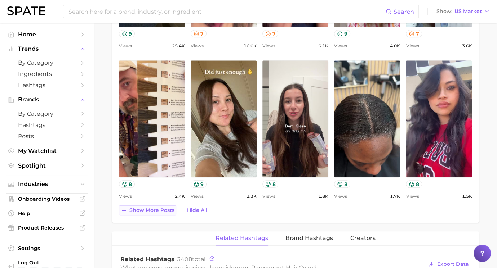
click at [159, 210] on span "Show more posts" at bounding box center [151, 210] width 45 height 6
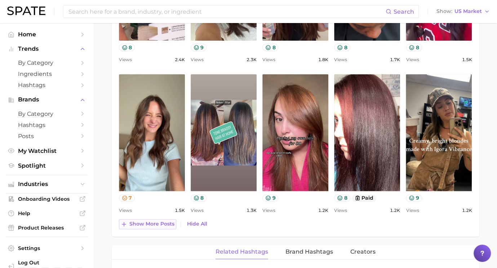
scroll to position [629, 0]
click at [142, 10] on input at bounding box center [227, 11] width 318 height 12
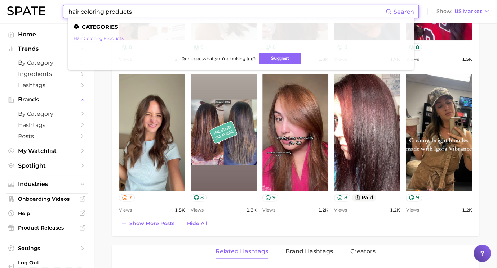
type input "hair coloring products"
click at [111, 39] on link "hair coloring products" at bounding box center [98, 38] width 50 height 5
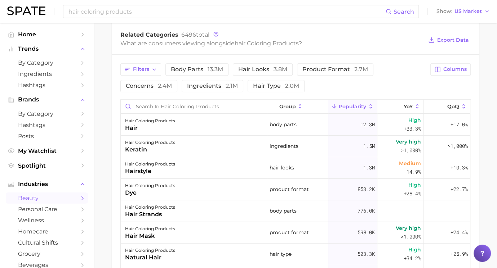
scroll to position [269, 0]
click at [168, 89] on button "concerns 2.4m" at bounding box center [148, 87] width 57 height 12
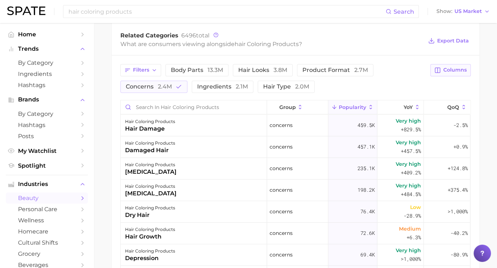
click at [467, 71] on button "Columns" at bounding box center [450, 70] width 40 height 12
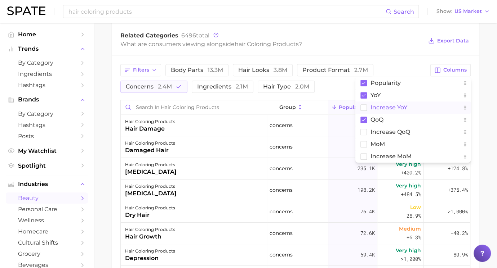
click at [369, 104] on button "Increase YoY" at bounding box center [412, 108] width 115 height 12
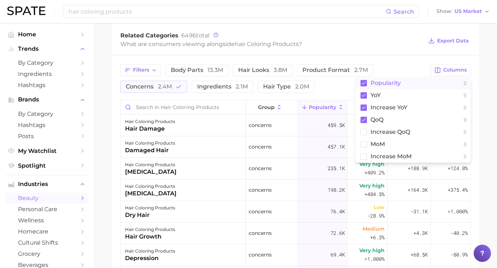
click at [364, 82] on rect at bounding box center [363, 83] width 6 height 6
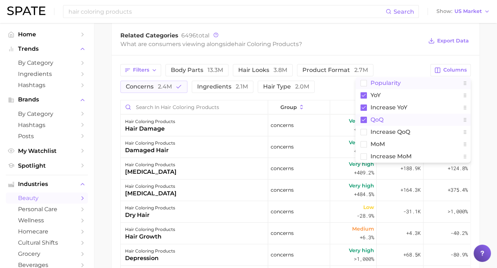
click at [364, 117] on rect at bounding box center [363, 120] width 6 height 6
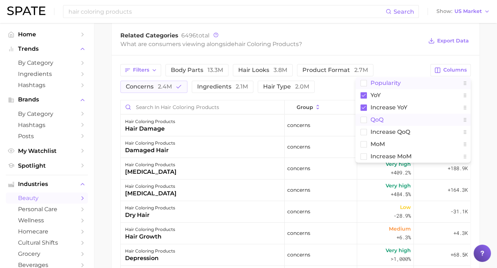
click at [405, 34] on div "Related Categories 6496 total" at bounding box center [271, 35] width 303 height 7
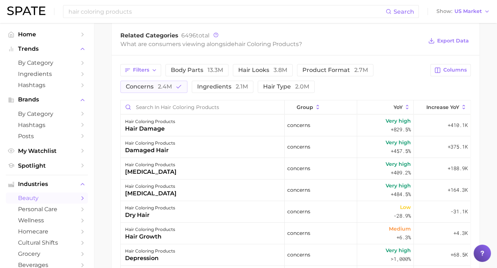
scroll to position [312, 0]
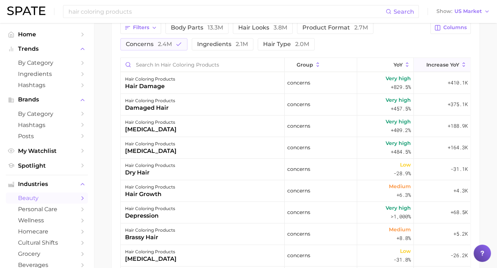
click at [435, 62] on span "Increase YoY" at bounding box center [442, 65] width 33 height 6
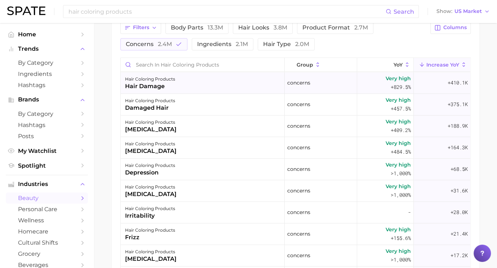
click at [241, 84] on div "hair coloring products hair damage" at bounding box center [203, 83] width 164 height 22
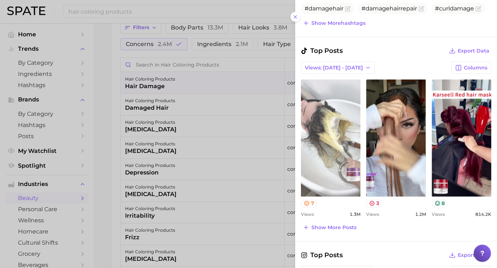
scroll to position [368, 0]
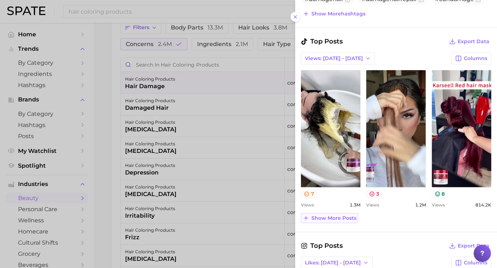
click at [332, 219] on button "Show more posts" at bounding box center [329, 218] width 57 height 10
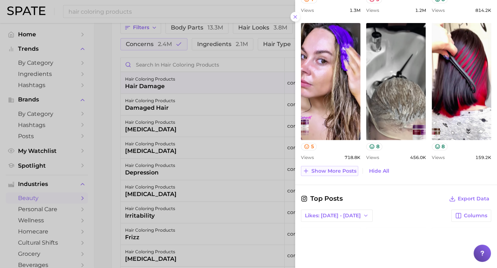
scroll to position [563, 0]
click at [254, 75] on div at bounding box center [248, 134] width 497 height 268
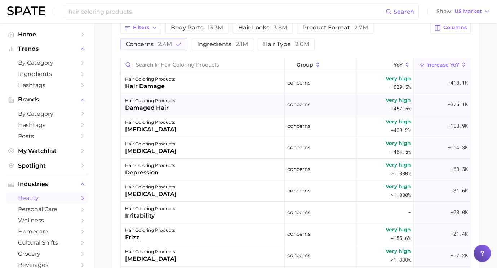
click at [202, 106] on div "hair coloring products damaged hair" at bounding box center [203, 105] width 164 height 22
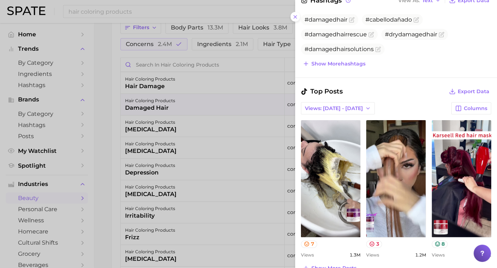
scroll to position [336, 0]
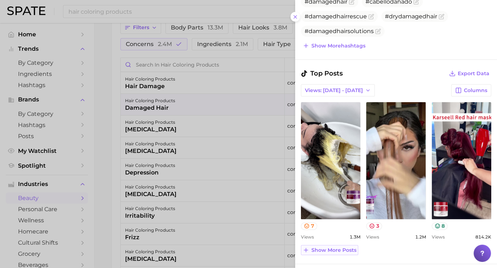
click at [329, 249] on span "Show more posts" at bounding box center [333, 250] width 45 height 6
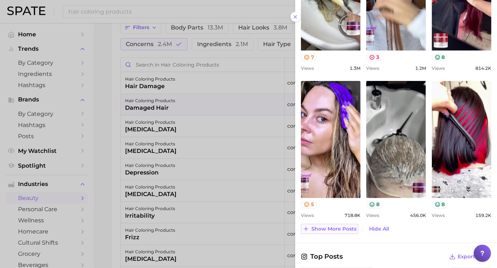
scroll to position [528, 0]
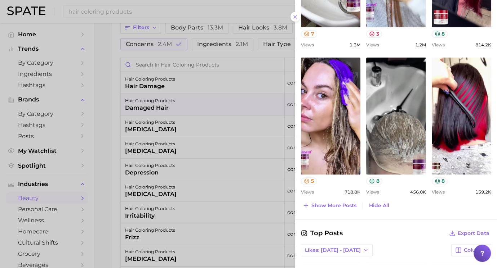
click at [247, 199] on div at bounding box center [248, 134] width 497 height 268
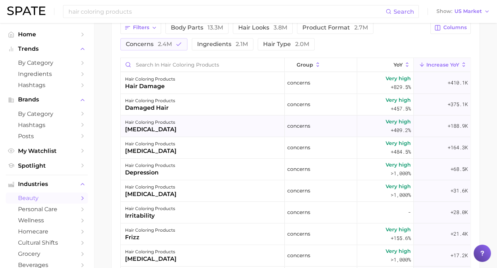
click at [232, 128] on div "hair coloring products [MEDICAL_DATA]" at bounding box center [203, 127] width 164 height 22
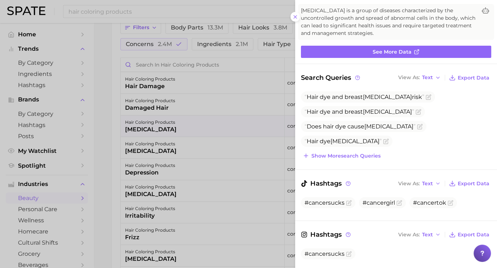
scroll to position [61, 0]
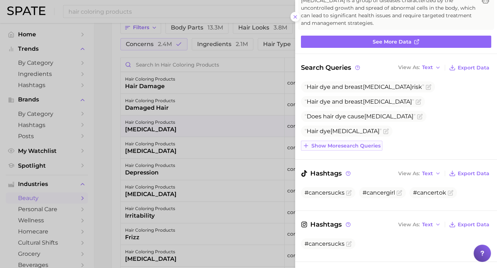
click at [353, 148] on span "Show more search queries" at bounding box center [345, 146] width 69 height 6
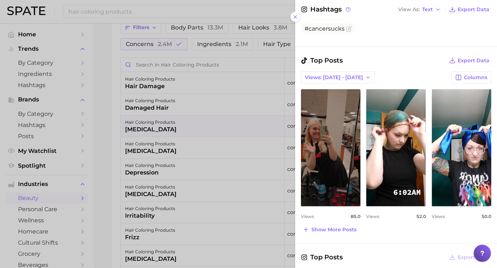
scroll to position [350, 0]
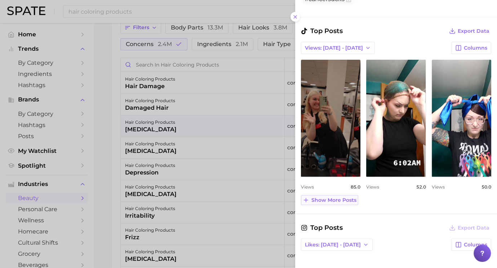
click at [328, 197] on span "Show more posts" at bounding box center [333, 200] width 45 height 6
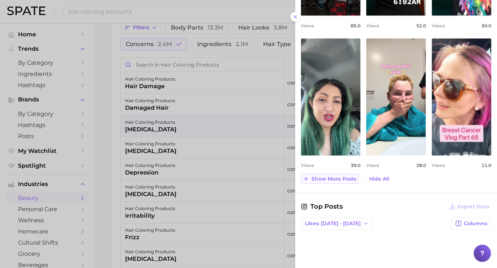
scroll to position [514, 0]
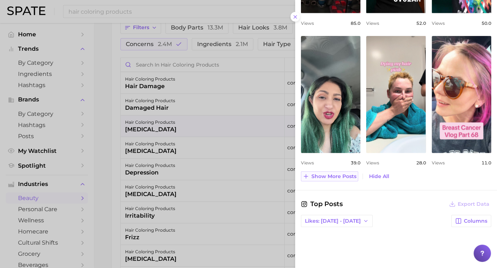
click at [333, 174] on span "Show more posts" at bounding box center [333, 177] width 45 height 6
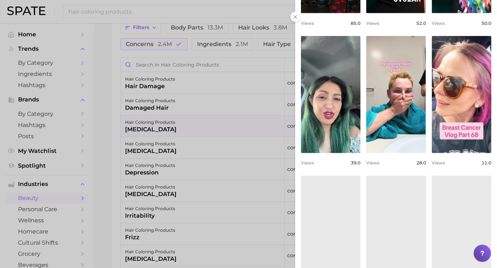
scroll to position [0, 0]
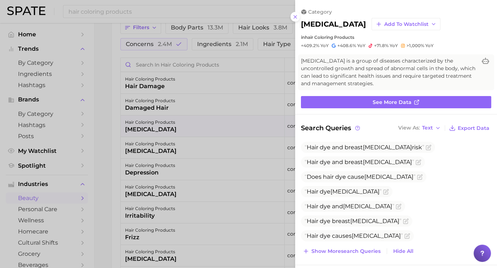
click at [225, 180] on div at bounding box center [248, 134] width 497 height 268
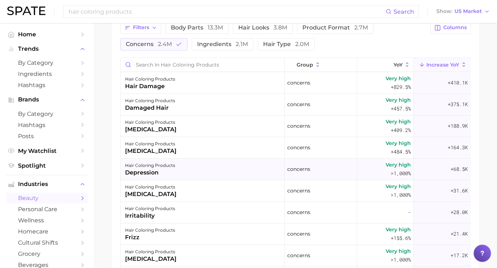
click at [218, 164] on div "hair coloring products [MEDICAL_DATA]" at bounding box center [203, 170] width 164 height 22
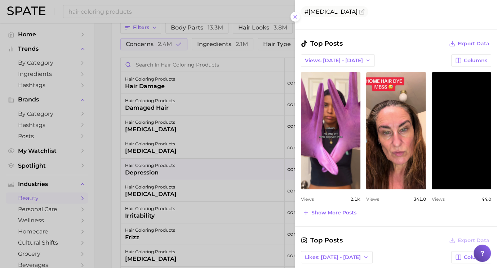
click at [220, 154] on div at bounding box center [248, 134] width 497 height 268
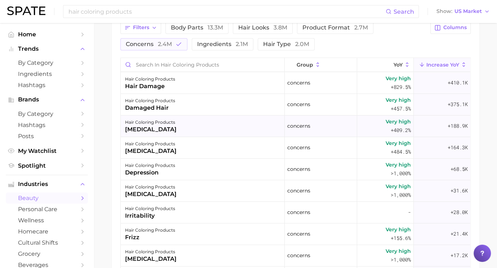
click at [201, 120] on div "hair coloring products [MEDICAL_DATA]" at bounding box center [203, 127] width 164 height 22
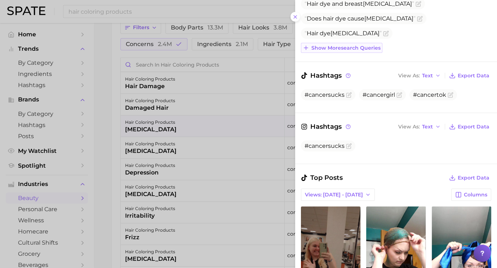
click at [366, 47] on span "Show more search queries" at bounding box center [345, 48] width 69 height 6
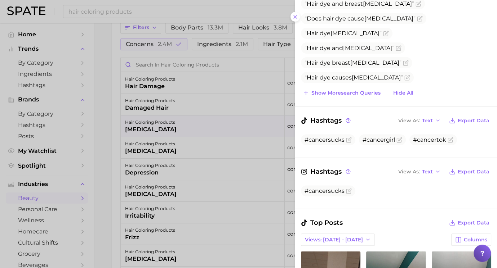
click at [164, 124] on div at bounding box center [248, 134] width 497 height 268
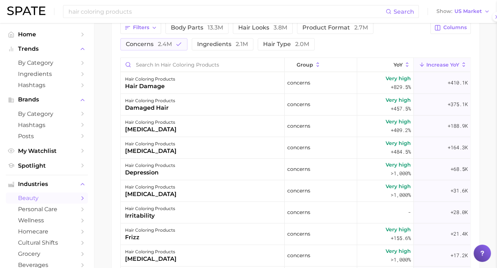
click at [164, 124] on div at bounding box center [248, 134] width 497 height 268
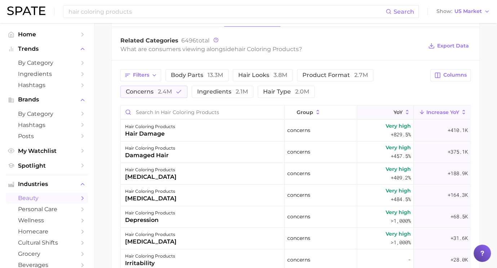
click at [381, 113] on button "YoY" at bounding box center [385, 113] width 57 height 14
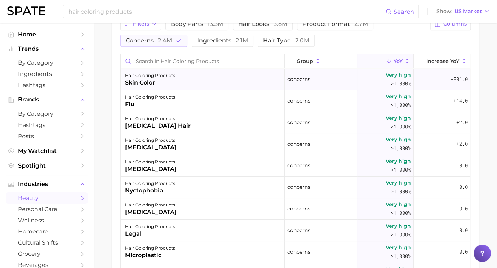
click at [221, 73] on div "hair coloring products skin color" at bounding box center [203, 80] width 164 height 22
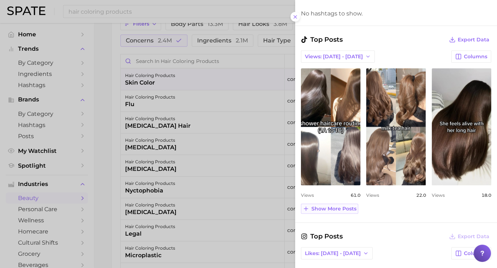
click at [339, 209] on span "Show more posts" at bounding box center [333, 209] width 45 height 6
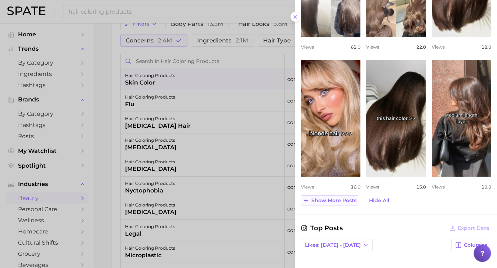
click at [338, 200] on span "Show more posts" at bounding box center [333, 201] width 45 height 6
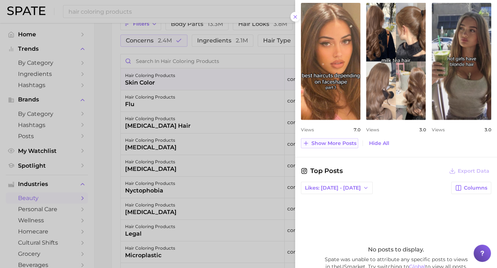
click at [335, 140] on span "Show more posts" at bounding box center [333, 143] width 45 height 6
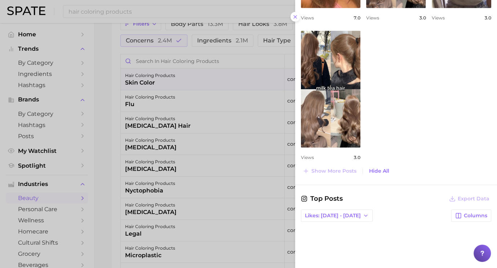
click at [248, 130] on div at bounding box center [248, 134] width 497 height 268
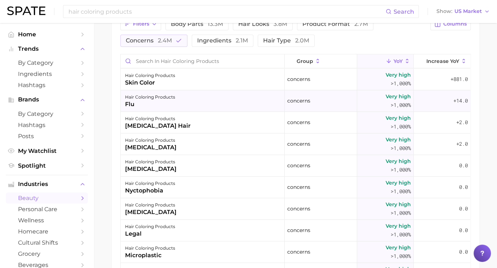
click at [183, 100] on div "hair coloring products [MEDICAL_DATA]" at bounding box center [203, 101] width 164 height 22
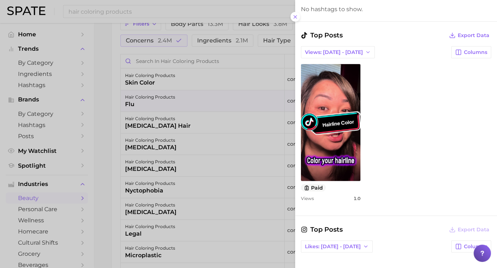
scroll to position [240, 0]
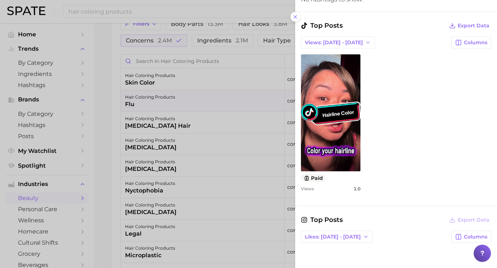
click at [247, 177] on div at bounding box center [248, 134] width 497 height 268
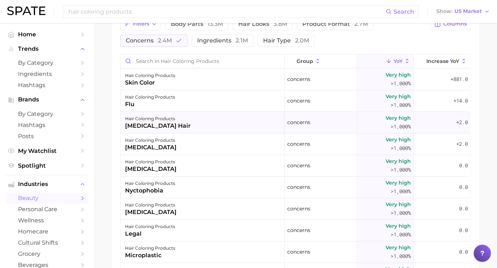
click at [192, 120] on div "hair coloring products [MEDICAL_DATA] hair" at bounding box center [203, 123] width 164 height 22
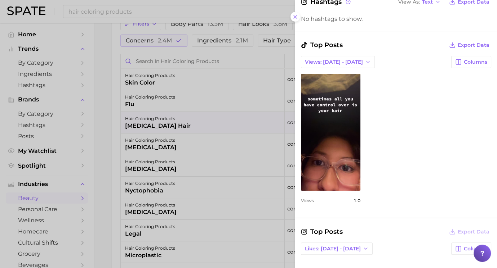
scroll to position [216, 0]
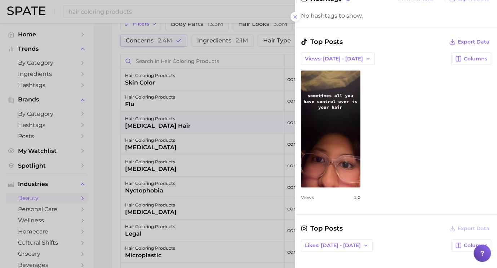
click at [233, 173] on div at bounding box center [248, 134] width 497 height 268
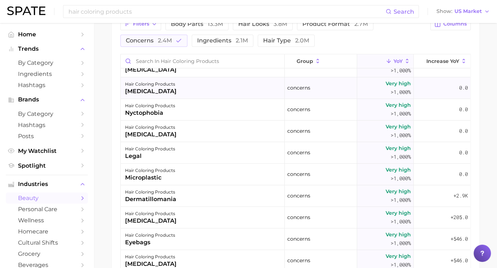
scroll to position [80, 0]
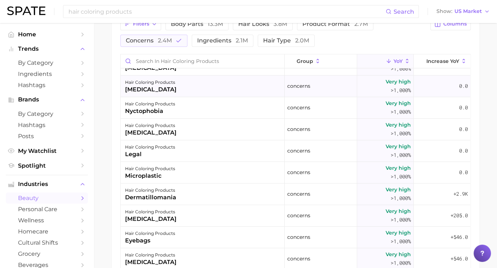
click at [215, 167] on div "hair coloring products microplastic" at bounding box center [203, 173] width 164 height 22
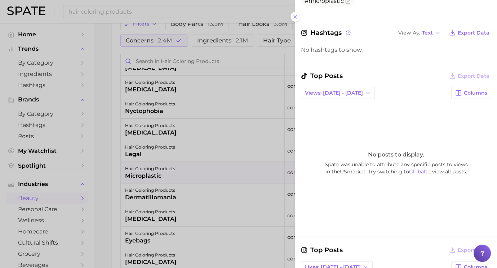
scroll to position [200, 0]
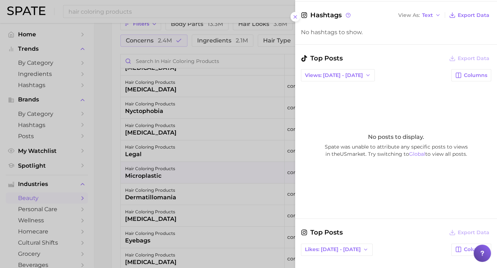
click at [241, 166] on div at bounding box center [248, 134] width 497 height 268
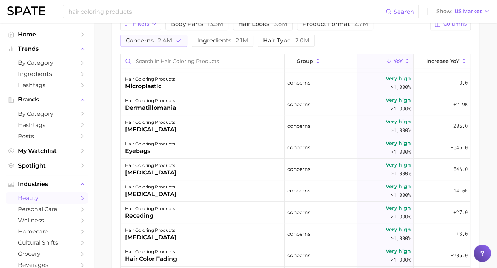
scroll to position [170, 0]
click at [231, 103] on div "hair coloring products dermatillomania" at bounding box center [203, 105] width 164 height 22
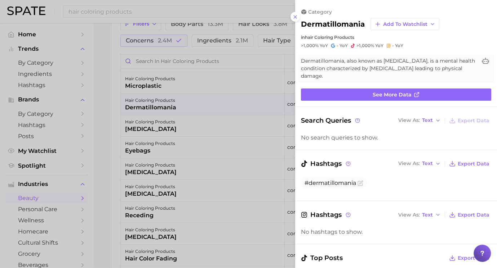
scroll to position [0, 0]
click at [229, 111] on div at bounding box center [248, 134] width 497 height 268
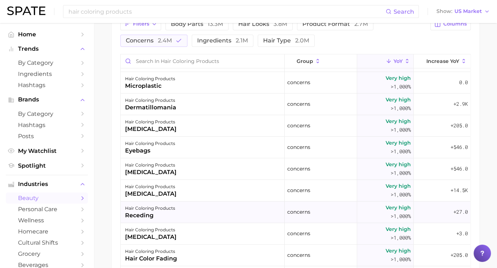
click at [215, 213] on div "hair coloring products receding" at bounding box center [203, 213] width 164 height 22
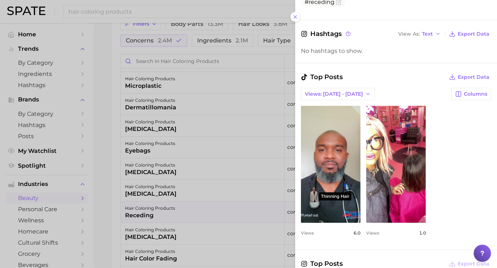
scroll to position [286, 0]
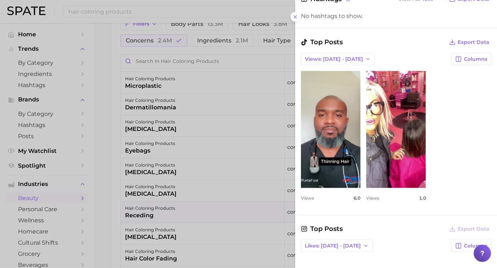
click at [212, 201] on div at bounding box center [248, 134] width 497 height 268
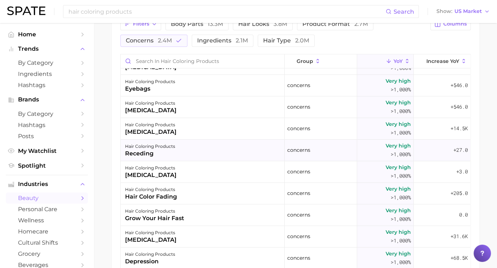
scroll to position [234, 0]
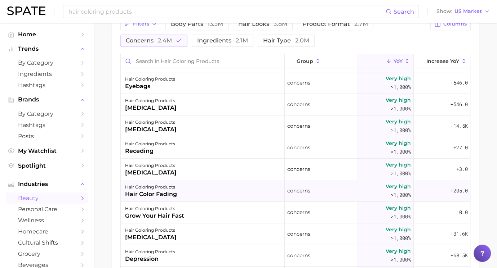
click at [165, 194] on div "hair color fading" at bounding box center [151, 194] width 52 height 9
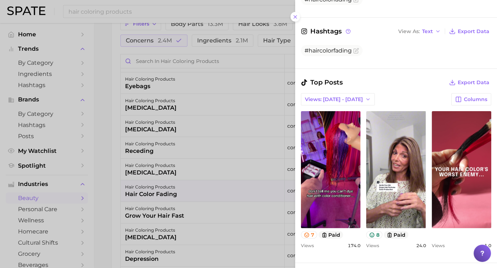
scroll to position [187, 0]
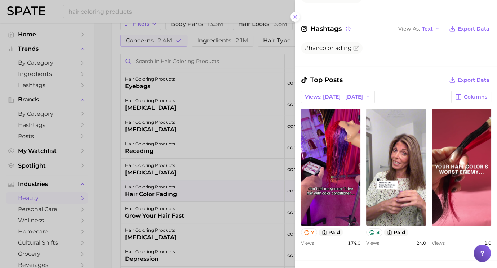
click at [179, 180] on div at bounding box center [248, 134] width 497 height 268
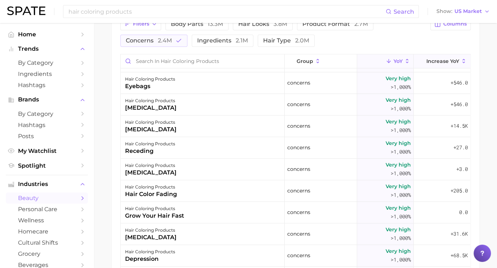
click at [439, 61] on span "Increase YoY" at bounding box center [442, 61] width 33 height 6
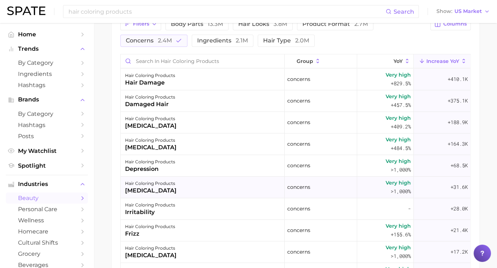
click at [193, 189] on div "hair coloring products [MEDICAL_DATA]" at bounding box center [203, 188] width 164 height 22
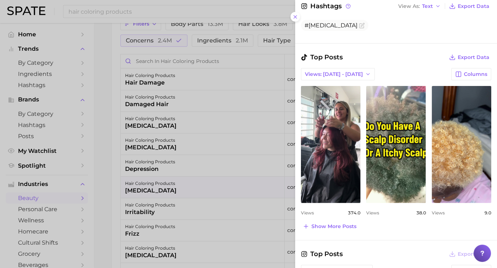
scroll to position [237, 0]
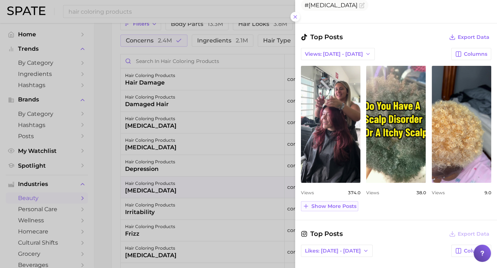
click at [339, 203] on span "Show more posts" at bounding box center [333, 206] width 45 height 6
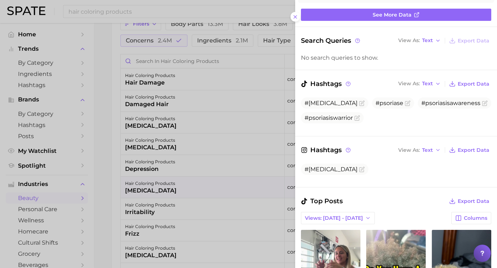
scroll to position [31, 0]
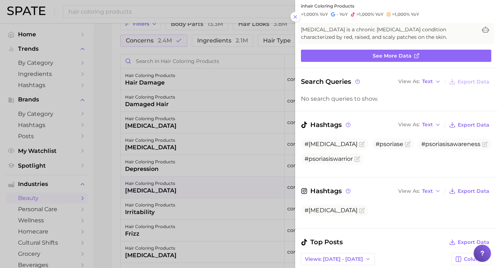
click at [223, 175] on div at bounding box center [248, 134] width 497 height 268
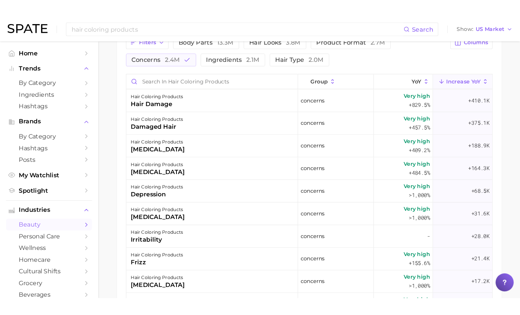
scroll to position [316, 0]
